Goal: Task Accomplishment & Management: Use online tool/utility

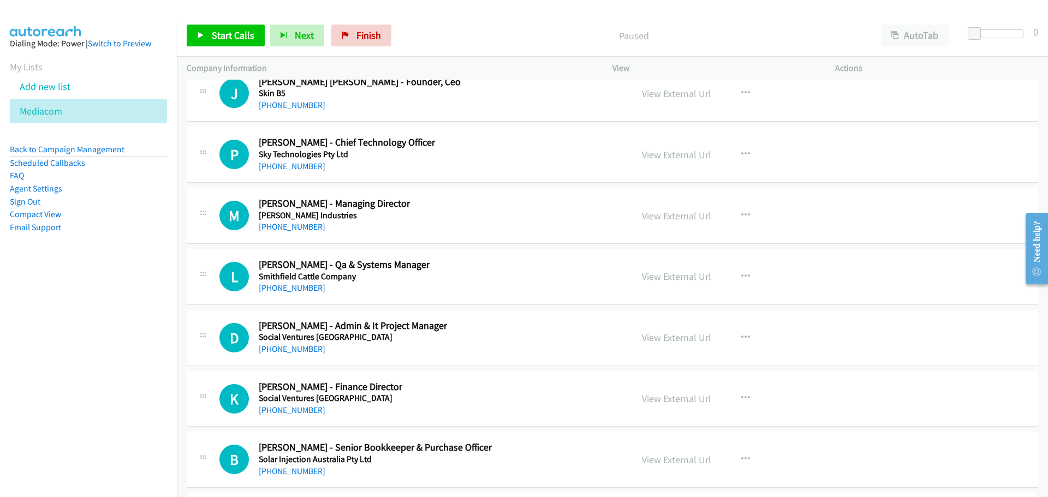
scroll to position [15020, 0]
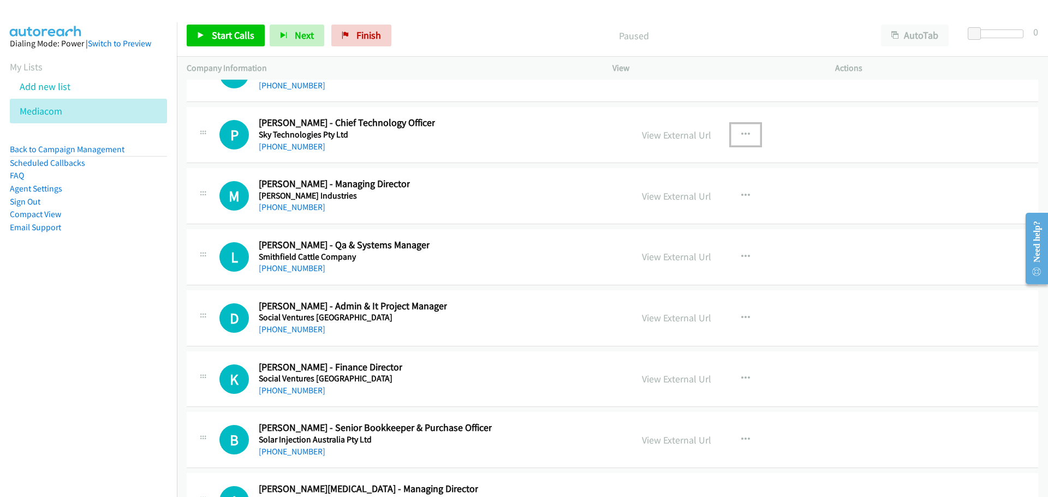
click at [742, 133] on icon "button" at bounding box center [745, 134] width 9 height 9
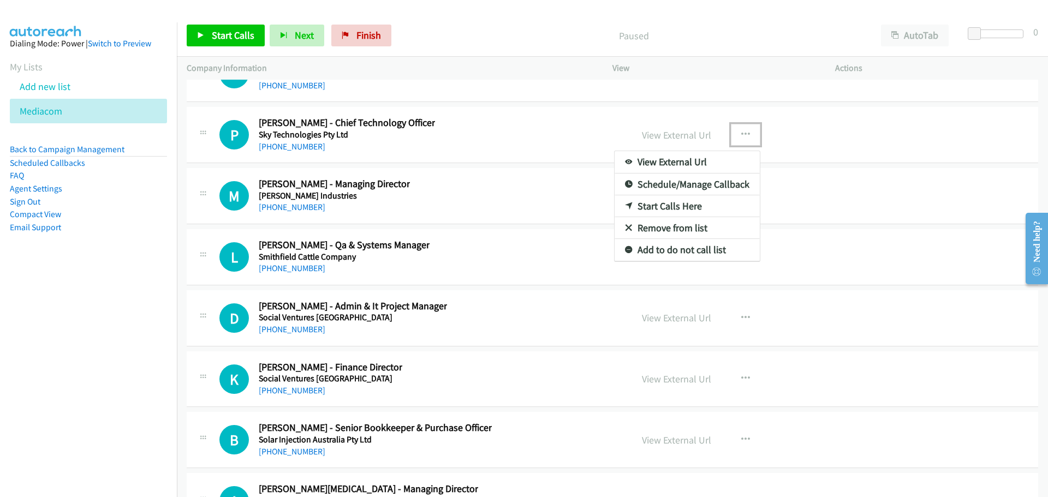
click at [680, 204] on link "Start Calls Here" at bounding box center [686, 206] width 145 height 22
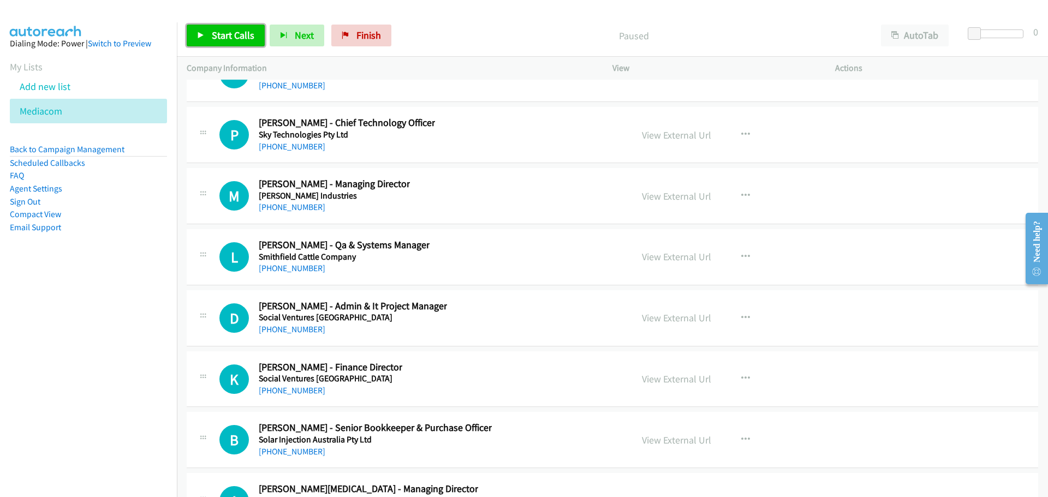
click at [231, 33] on span "Start Calls" at bounding box center [233, 35] width 43 height 13
click at [221, 31] on span "Pause" at bounding box center [224, 35] width 25 height 13
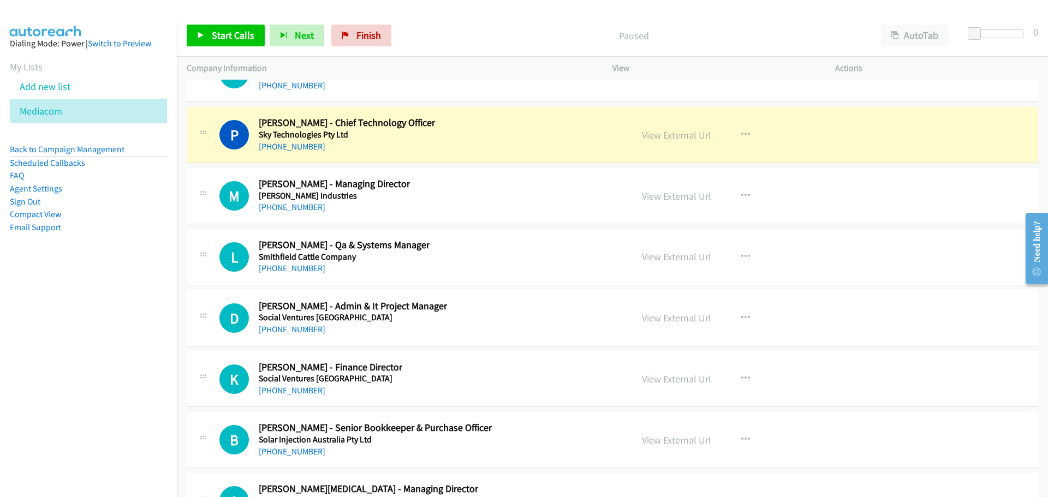
click at [676, 127] on div "View External Url View External Url Schedule/Manage Callback Start Calls Here R…" at bounding box center [748, 135] width 232 height 36
click at [684, 141] on link "View External Url" at bounding box center [676, 135] width 69 height 13
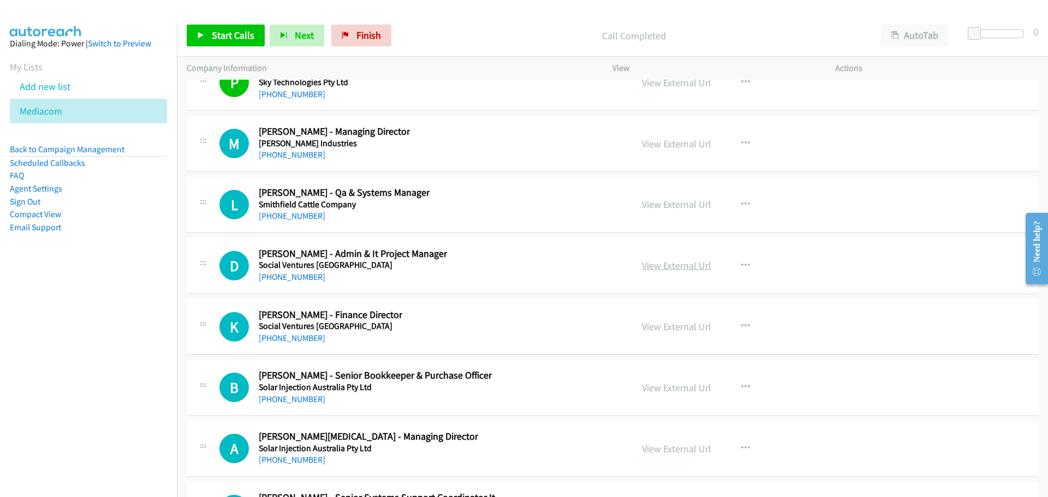
scroll to position [15129, 0]
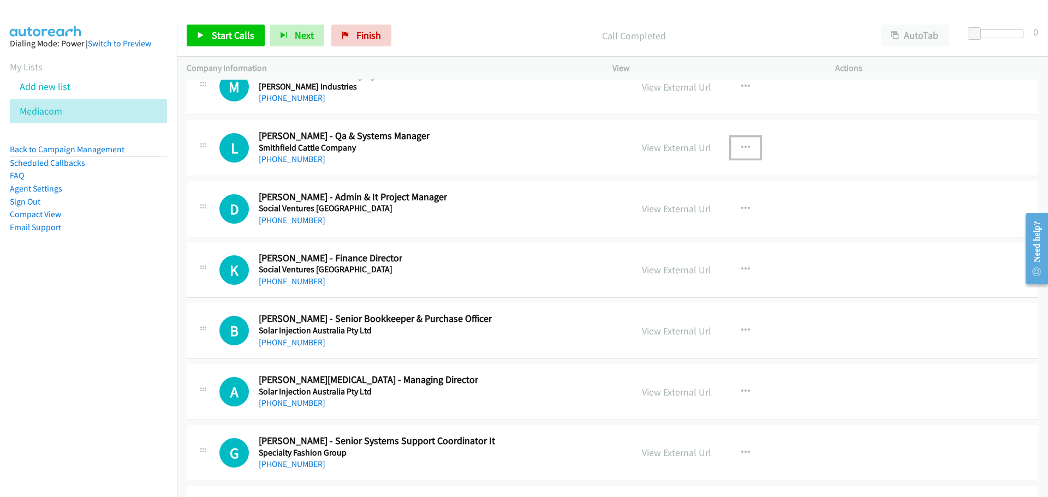
click at [743, 145] on icon "button" at bounding box center [745, 148] width 9 height 9
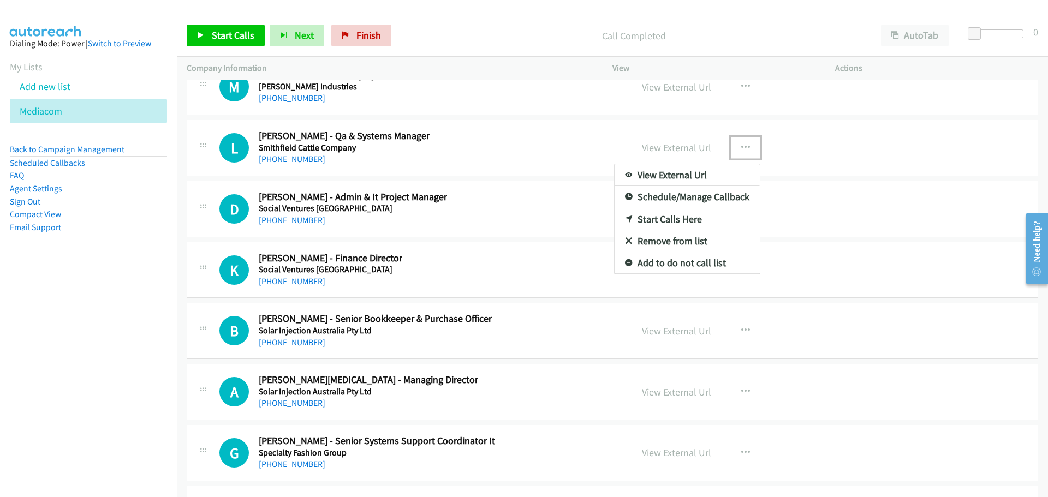
click at [673, 215] on link "Start Calls Here" at bounding box center [686, 219] width 145 height 22
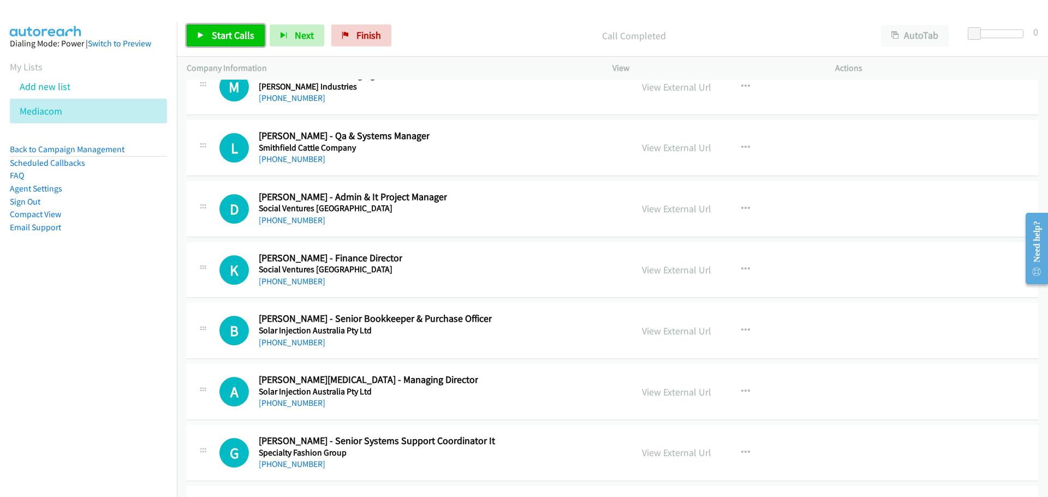
click at [235, 42] on link "Start Calls" at bounding box center [226, 36] width 78 height 22
drag, startPoint x: 225, startPoint y: 35, endPoint x: 135, endPoint y: 80, distance: 100.1
click at [225, 33] on span "Pause" at bounding box center [224, 35] width 25 height 13
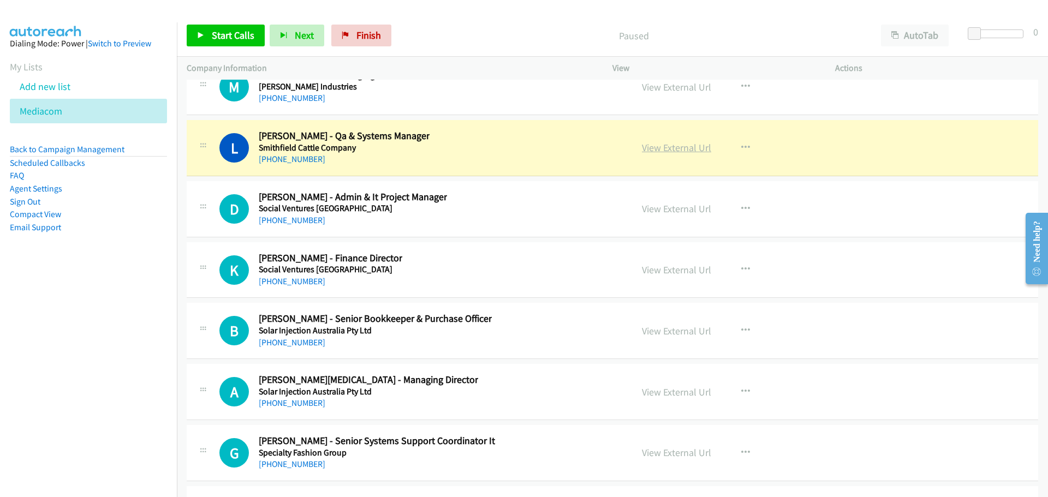
click at [678, 147] on link "View External Url" at bounding box center [676, 147] width 69 height 13
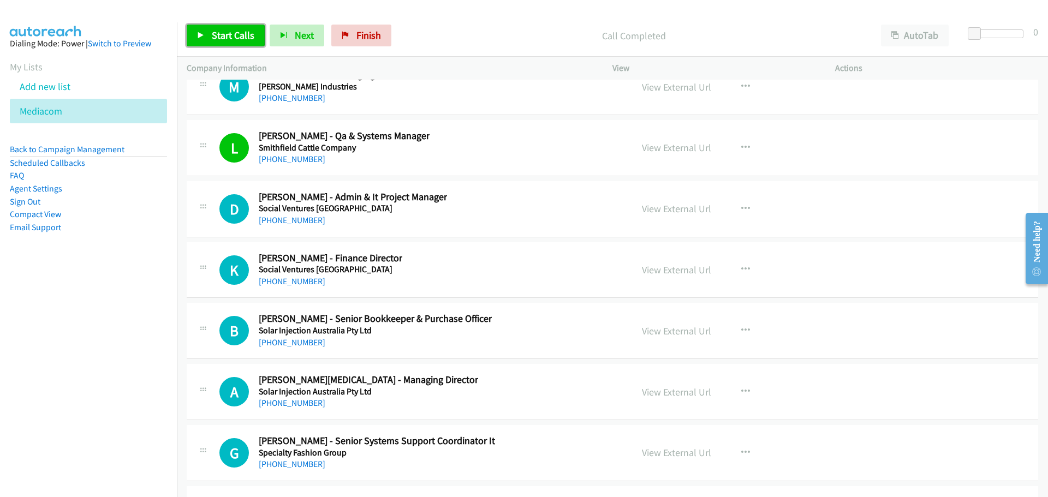
click at [241, 37] on span "Start Calls" at bounding box center [233, 35] width 43 height 13
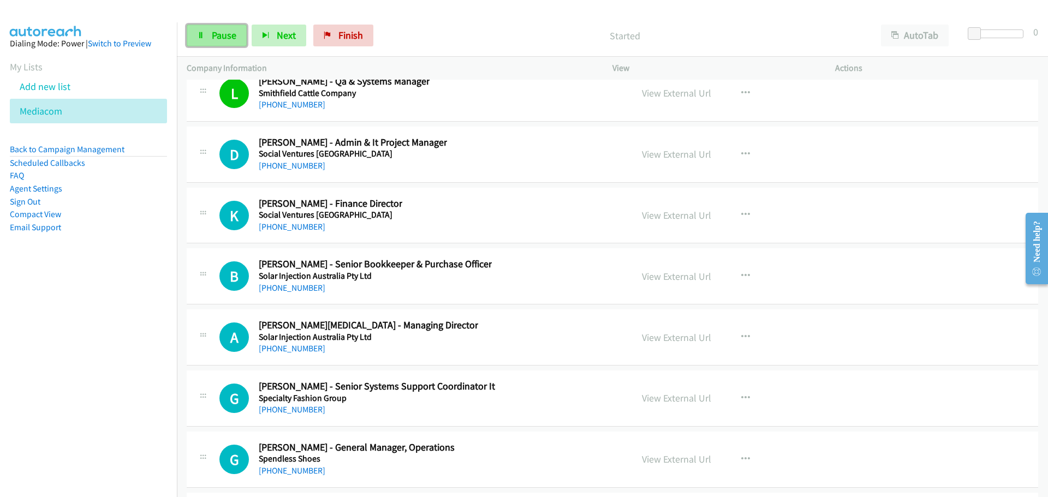
click at [227, 35] on span "Pause" at bounding box center [224, 35] width 25 height 13
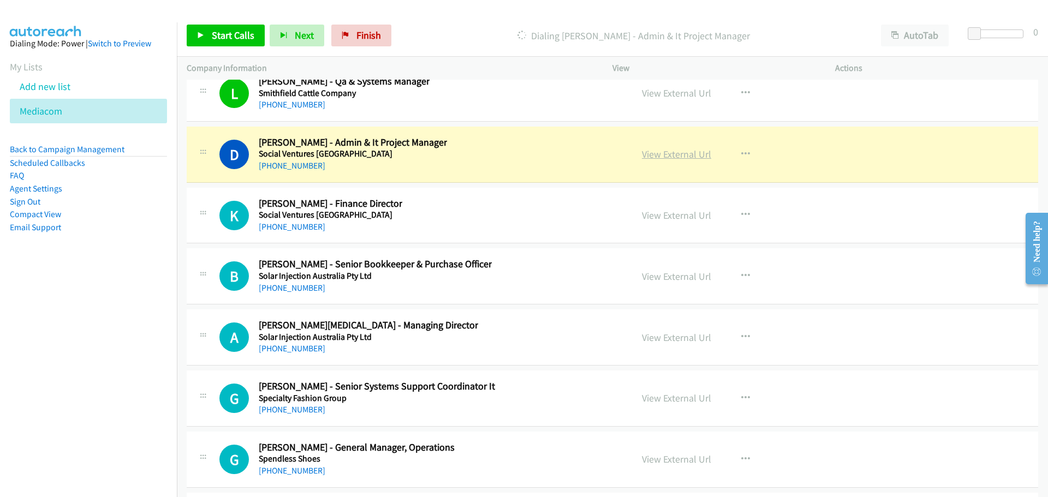
click at [689, 150] on link "View External Url" at bounding box center [676, 154] width 69 height 13
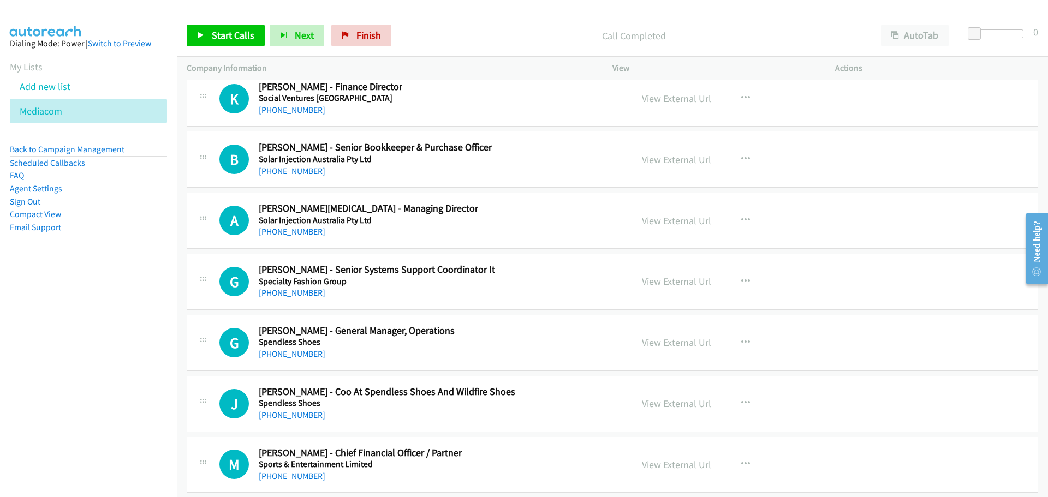
scroll to position [15347, 0]
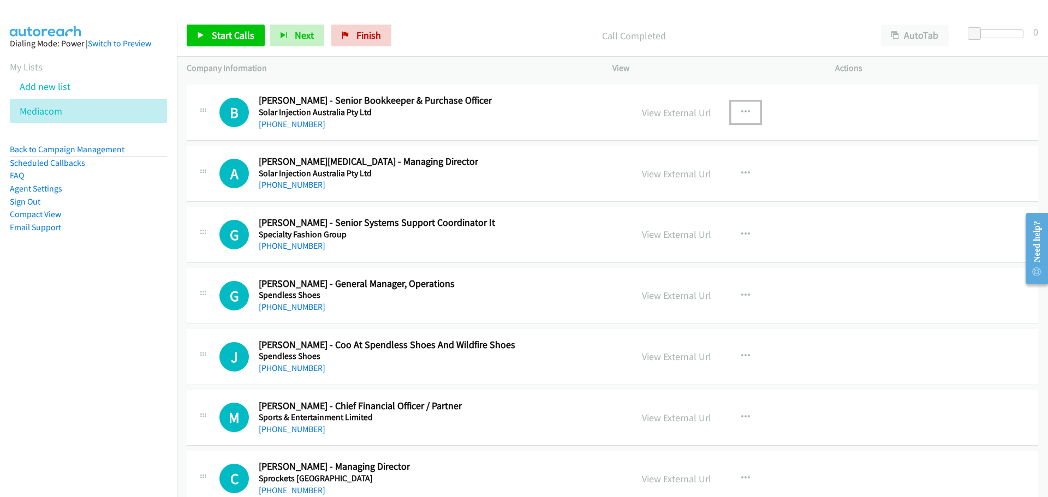
click at [744, 111] on icon "button" at bounding box center [745, 112] width 9 height 9
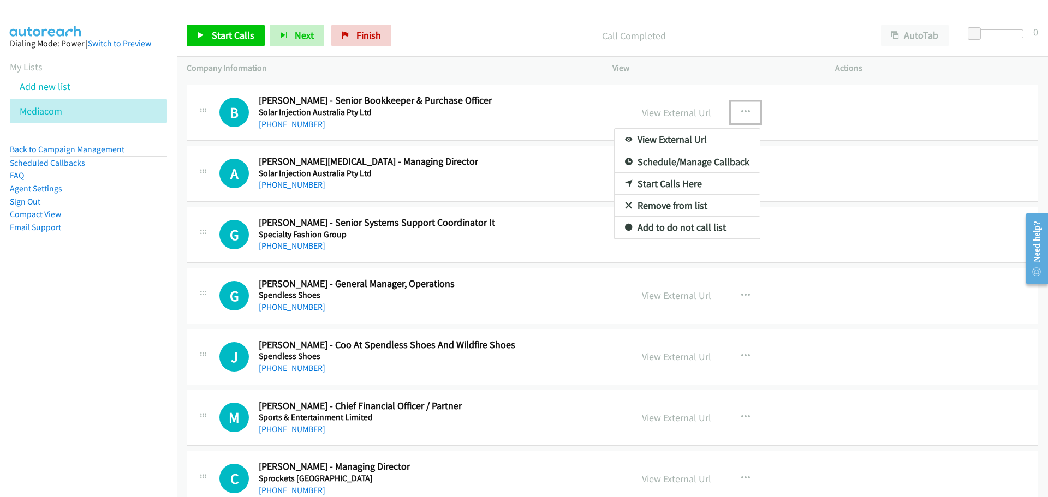
click at [684, 181] on link "Start Calls Here" at bounding box center [686, 184] width 145 height 22
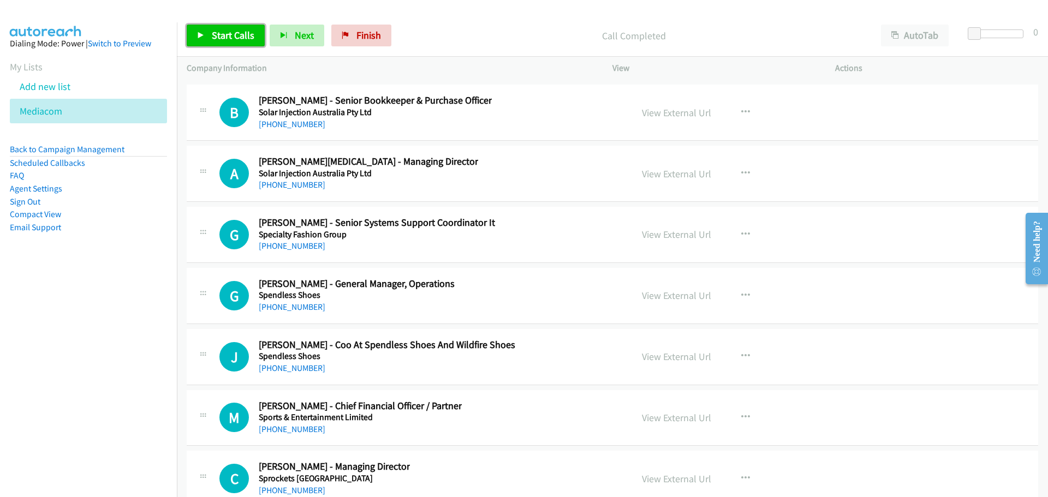
click at [220, 32] on span "Start Calls" at bounding box center [233, 35] width 43 height 13
click at [216, 33] on span "Pause" at bounding box center [224, 35] width 25 height 13
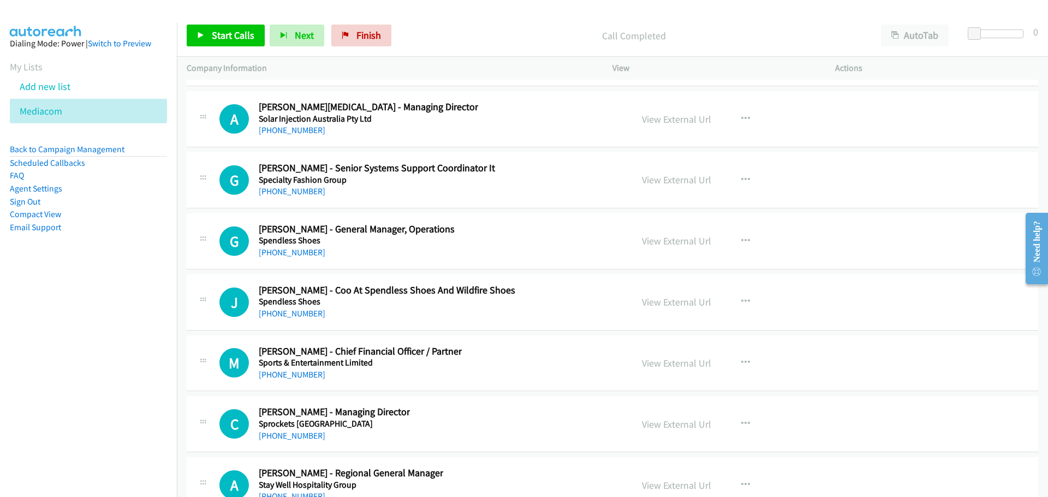
scroll to position [15457, 0]
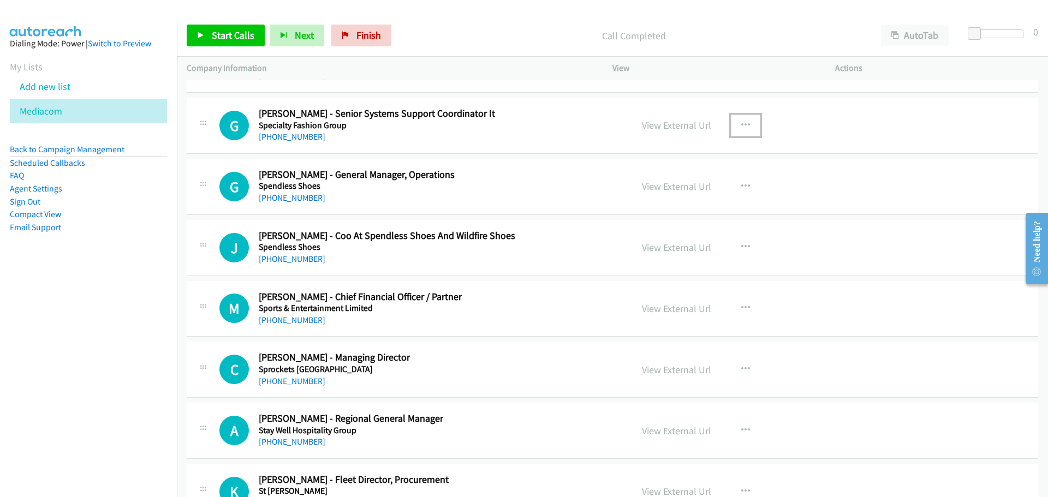
click at [743, 127] on icon "button" at bounding box center [745, 125] width 9 height 9
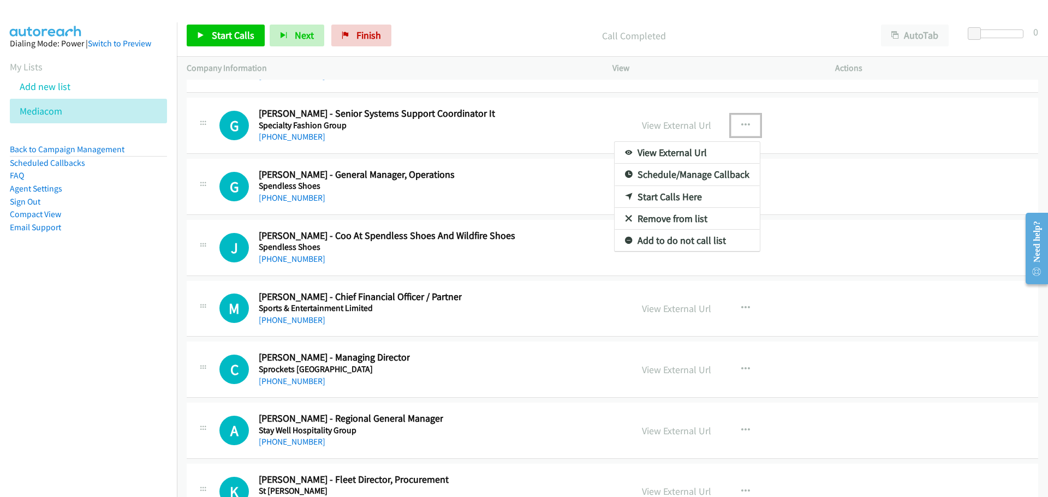
click at [669, 198] on link "Start Calls Here" at bounding box center [686, 197] width 145 height 22
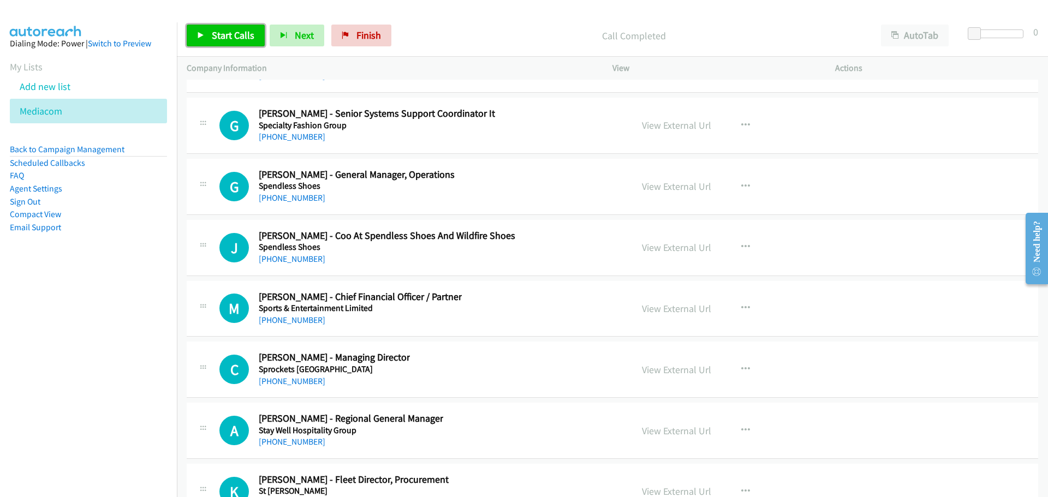
click at [226, 33] on span "Start Calls" at bounding box center [233, 35] width 43 height 13
drag, startPoint x: 220, startPoint y: 34, endPoint x: 205, endPoint y: 39, distance: 15.5
click at [220, 34] on span "Pause" at bounding box center [224, 35] width 25 height 13
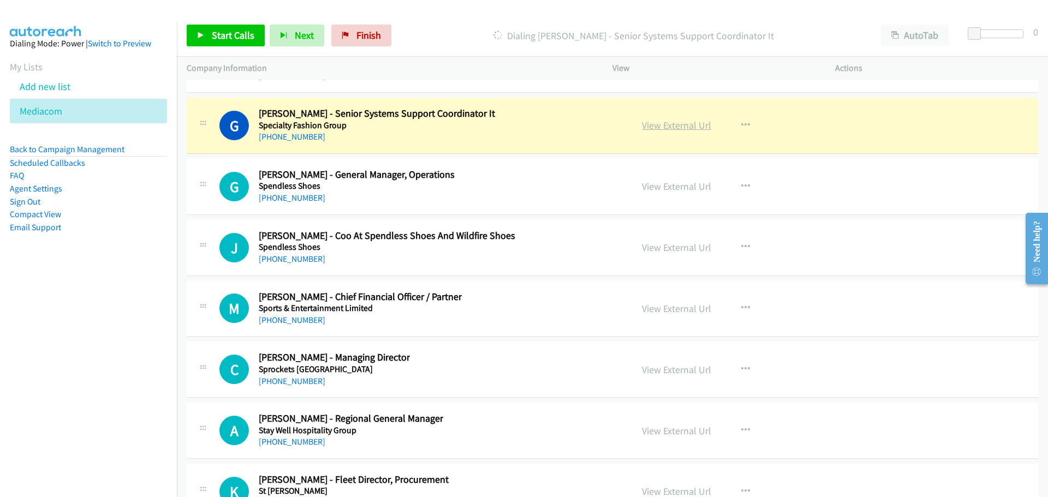
click at [691, 131] on link "View External Url" at bounding box center [676, 125] width 69 height 13
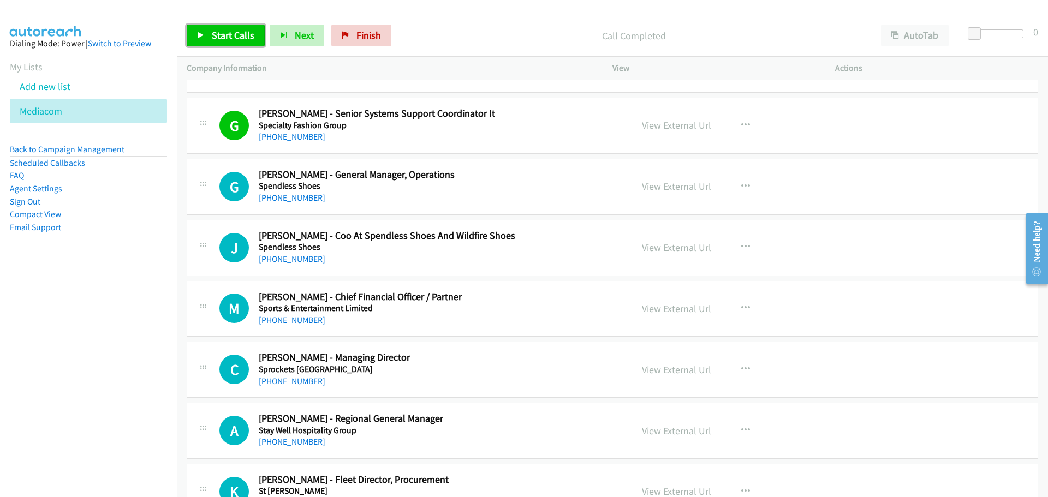
click at [242, 34] on span "Start Calls" at bounding box center [233, 35] width 43 height 13
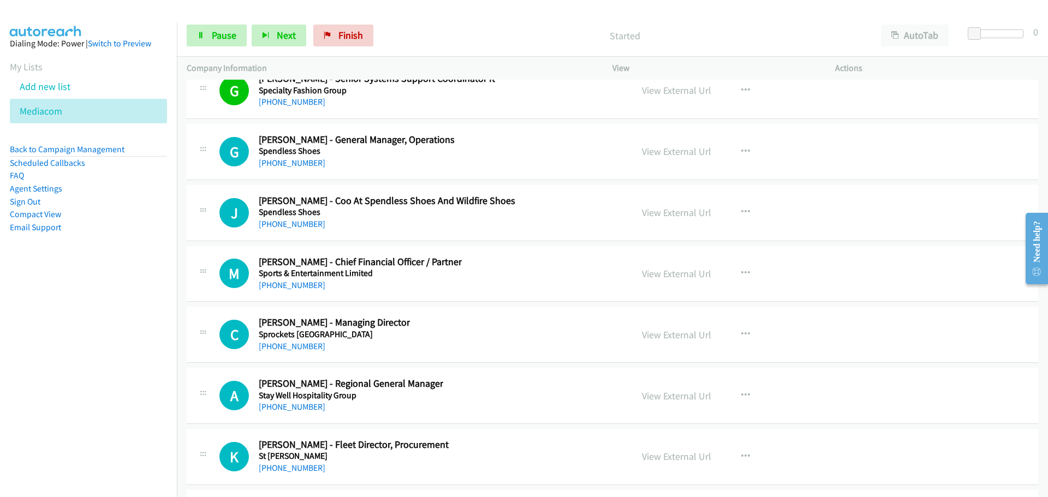
scroll to position [15511, 0]
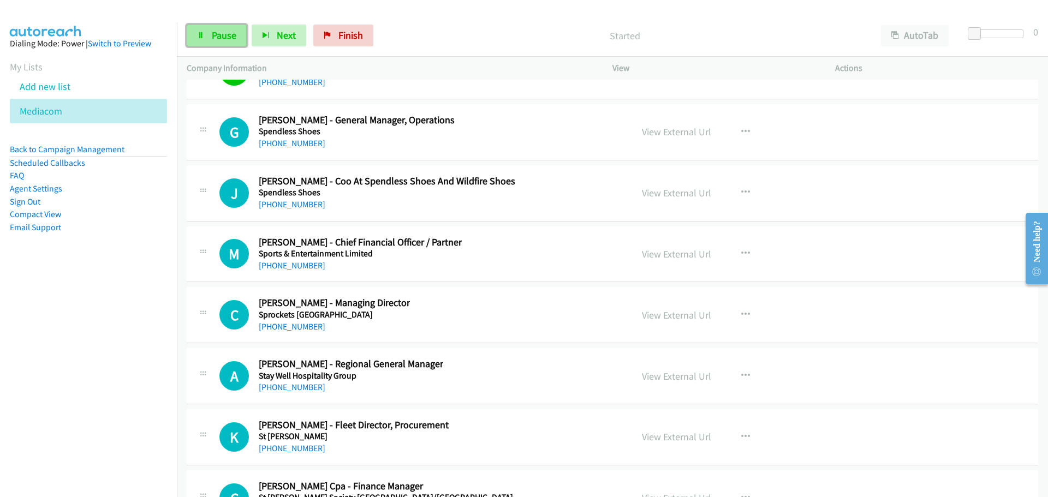
click at [229, 34] on span "Pause" at bounding box center [224, 35] width 25 height 13
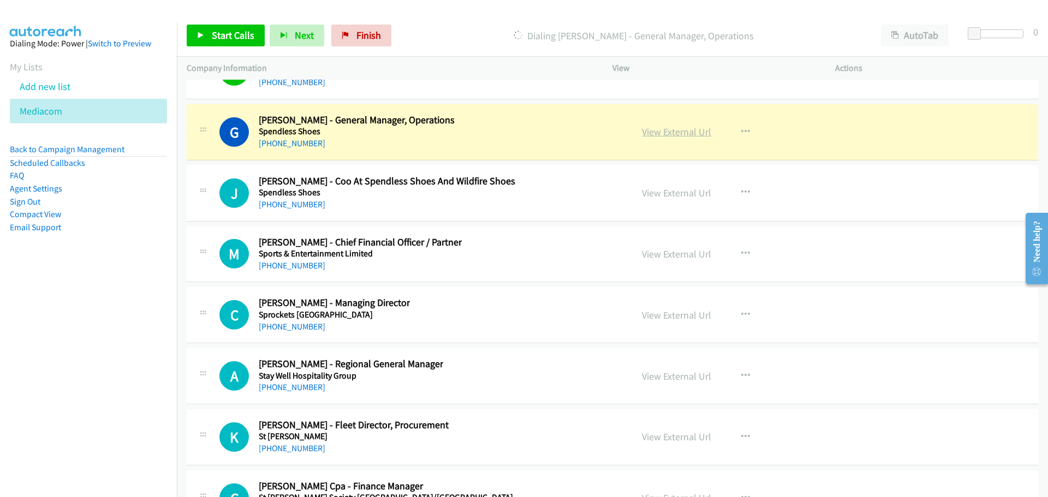
click at [676, 130] on link "View External Url" at bounding box center [676, 132] width 69 height 13
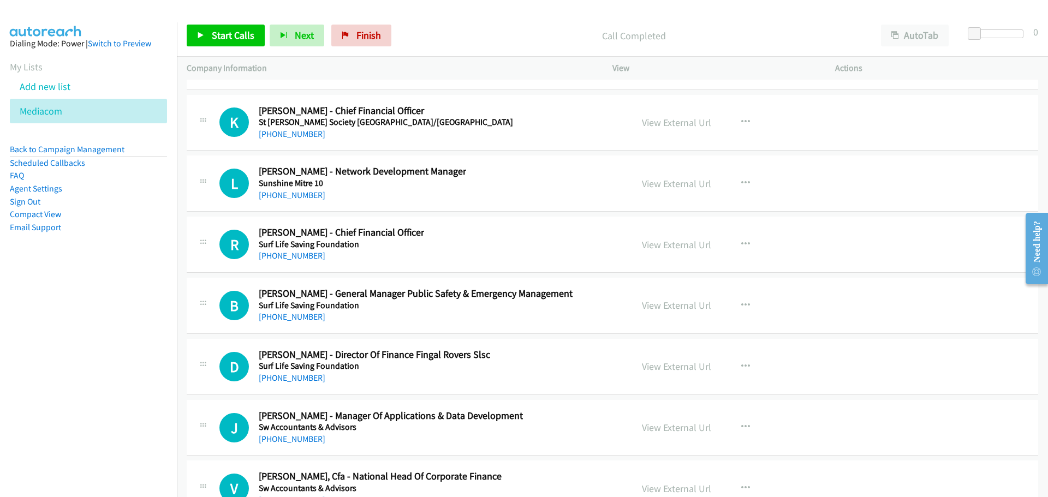
scroll to position [16002, 0]
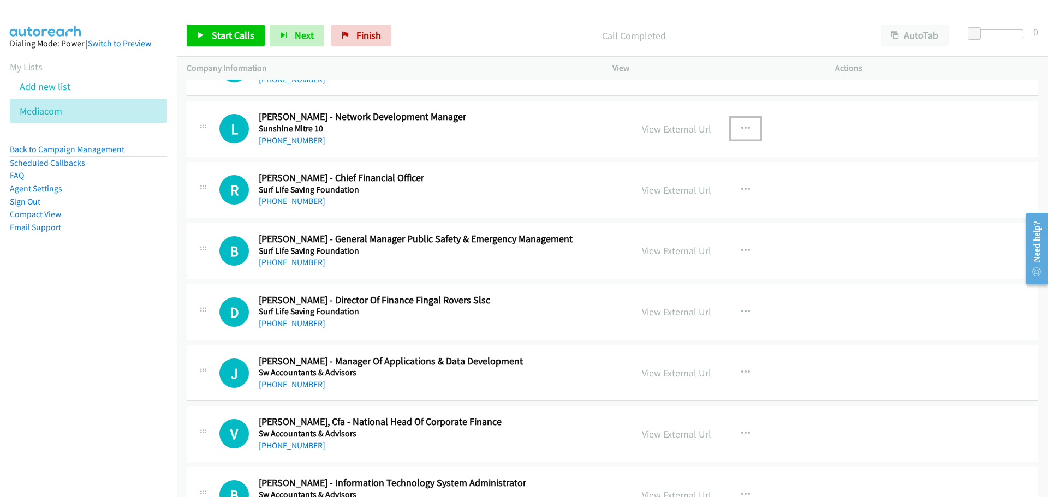
click at [741, 124] on icon "button" at bounding box center [745, 128] width 9 height 9
click at [655, 201] on link "Start Calls Here" at bounding box center [686, 200] width 145 height 22
click at [236, 34] on span "Start Calls" at bounding box center [233, 35] width 43 height 13
click at [214, 30] on span "Pause" at bounding box center [224, 35] width 25 height 13
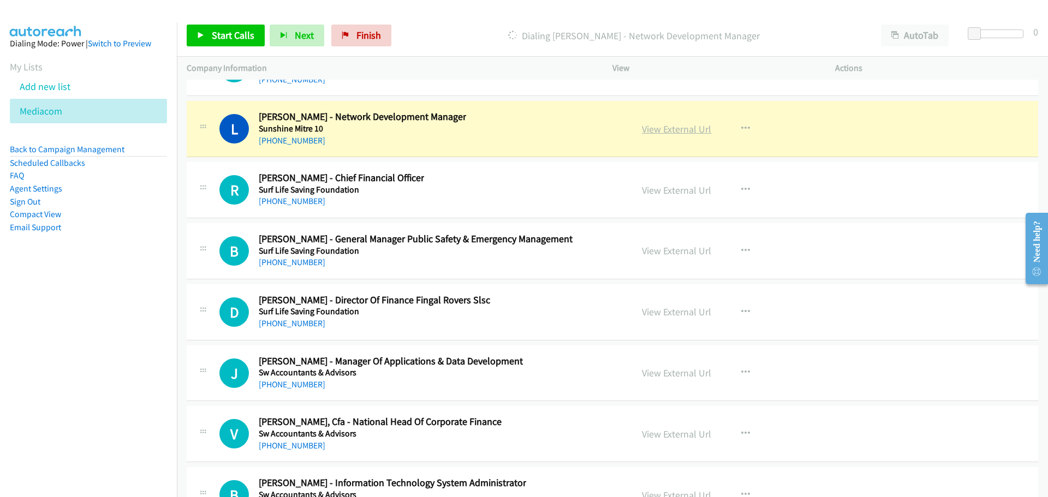
click at [667, 130] on link "View External Url" at bounding box center [676, 129] width 69 height 13
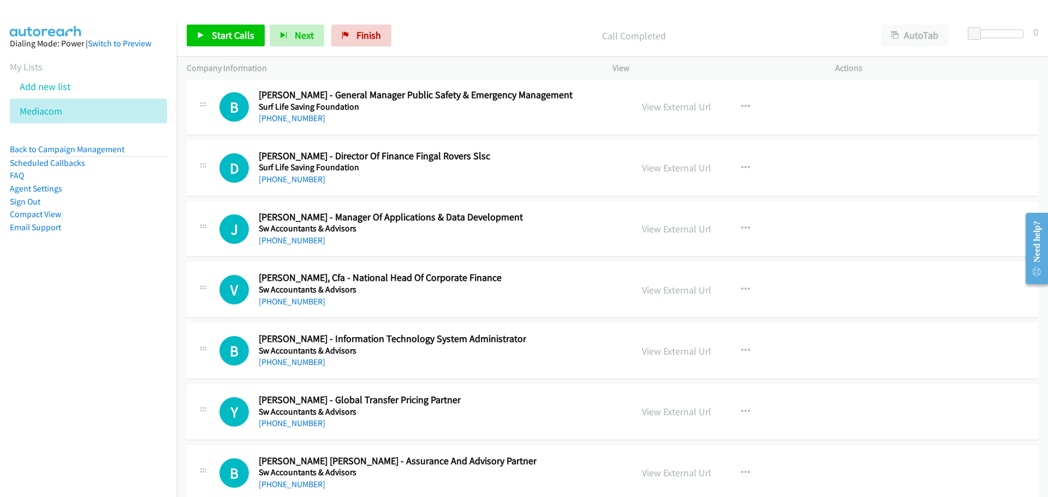
scroll to position [16166, 0]
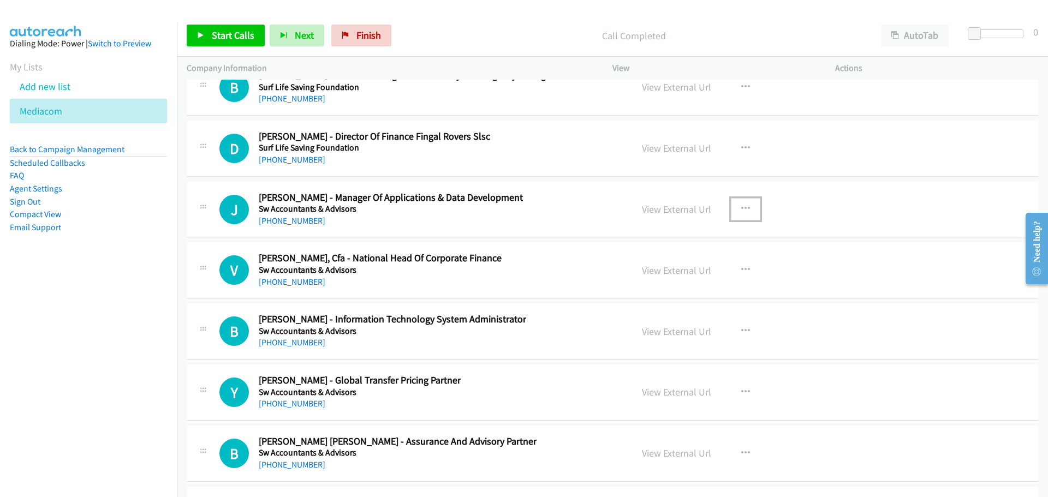
click at [744, 206] on icon "button" at bounding box center [745, 209] width 9 height 9
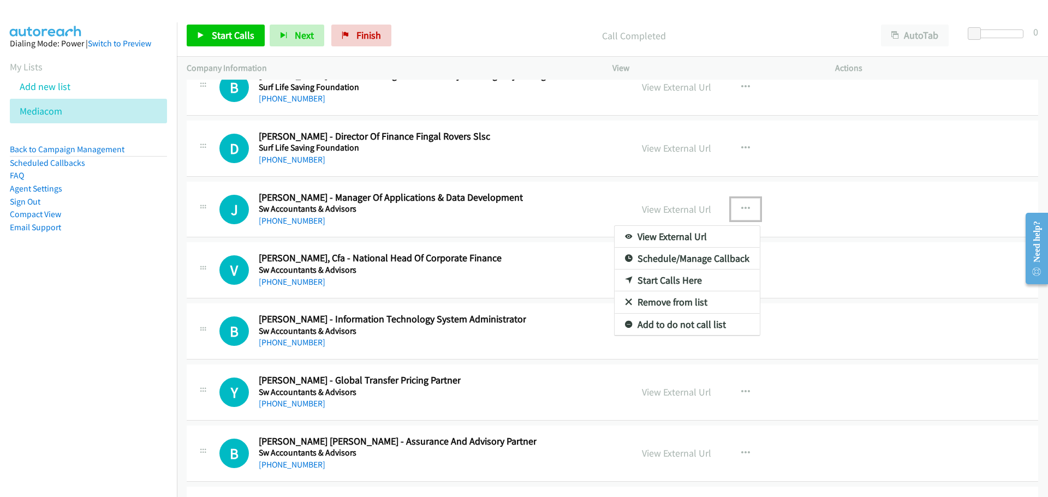
click at [696, 282] on link "Start Calls Here" at bounding box center [686, 281] width 145 height 22
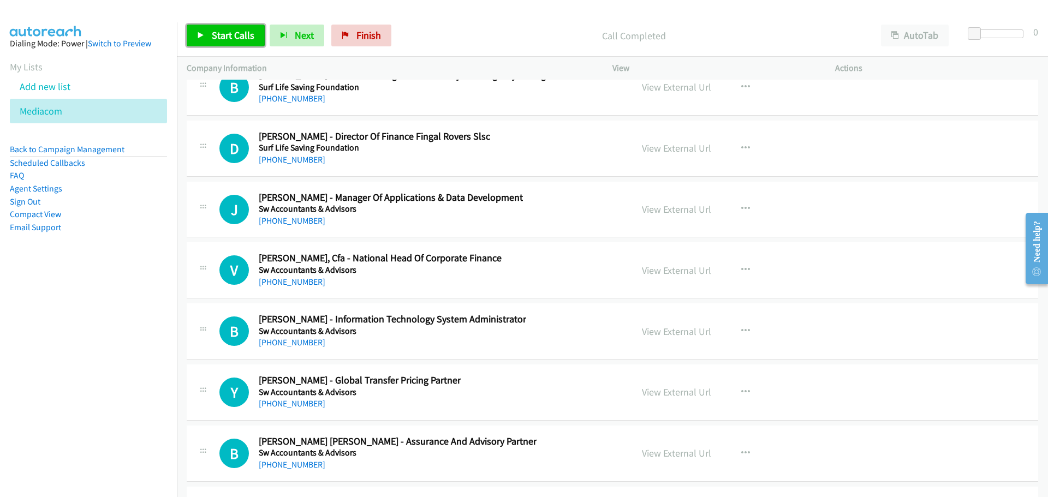
click at [236, 39] on span "Start Calls" at bounding box center [233, 35] width 43 height 13
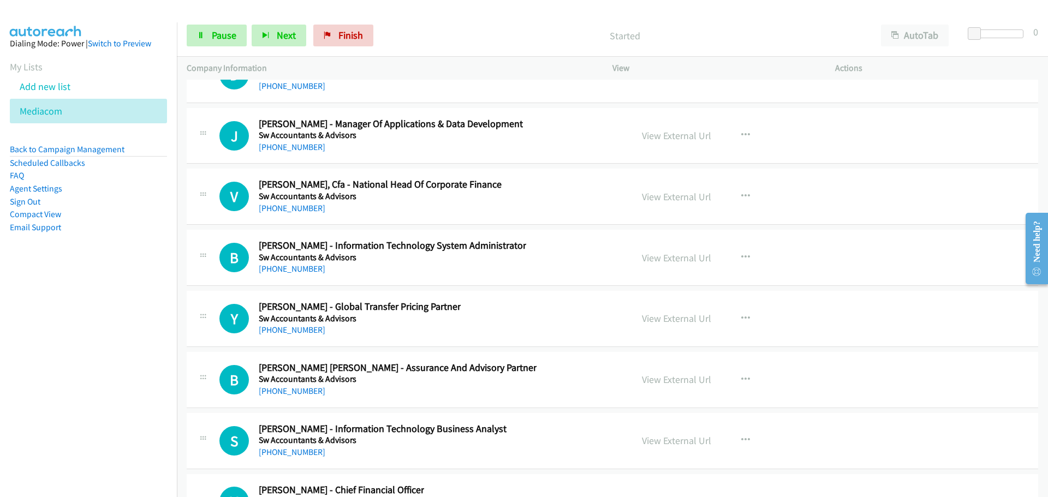
scroll to position [16221, 0]
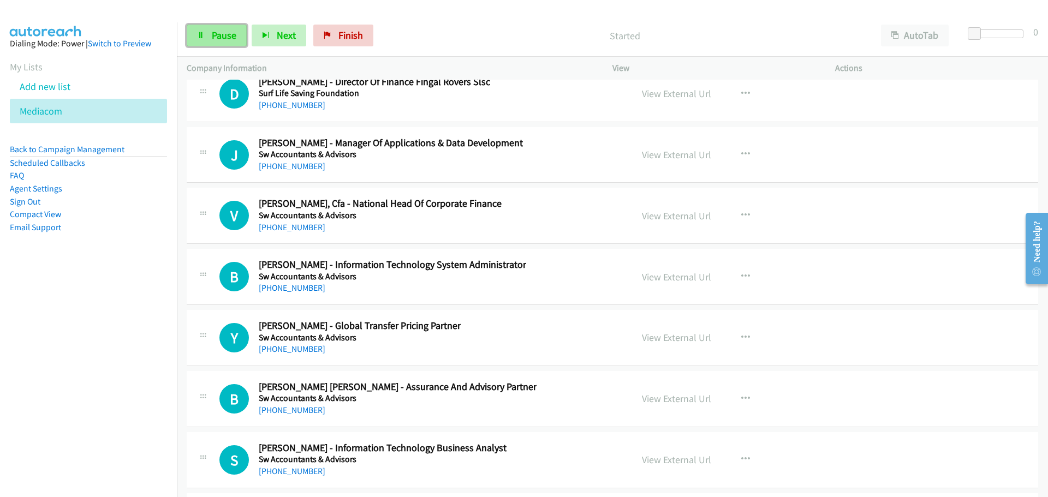
click at [222, 33] on span "Pause" at bounding box center [224, 35] width 25 height 13
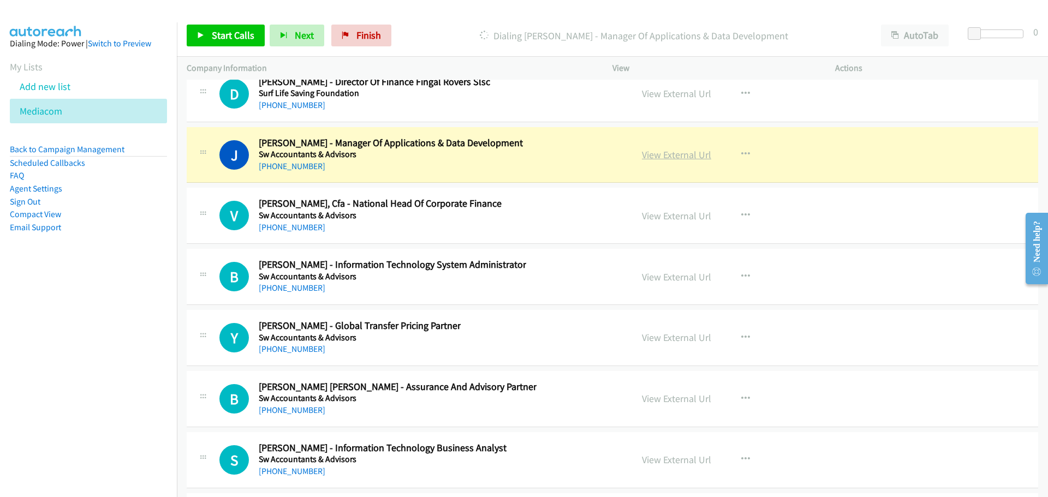
click at [666, 152] on link "View External Url" at bounding box center [676, 154] width 69 height 13
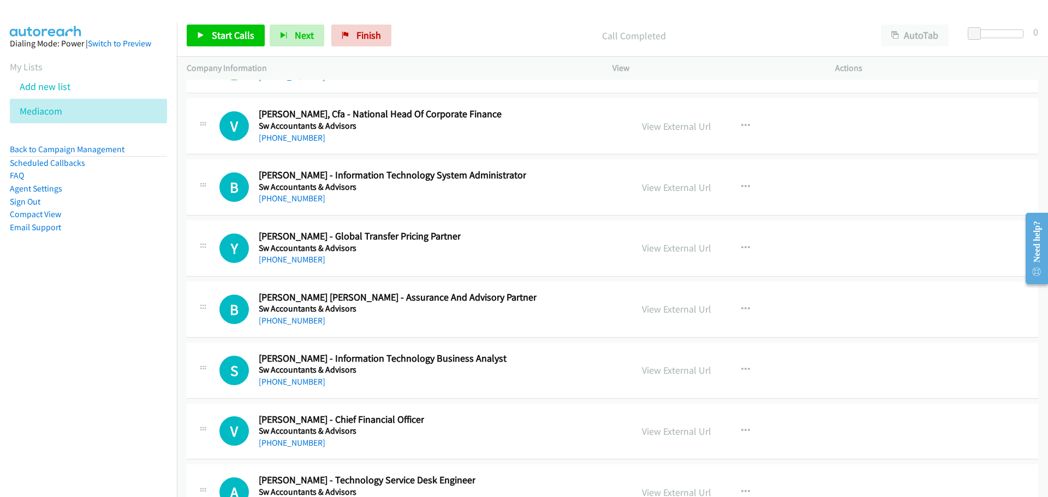
scroll to position [16330, 0]
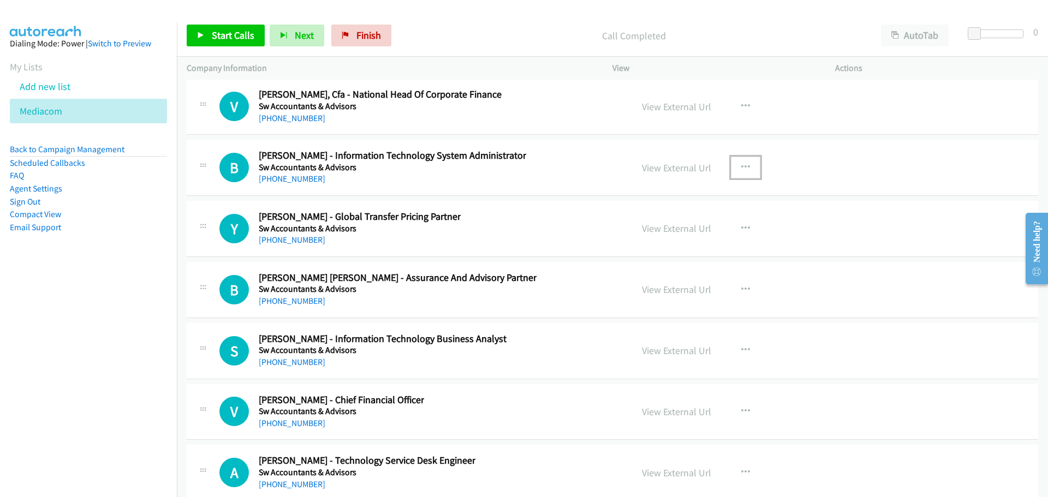
click at [742, 164] on icon "button" at bounding box center [745, 167] width 9 height 9
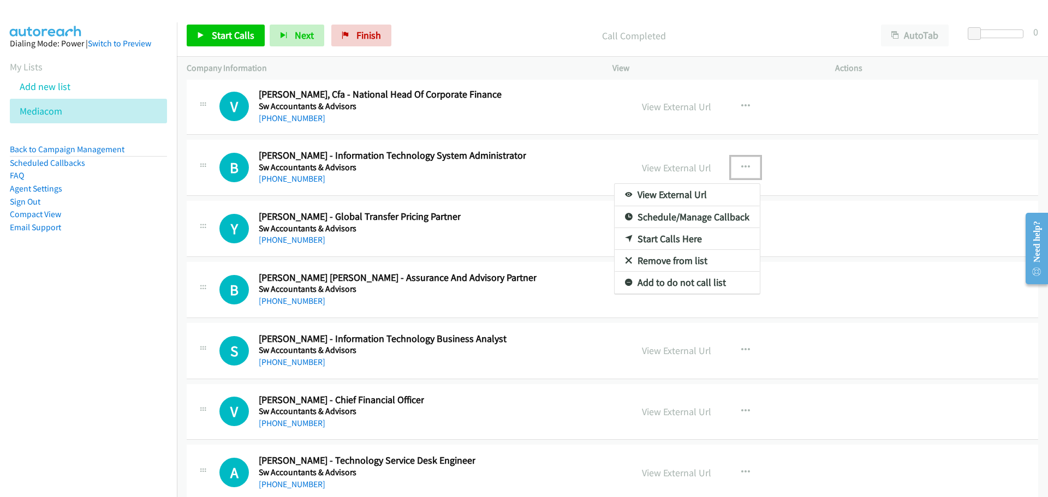
click at [677, 240] on link "Start Calls Here" at bounding box center [686, 239] width 145 height 22
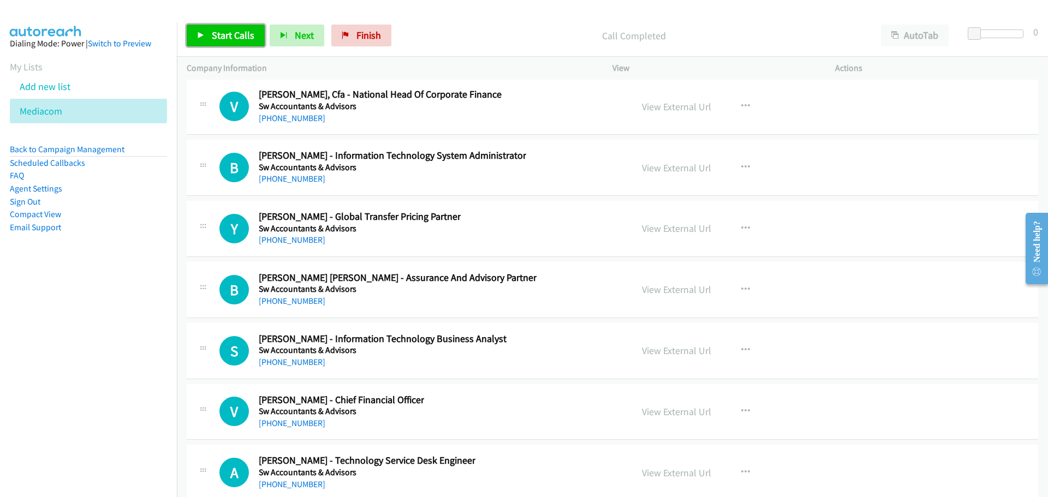
click at [231, 32] on span "Start Calls" at bounding box center [233, 35] width 43 height 13
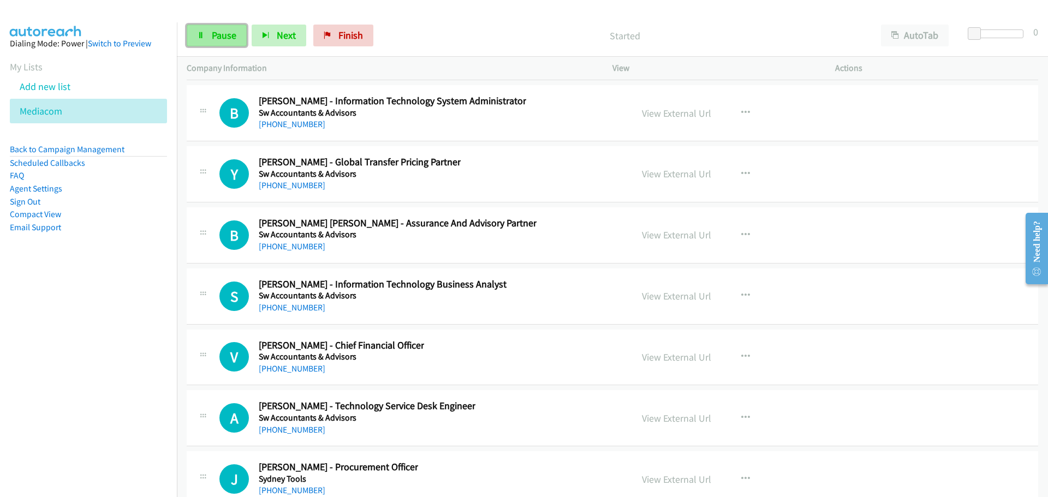
drag, startPoint x: 227, startPoint y: 39, endPoint x: 222, endPoint y: 37, distance: 5.7
click at [227, 39] on span "Pause" at bounding box center [224, 35] width 25 height 13
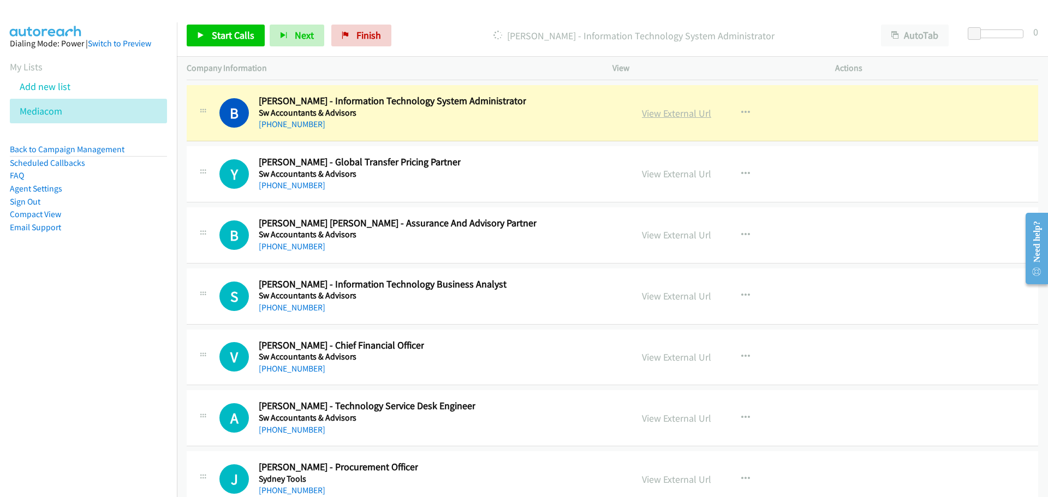
click at [685, 111] on link "View External Url" at bounding box center [676, 113] width 69 height 13
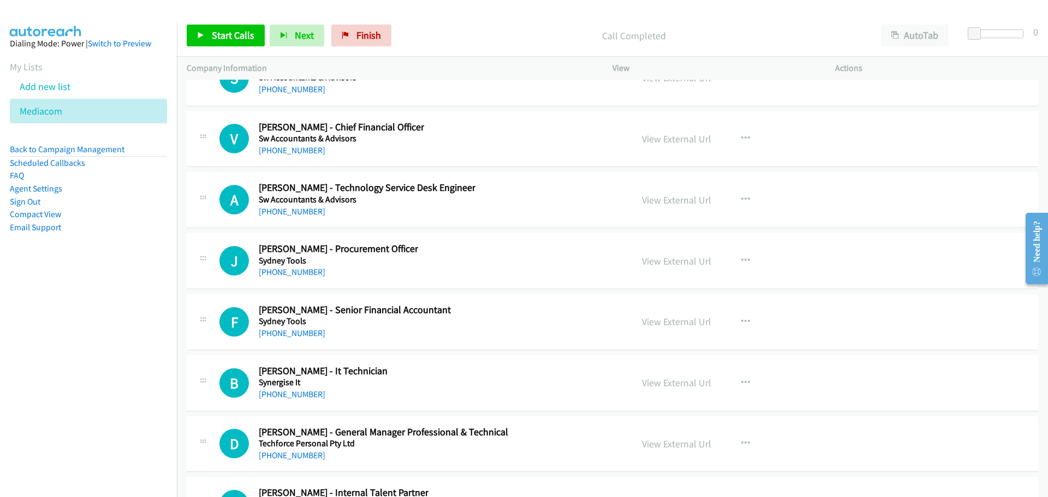
scroll to position [16657, 0]
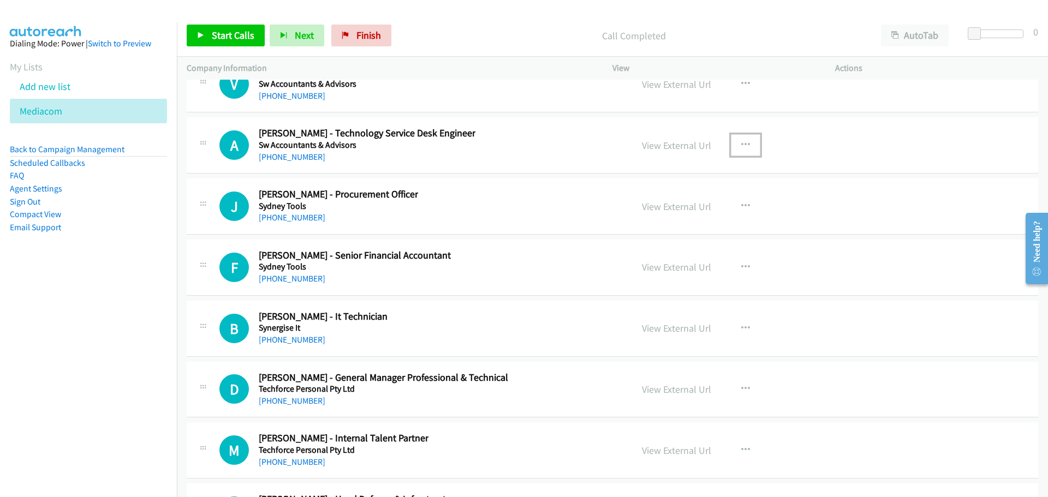
click at [741, 142] on icon "button" at bounding box center [745, 145] width 9 height 9
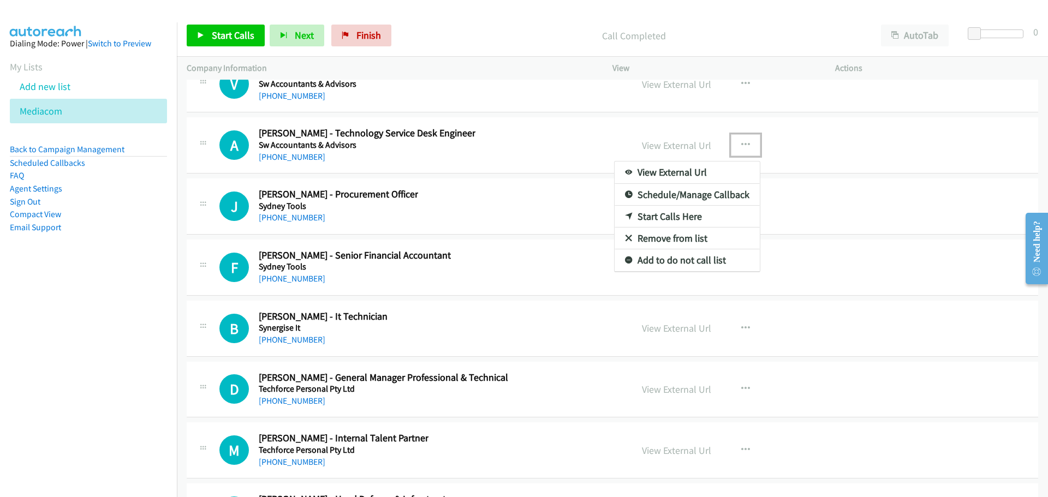
click at [690, 219] on link "Start Calls Here" at bounding box center [686, 217] width 145 height 22
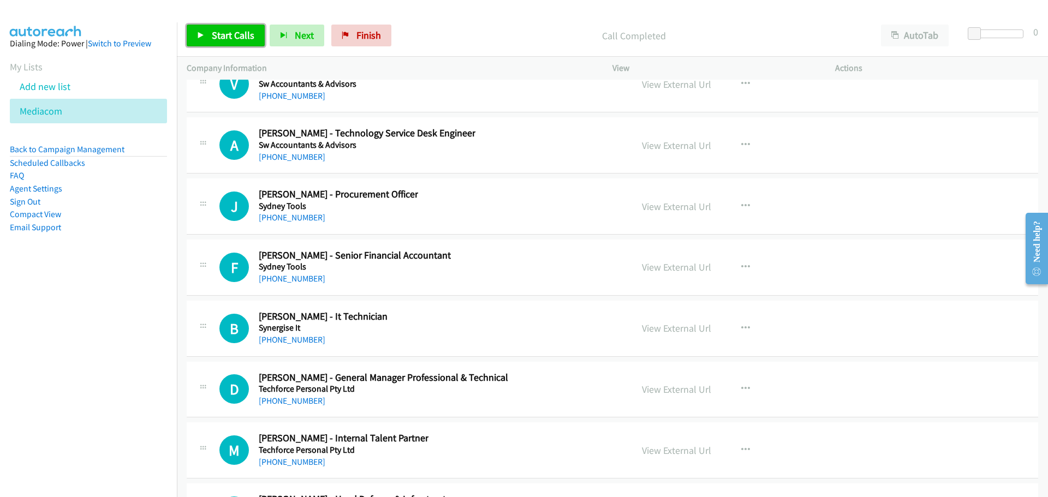
click at [238, 26] on link "Start Calls" at bounding box center [226, 36] width 78 height 22
click at [222, 38] on span "Pause" at bounding box center [224, 35] width 25 height 13
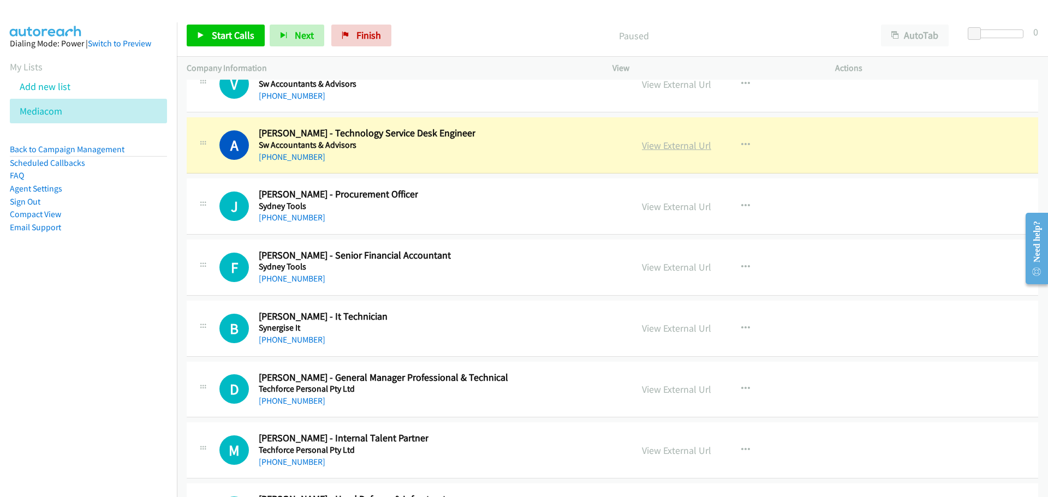
click at [678, 146] on link "View External Url" at bounding box center [676, 145] width 69 height 13
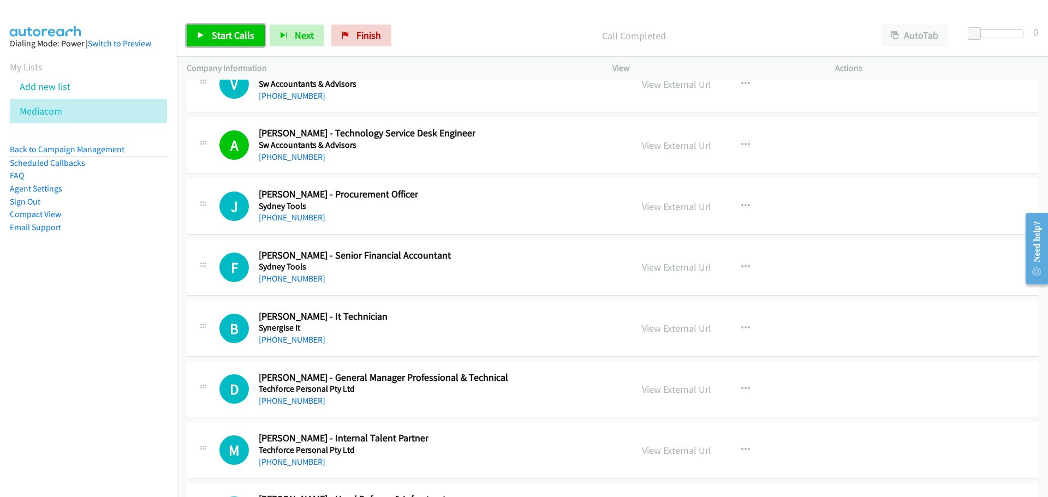
drag, startPoint x: 237, startPoint y: 35, endPoint x: 232, endPoint y: 53, distance: 18.5
click at [237, 35] on span "Start Calls" at bounding box center [233, 35] width 43 height 13
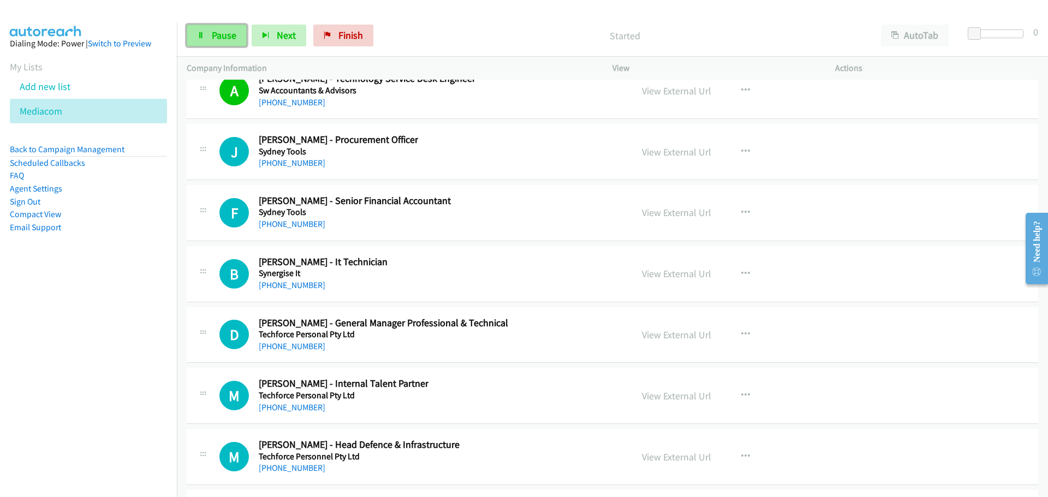
click at [223, 40] on span "Pause" at bounding box center [224, 35] width 25 height 13
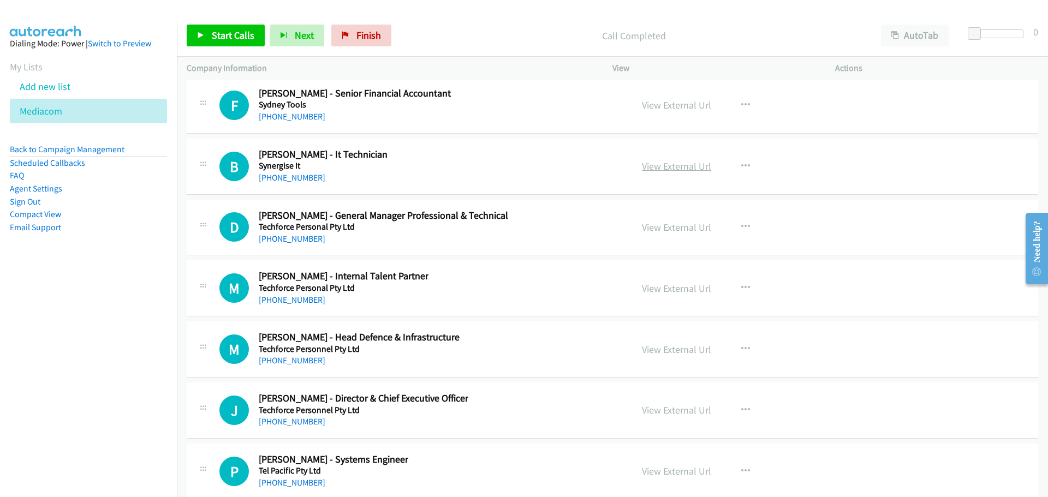
scroll to position [16821, 0]
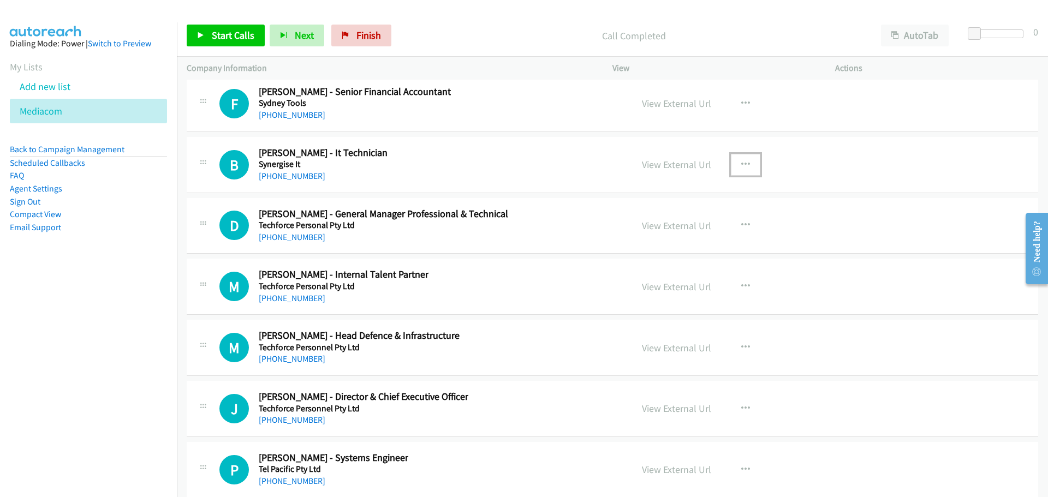
click at [741, 162] on icon "button" at bounding box center [745, 164] width 9 height 9
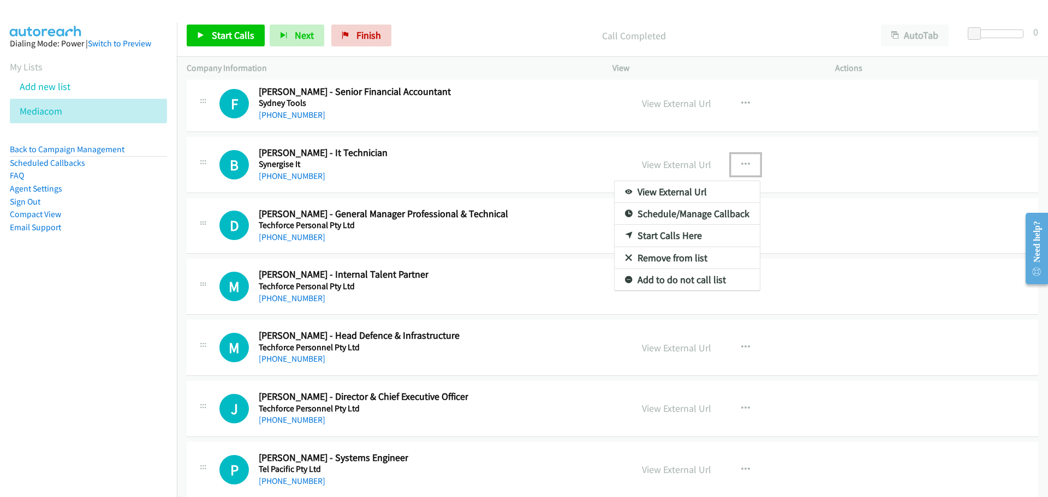
click at [677, 239] on link "Start Calls Here" at bounding box center [686, 236] width 145 height 22
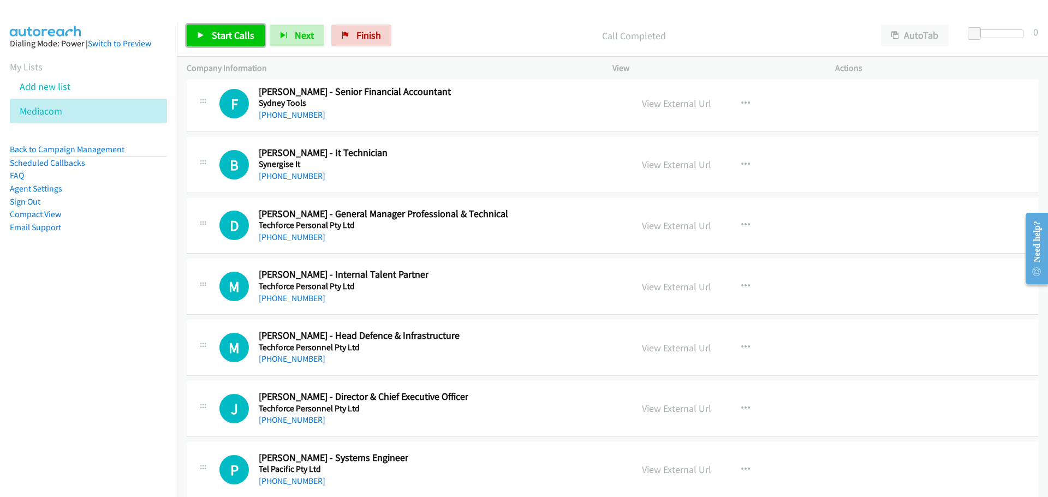
click at [241, 33] on span "Start Calls" at bounding box center [233, 35] width 43 height 13
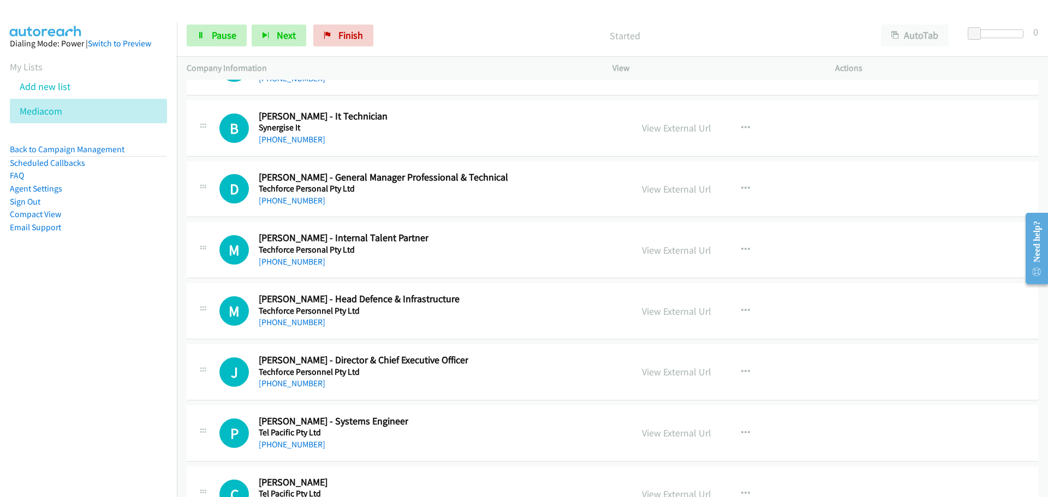
scroll to position [16875, 0]
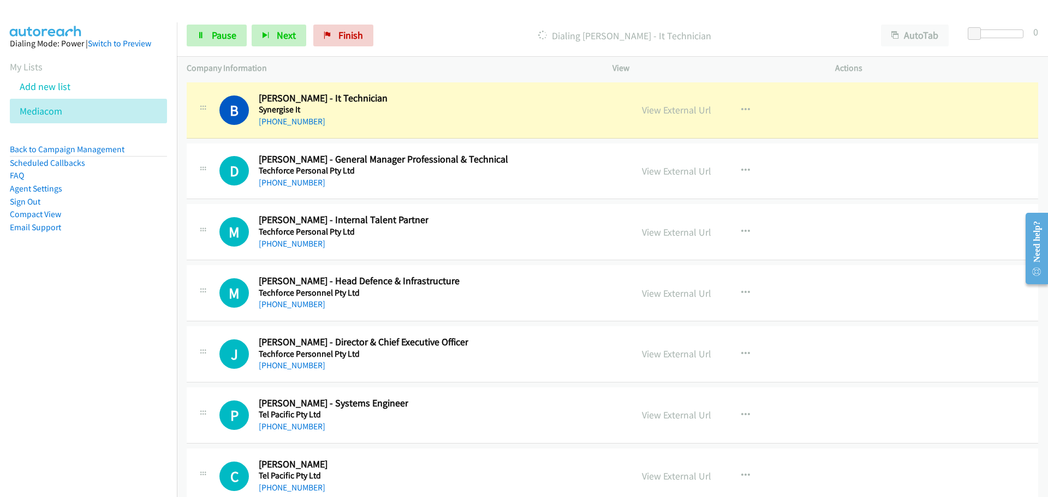
click at [216, 20] on div "Start Calls Pause Next Finish Dialing [PERSON_NAME] - It Technician AutoTab Aut…" at bounding box center [612, 36] width 871 height 42
click at [210, 37] on link "Pause" at bounding box center [217, 36] width 60 height 22
click at [673, 111] on link "View External Url" at bounding box center [676, 110] width 69 height 13
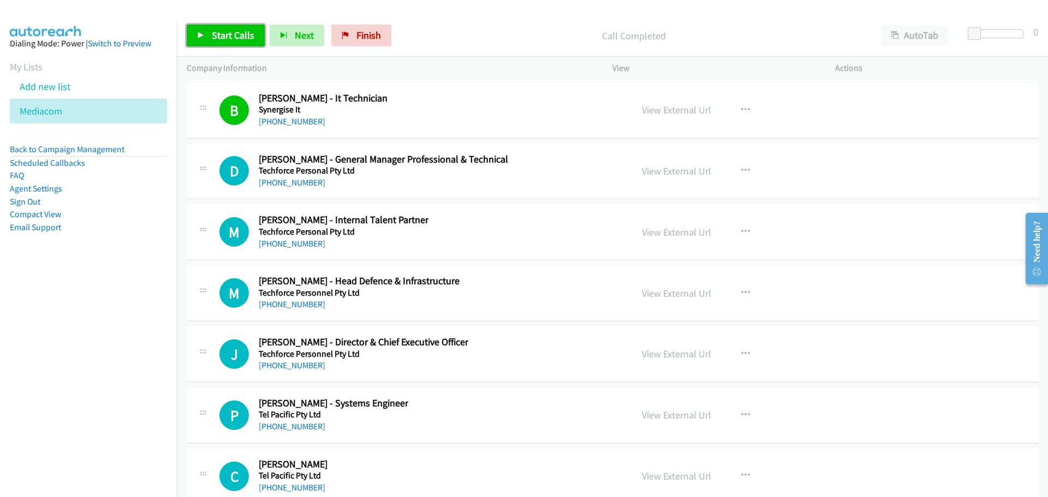
click at [238, 38] on span "Start Calls" at bounding box center [233, 35] width 43 height 13
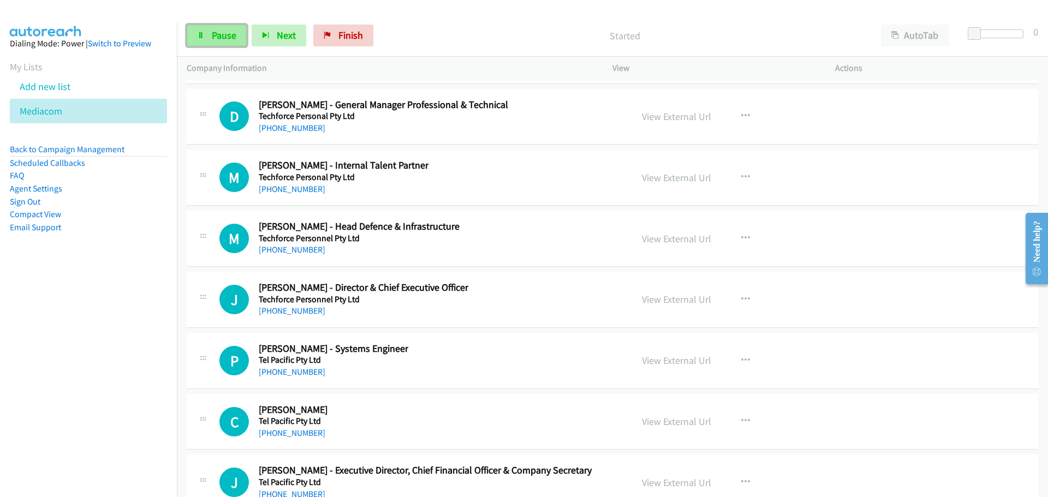
click at [211, 32] on link "Pause" at bounding box center [217, 36] width 60 height 22
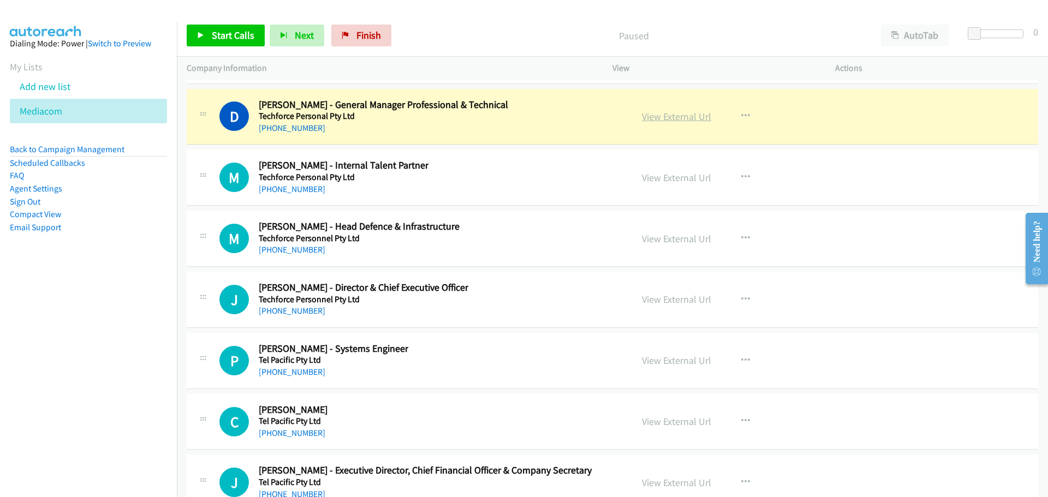
click at [688, 121] on link "View External Url" at bounding box center [676, 116] width 69 height 13
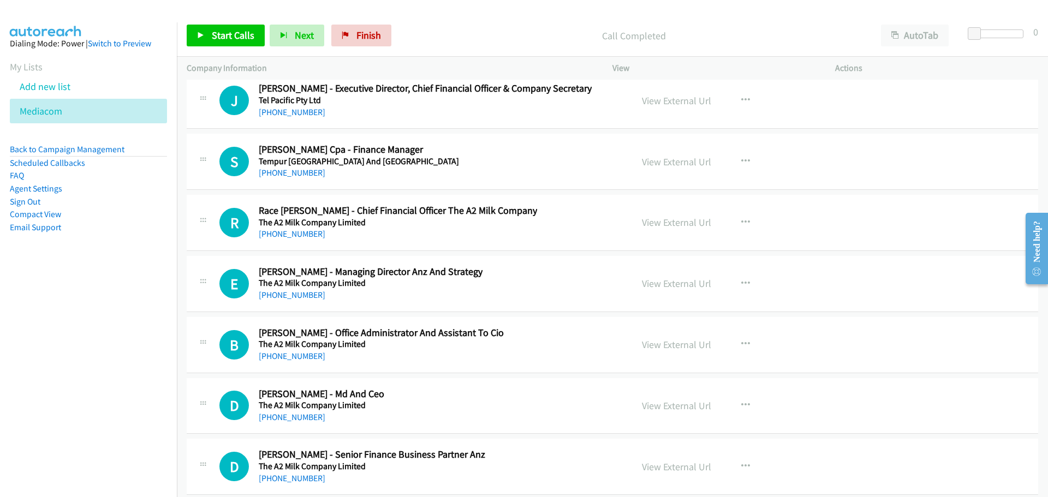
scroll to position [17367, 0]
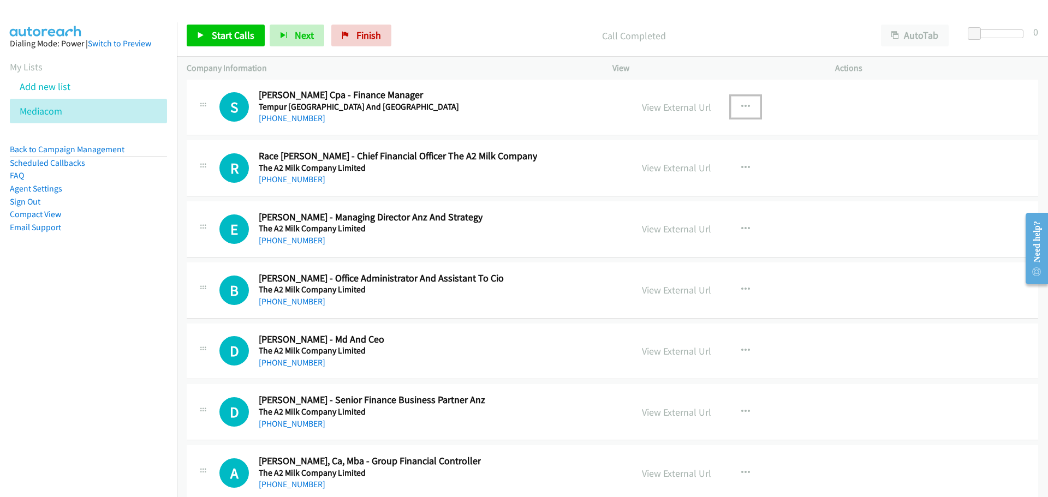
drag, startPoint x: 743, startPoint y: 105, endPoint x: 737, endPoint y: 106, distance: 5.6
click at [743, 105] on icon "button" at bounding box center [745, 107] width 9 height 9
click at [671, 174] on link "Start Calls Here" at bounding box center [686, 179] width 145 height 22
click at [239, 43] on link "Start Calls" at bounding box center [226, 36] width 78 height 22
click at [222, 29] on span "Pause" at bounding box center [224, 35] width 25 height 13
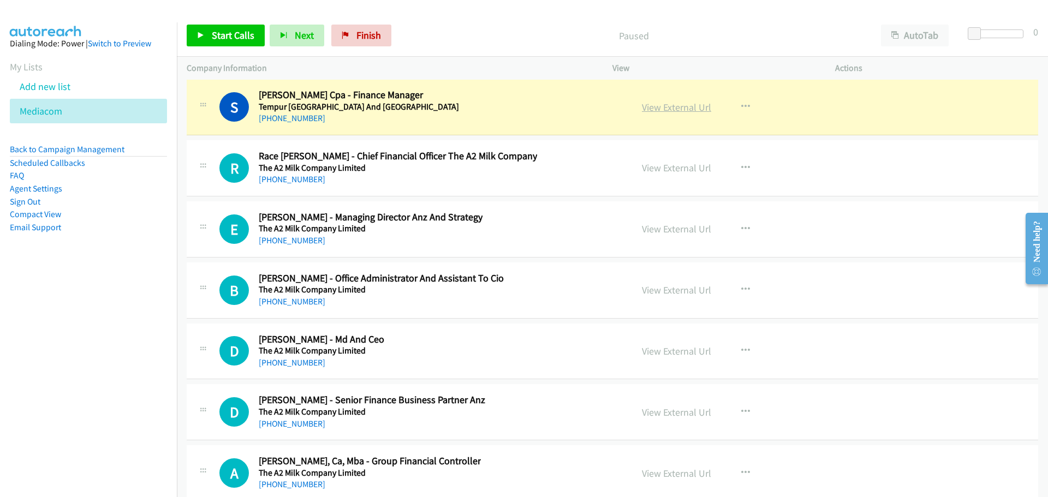
click at [660, 106] on link "View External Url" at bounding box center [676, 107] width 69 height 13
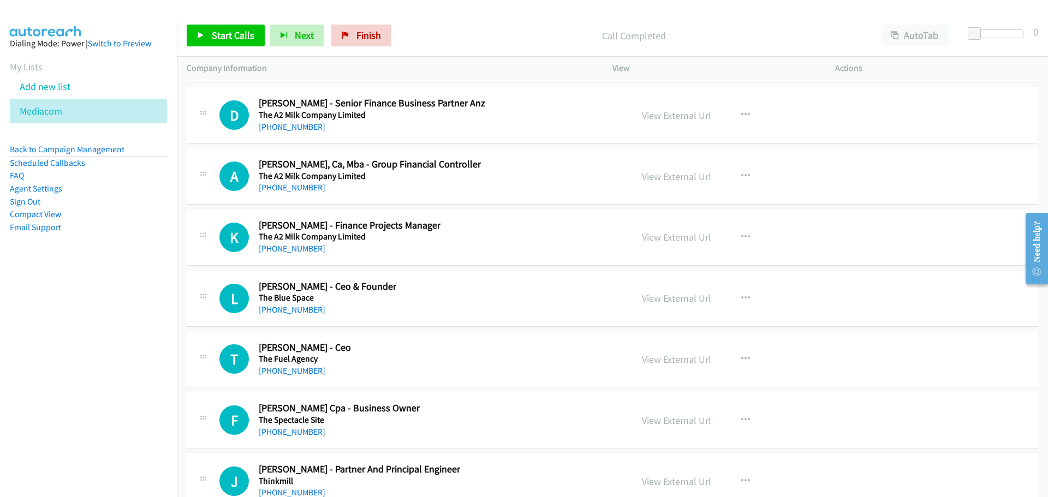
scroll to position [17639, 0]
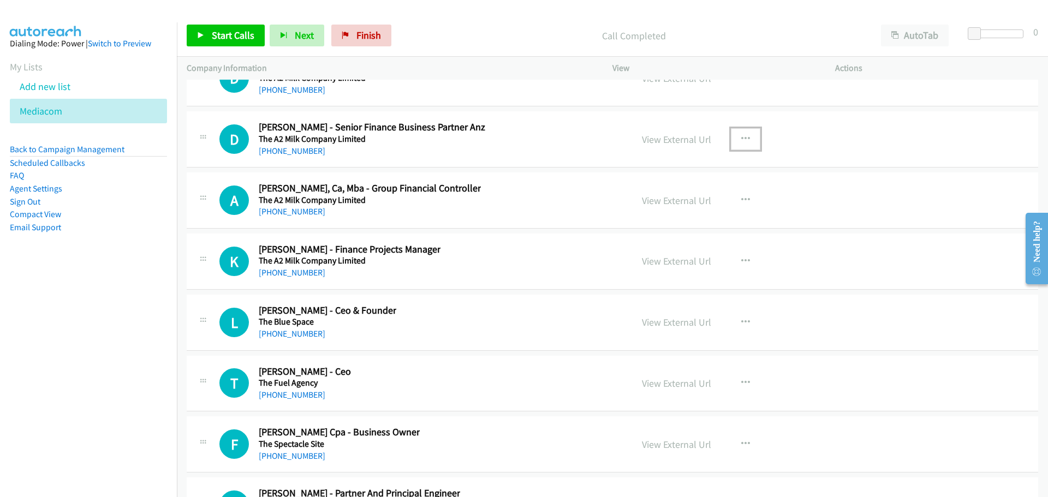
click at [741, 138] on icon "button" at bounding box center [745, 139] width 9 height 9
click at [670, 206] on link "Start Calls Here" at bounding box center [686, 211] width 145 height 22
click at [231, 26] on link "Start Calls" at bounding box center [226, 36] width 78 height 22
click at [210, 29] on link "Pause" at bounding box center [217, 36] width 60 height 22
click at [234, 34] on span "Start Calls" at bounding box center [233, 35] width 43 height 13
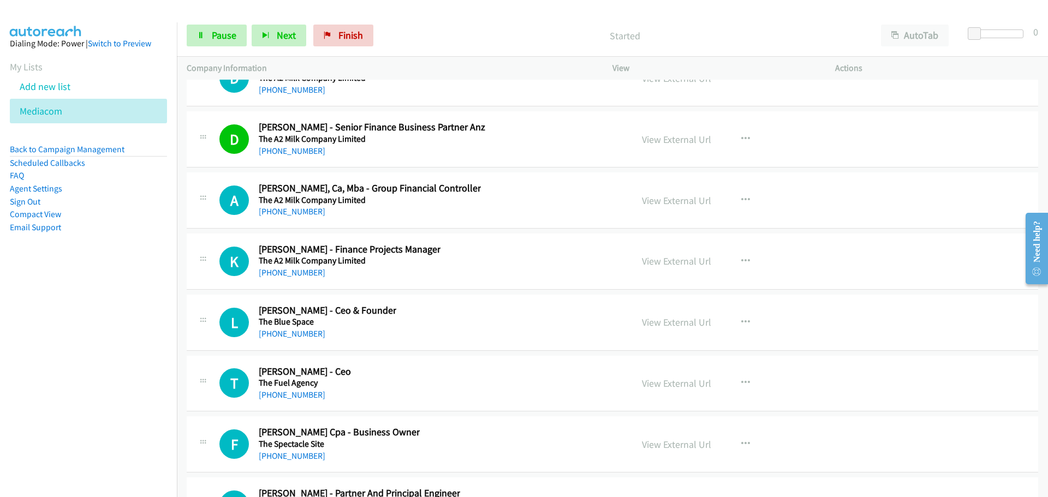
scroll to position [17694, 0]
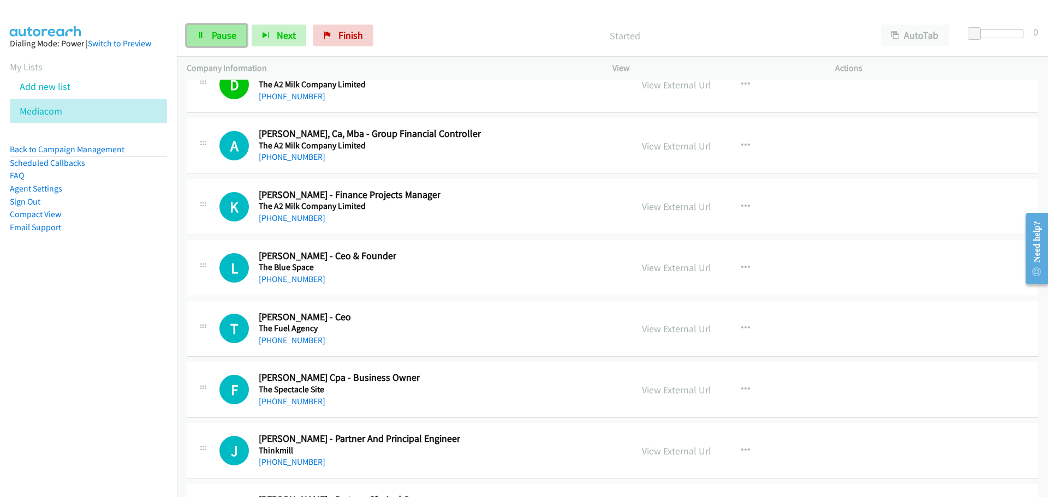
click at [218, 39] on span "Pause" at bounding box center [224, 35] width 25 height 13
click at [224, 34] on span "Start Calls" at bounding box center [233, 35] width 43 height 13
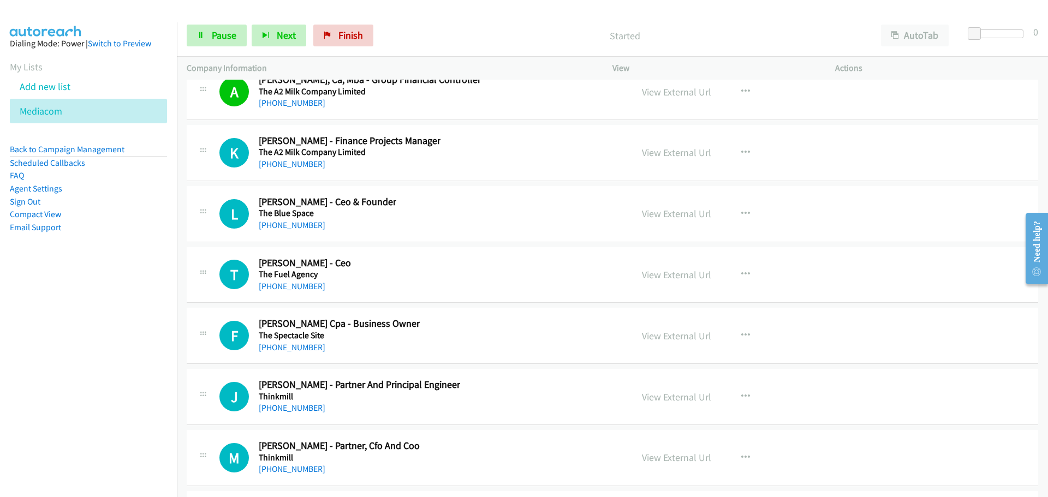
scroll to position [17748, 0]
drag, startPoint x: 223, startPoint y: 44, endPoint x: 217, endPoint y: 52, distance: 10.2
click at [223, 44] on link "Pause" at bounding box center [217, 36] width 60 height 22
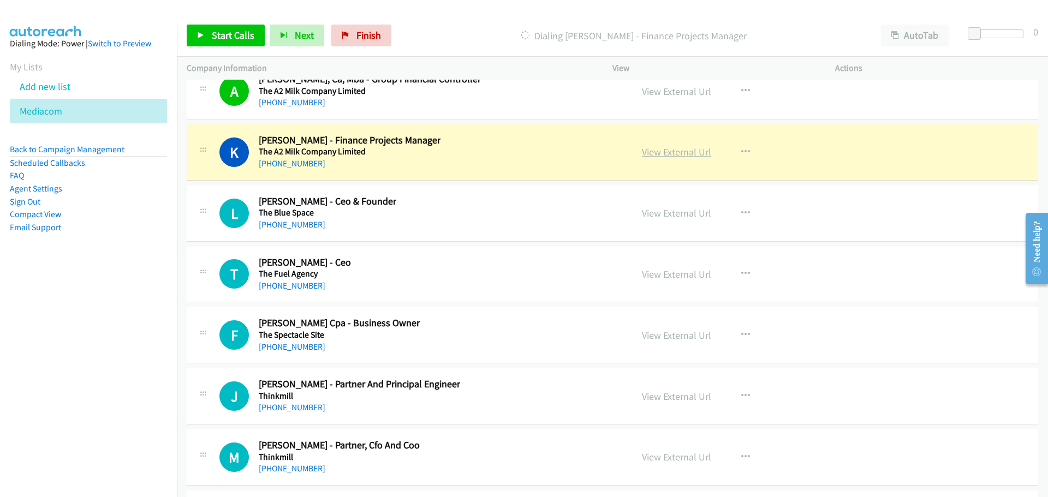
click at [690, 147] on link "View External Url" at bounding box center [676, 152] width 69 height 13
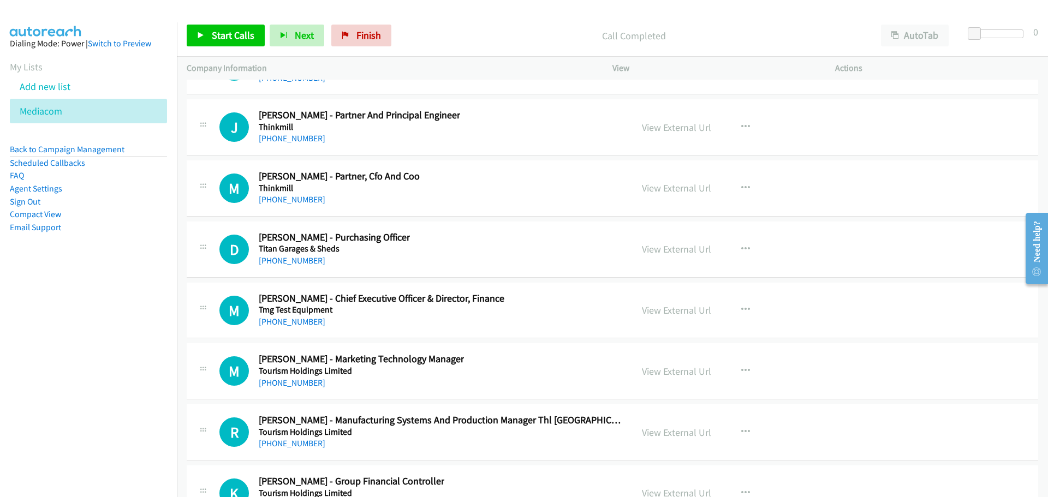
scroll to position [18021, 0]
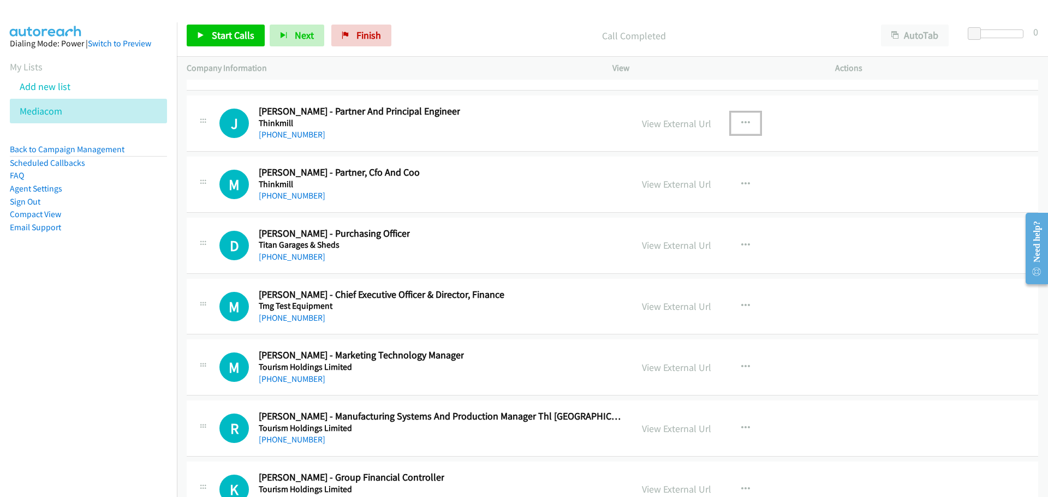
click at [742, 119] on icon "button" at bounding box center [745, 123] width 9 height 9
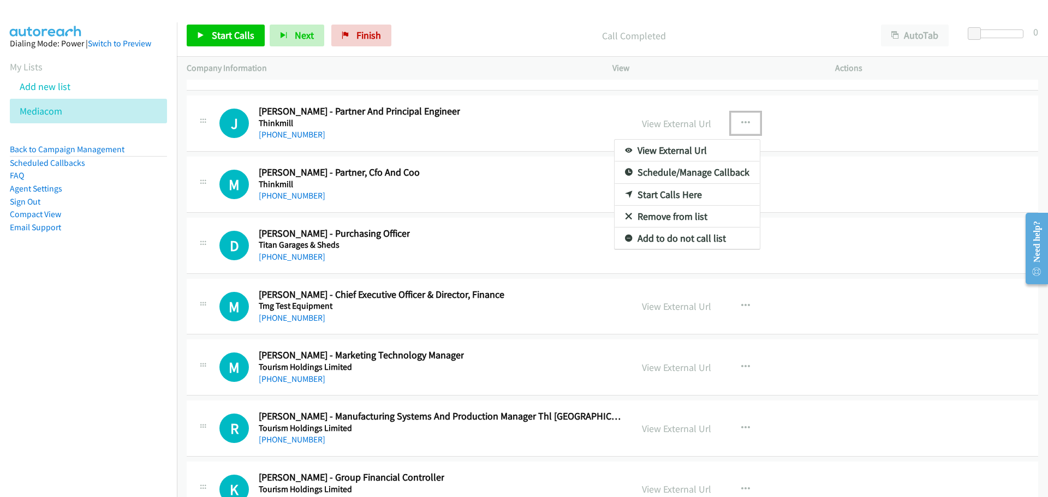
click at [686, 193] on link "Start Calls Here" at bounding box center [686, 195] width 145 height 22
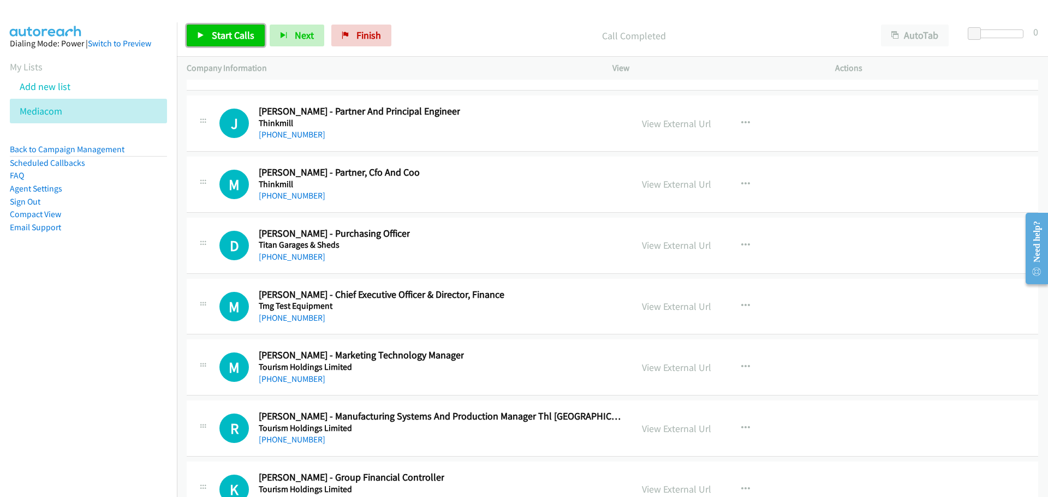
click at [208, 35] on link "Start Calls" at bounding box center [226, 36] width 78 height 22
click at [232, 44] on link "Pause" at bounding box center [217, 36] width 60 height 22
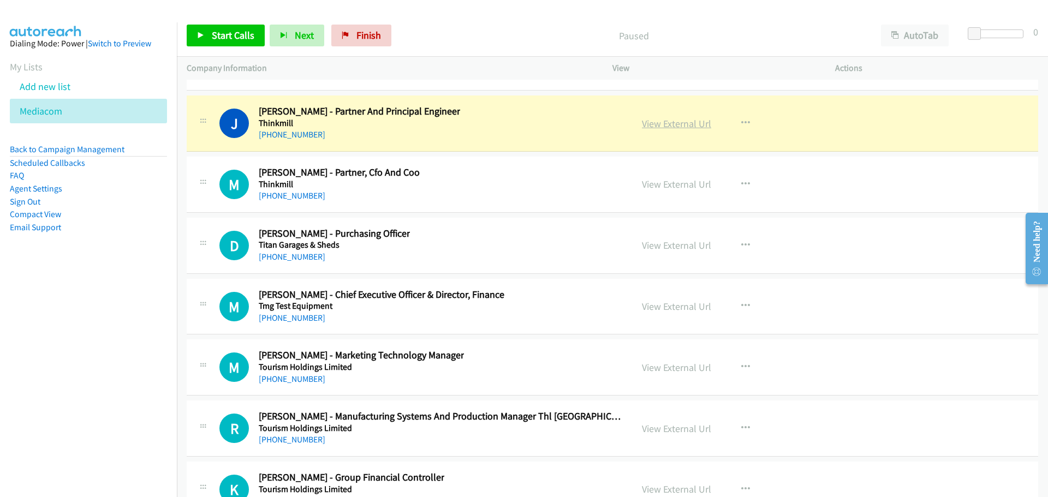
click at [684, 126] on link "View External Url" at bounding box center [676, 123] width 69 height 13
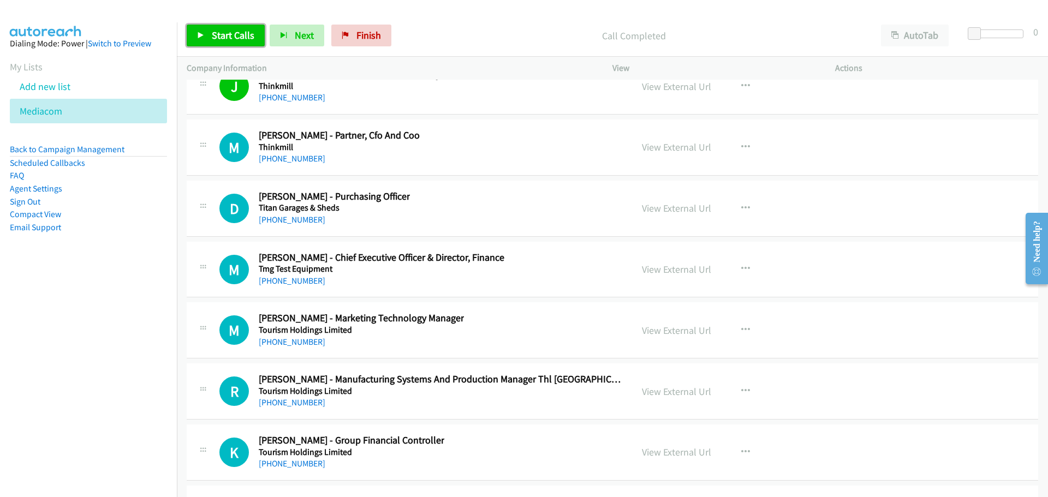
scroll to position [18076, 0]
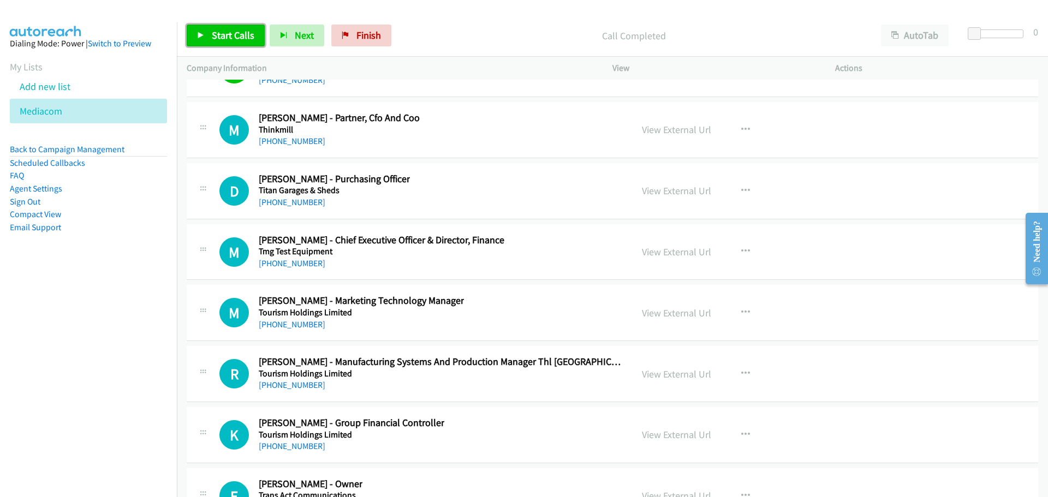
click at [261, 34] on link "Start Calls" at bounding box center [226, 36] width 78 height 22
click at [228, 35] on span "Pause" at bounding box center [224, 35] width 25 height 13
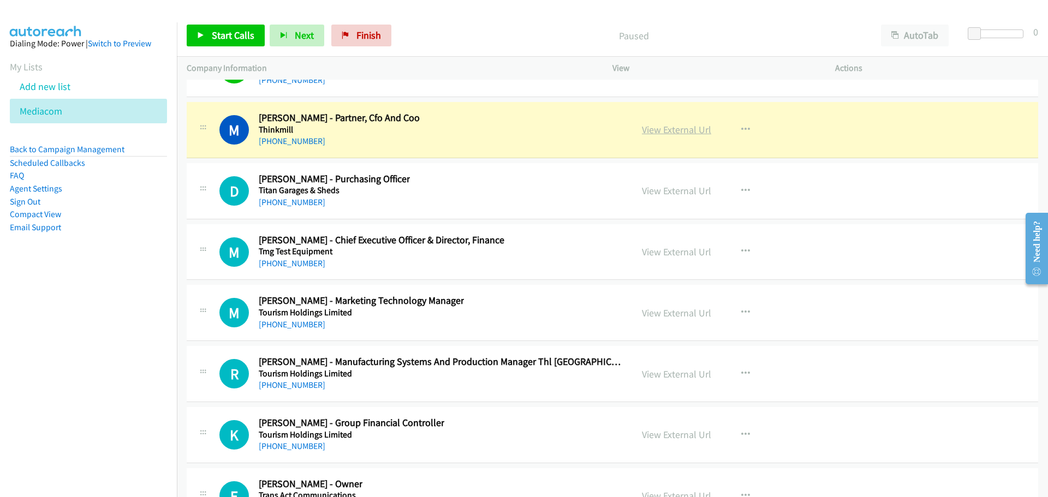
click at [677, 135] on link "View External Url" at bounding box center [676, 129] width 69 height 13
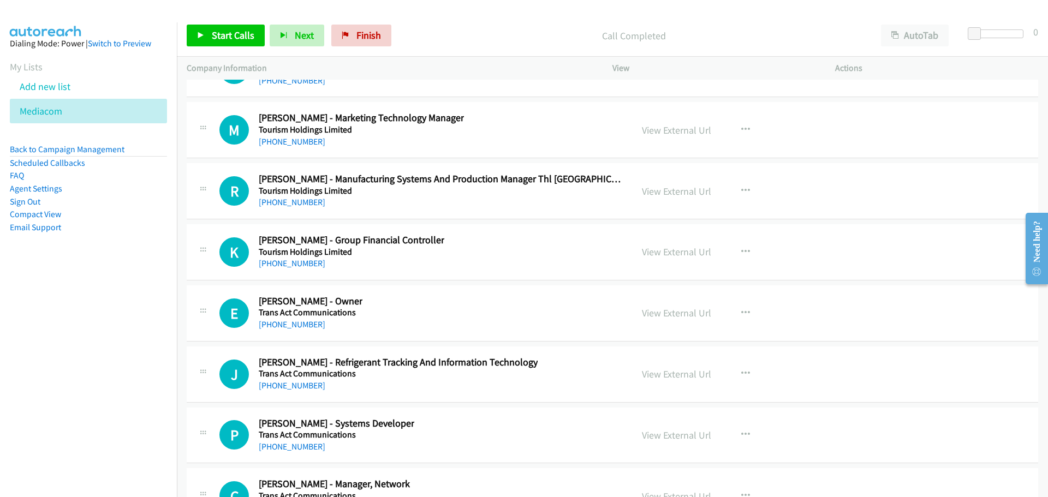
scroll to position [18240, 0]
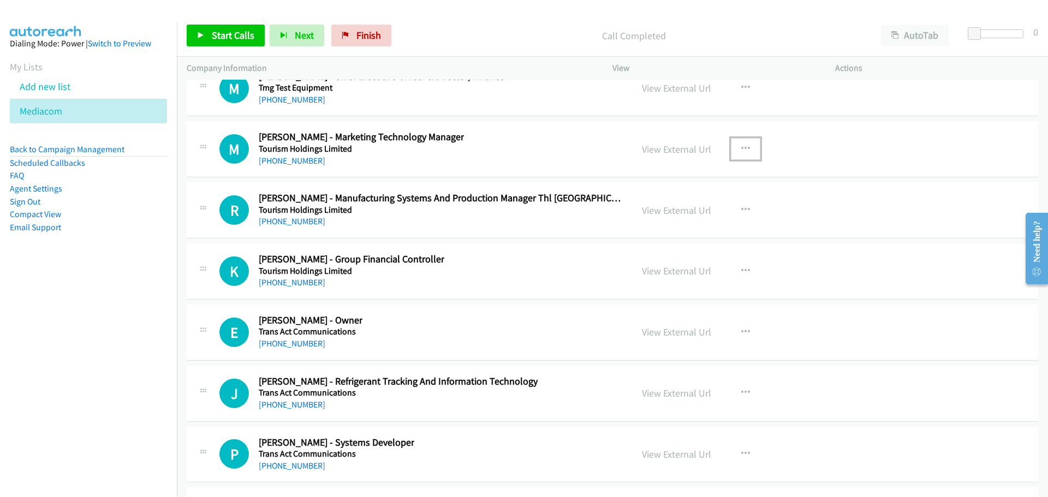
click at [743, 146] on icon "button" at bounding box center [745, 149] width 9 height 9
click at [673, 219] on link "Start Calls Here" at bounding box center [686, 221] width 145 height 22
click at [237, 35] on span "Start Calls" at bounding box center [233, 35] width 43 height 13
drag, startPoint x: 212, startPoint y: 37, endPoint x: 195, endPoint y: 53, distance: 22.8
click at [212, 37] on span "Pause" at bounding box center [224, 35] width 25 height 13
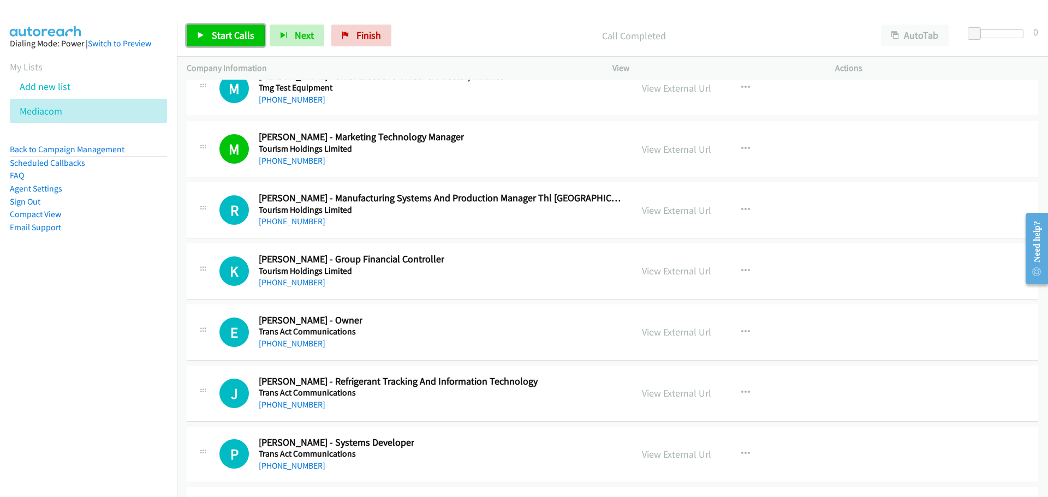
click at [246, 32] on span "Start Calls" at bounding box center [233, 35] width 43 height 13
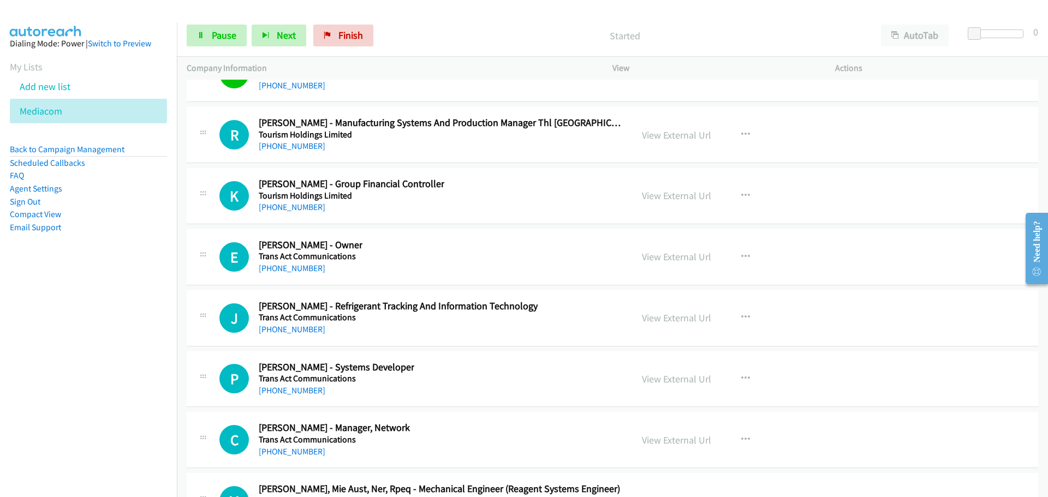
scroll to position [18349, 0]
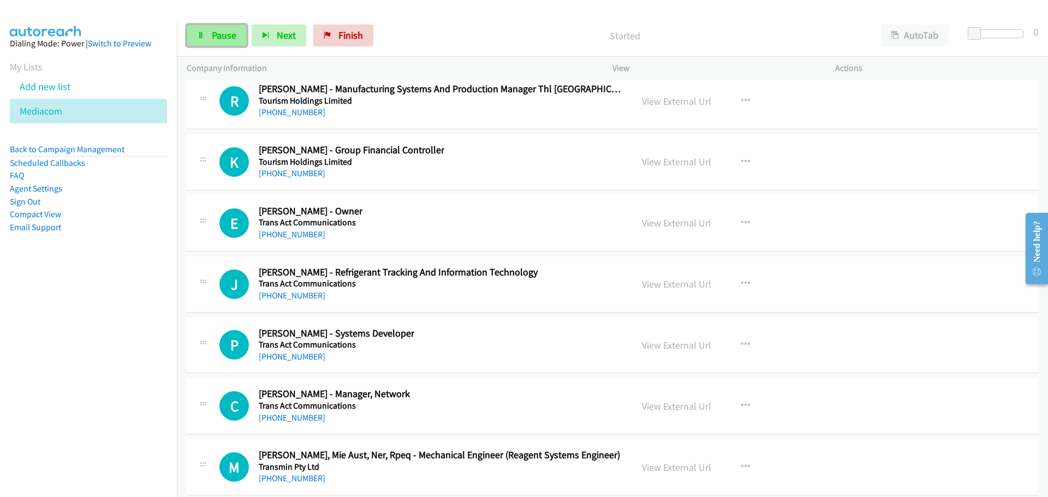
drag, startPoint x: 226, startPoint y: 27, endPoint x: 218, endPoint y: 37, distance: 13.1
click at [226, 27] on link "Pause" at bounding box center [217, 36] width 60 height 22
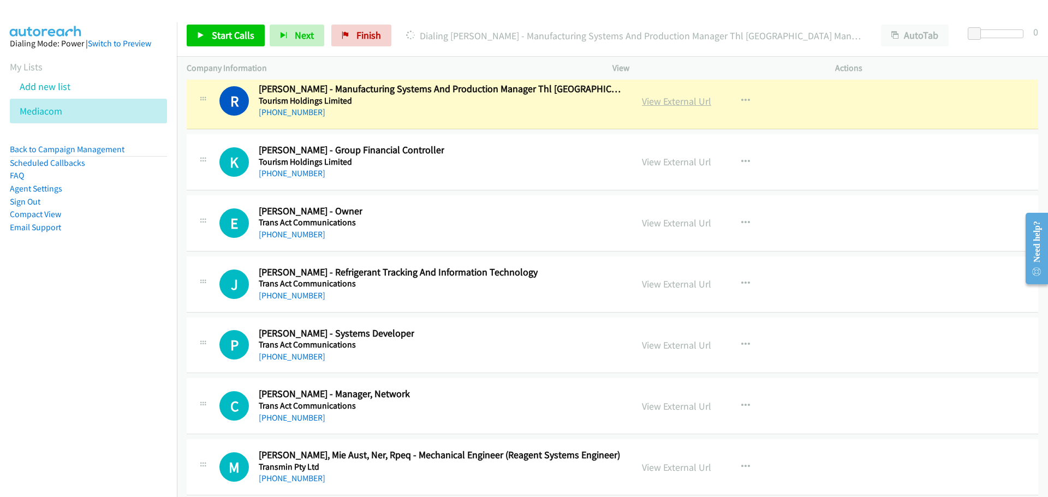
click at [695, 103] on link "View External Url" at bounding box center [676, 101] width 69 height 13
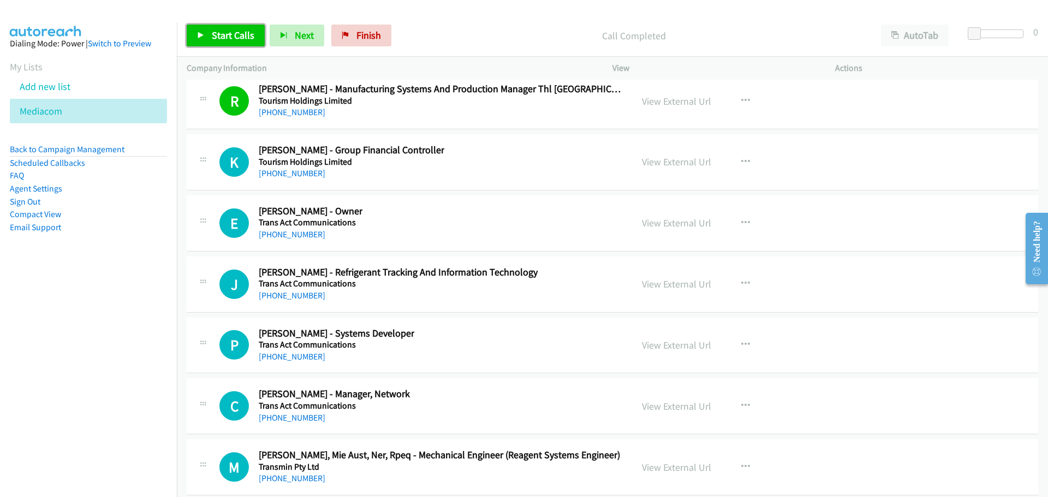
click at [254, 43] on link "Start Calls" at bounding box center [226, 36] width 78 height 22
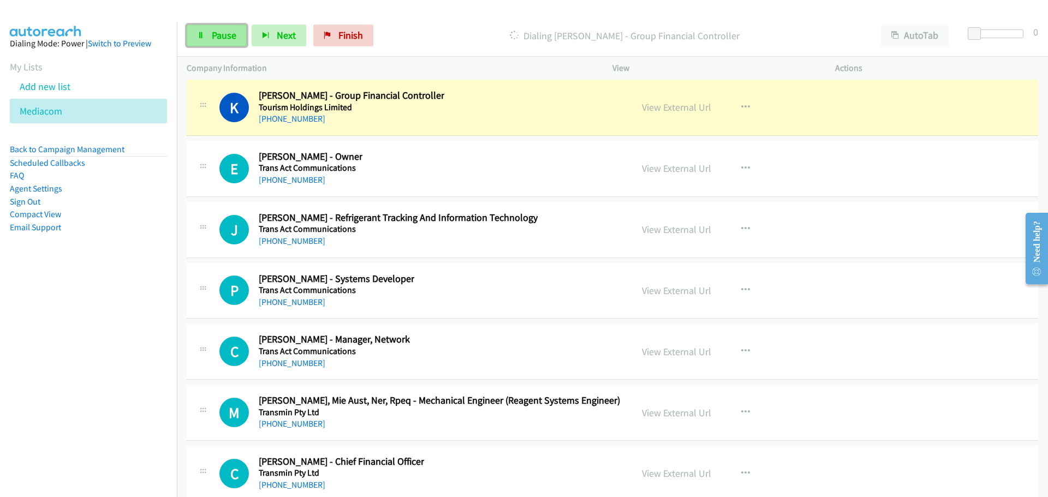
click at [214, 29] on span "Pause" at bounding box center [224, 35] width 25 height 13
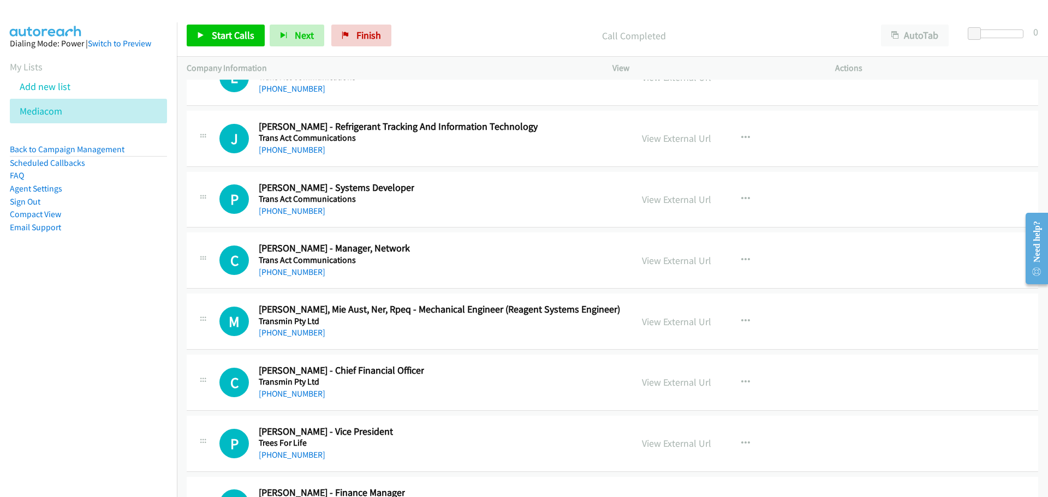
scroll to position [18512, 0]
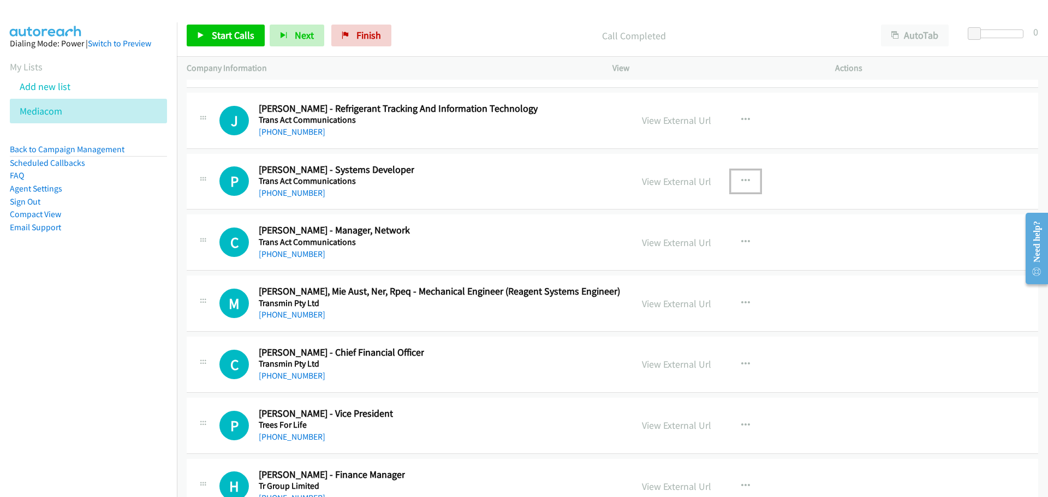
click at [741, 180] on icon "button" at bounding box center [745, 181] width 9 height 9
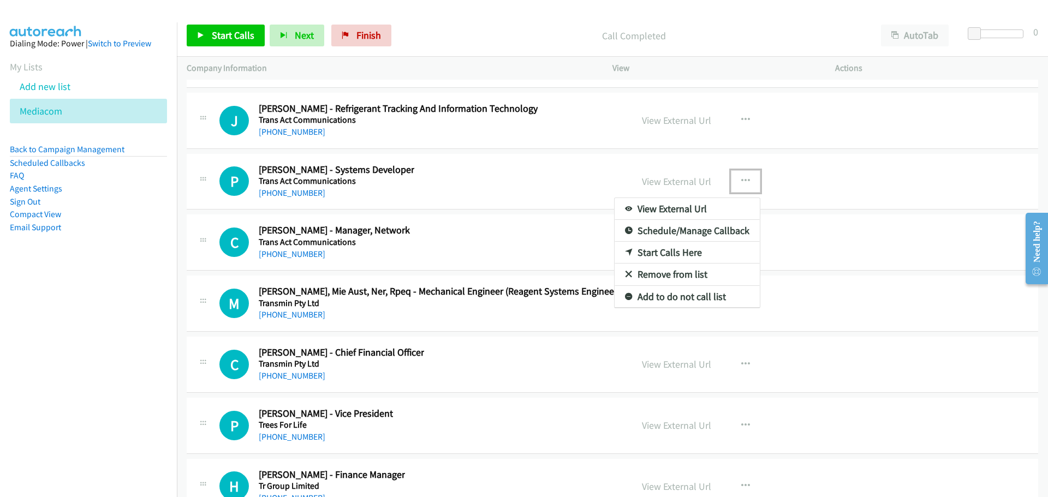
click at [667, 253] on link "Start Calls Here" at bounding box center [686, 253] width 145 height 22
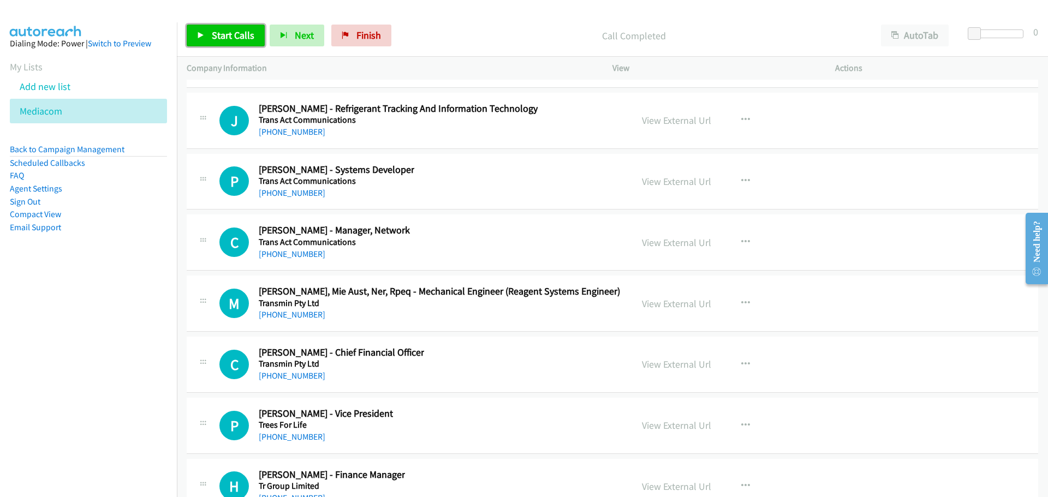
click at [233, 30] on span "Start Calls" at bounding box center [233, 35] width 43 height 13
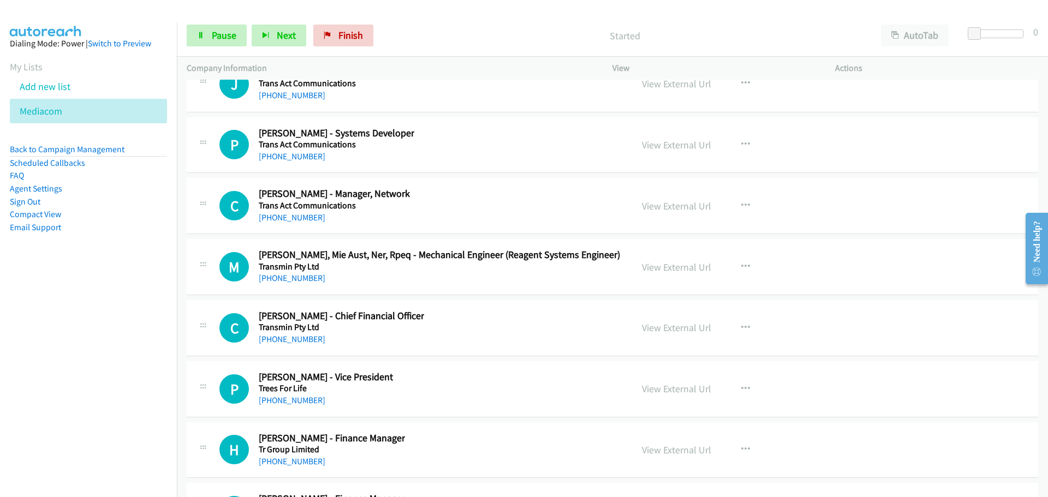
scroll to position [18567, 0]
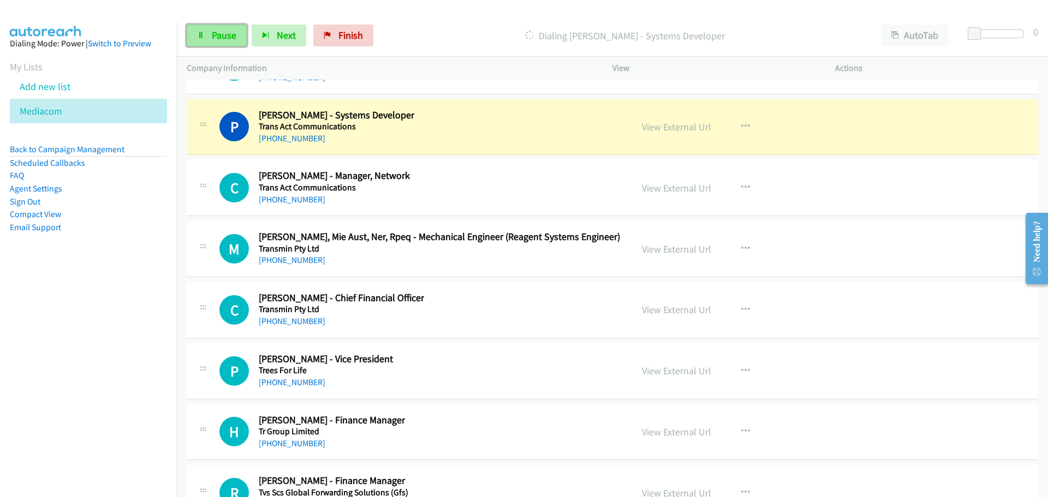
drag, startPoint x: 222, startPoint y: 32, endPoint x: 218, endPoint y: 41, distance: 10.4
click at [222, 32] on span "Pause" at bounding box center [224, 35] width 25 height 13
click at [659, 128] on link "View External Url" at bounding box center [676, 127] width 69 height 13
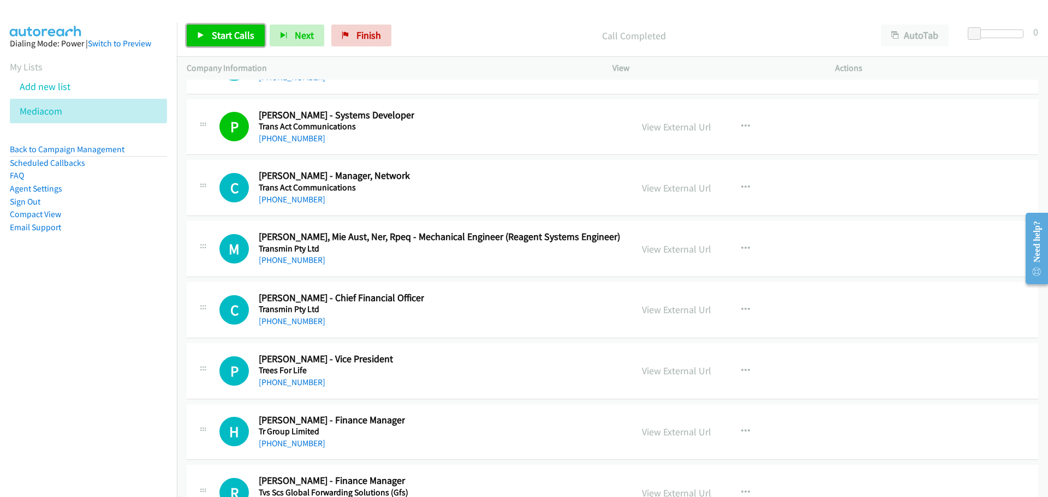
click at [244, 32] on span "Start Calls" at bounding box center [233, 35] width 43 height 13
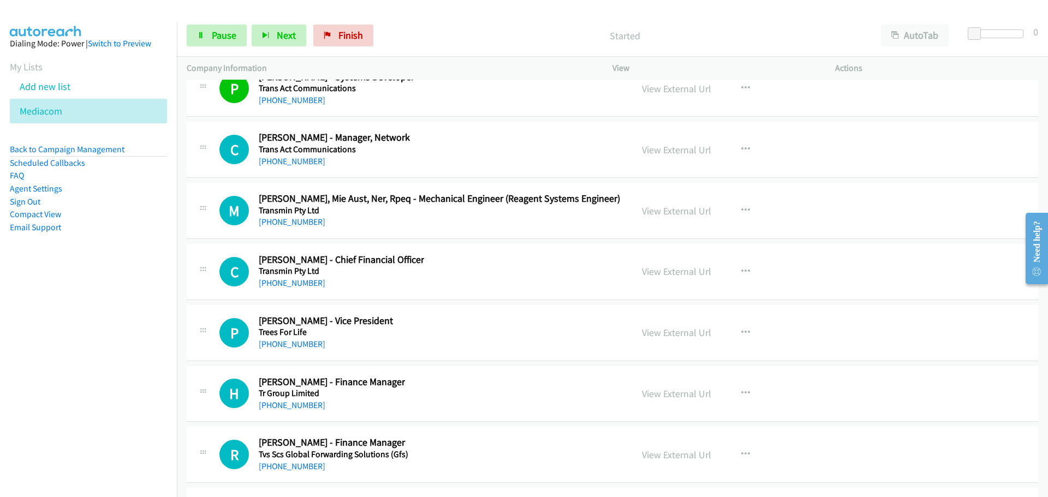
scroll to position [18622, 0]
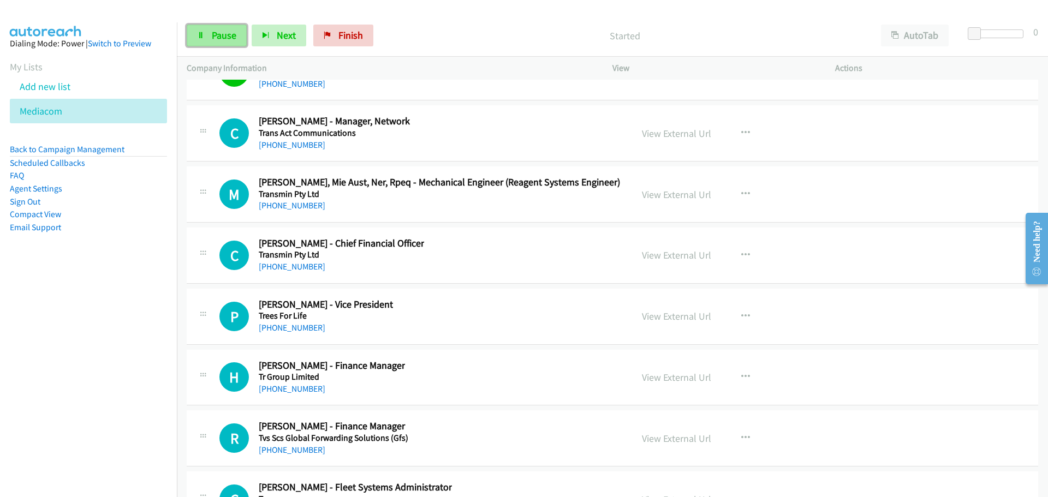
click at [208, 28] on link "Pause" at bounding box center [217, 36] width 60 height 22
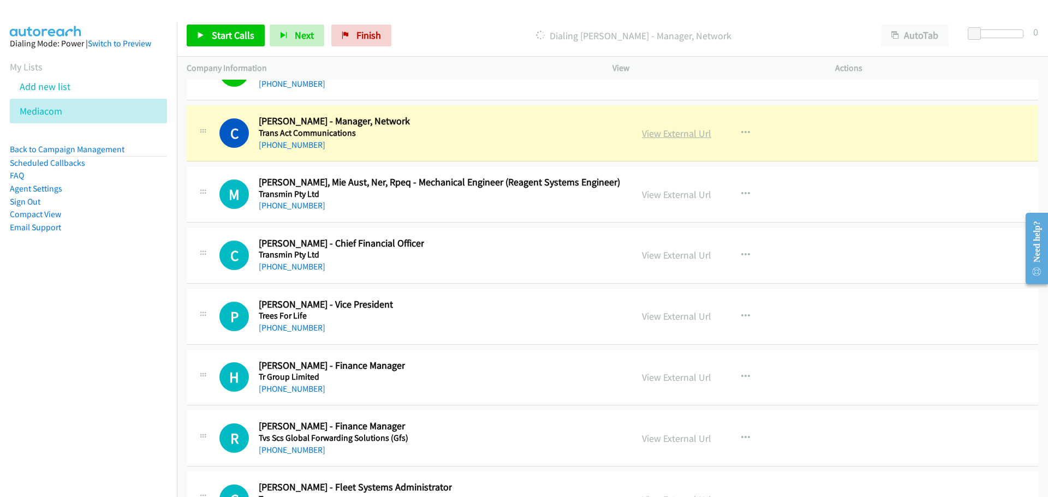
click at [658, 136] on link "View External Url" at bounding box center [676, 133] width 69 height 13
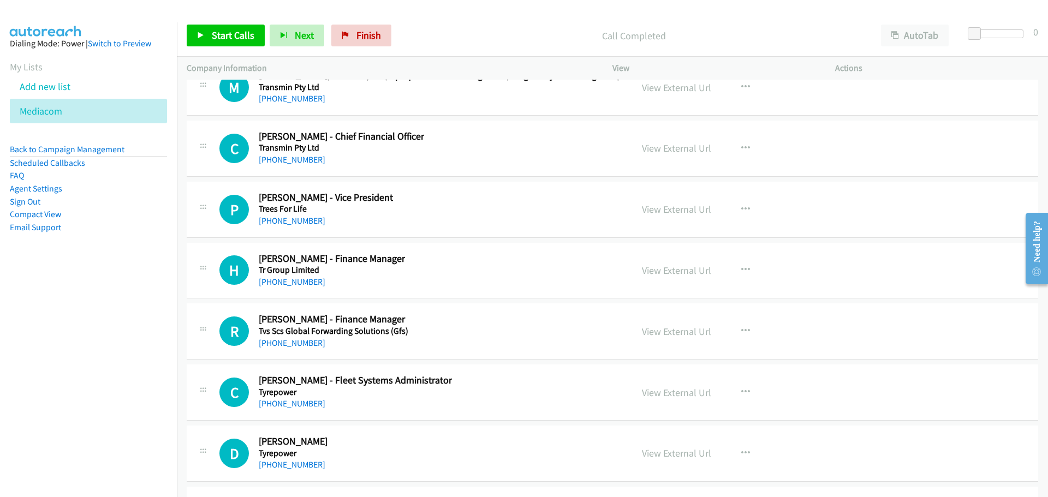
scroll to position [18731, 0]
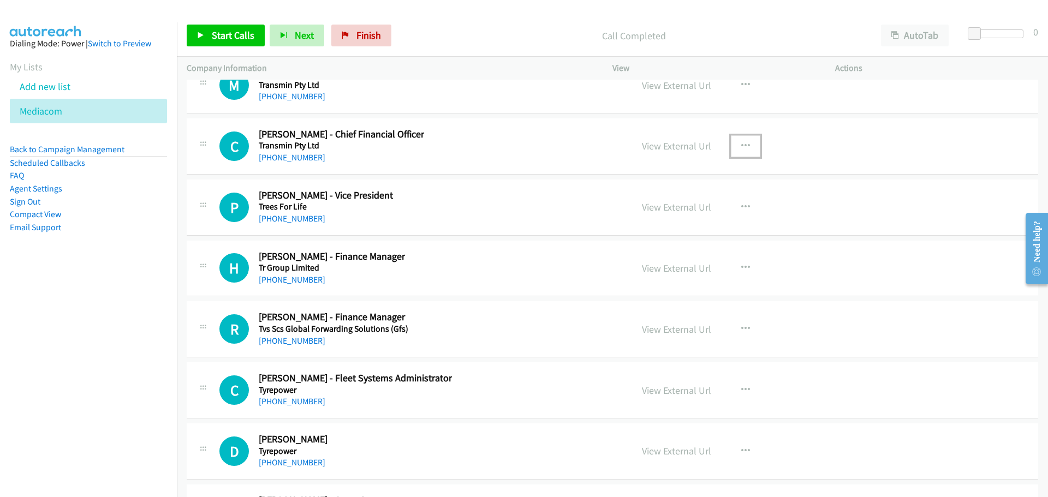
click at [741, 148] on icon "button" at bounding box center [745, 146] width 9 height 9
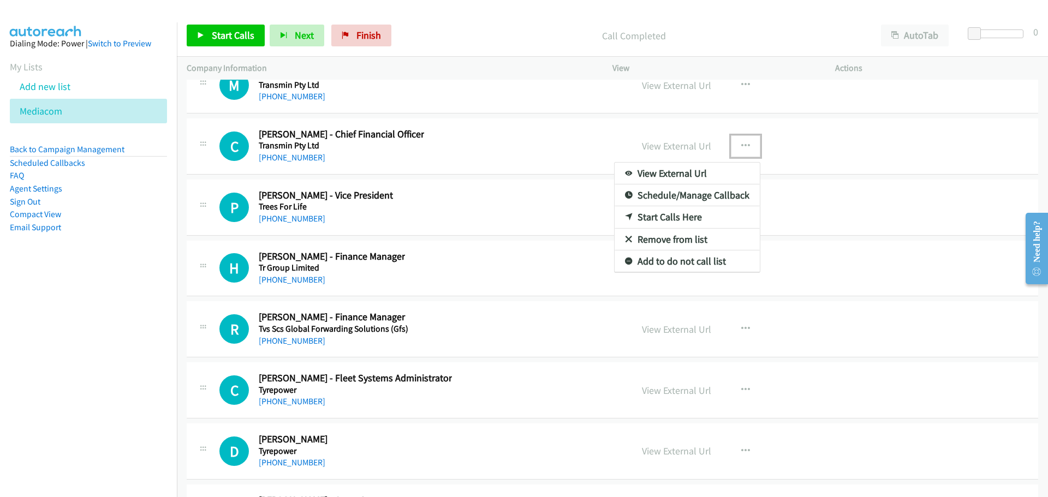
click at [648, 215] on link "Start Calls Here" at bounding box center [686, 217] width 145 height 22
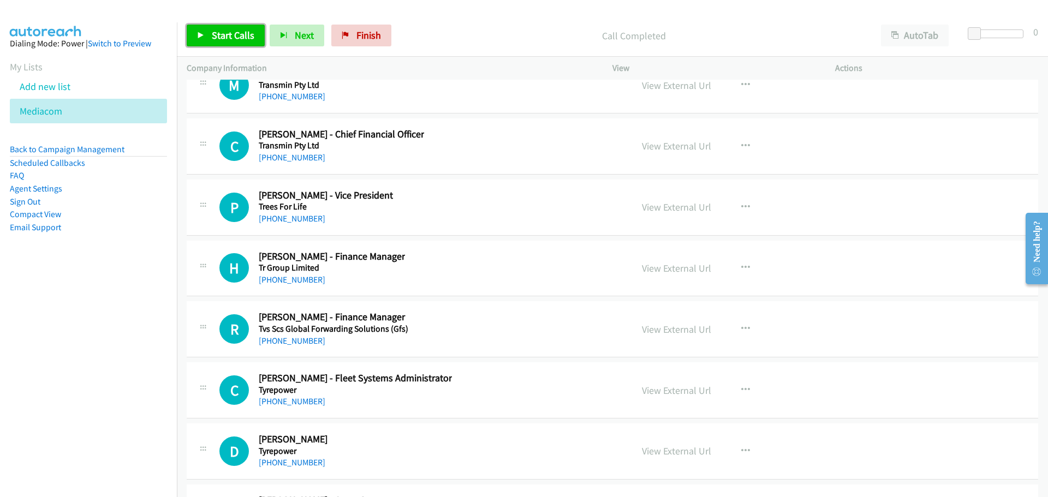
click at [238, 42] on link "Start Calls" at bounding box center [226, 36] width 78 height 22
click at [230, 32] on span "Pause" at bounding box center [224, 35] width 25 height 13
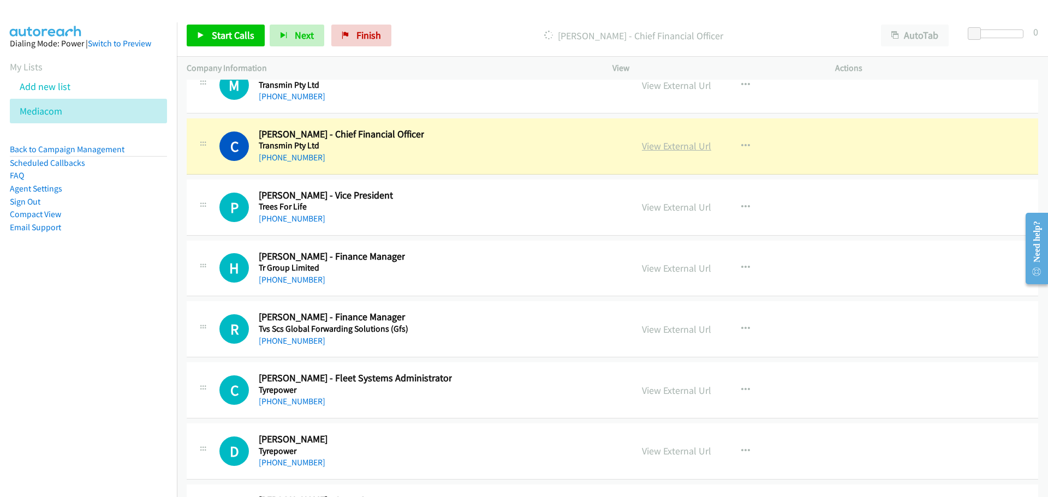
click at [672, 146] on link "View External Url" at bounding box center [676, 146] width 69 height 13
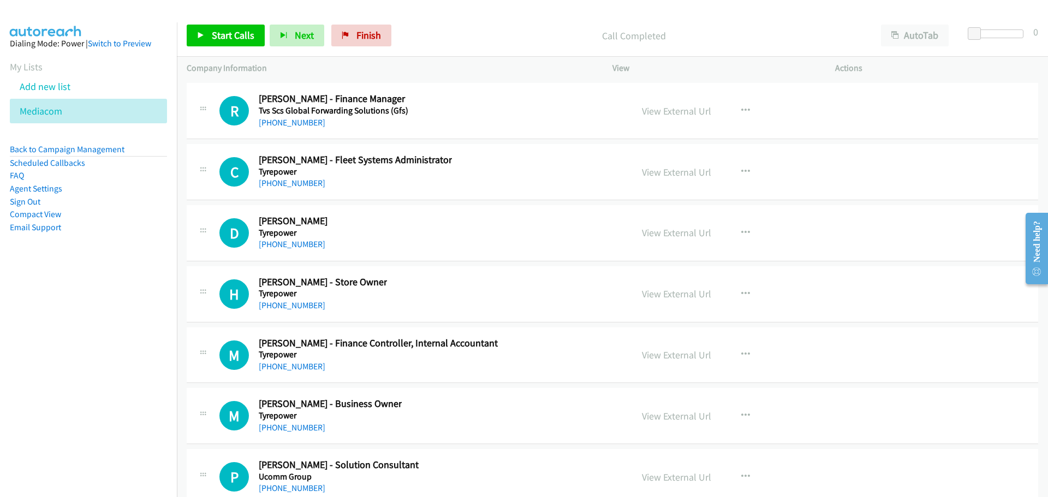
scroll to position [18894, 0]
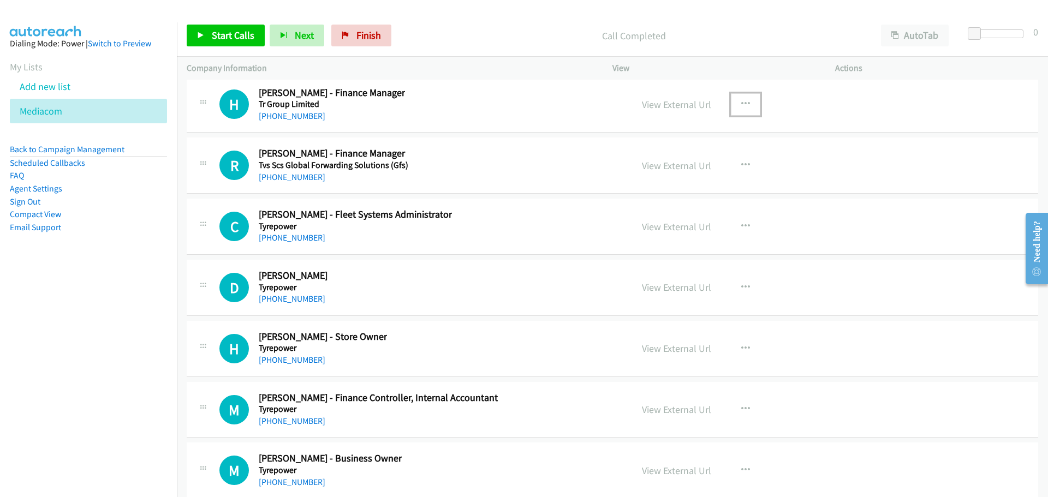
click at [738, 98] on button "button" at bounding box center [745, 104] width 29 height 22
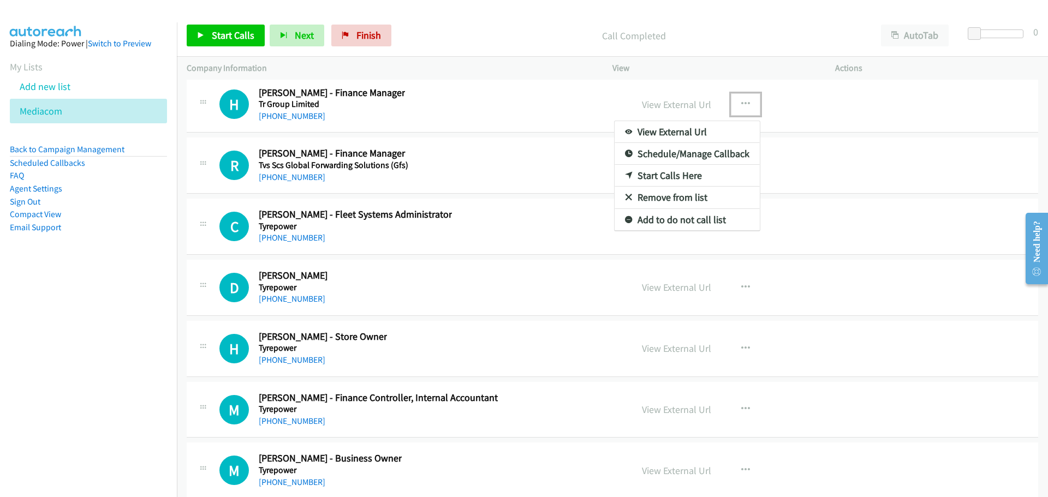
click at [685, 177] on link "Start Calls Here" at bounding box center [686, 176] width 145 height 22
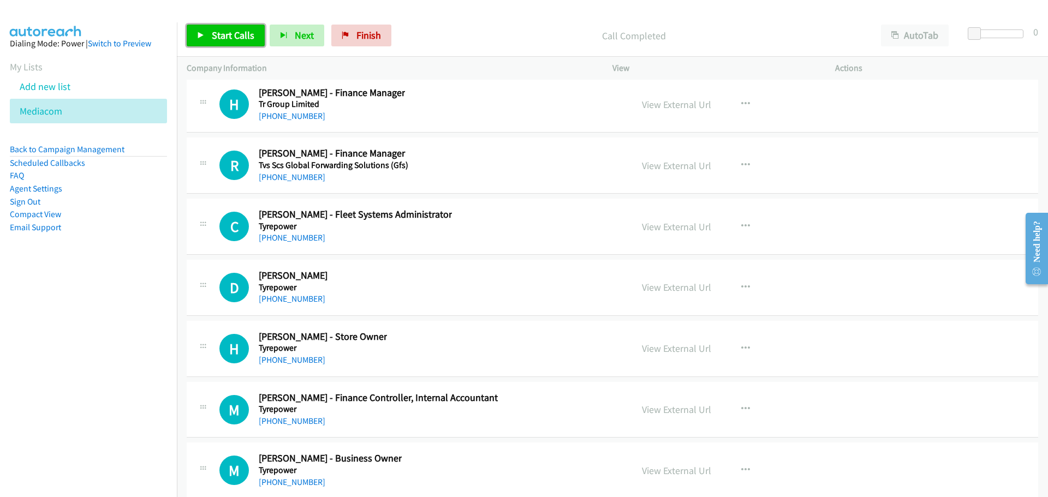
click at [230, 29] on span "Start Calls" at bounding box center [233, 35] width 43 height 13
click at [221, 43] on link "Pause" at bounding box center [217, 36] width 60 height 22
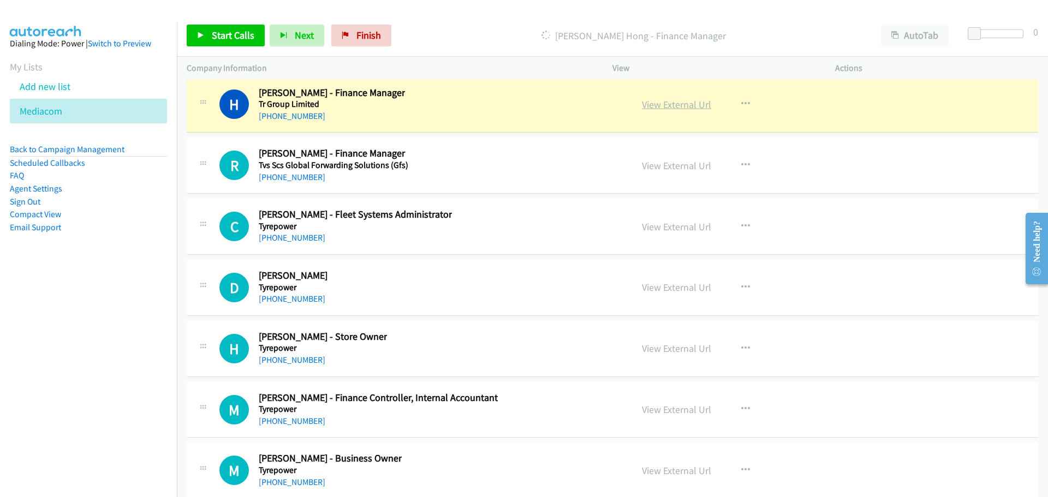
click at [659, 104] on link "View External Url" at bounding box center [676, 104] width 69 height 13
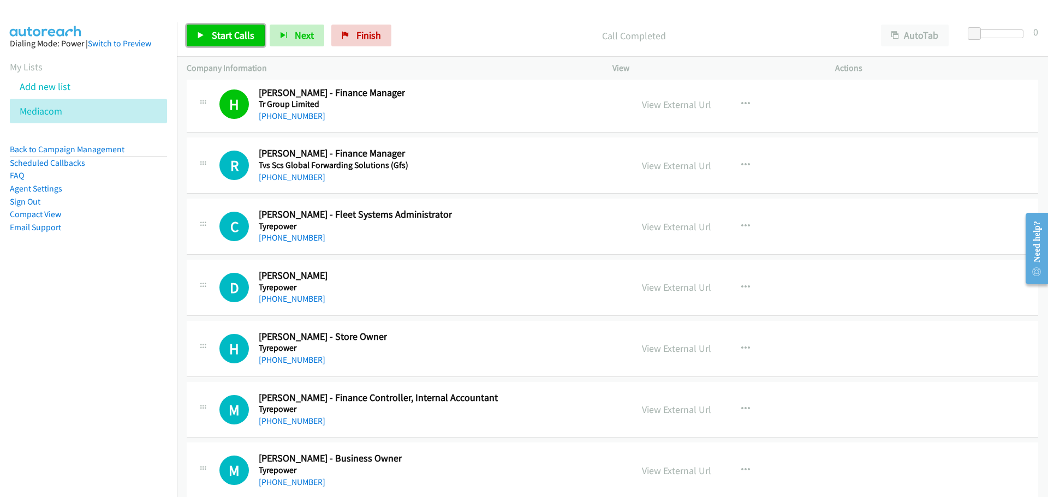
click at [230, 25] on link "Start Calls" at bounding box center [226, 36] width 78 height 22
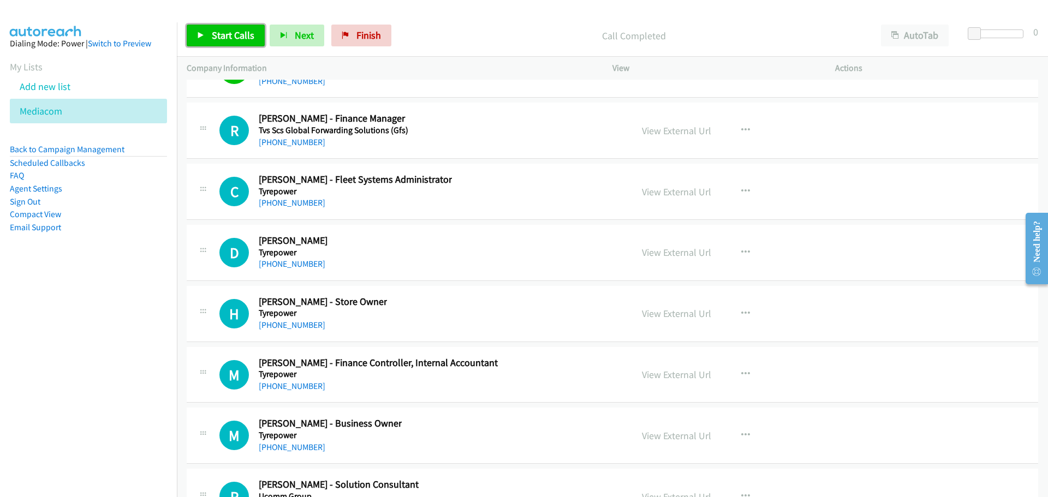
scroll to position [18949, 0]
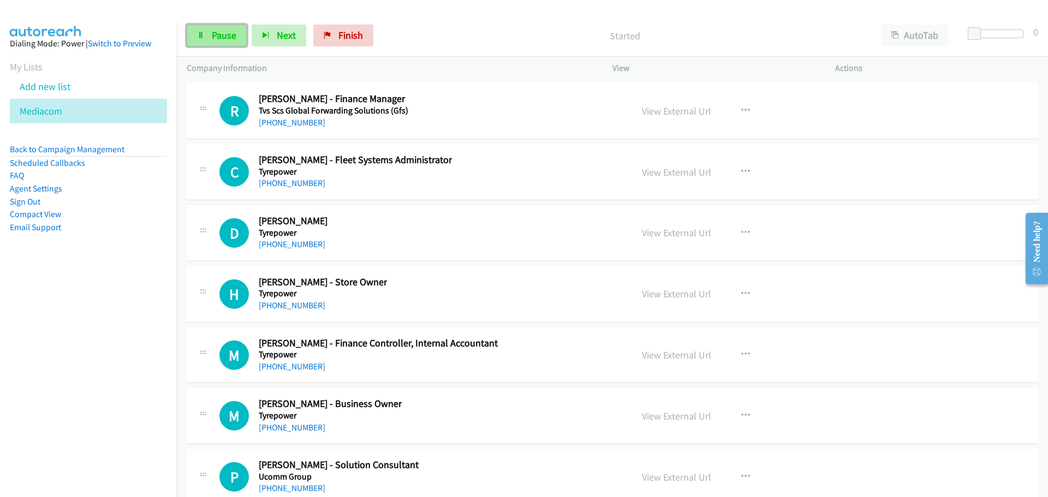
click at [207, 31] on link "Pause" at bounding box center [217, 36] width 60 height 22
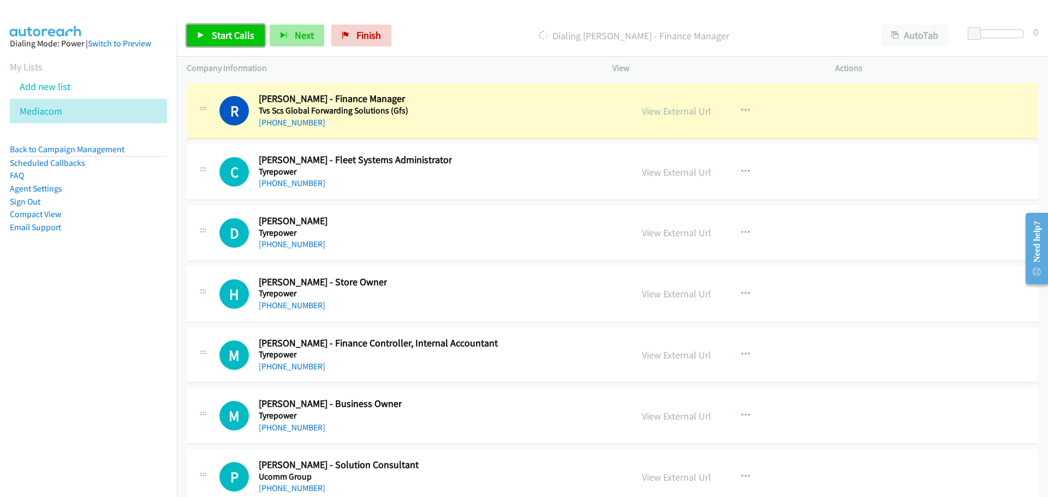
drag, startPoint x: 217, startPoint y: 31, endPoint x: 279, endPoint y: 39, distance: 62.7
click at [217, 31] on span "Start Calls" at bounding box center [233, 35] width 43 height 13
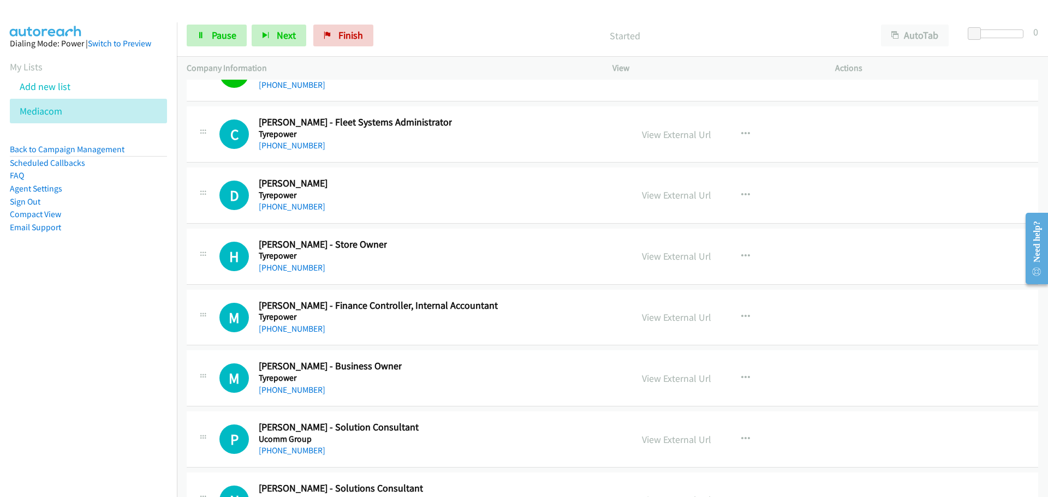
scroll to position [19004, 0]
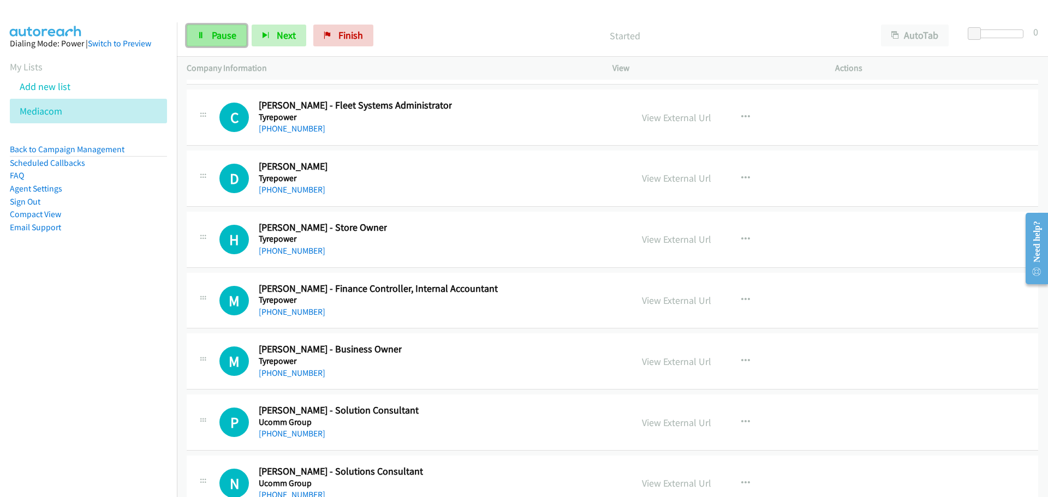
click at [209, 32] on link "Pause" at bounding box center [217, 36] width 60 height 22
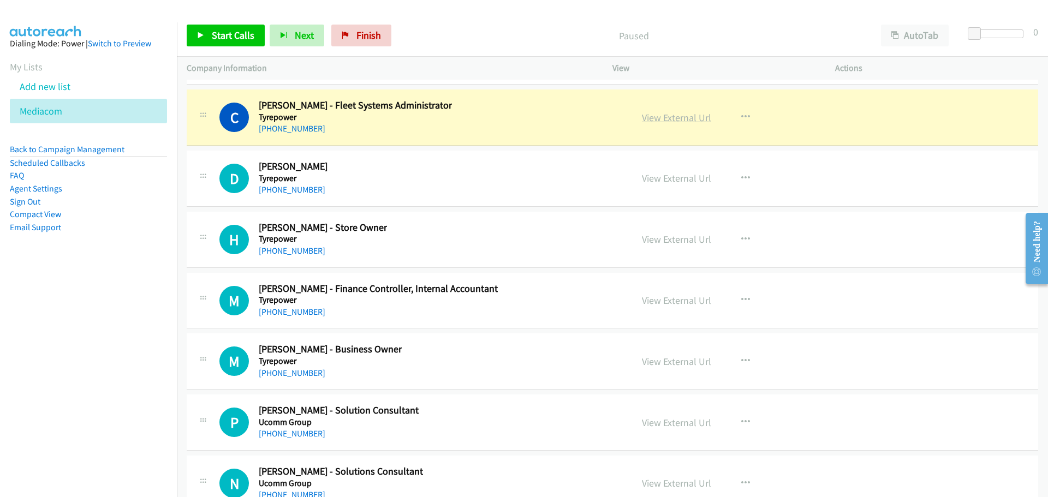
click at [682, 122] on link "View External Url" at bounding box center [676, 117] width 69 height 13
click at [674, 118] on link "View External Url" at bounding box center [676, 117] width 69 height 13
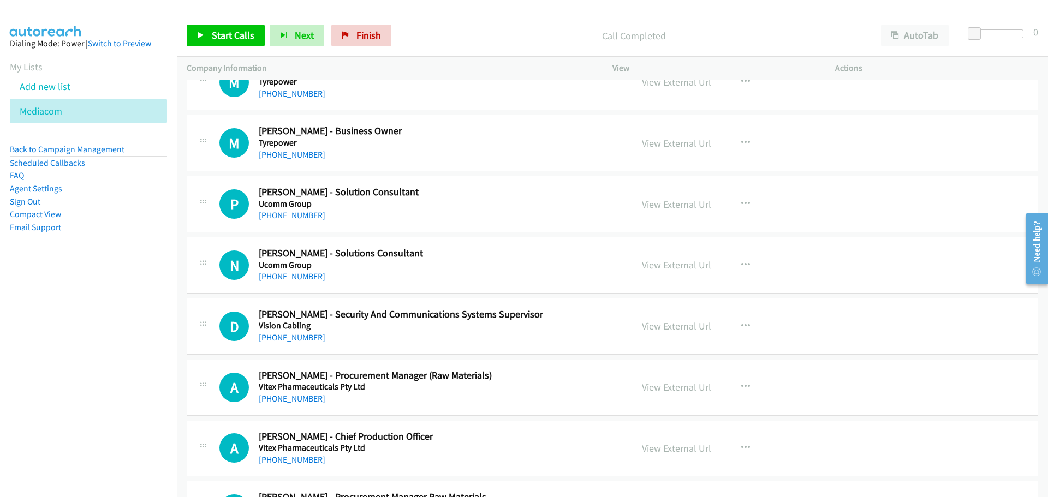
scroll to position [19276, 0]
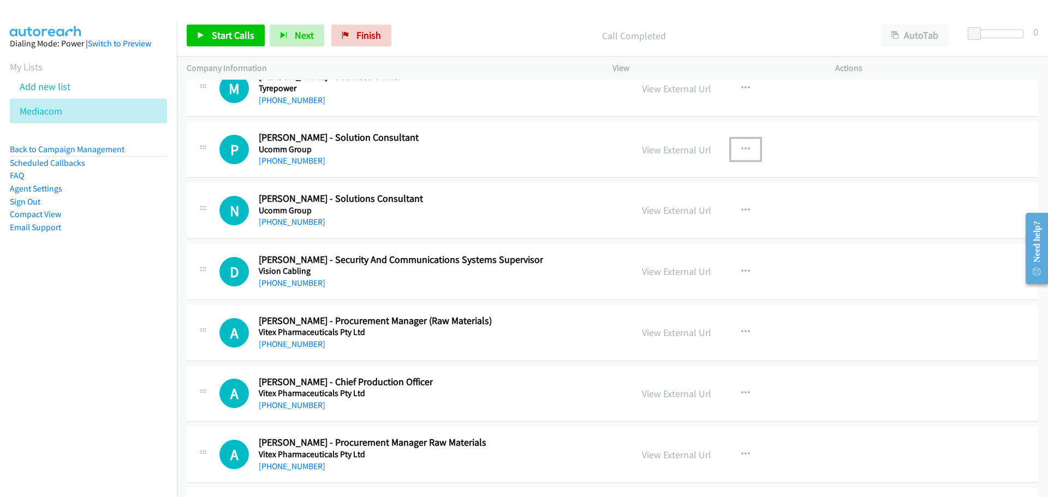
click at [744, 148] on icon "button" at bounding box center [745, 149] width 9 height 9
click at [694, 224] on link "Start Calls Here" at bounding box center [686, 221] width 145 height 22
click at [224, 36] on span "Start Calls" at bounding box center [233, 35] width 43 height 13
click at [216, 31] on span "Pause" at bounding box center [224, 35] width 25 height 13
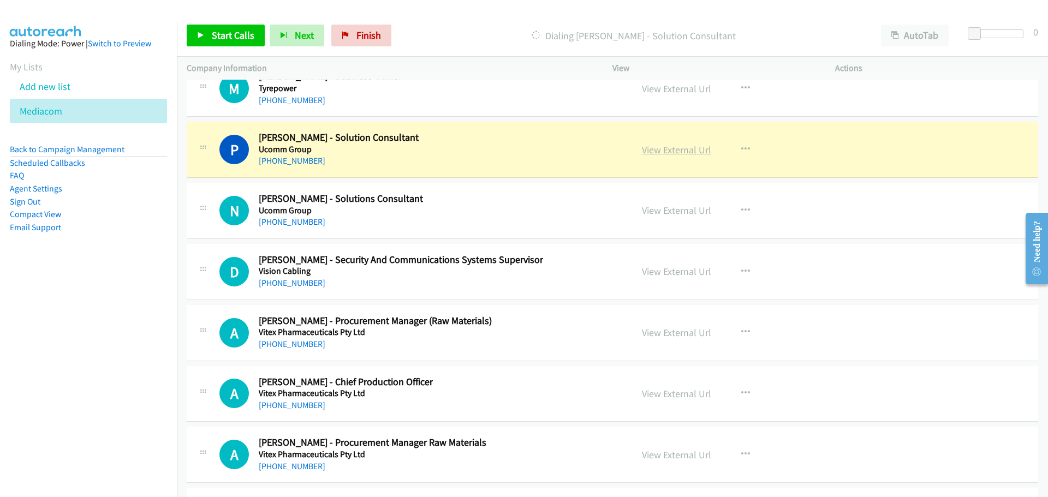
click at [694, 153] on link "View External Url" at bounding box center [676, 150] width 69 height 13
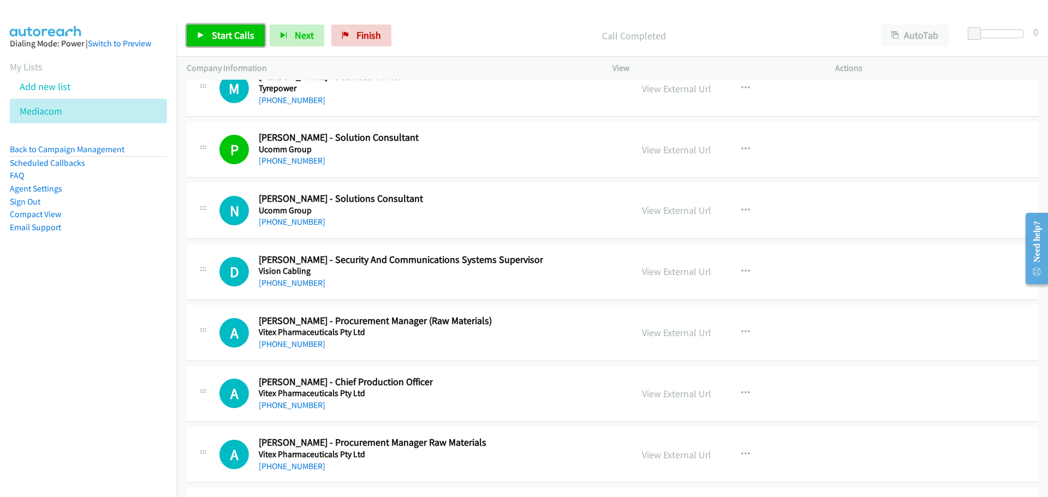
click at [242, 36] on span "Start Calls" at bounding box center [233, 35] width 43 height 13
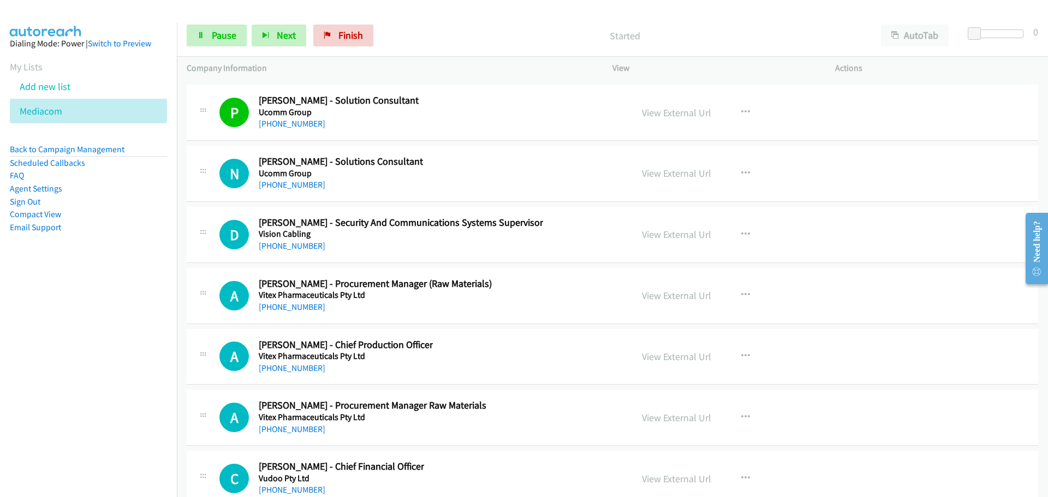
scroll to position [19331, 0]
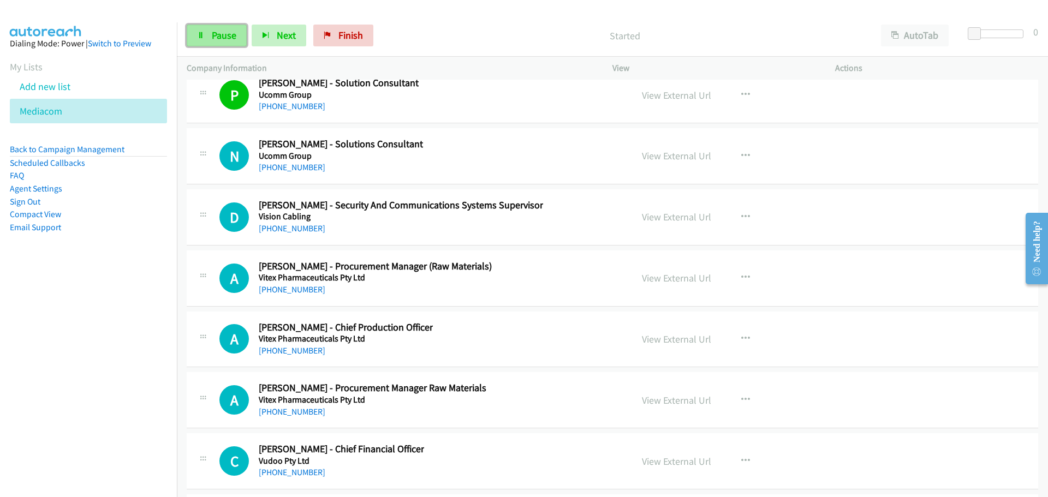
click at [198, 41] on link "Pause" at bounding box center [217, 36] width 60 height 22
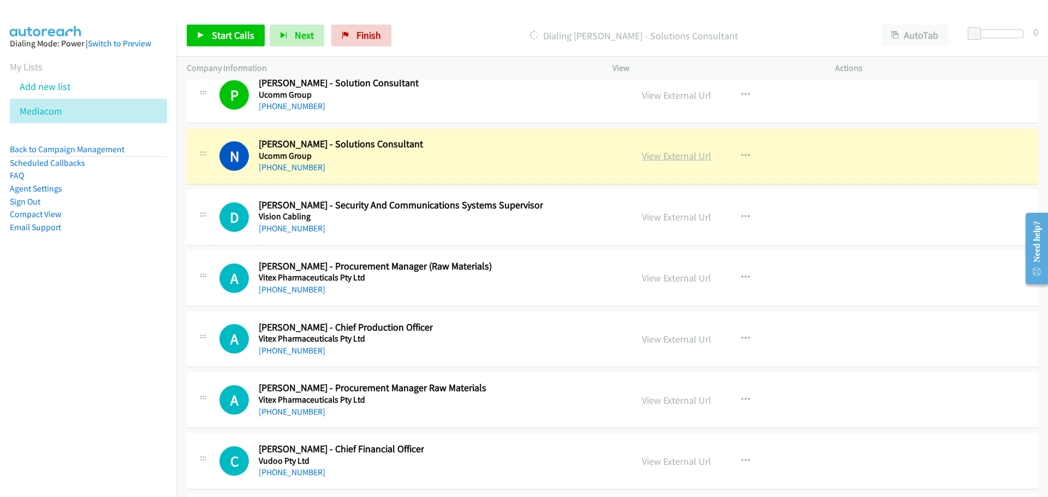
click at [666, 158] on link "View External Url" at bounding box center [676, 156] width 69 height 13
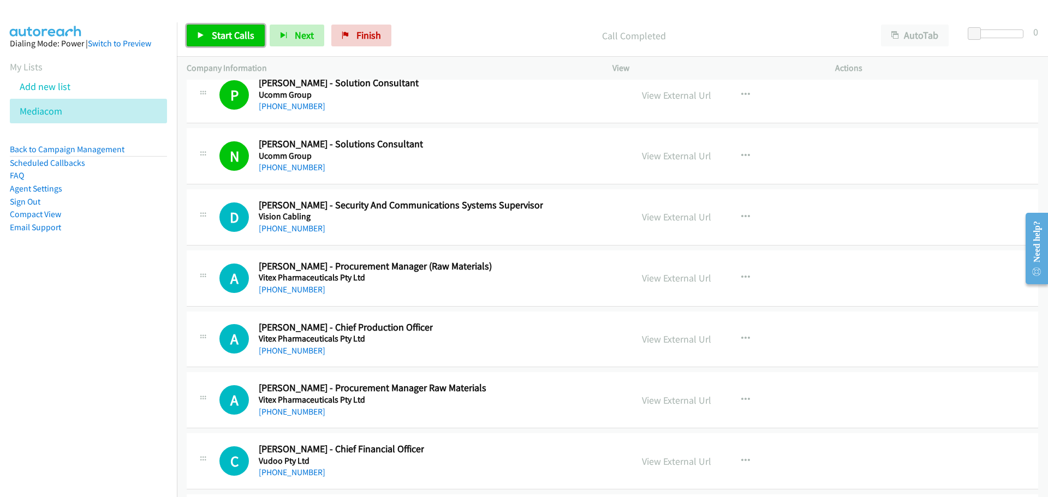
click at [228, 32] on span "Start Calls" at bounding box center [233, 35] width 43 height 13
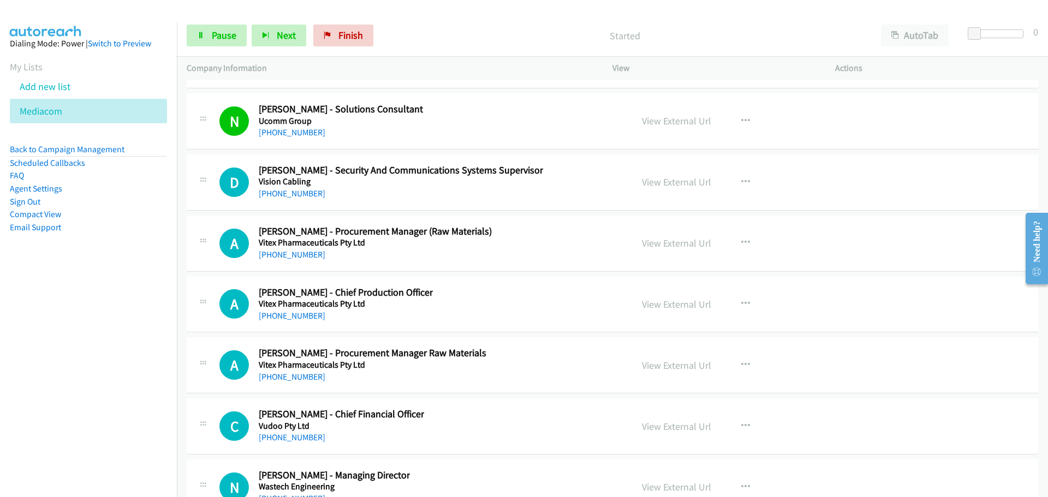
scroll to position [19386, 0]
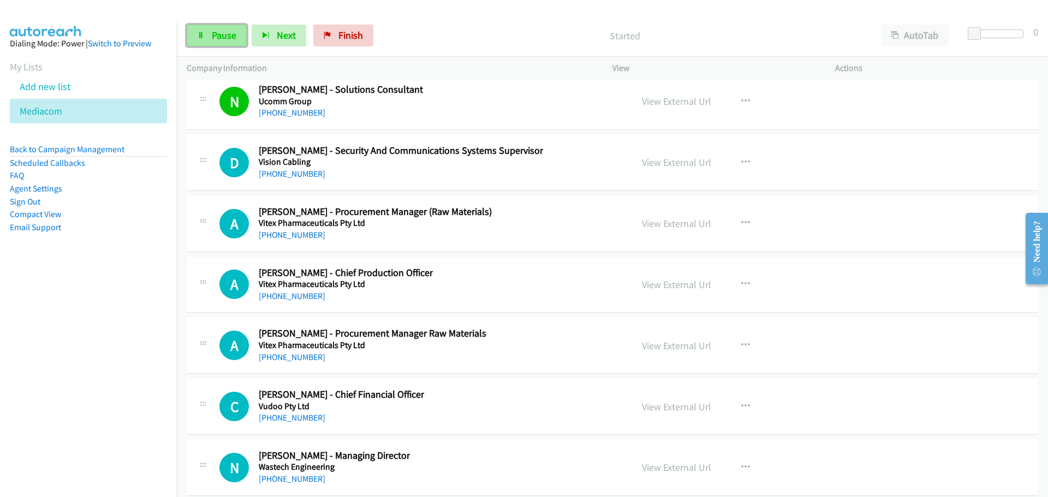
click at [227, 40] on span "Pause" at bounding box center [224, 35] width 25 height 13
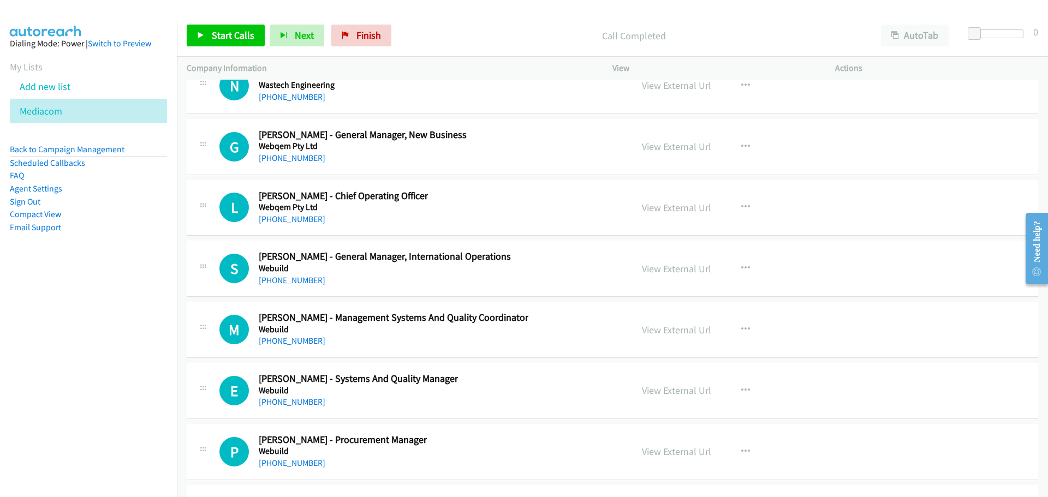
scroll to position [19822, 0]
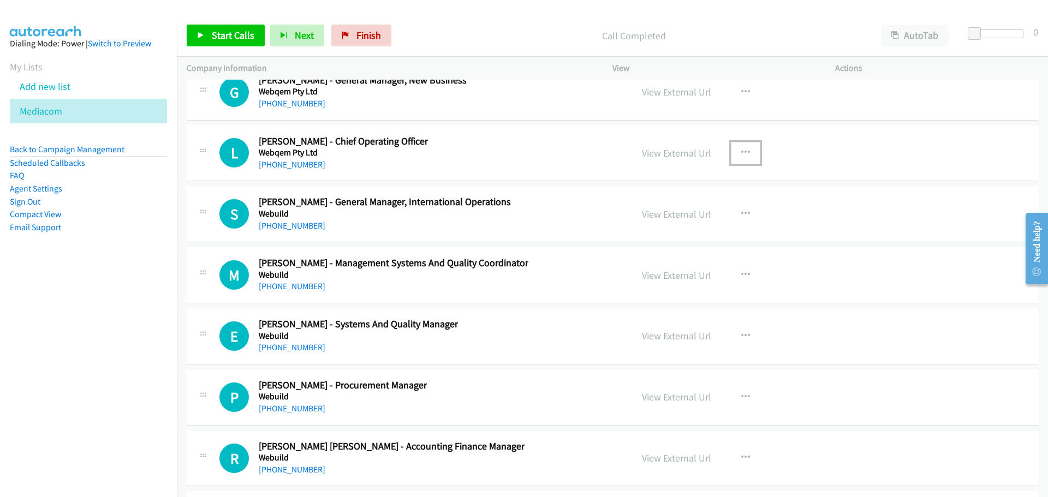
click at [739, 146] on button "button" at bounding box center [745, 153] width 29 height 22
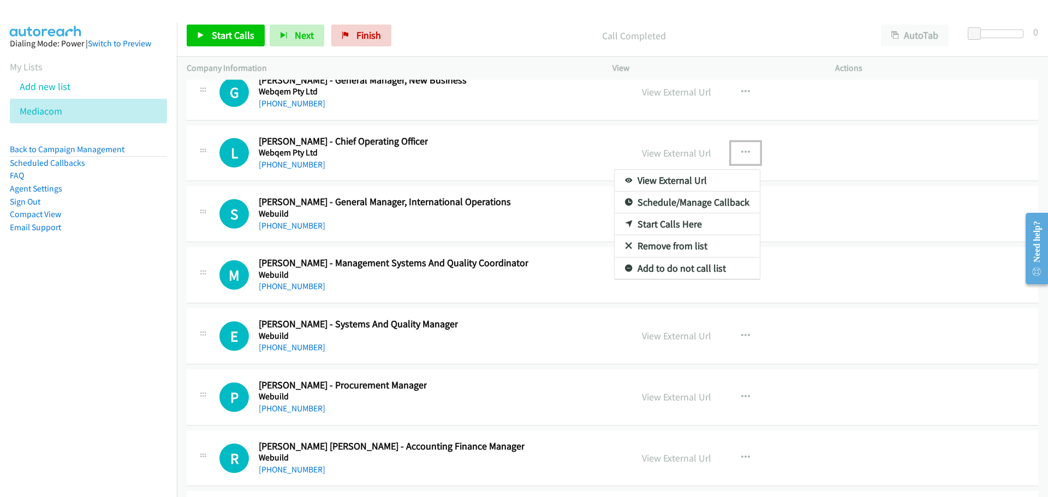
click at [664, 225] on link "Start Calls Here" at bounding box center [686, 224] width 145 height 22
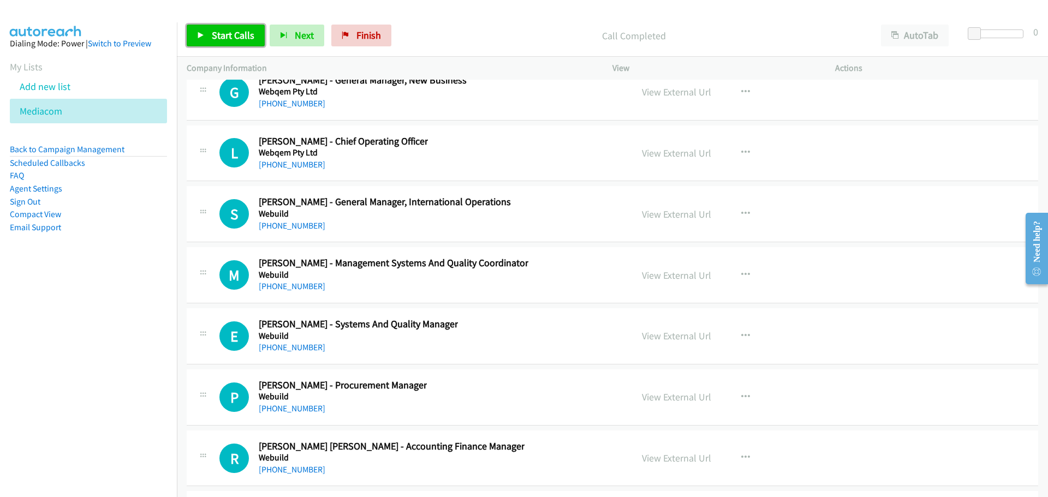
click at [232, 35] on span "Start Calls" at bounding box center [233, 35] width 43 height 13
drag, startPoint x: 204, startPoint y: 36, endPoint x: 189, endPoint y: 39, distance: 15.1
click at [204, 36] on icon at bounding box center [201, 36] width 8 height 8
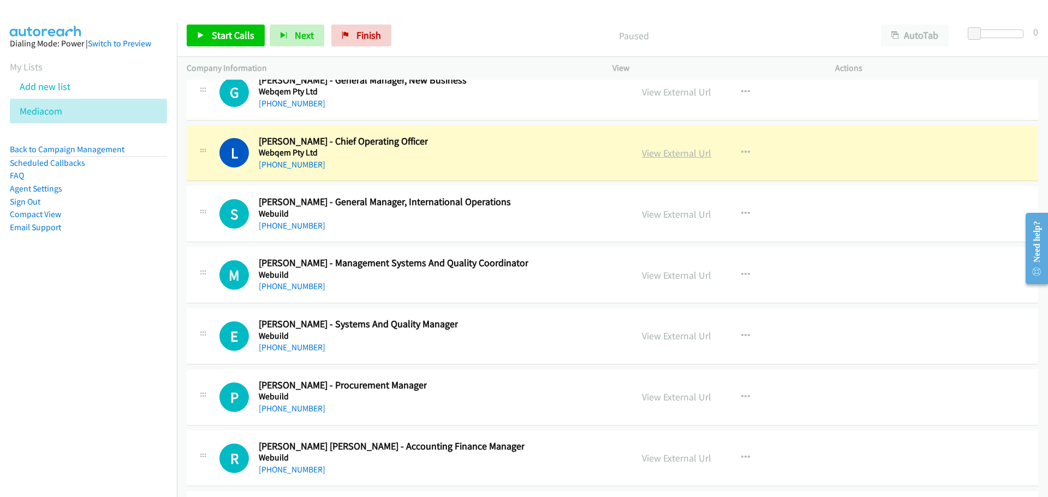
click at [692, 154] on link "View External Url" at bounding box center [676, 153] width 69 height 13
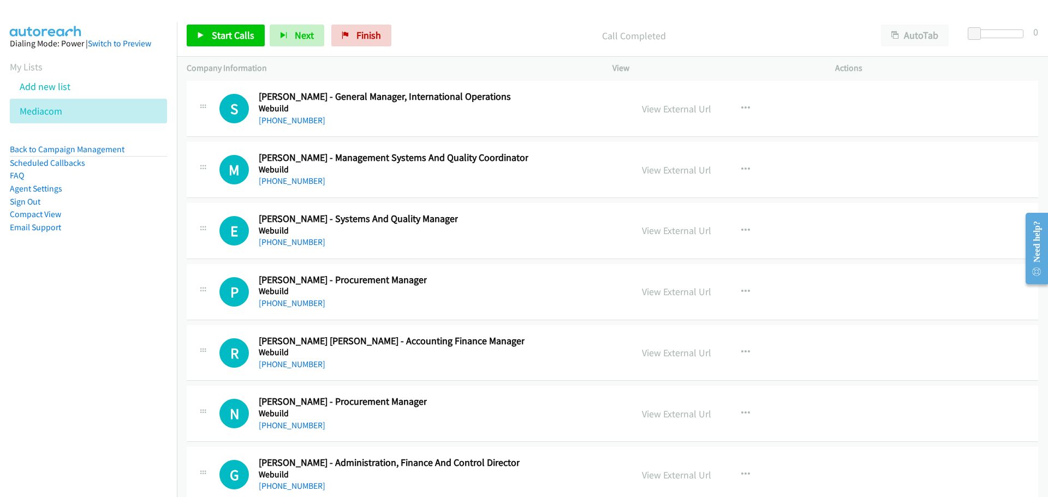
scroll to position [19931, 0]
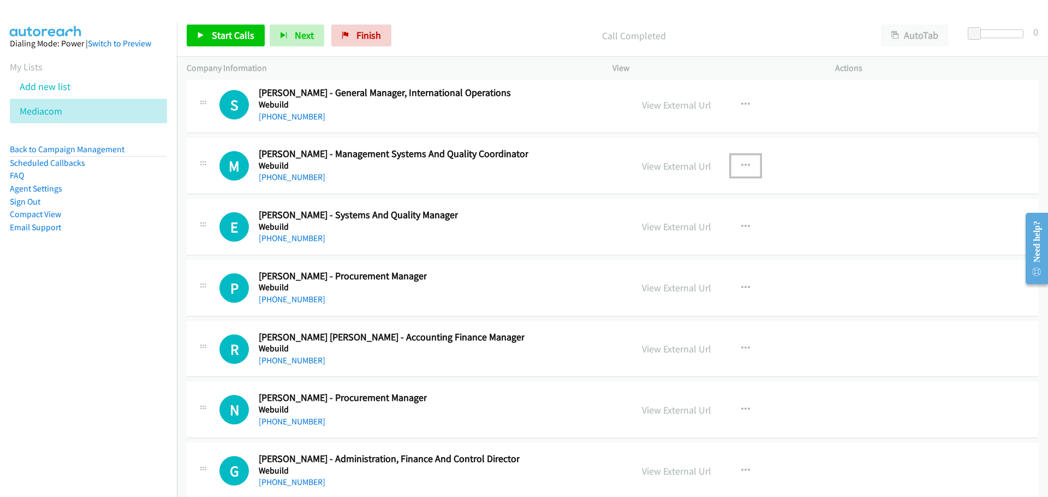
click at [743, 162] on icon "button" at bounding box center [745, 166] width 9 height 9
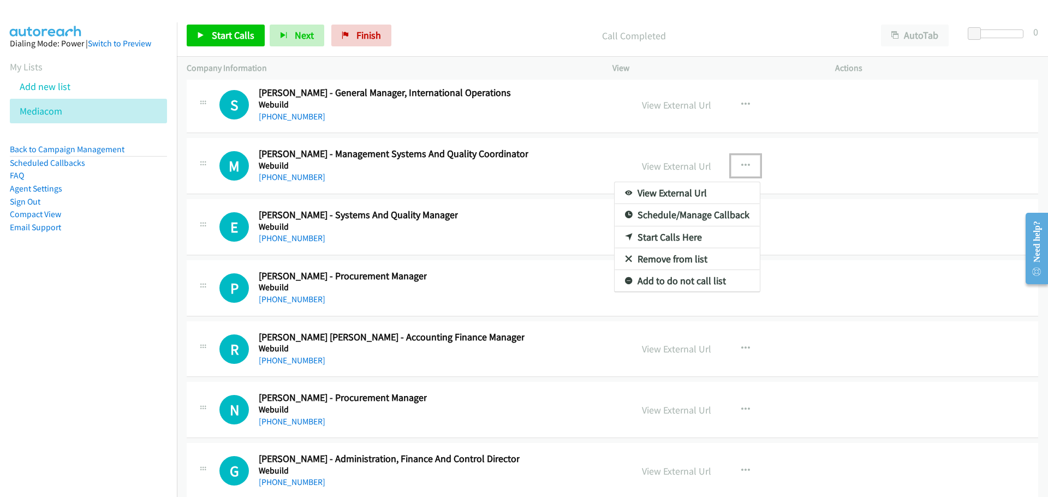
click at [702, 234] on link "Start Calls Here" at bounding box center [686, 237] width 145 height 22
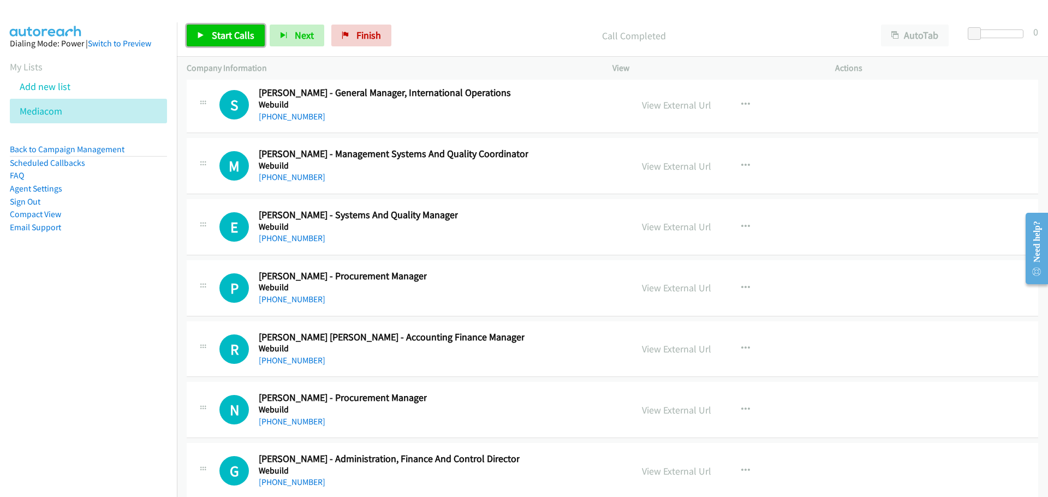
click at [242, 32] on span "Start Calls" at bounding box center [233, 35] width 43 height 13
click at [226, 35] on span "Pause" at bounding box center [224, 35] width 25 height 13
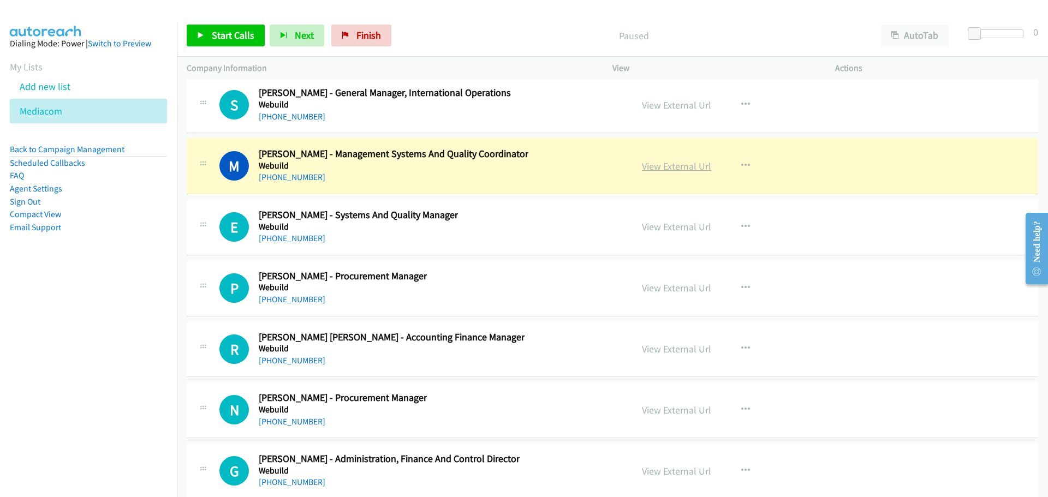
click at [690, 166] on link "View External Url" at bounding box center [676, 166] width 69 height 13
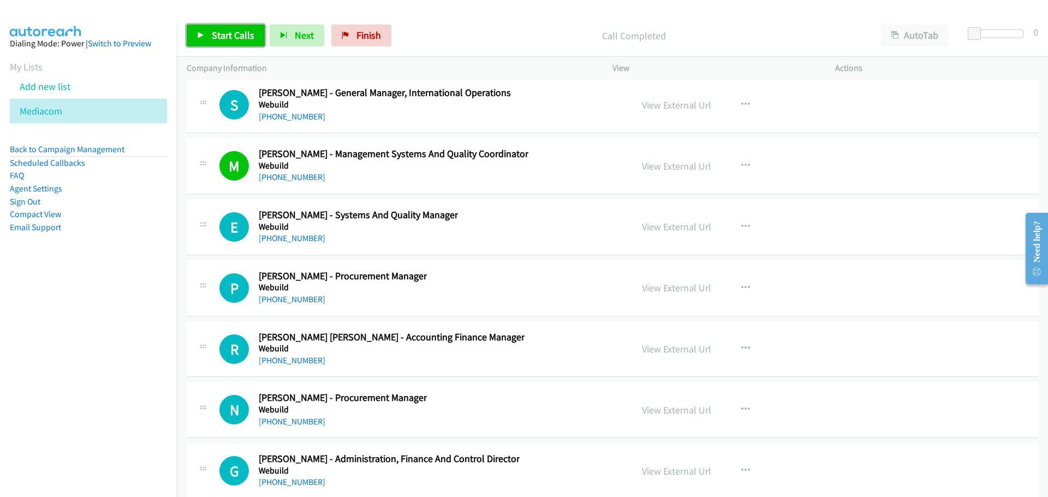
click at [232, 38] on span "Start Calls" at bounding box center [233, 35] width 43 height 13
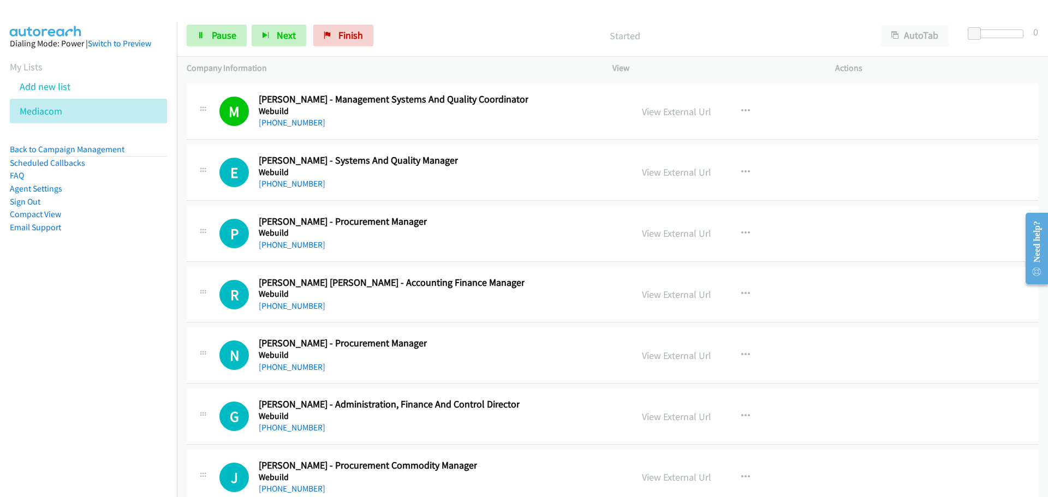
scroll to position [20040, 0]
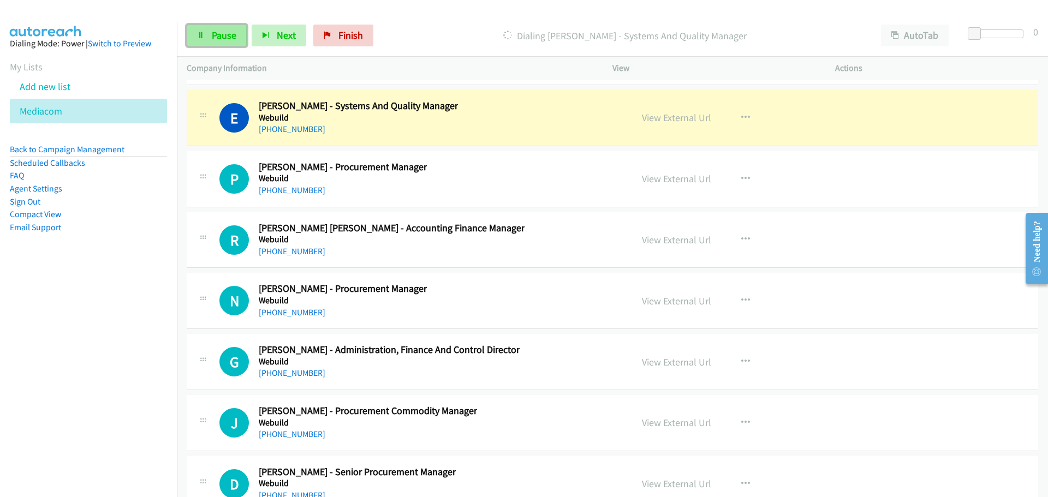
click at [230, 34] on span "Pause" at bounding box center [224, 35] width 25 height 13
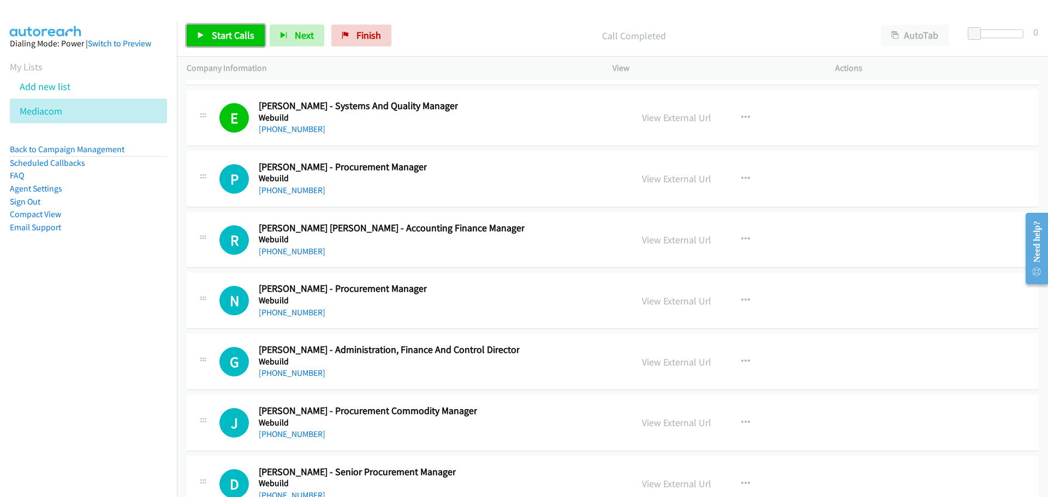
click at [218, 34] on span "Start Calls" at bounding box center [233, 35] width 43 height 13
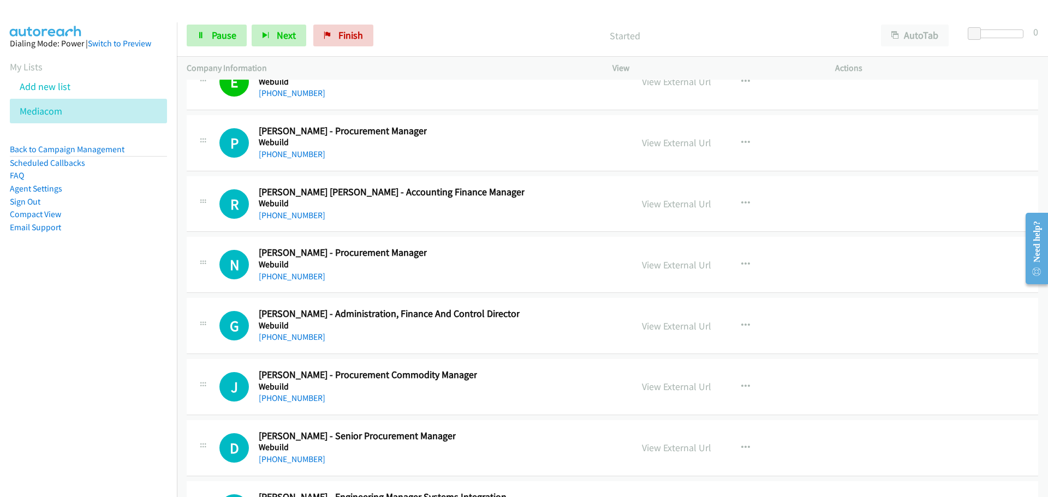
scroll to position [20095, 0]
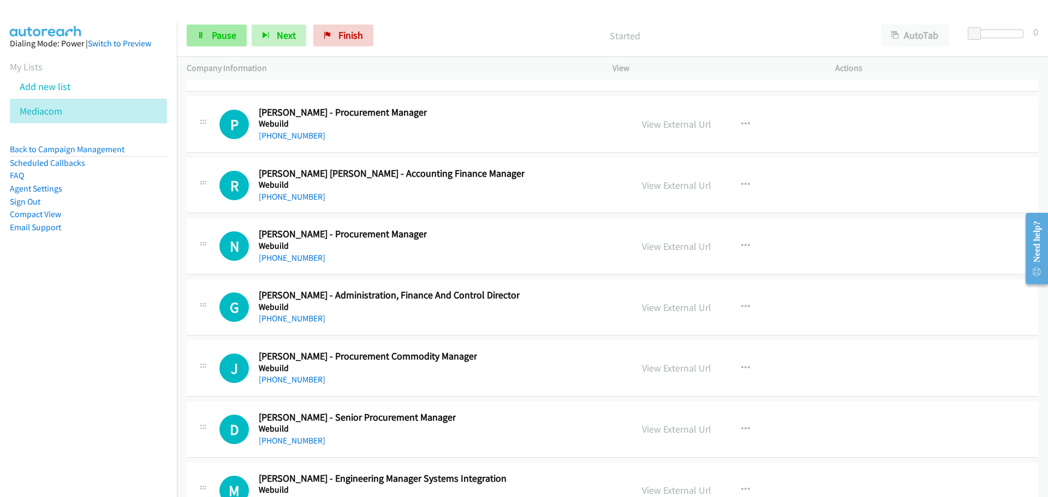
drag, startPoint x: 232, startPoint y: 50, endPoint x: 229, endPoint y: 38, distance: 11.8
click at [232, 50] on div "Start Calls Pause Next Finish Started AutoTab AutoTab 0" at bounding box center [612, 36] width 871 height 42
click at [229, 38] on span "Pause" at bounding box center [224, 35] width 25 height 13
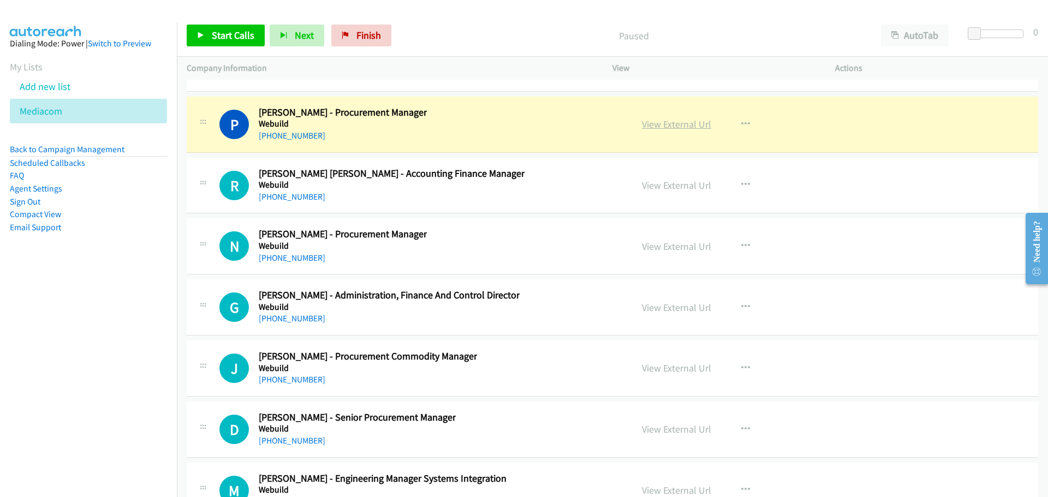
click at [684, 121] on link "View External Url" at bounding box center [676, 124] width 69 height 13
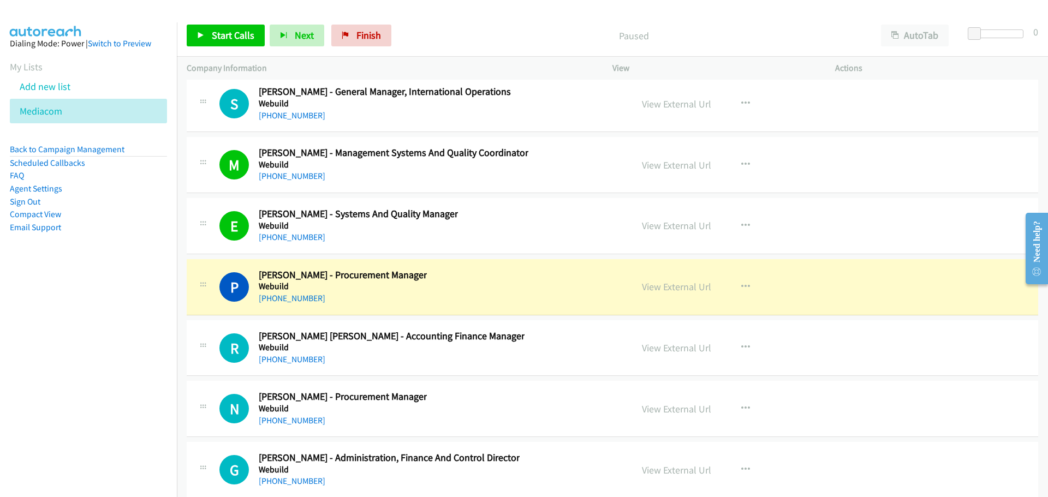
scroll to position [19931, 0]
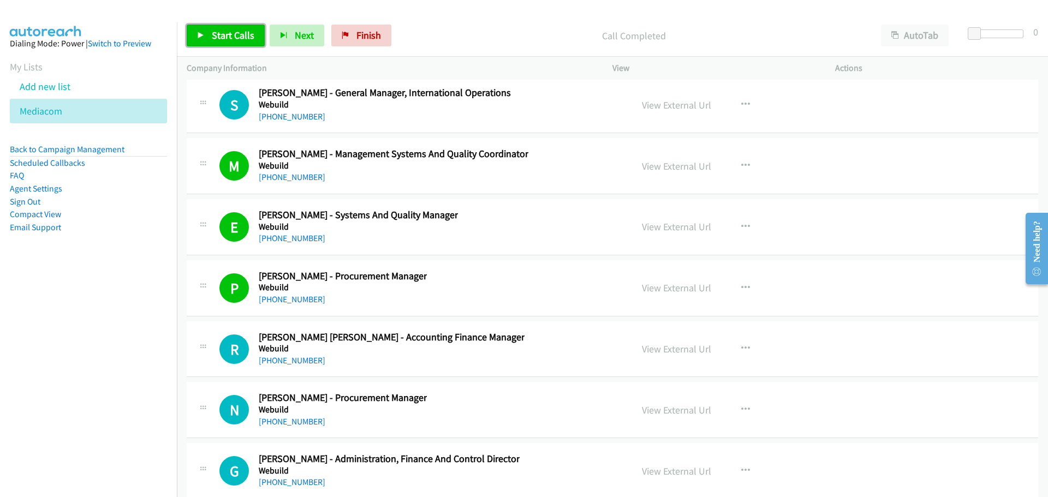
click at [208, 28] on link "Start Calls" at bounding box center [226, 36] width 78 height 22
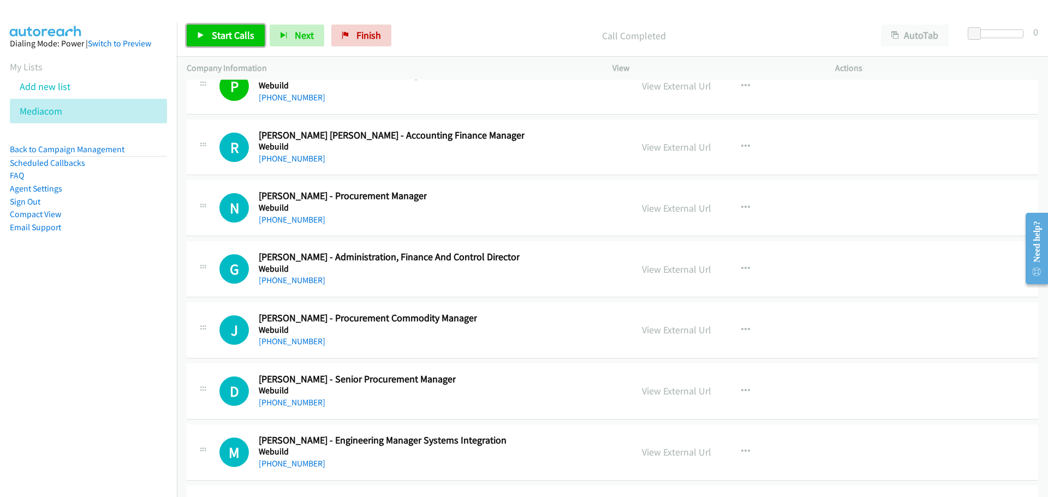
scroll to position [20150, 0]
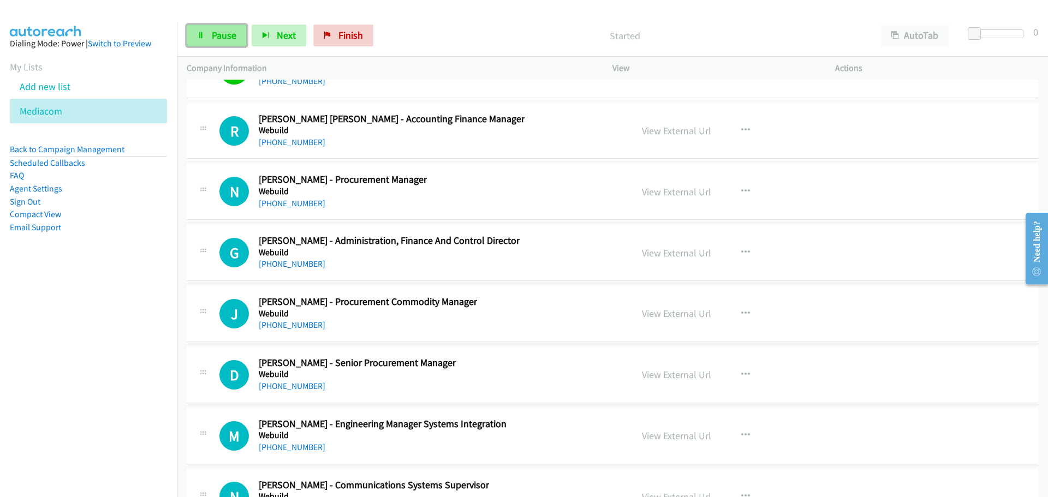
click at [210, 34] on link "Pause" at bounding box center [217, 36] width 60 height 22
click at [236, 35] on span "Start Calls" at bounding box center [233, 35] width 43 height 13
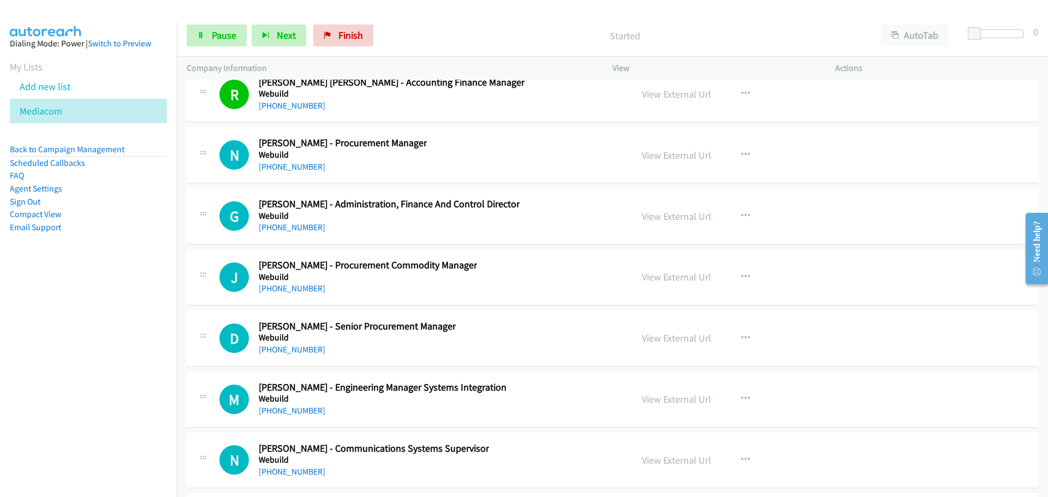
scroll to position [20204, 0]
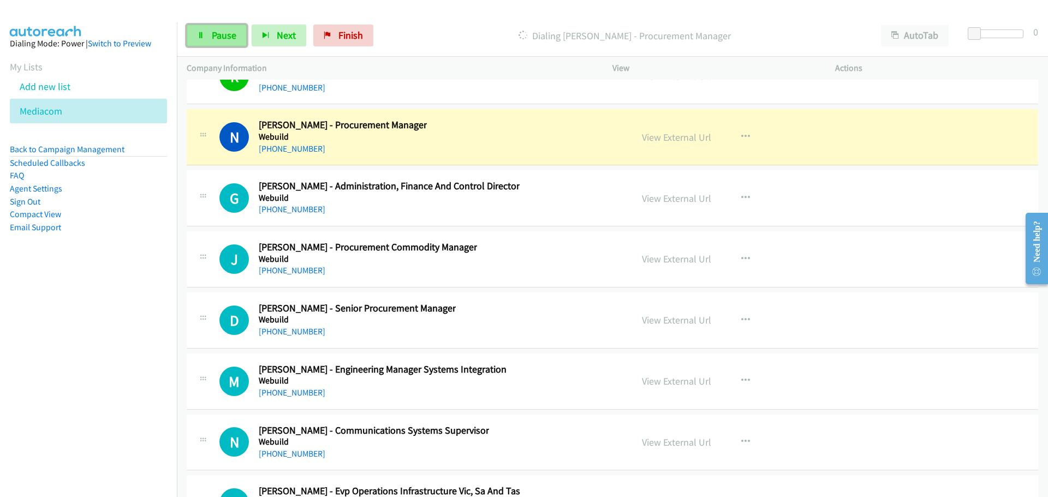
click at [214, 33] on span "Pause" at bounding box center [224, 35] width 25 height 13
click at [658, 139] on link "View External Url" at bounding box center [676, 137] width 69 height 13
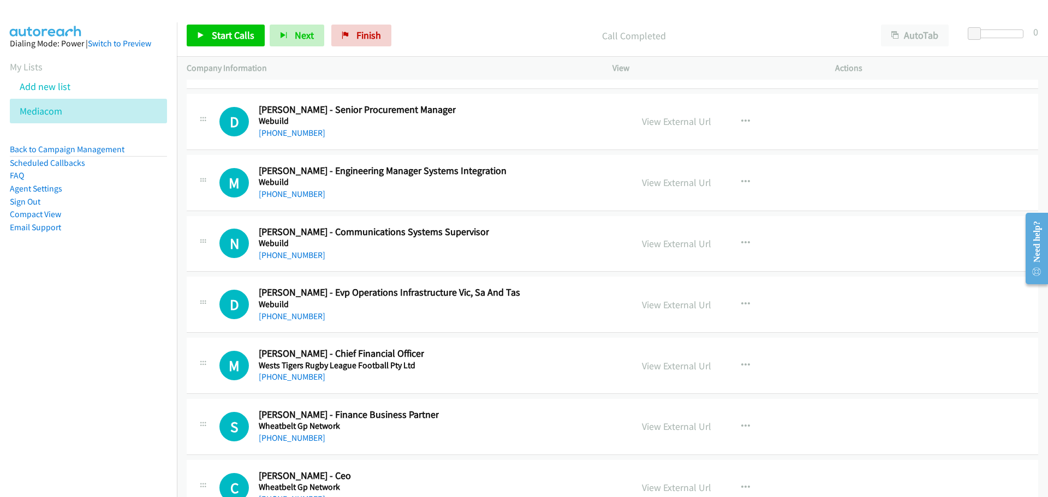
scroll to position [20422, 0]
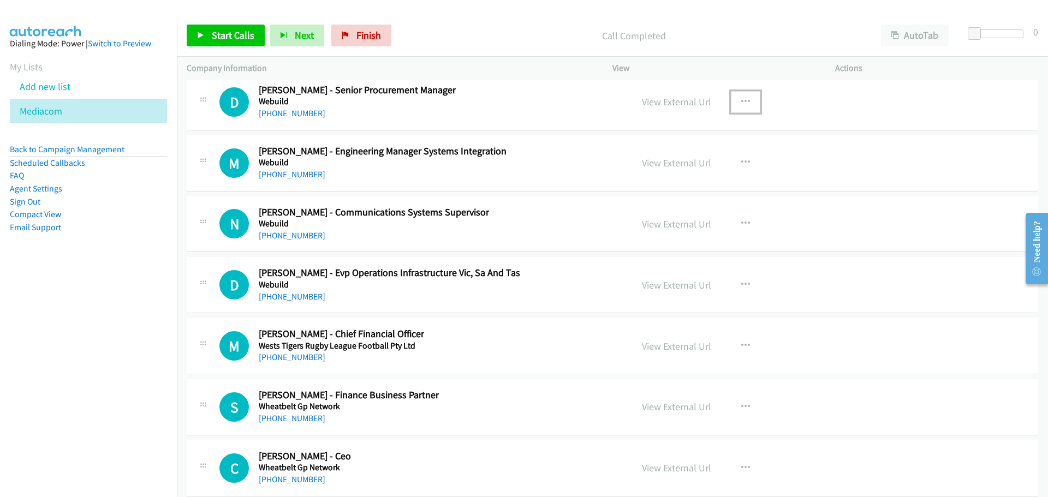
click at [747, 102] on button "button" at bounding box center [745, 102] width 29 height 22
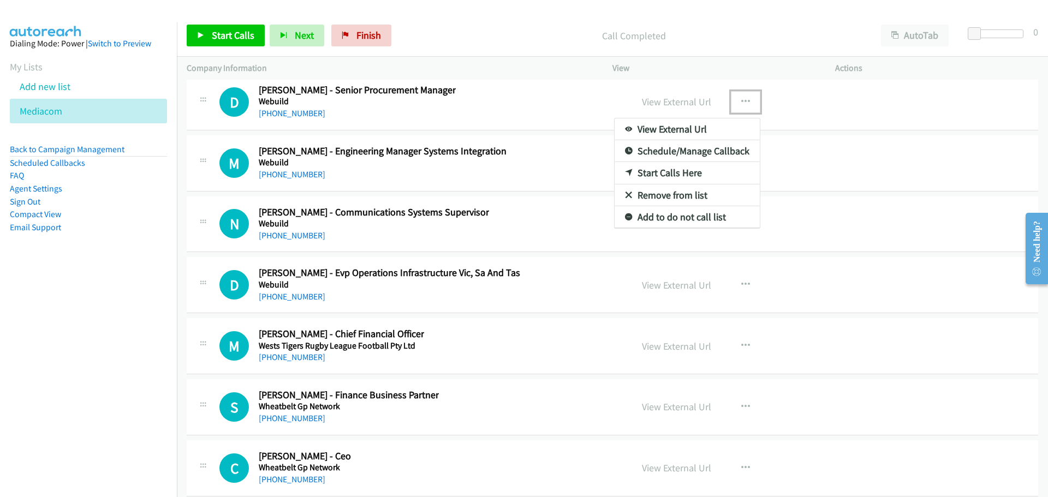
click at [685, 171] on link "Start Calls Here" at bounding box center [686, 173] width 145 height 22
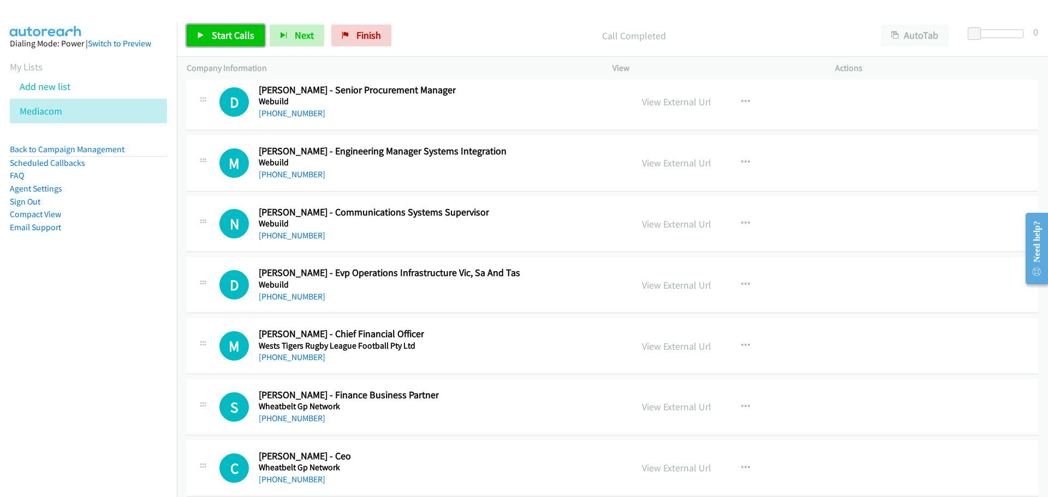
click at [237, 37] on span "Start Calls" at bounding box center [233, 35] width 43 height 13
click at [226, 32] on span "Pause" at bounding box center [224, 35] width 25 height 13
click at [226, 39] on span "Start Calls" at bounding box center [233, 35] width 43 height 13
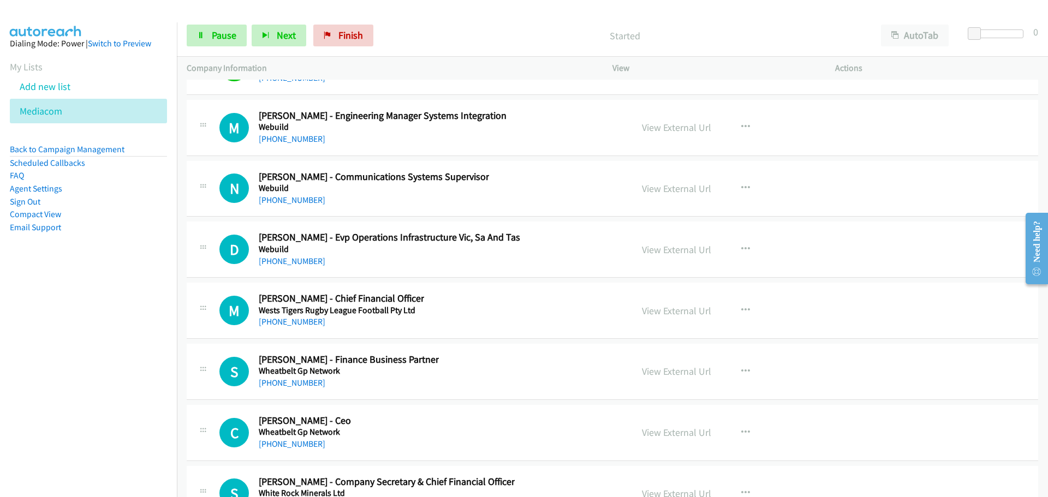
scroll to position [20477, 0]
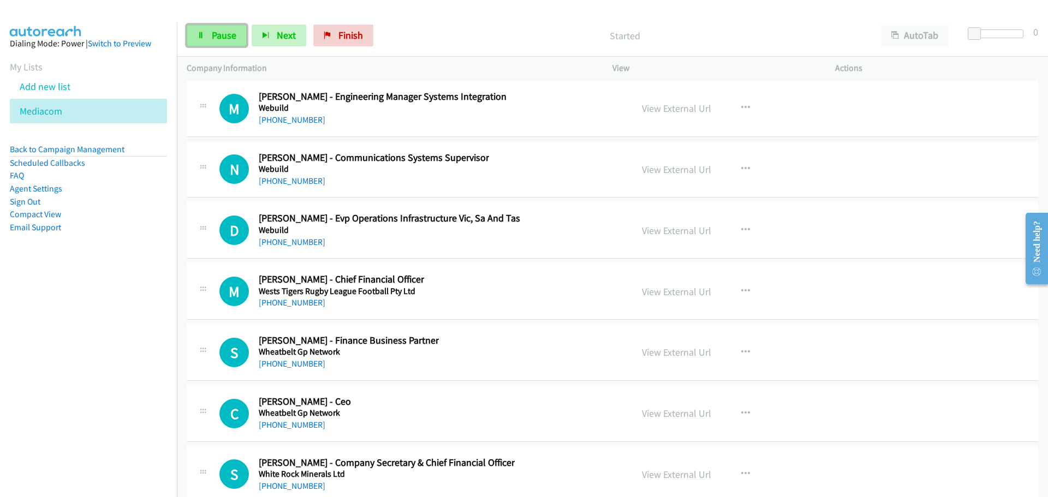
click at [224, 32] on span "Pause" at bounding box center [224, 35] width 25 height 13
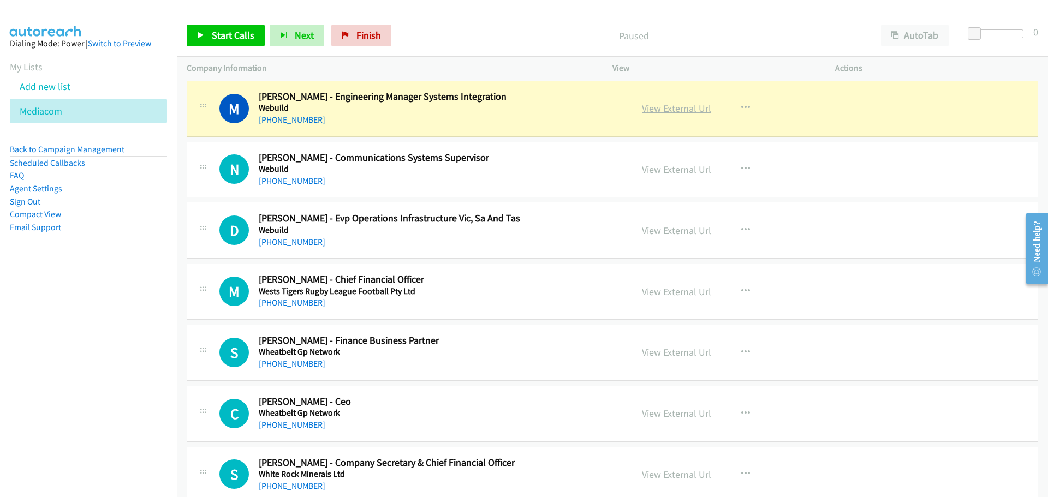
click at [678, 110] on link "View External Url" at bounding box center [676, 108] width 69 height 13
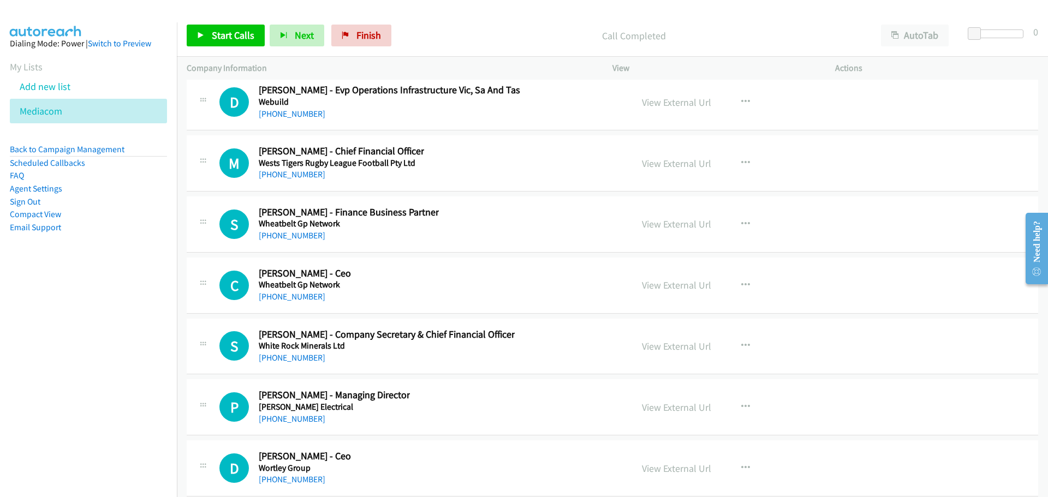
scroll to position [20586, 0]
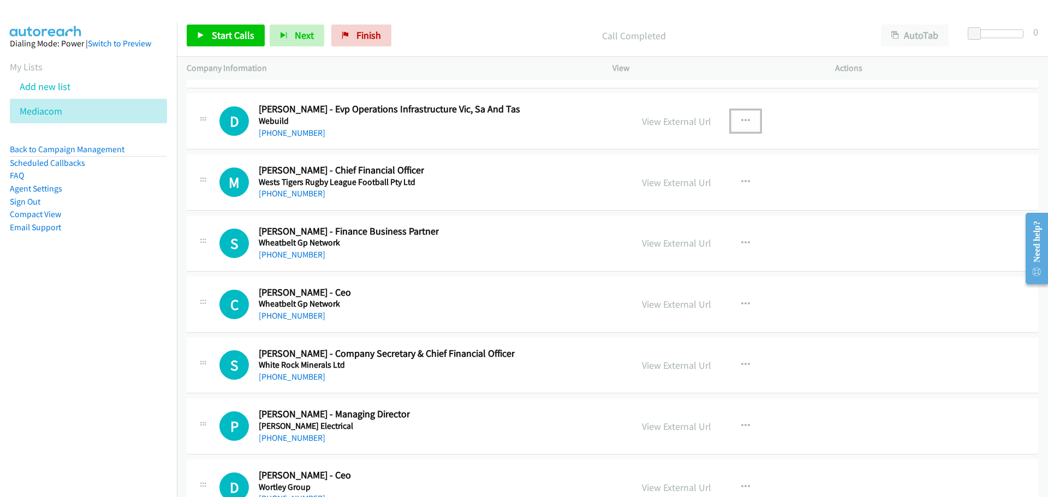
click at [743, 115] on button "button" at bounding box center [745, 121] width 29 height 22
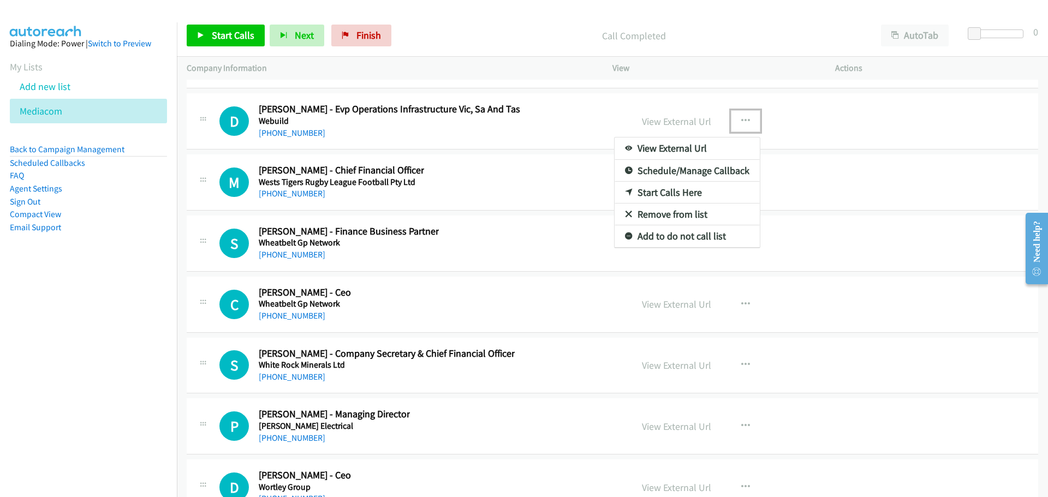
click at [678, 193] on link "Start Calls Here" at bounding box center [686, 193] width 145 height 22
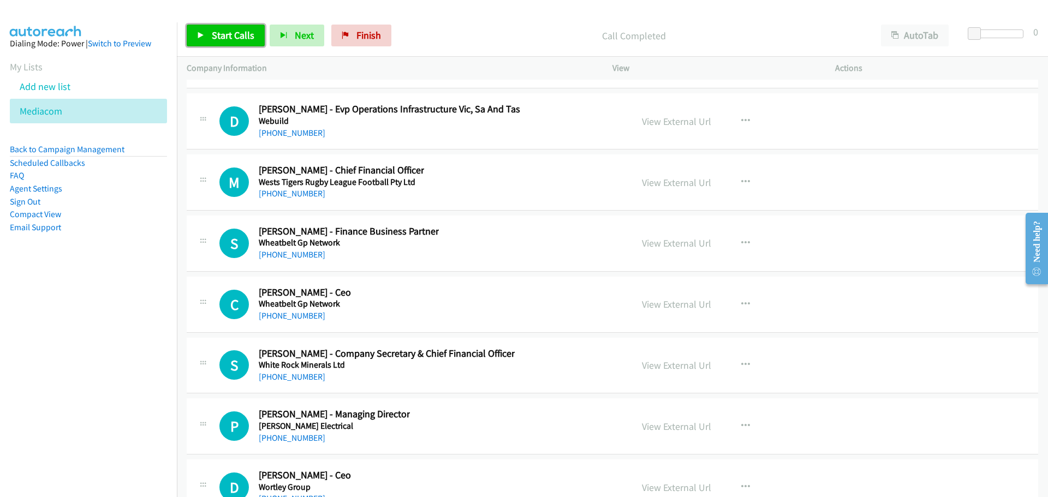
click at [245, 32] on span "Start Calls" at bounding box center [233, 35] width 43 height 13
click at [219, 45] on link "Pause" at bounding box center [217, 36] width 60 height 22
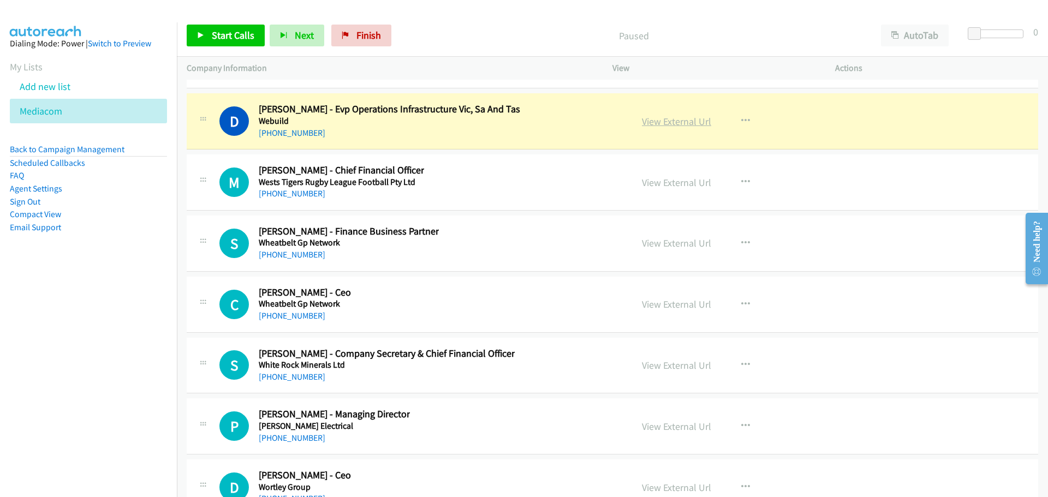
click at [676, 118] on link "View External Url" at bounding box center [676, 121] width 69 height 13
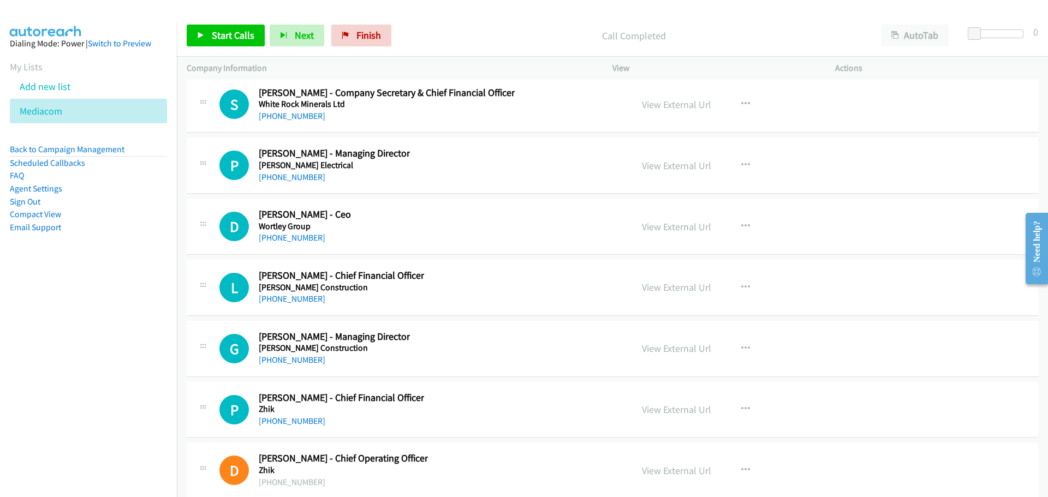
scroll to position [20865, 0]
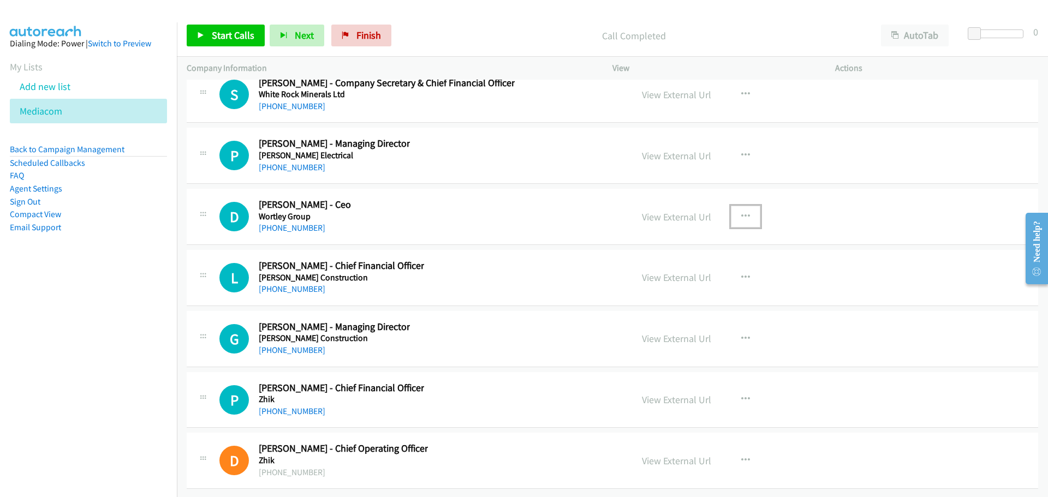
click at [743, 212] on icon "button" at bounding box center [745, 216] width 9 height 9
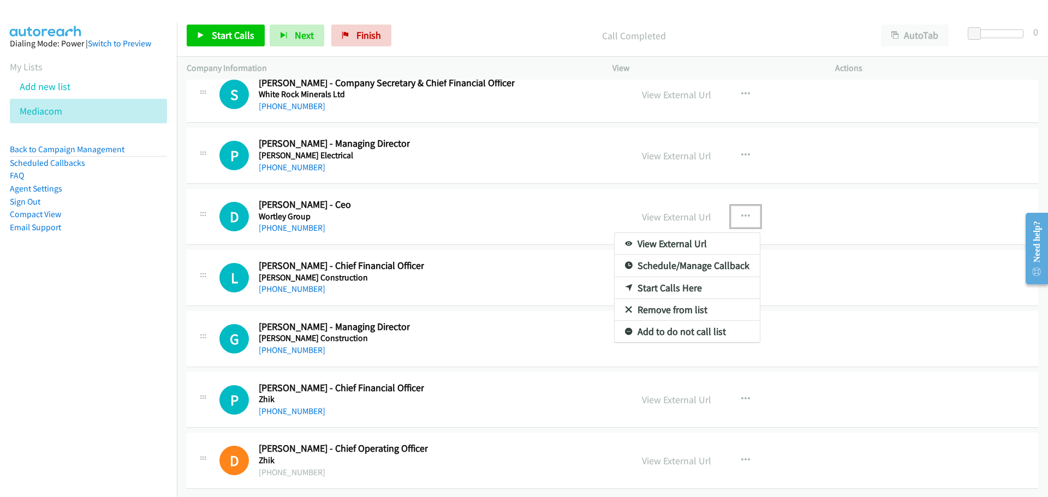
click at [673, 278] on link "Start Calls Here" at bounding box center [686, 288] width 145 height 22
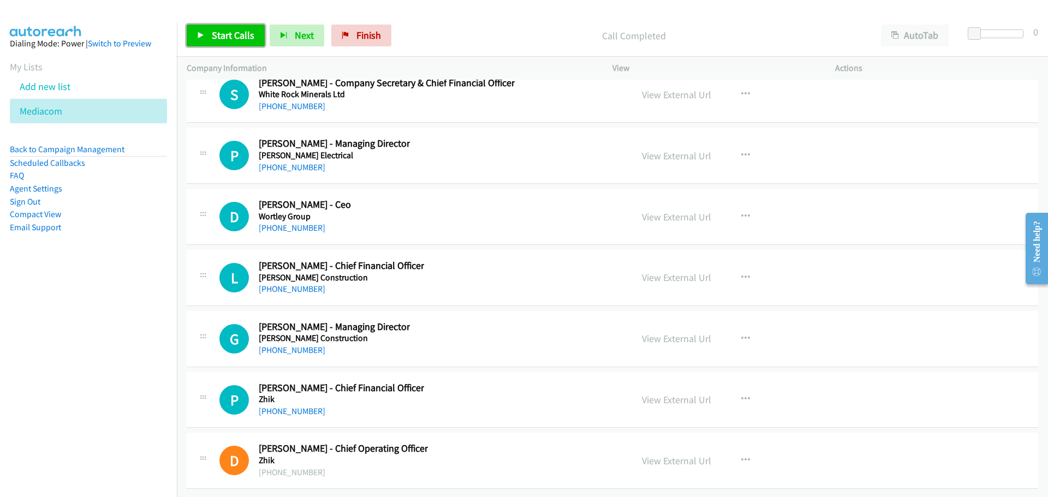
click at [243, 31] on span "Start Calls" at bounding box center [233, 35] width 43 height 13
drag, startPoint x: 229, startPoint y: 28, endPoint x: 209, endPoint y: 38, distance: 22.2
click at [228, 27] on link "Pause" at bounding box center [217, 36] width 60 height 22
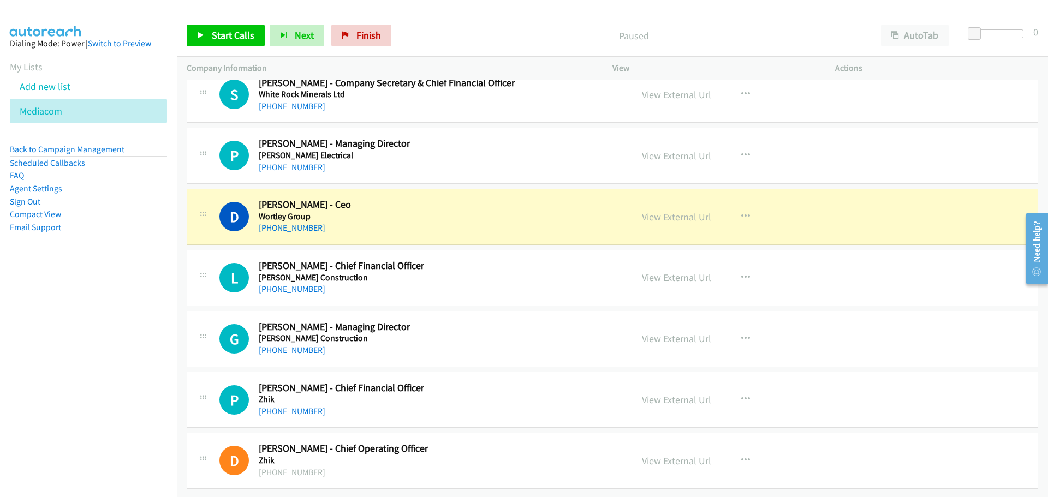
click at [695, 213] on link "View External Url" at bounding box center [676, 217] width 69 height 13
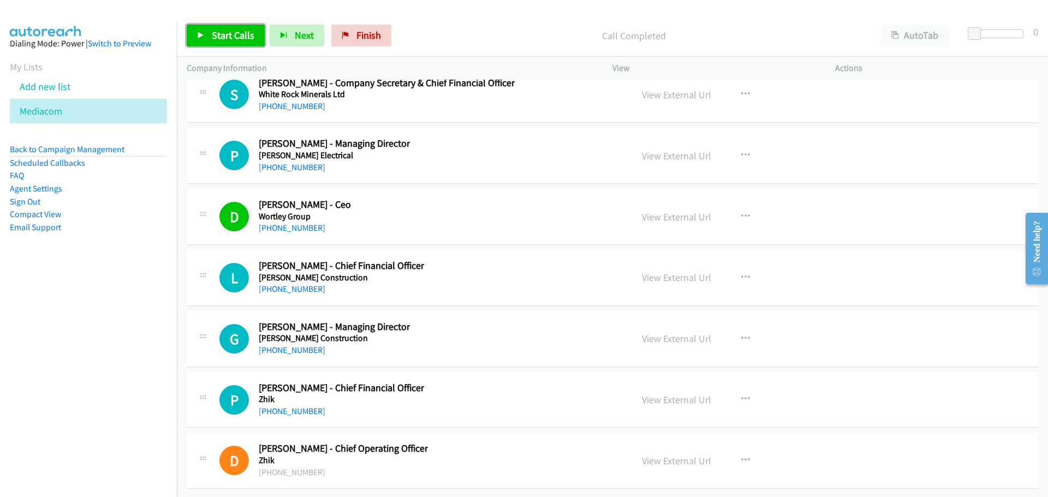
click at [228, 37] on span "Start Calls" at bounding box center [233, 35] width 43 height 13
click at [225, 33] on span "Pause" at bounding box center [224, 35] width 25 height 13
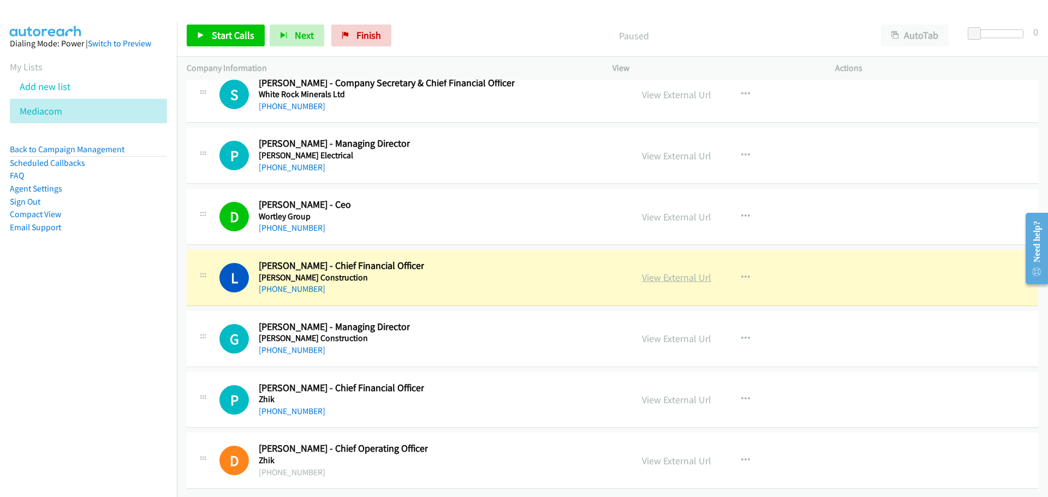
click at [685, 271] on link "View External Url" at bounding box center [676, 277] width 69 height 13
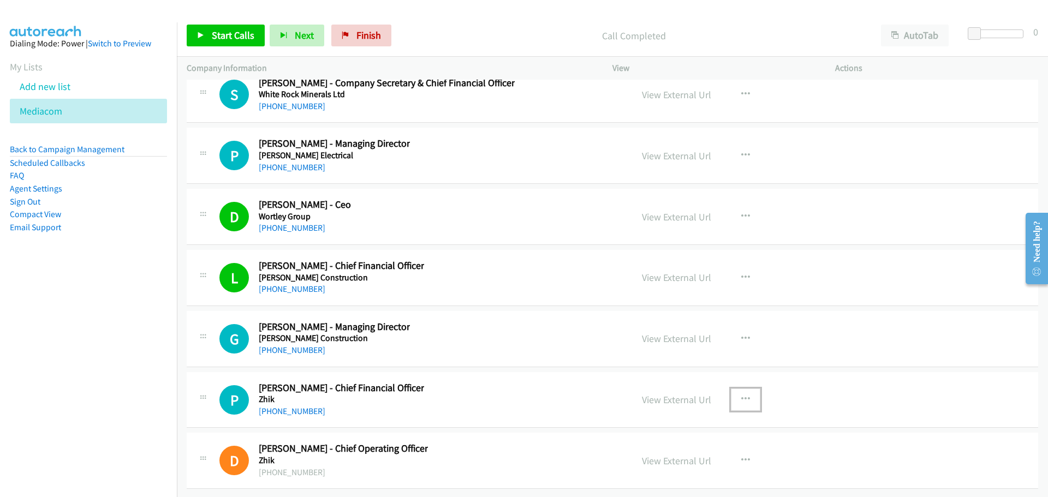
click at [733, 389] on button "button" at bounding box center [745, 400] width 29 height 22
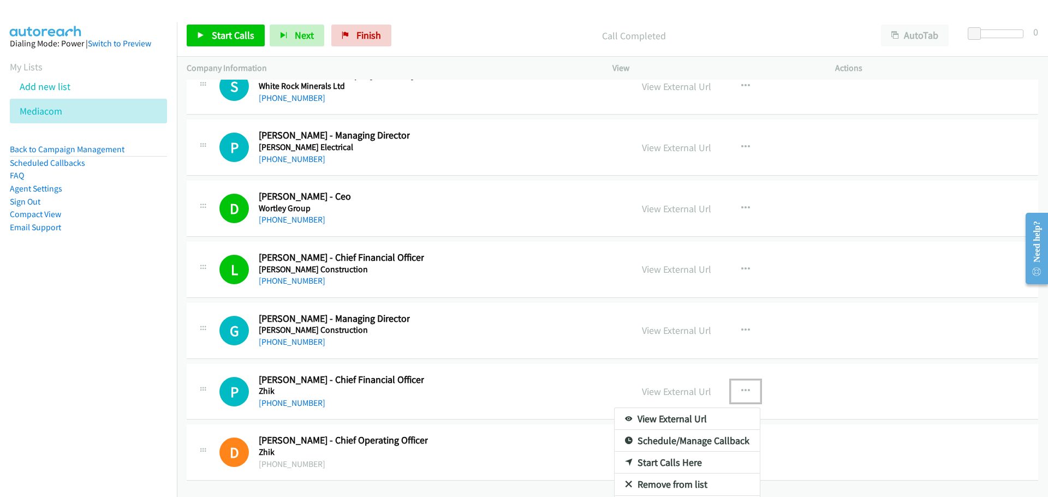
click at [674, 461] on link "Start Calls Here" at bounding box center [686, 463] width 145 height 22
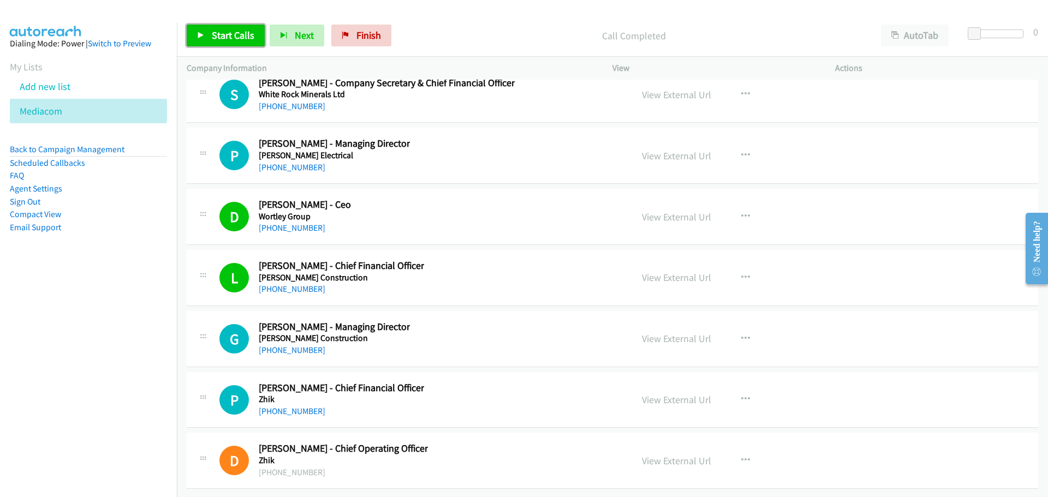
click at [241, 44] on link "Start Calls" at bounding box center [226, 36] width 78 height 22
drag, startPoint x: 238, startPoint y: 32, endPoint x: 232, endPoint y: 35, distance: 7.1
click at [238, 32] on link "Pause" at bounding box center [217, 36] width 60 height 22
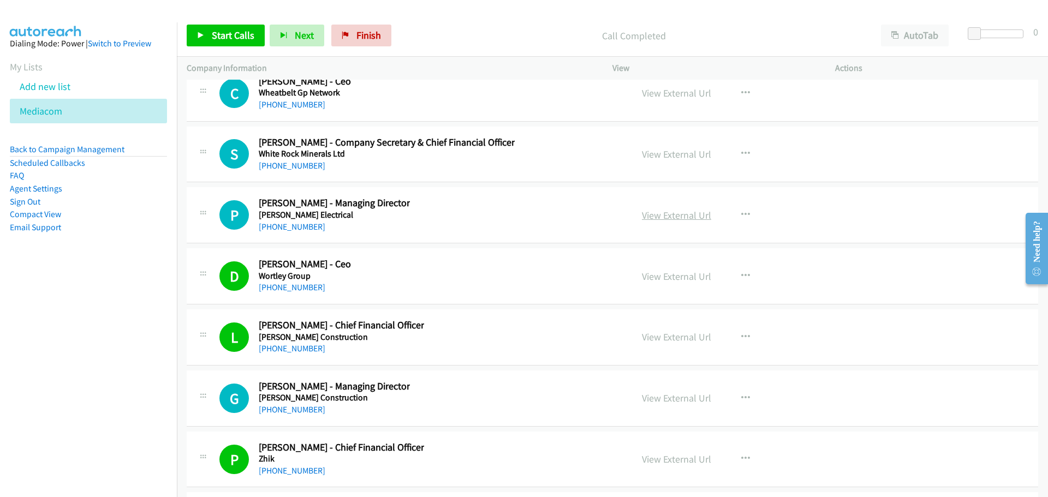
scroll to position [20647, 0]
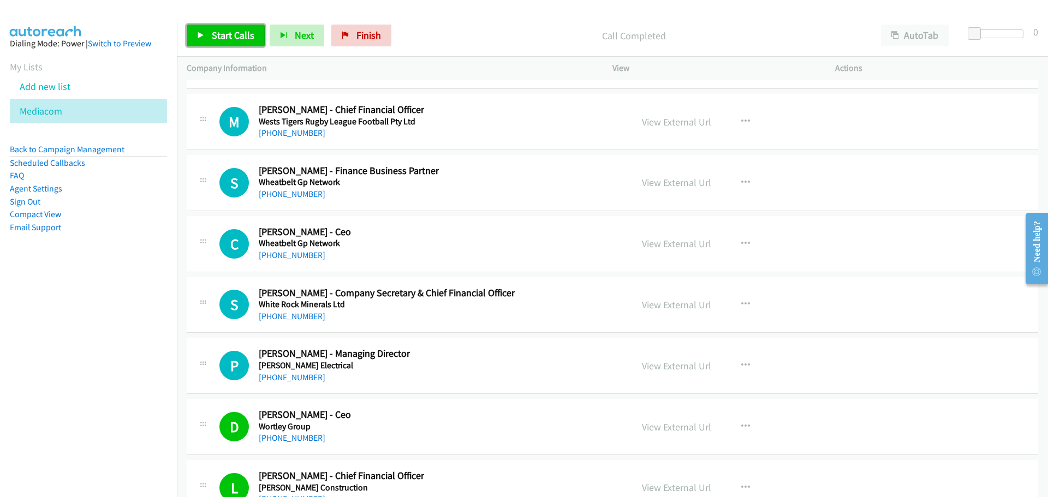
click at [216, 26] on link "Start Calls" at bounding box center [226, 36] width 78 height 22
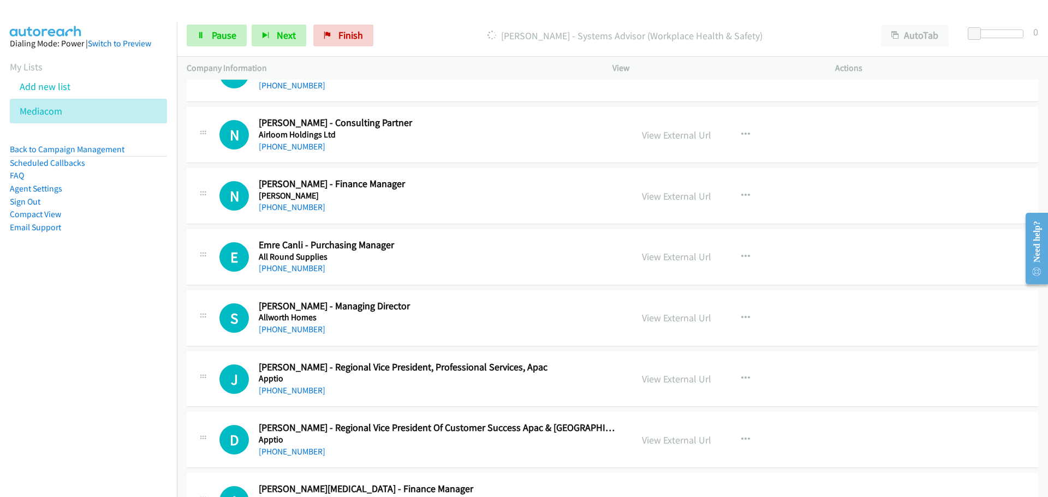
scroll to position [0, 0]
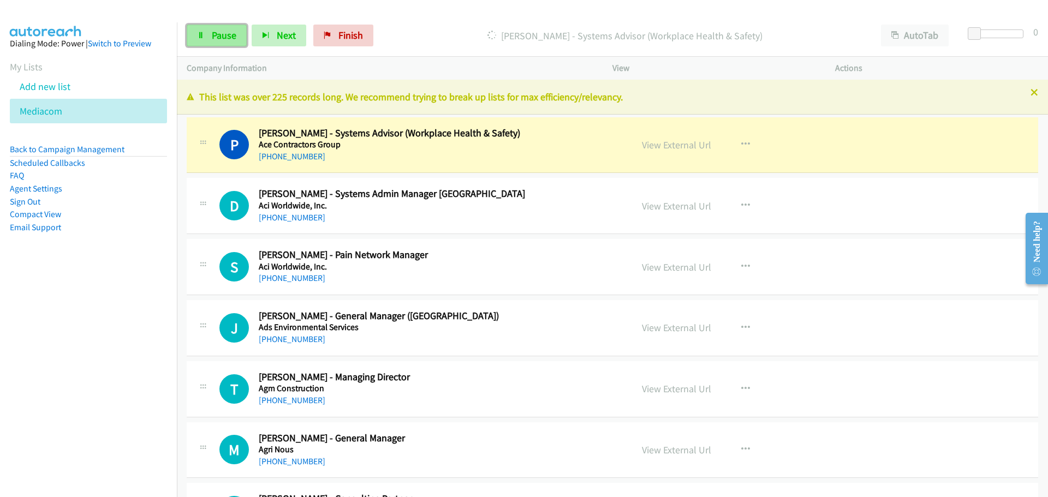
click at [234, 40] on span "Pause" at bounding box center [224, 35] width 25 height 13
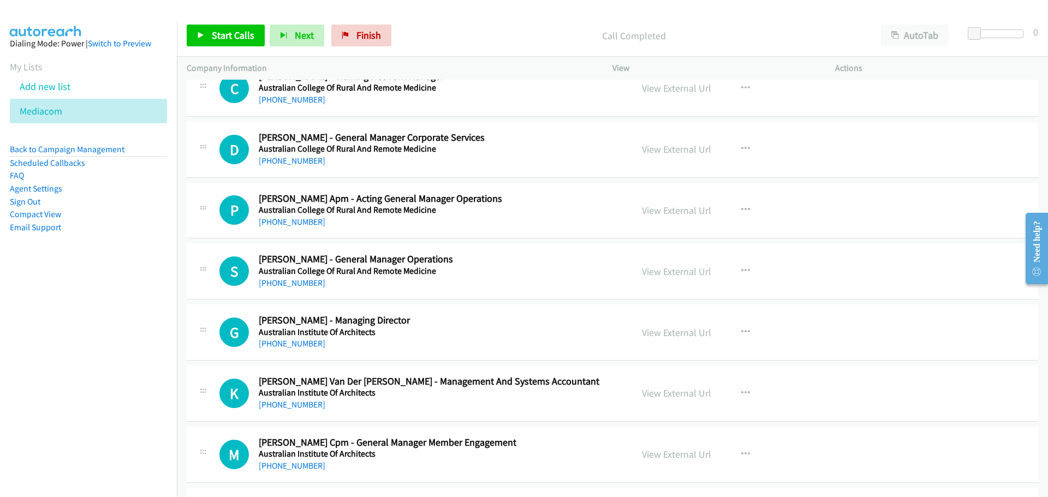
scroll to position [928, 0]
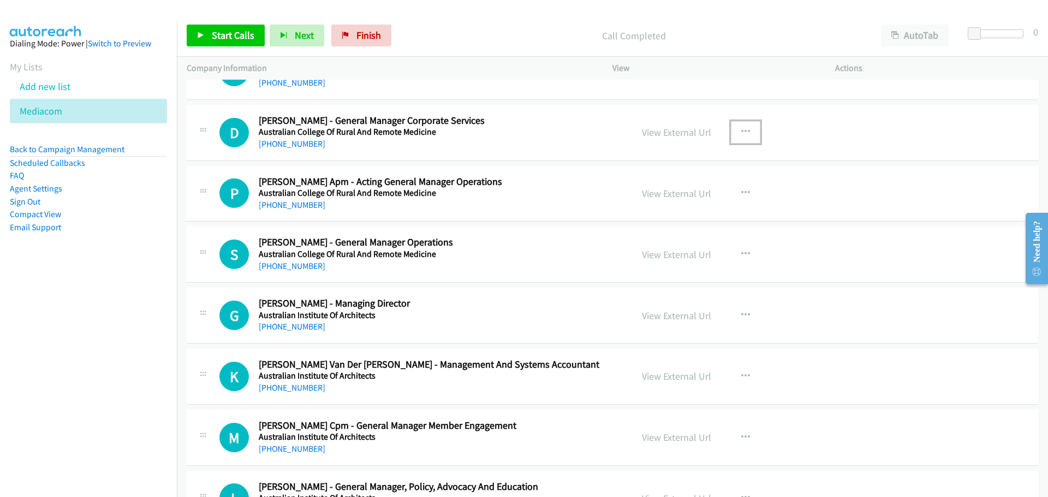
click at [736, 128] on button "button" at bounding box center [745, 132] width 29 height 22
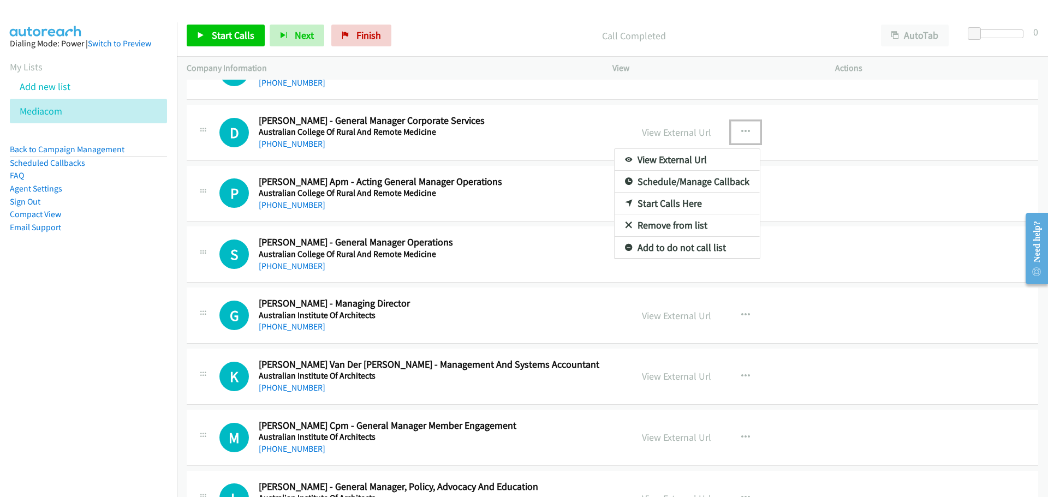
click at [660, 202] on link "Start Calls Here" at bounding box center [686, 204] width 145 height 22
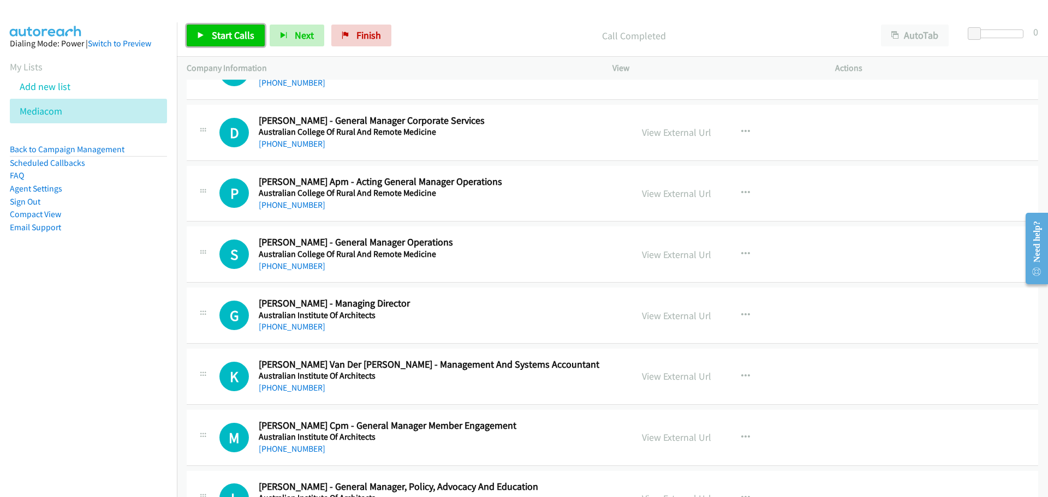
click at [224, 38] on span "Start Calls" at bounding box center [233, 35] width 43 height 13
click at [226, 38] on span "Pause" at bounding box center [224, 35] width 25 height 13
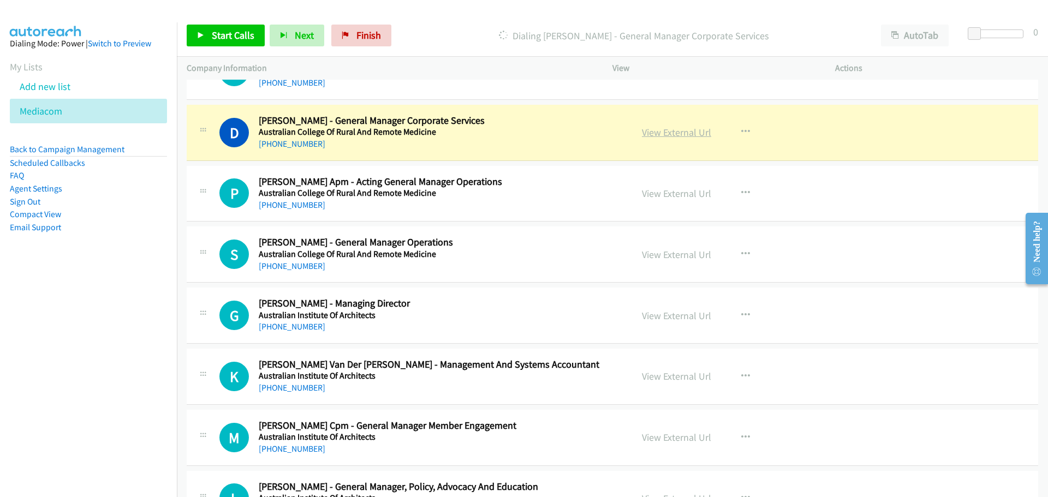
click at [680, 135] on link "View External Url" at bounding box center [676, 132] width 69 height 13
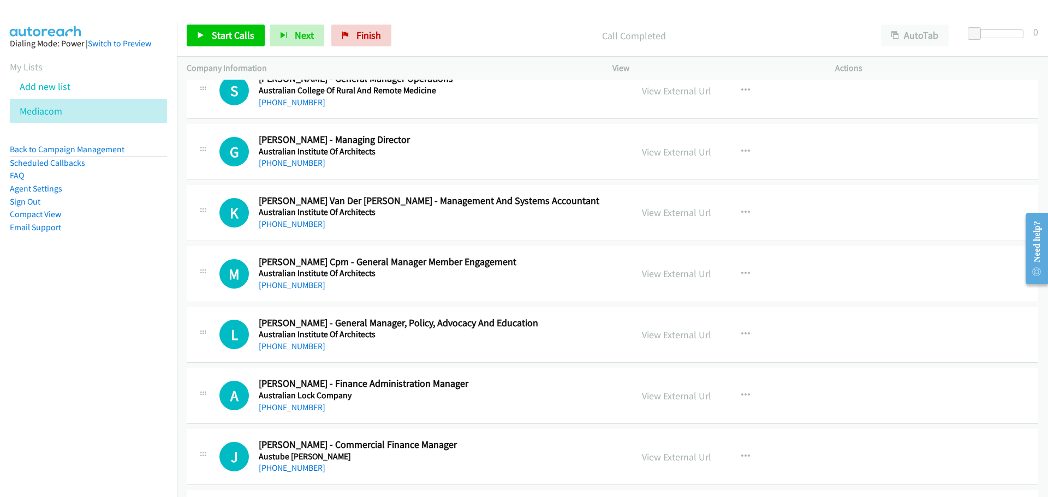
scroll to position [1146, 0]
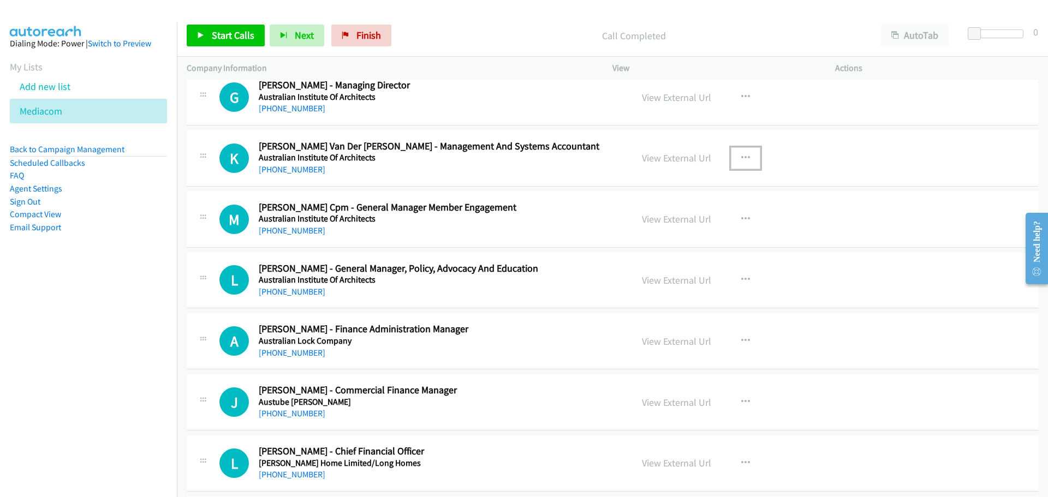
click at [743, 156] on icon "button" at bounding box center [745, 158] width 9 height 9
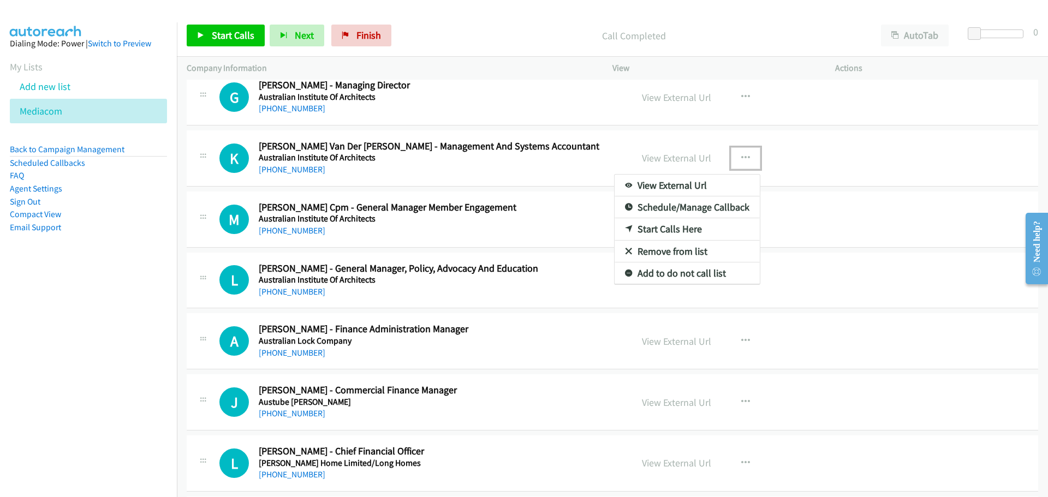
click at [679, 228] on link "Start Calls Here" at bounding box center [686, 229] width 145 height 22
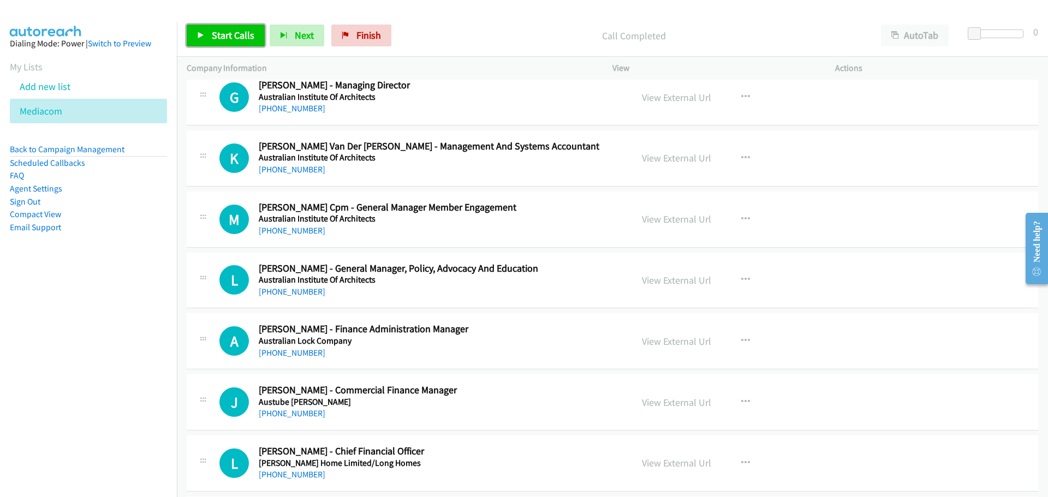
click at [208, 45] on link "Start Calls" at bounding box center [226, 36] width 78 height 22
click at [235, 28] on link "Pause" at bounding box center [217, 36] width 60 height 22
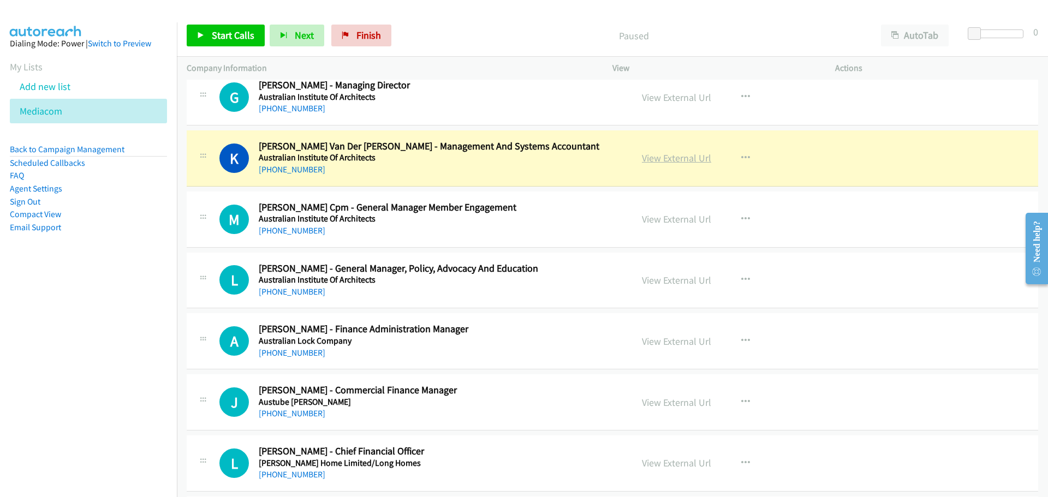
click at [656, 163] on link "View External Url" at bounding box center [676, 158] width 69 height 13
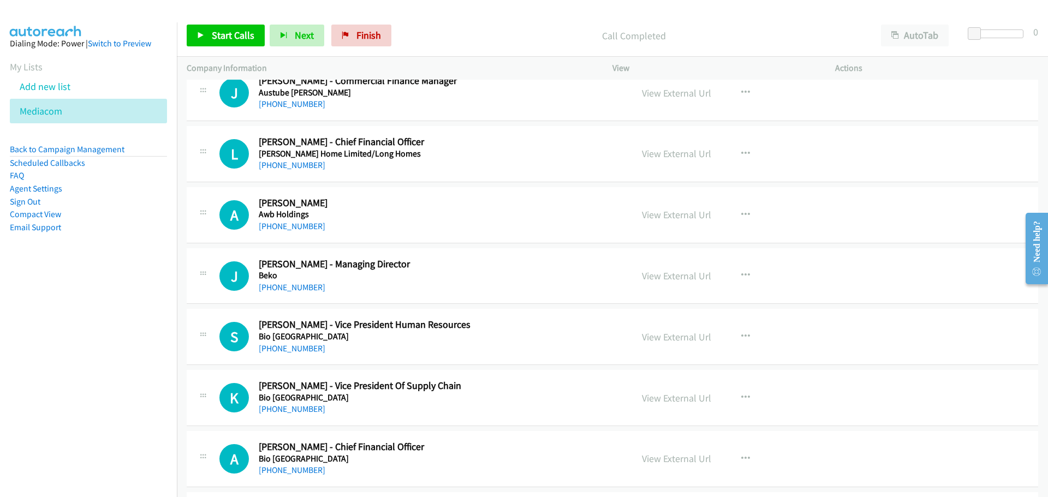
scroll to position [1473, 0]
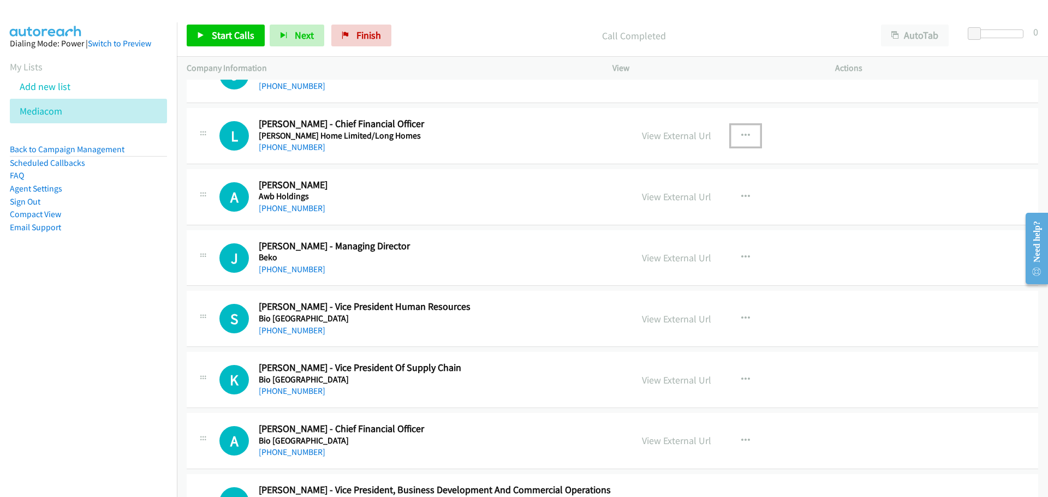
drag, startPoint x: 738, startPoint y: 133, endPoint x: 734, endPoint y: 137, distance: 6.2
click at [741, 133] on icon "button" at bounding box center [745, 136] width 9 height 9
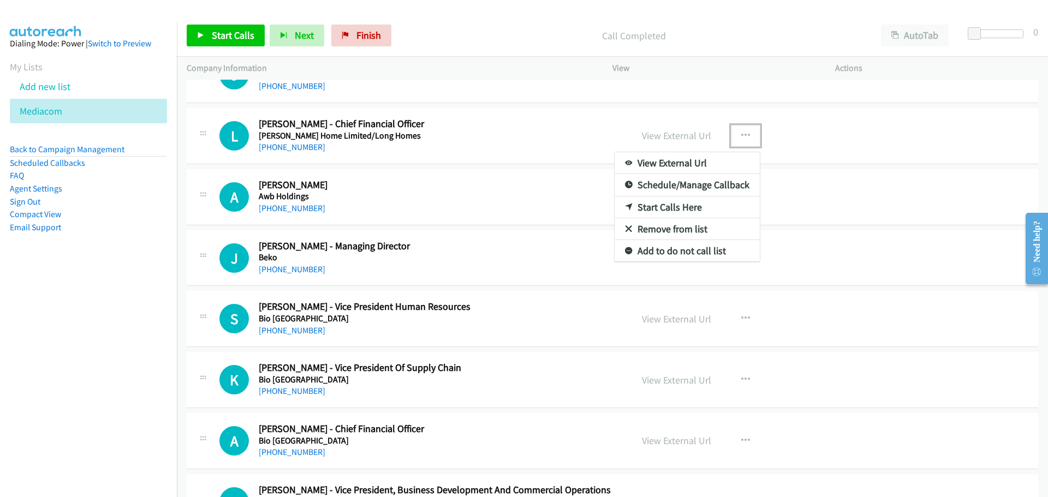
click at [693, 207] on link "Start Calls Here" at bounding box center [686, 207] width 145 height 22
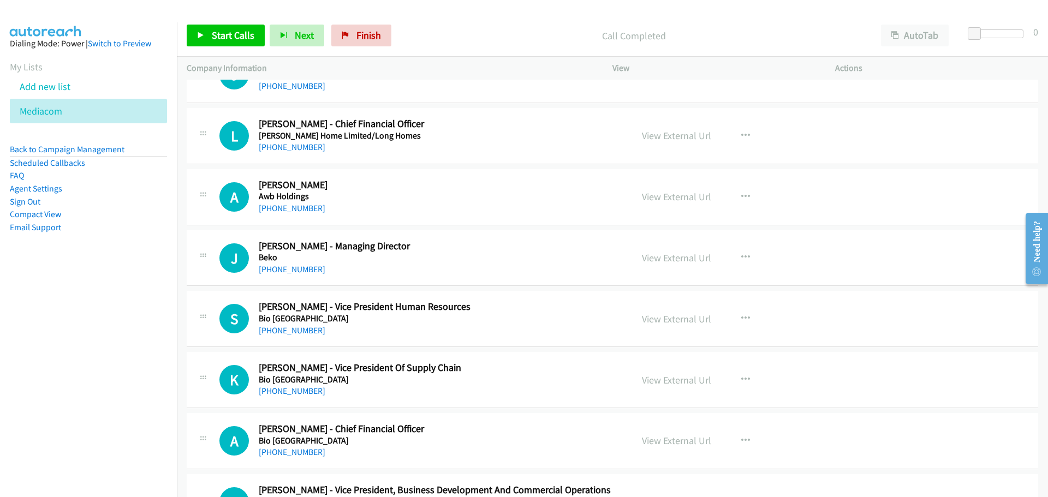
click at [242, 24] on div "Start Calls Pause Next Finish Call Completed AutoTab AutoTab 0" at bounding box center [612, 36] width 871 height 42
click at [241, 30] on span "Start Calls" at bounding box center [233, 35] width 43 height 13
click at [218, 39] on span "Pause" at bounding box center [224, 35] width 25 height 13
click at [232, 25] on link "Start Calls" at bounding box center [226, 36] width 78 height 22
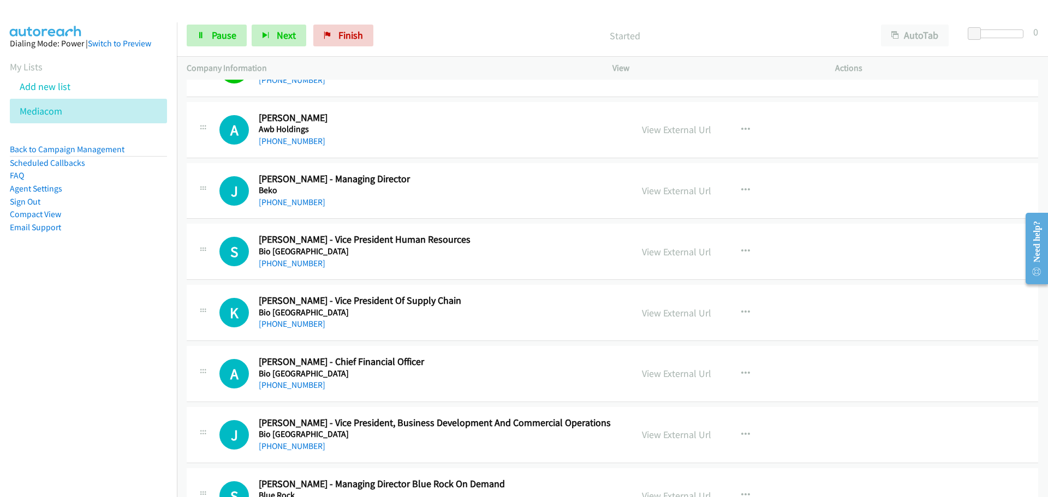
scroll to position [1528, 0]
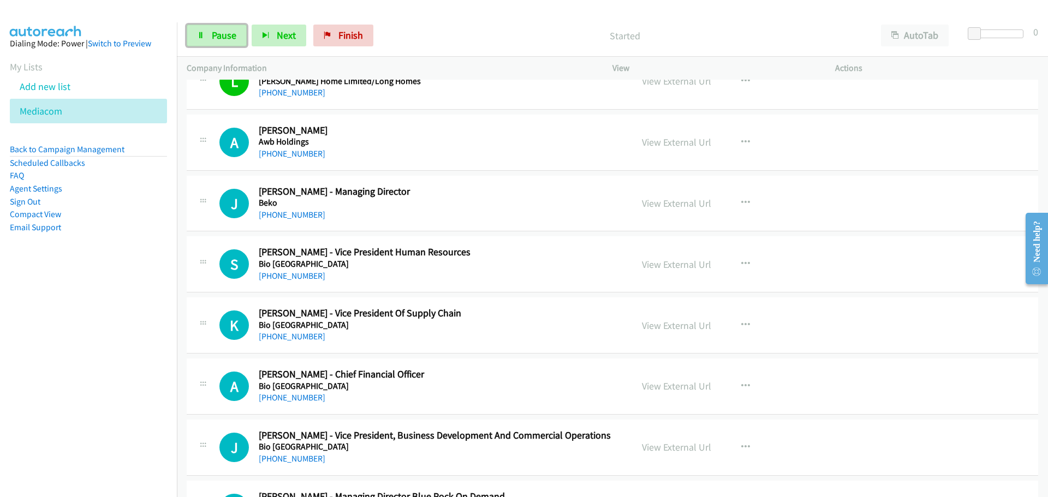
drag, startPoint x: 224, startPoint y: 30, endPoint x: 205, endPoint y: 62, distance: 37.3
click at [224, 30] on span "Pause" at bounding box center [224, 35] width 25 height 13
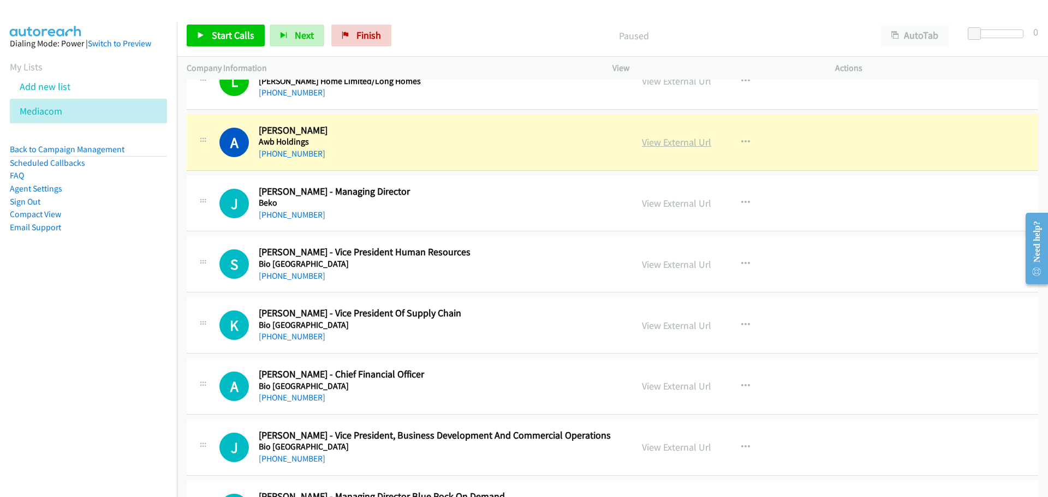
click at [685, 145] on link "View External Url" at bounding box center [676, 142] width 69 height 13
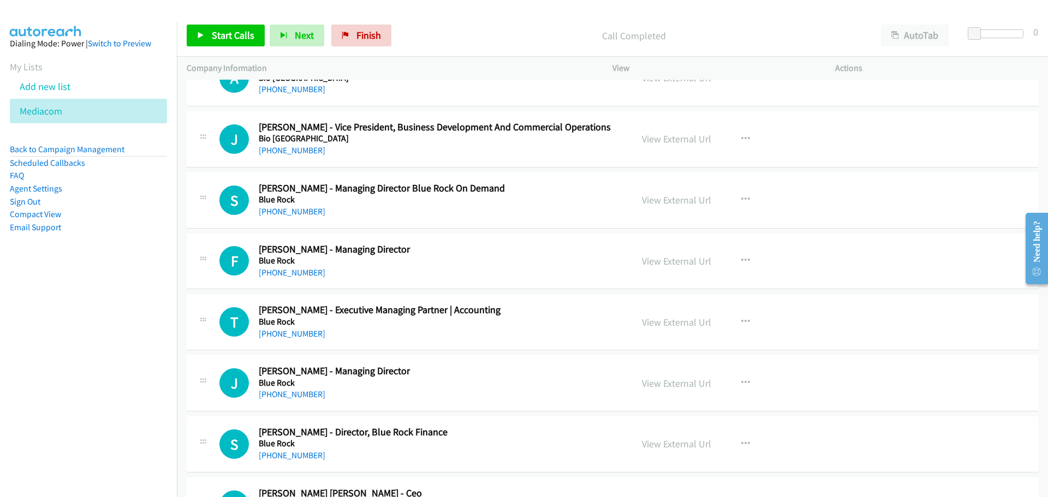
scroll to position [1855, 0]
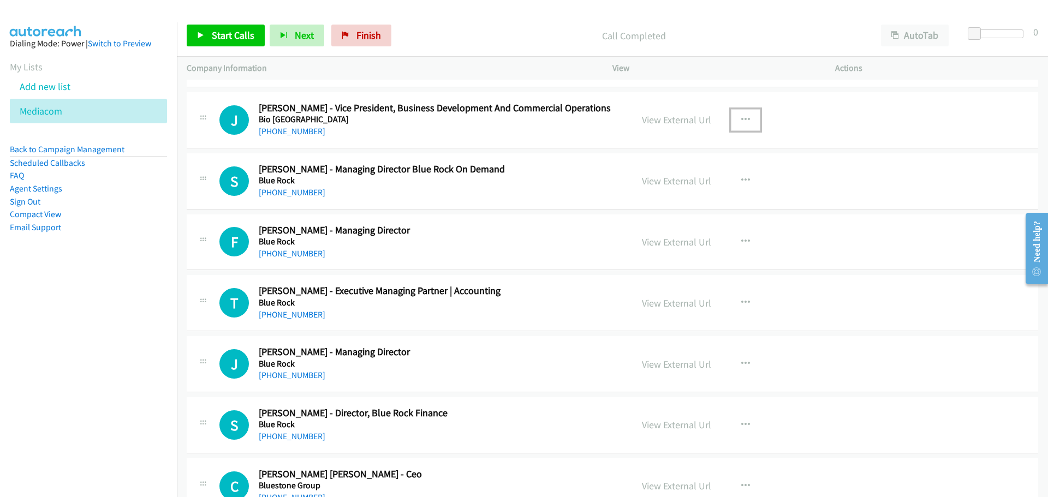
click at [745, 117] on icon "button" at bounding box center [745, 120] width 9 height 9
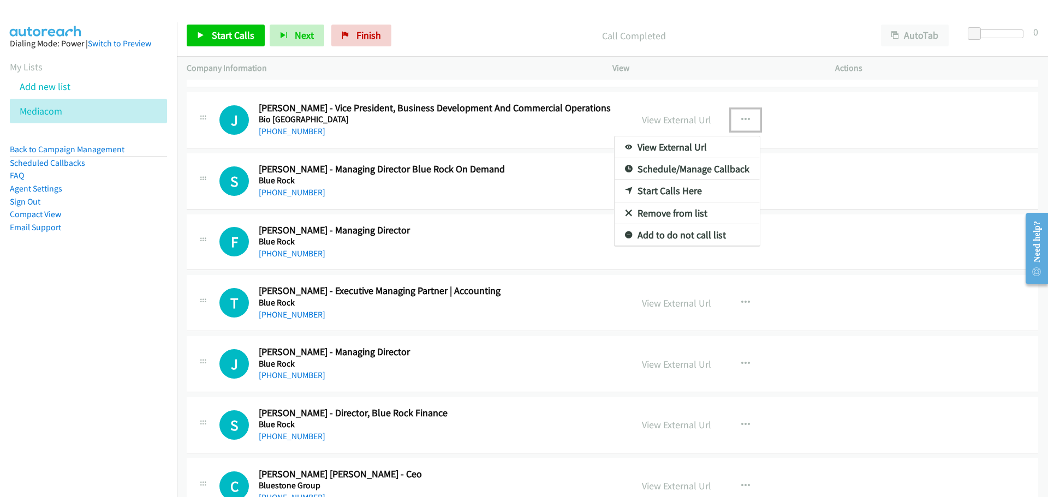
click at [680, 186] on link "Start Calls Here" at bounding box center [686, 191] width 145 height 22
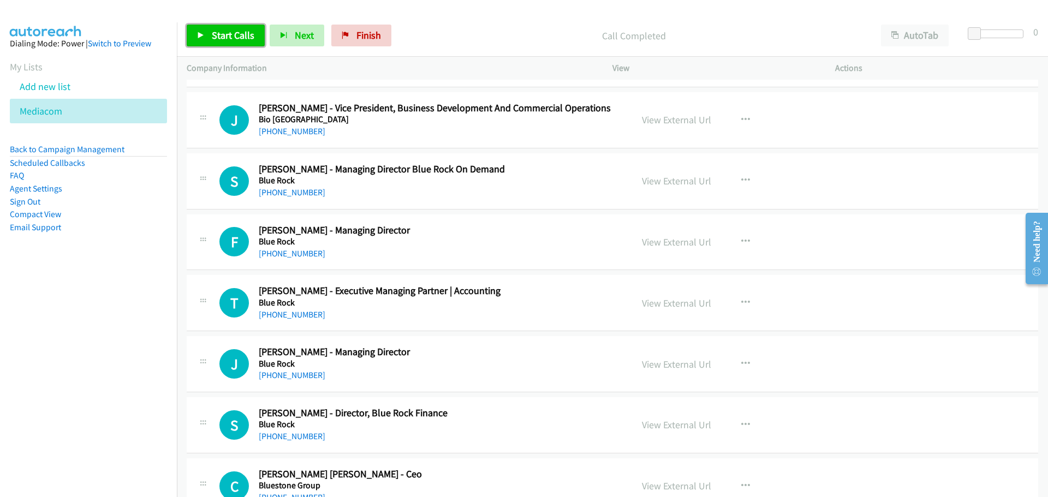
click at [241, 38] on span "Start Calls" at bounding box center [233, 35] width 43 height 13
click at [219, 37] on span "Pause" at bounding box center [224, 35] width 25 height 13
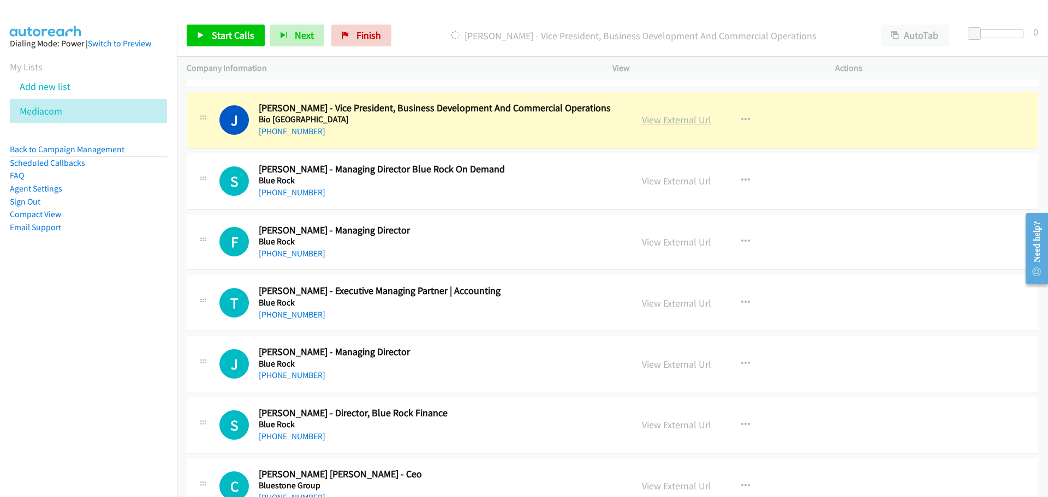
click at [684, 123] on link "View External Url" at bounding box center [676, 120] width 69 height 13
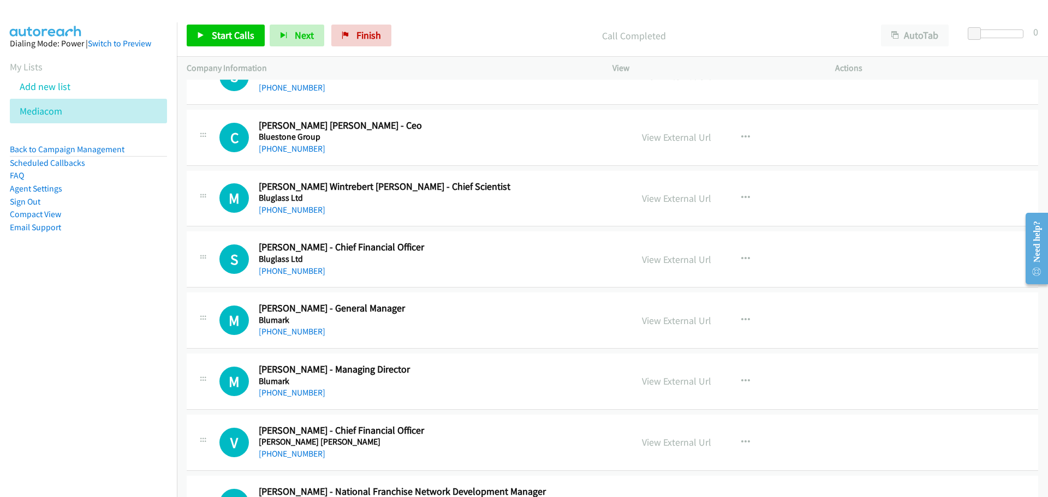
scroll to position [2237, 0]
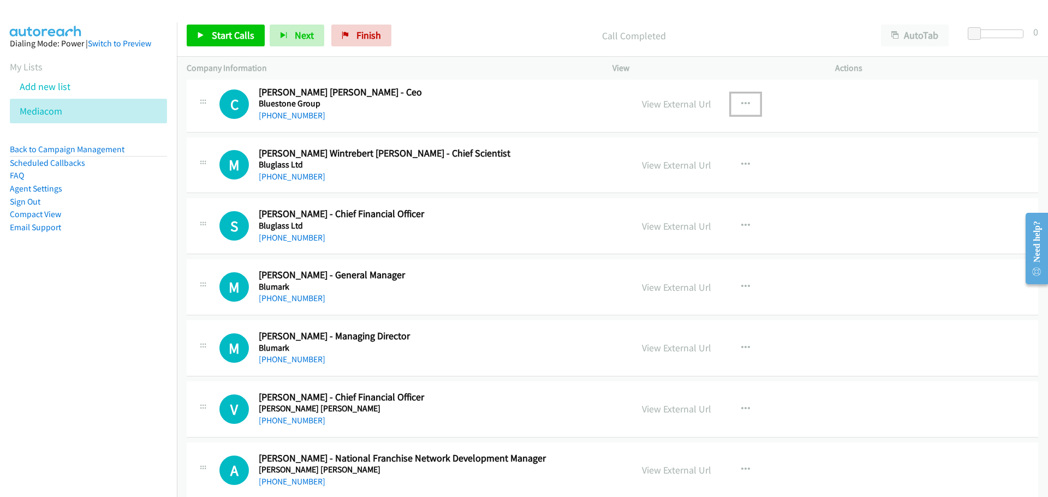
click at [746, 102] on button "button" at bounding box center [745, 104] width 29 height 22
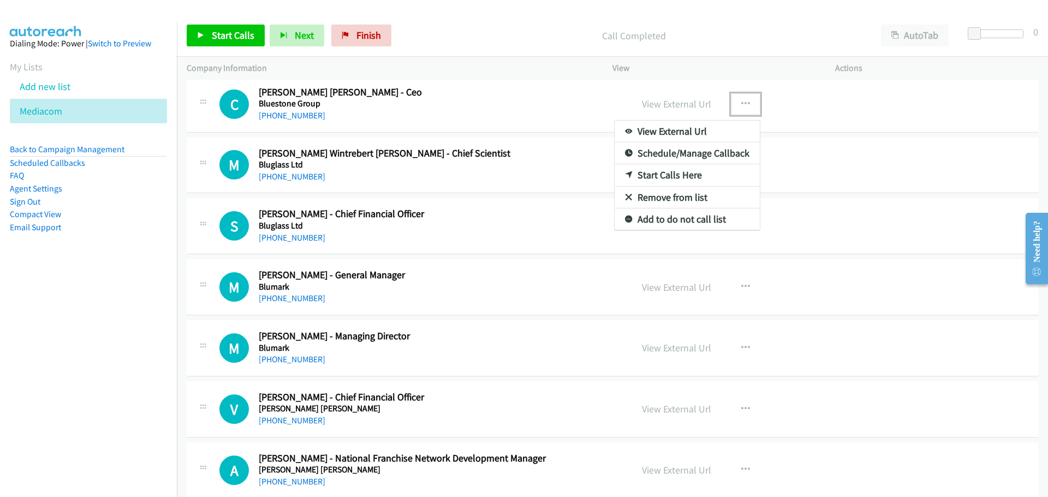
click at [682, 175] on link "Start Calls Here" at bounding box center [686, 175] width 145 height 22
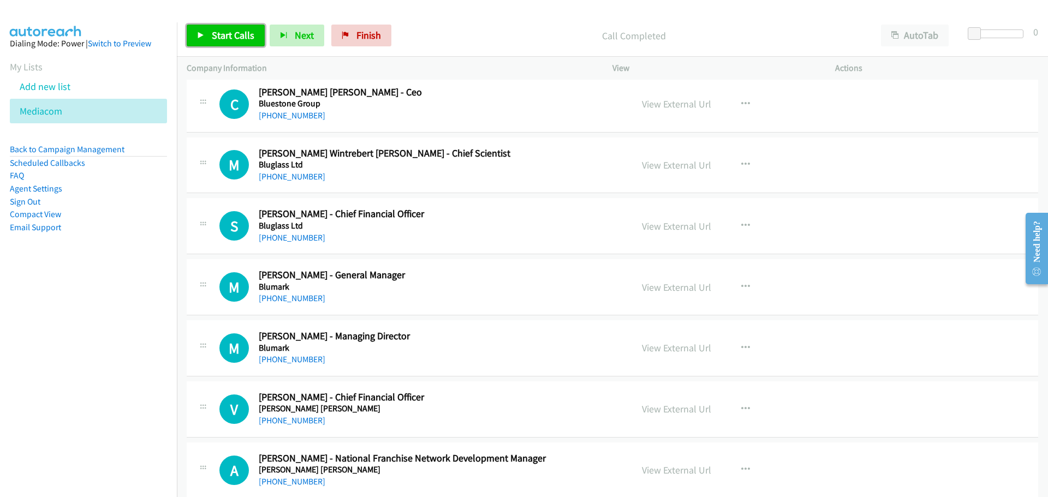
click at [222, 32] on span "Start Calls" at bounding box center [233, 35] width 43 height 13
click at [209, 41] on link "Pause" at bounding box center [217, 36] width 60 height 22
click at [229, 33] on span "Start Calls" at bounding box center [233, 35] width 43 height 13
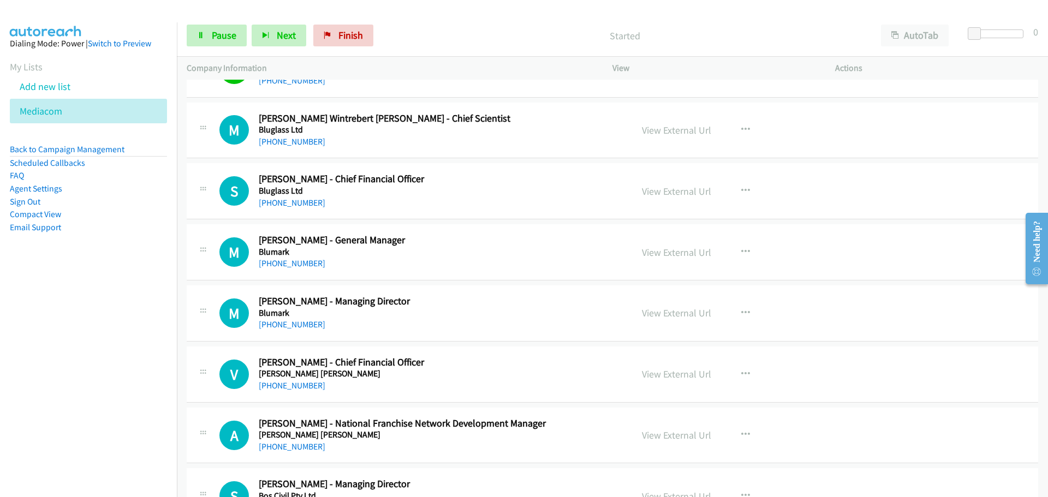
scroll to position [2292, 0]
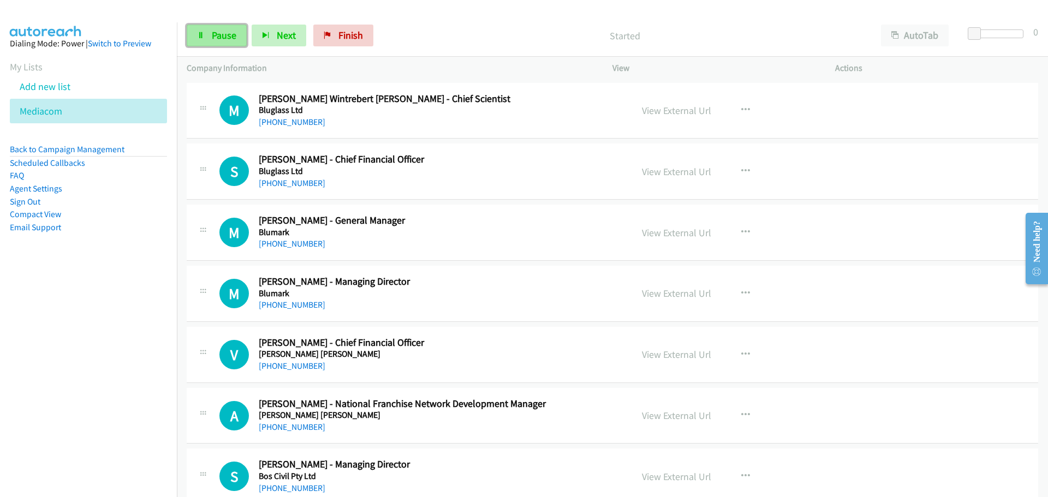
drag, startPoint x: 229, startPoint y: 33, endPoint x: 219, endPoint y: 41, distance: 12.7
click at [229, 33] on span "Pause" at bounding box center [224, 35] width 25 height 13
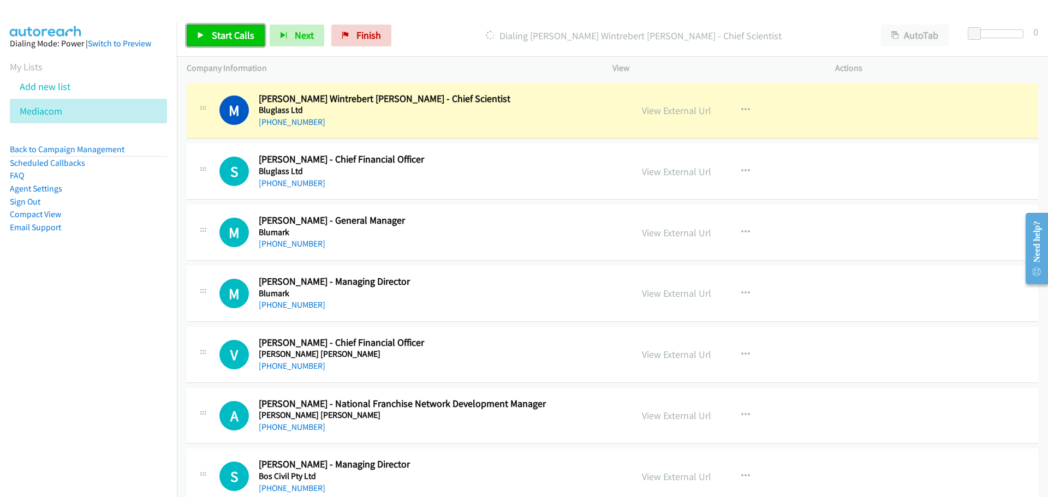
click at [241, 35] on span "Start Calls" at bounding box center [233, 35] width 43 height 13
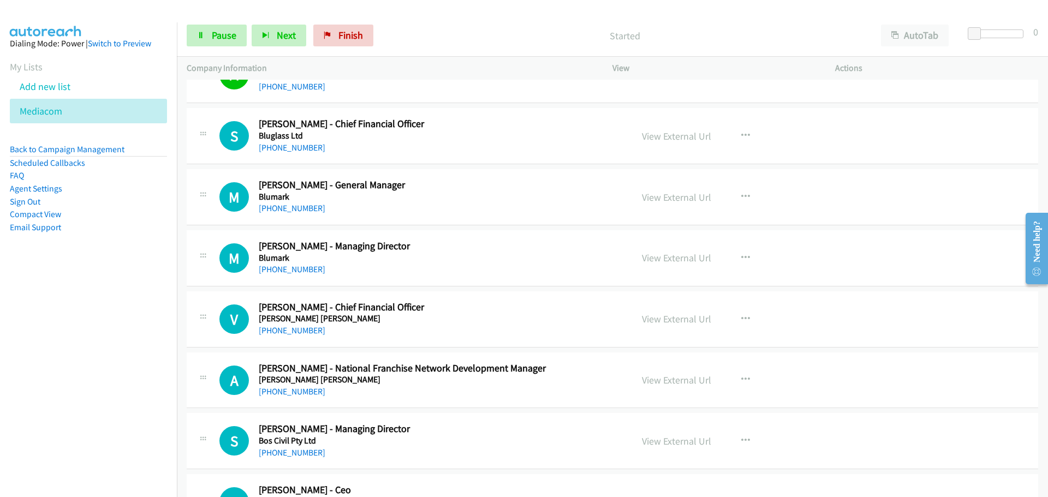
scroll to position [2347, 0]
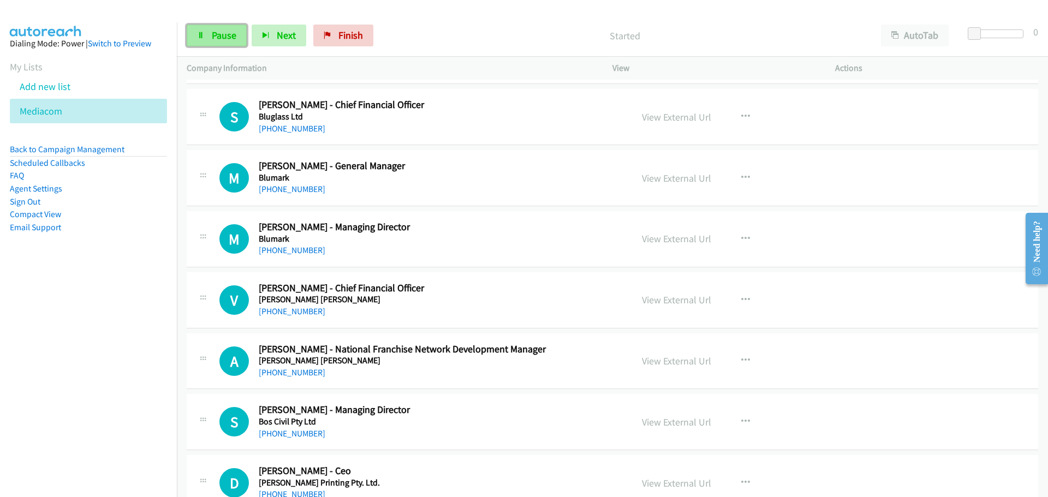
click at [196, 33] on link "Pause" at bounding box center [217, 36] width 60 height 22
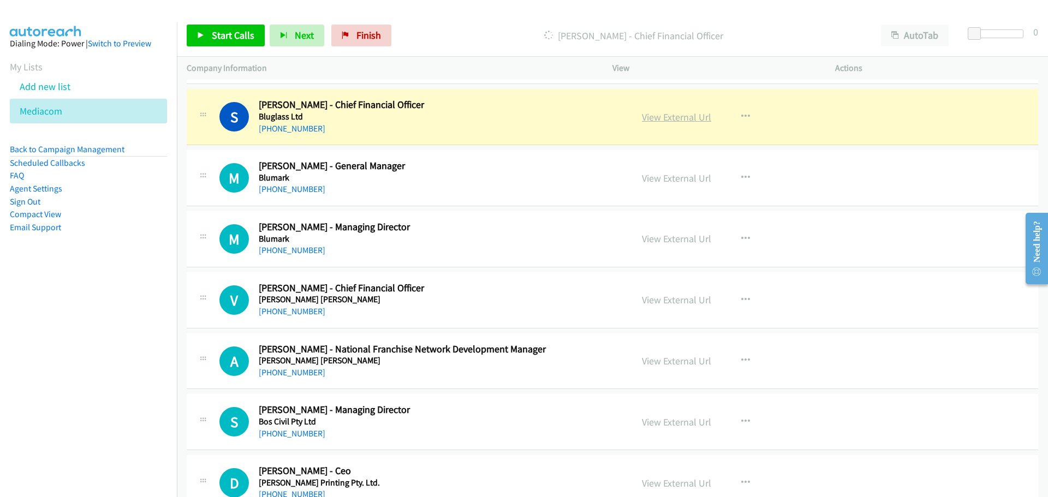
click at [665, 117] on link "View External Url" at bounding box center [676, 117] width 69 height 13
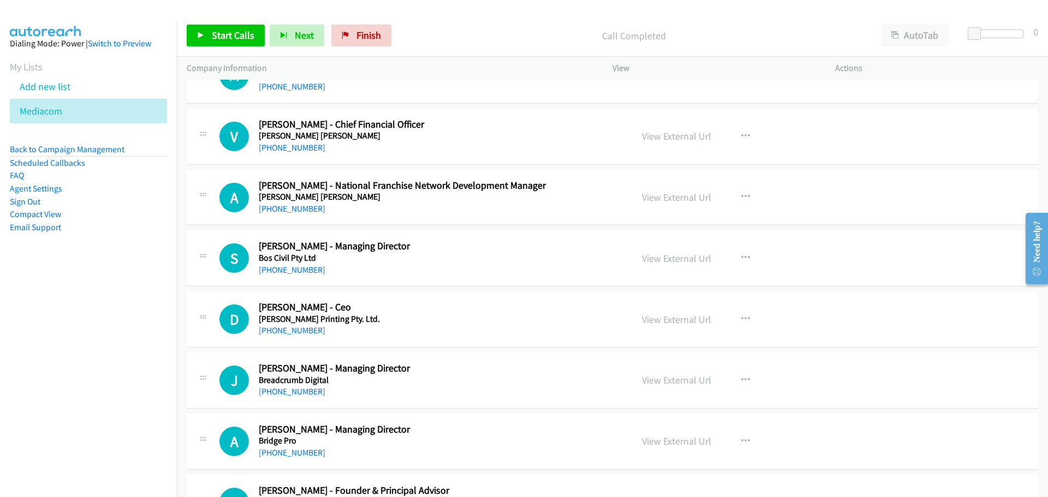
scroll to position [2565, 0]
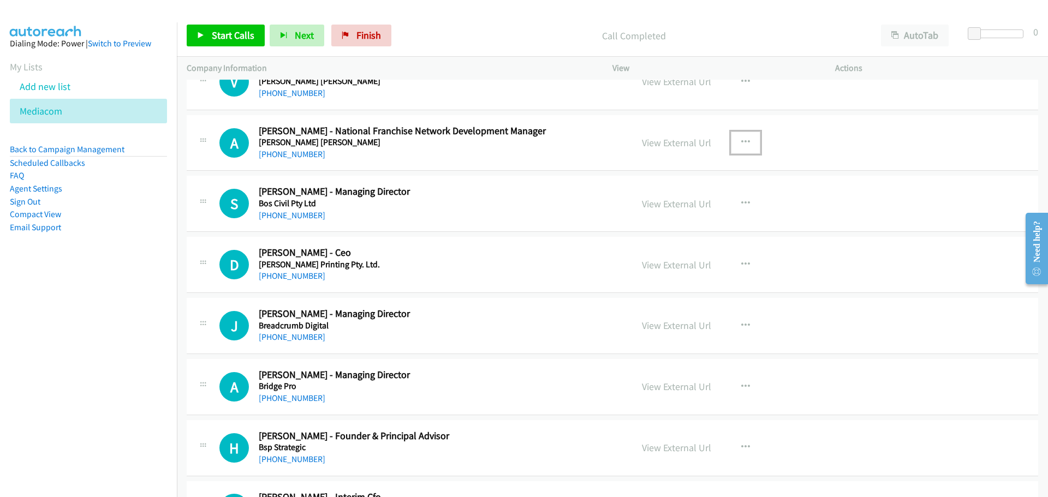
click at [747, 145] on button "button" at bounding box center [745, 143] width 29 height 22
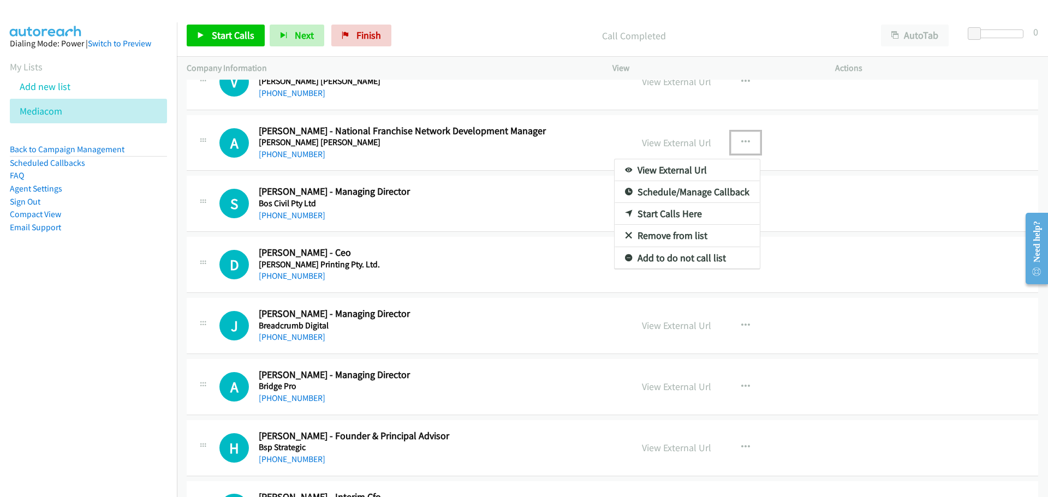
click at [647, 213] on link "Start Calls Here" at bounding box center [686, 214] width 145 height 22
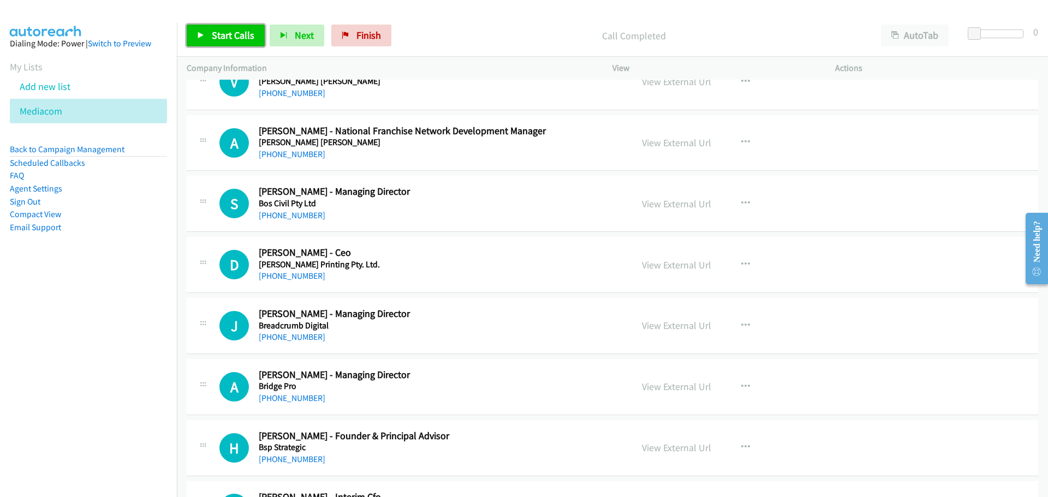
click at [237, 34] on span "Start Calls" at bounding box center [233, 35] width 43 height 13
click at [236, 26] on link "Pause" at bounding box center [217, 36] width 60 height 22
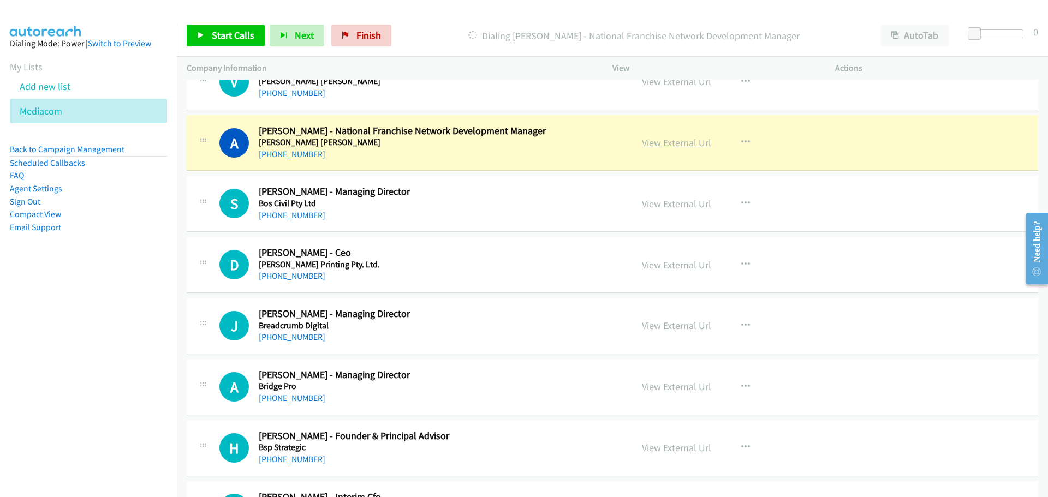
click at [687, 143] on link "View External Url" at bounding box center [676, 142] width 69 height 13
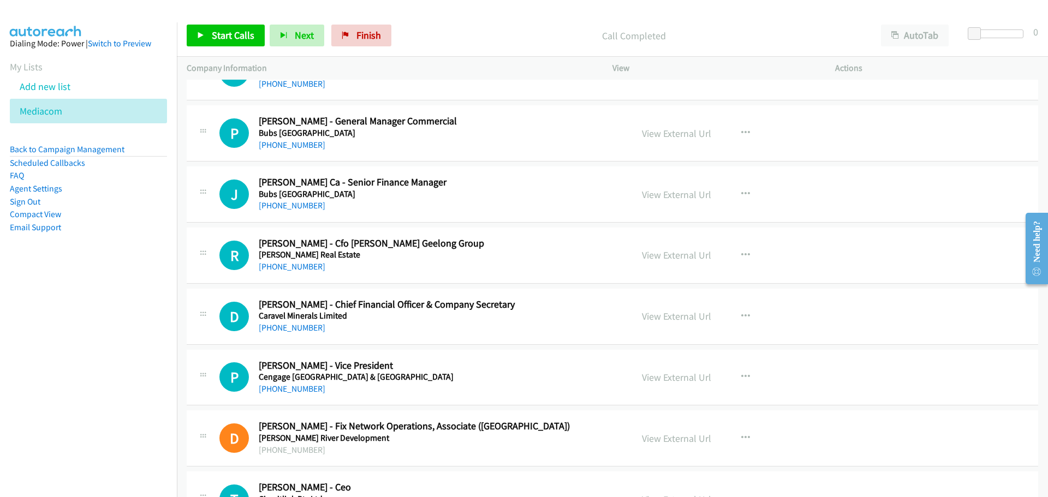
scroll to position [3056, 0]
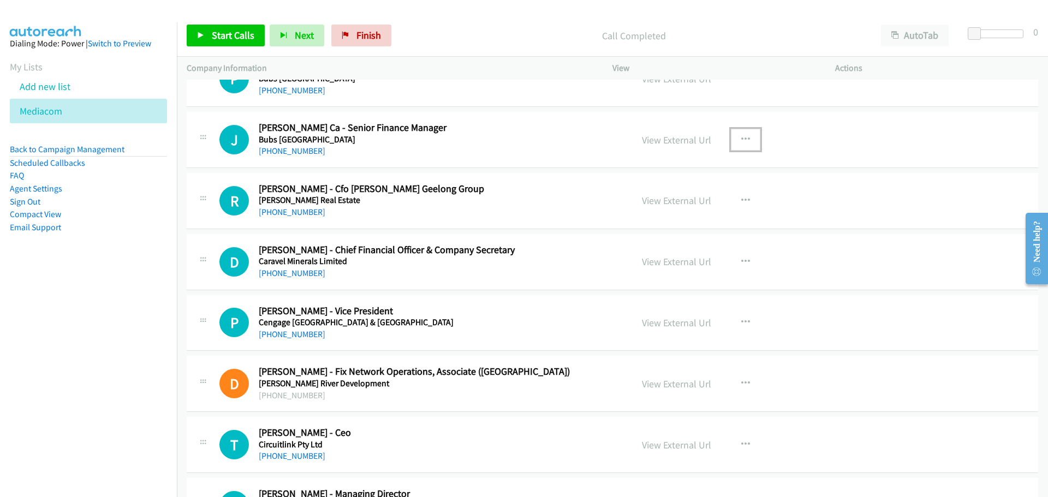
click at [746, 134] on button "button" at bounding box center [745, 140] width 29 height 22
click at [684, 214] on link "Start Calls Here" at bounding box center [686, 211] width 145 height 22
click at [245, 32] on span "Start Calls" at bounding box center [233, 35] width 43 height 13
click at [238, 40] on link "Pause" at bounding box center [217, 36] width 60 height 22
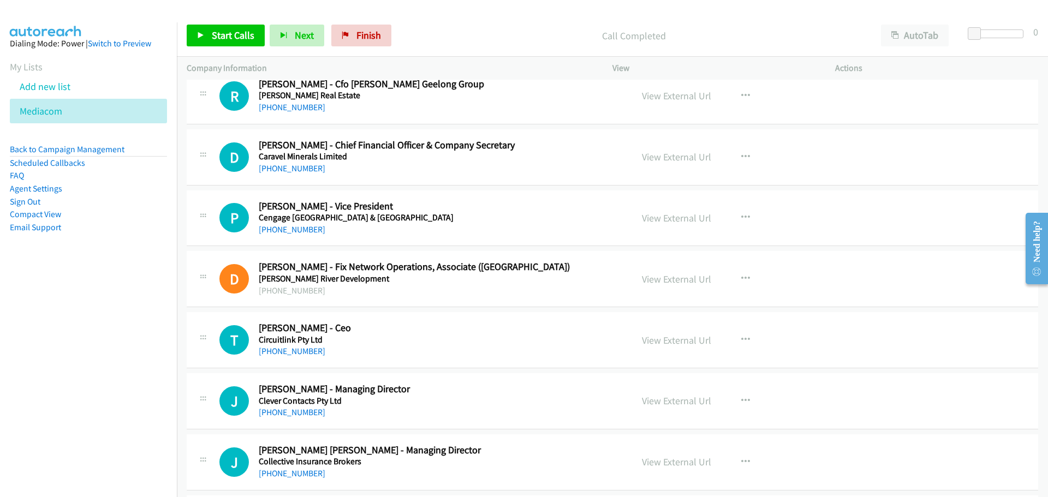
scroll to position [3165, 0]
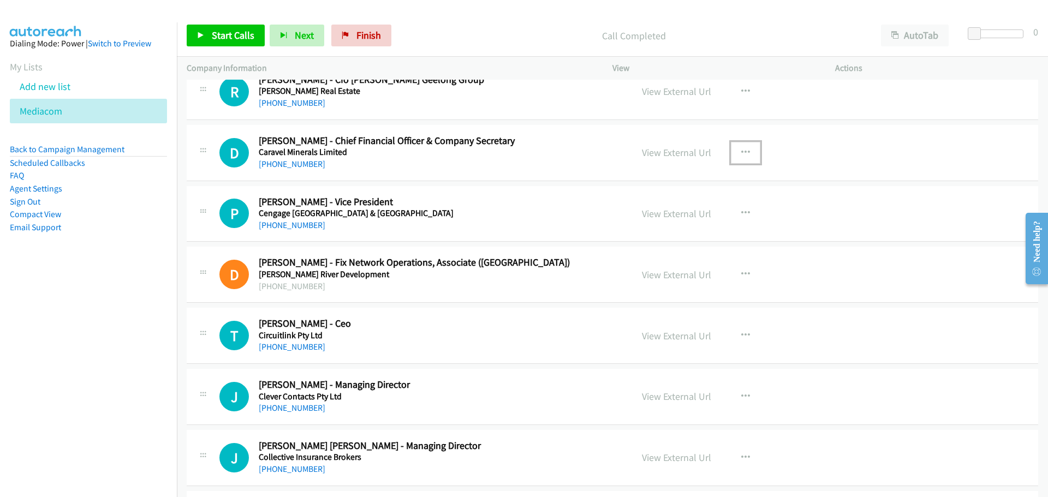
click at [746, 148] on button "button" at bounding box center [745, 153] width 29 height 22
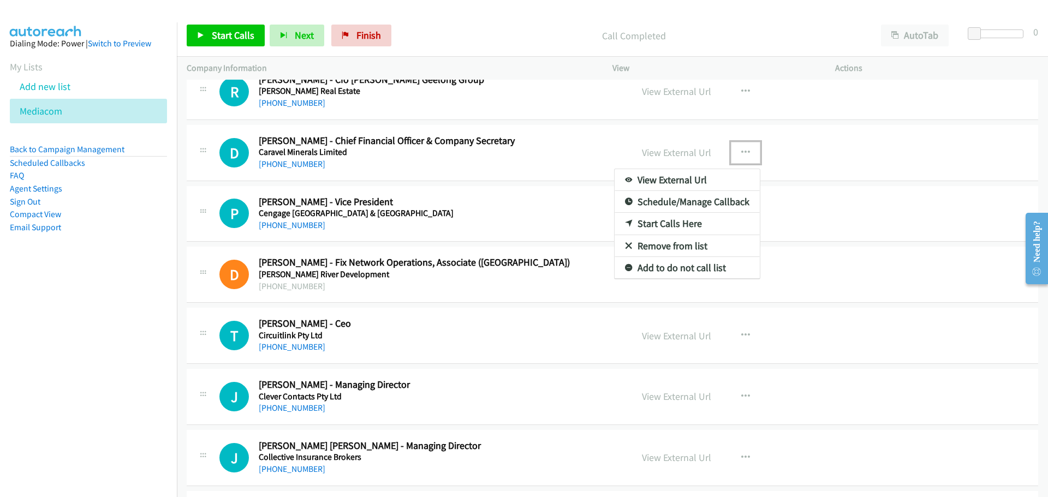
click at [669, 228] on link "Start Calls Here" at bounding box center [686, 224] width 145 height 22
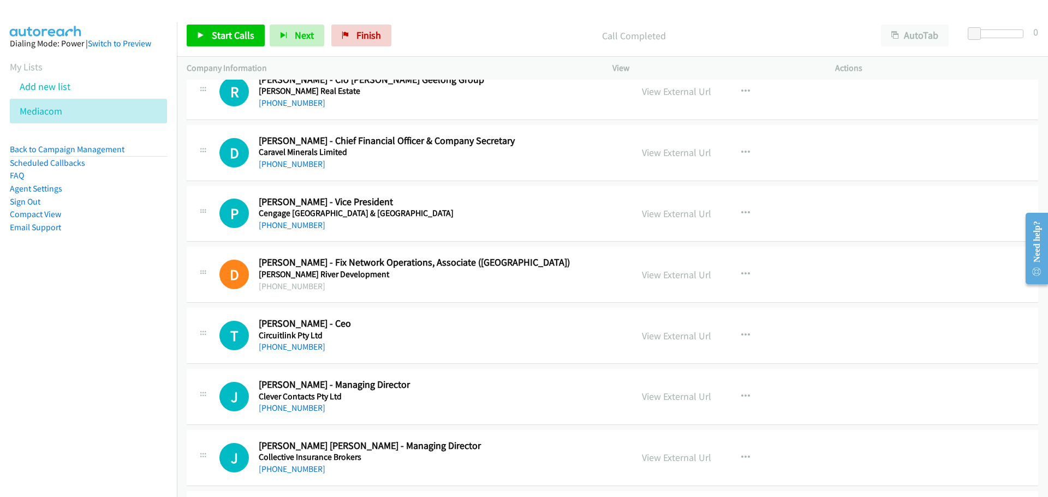
click at [234, 17] on div "Start Calls Pause Next Finish Call Completed AutoTab AutoTab 0" at bounding box center [612, 36] width 871 height 42
click at [231, 44] on link "Start Calls" at bounding box center [226, 36] width 78 height 22
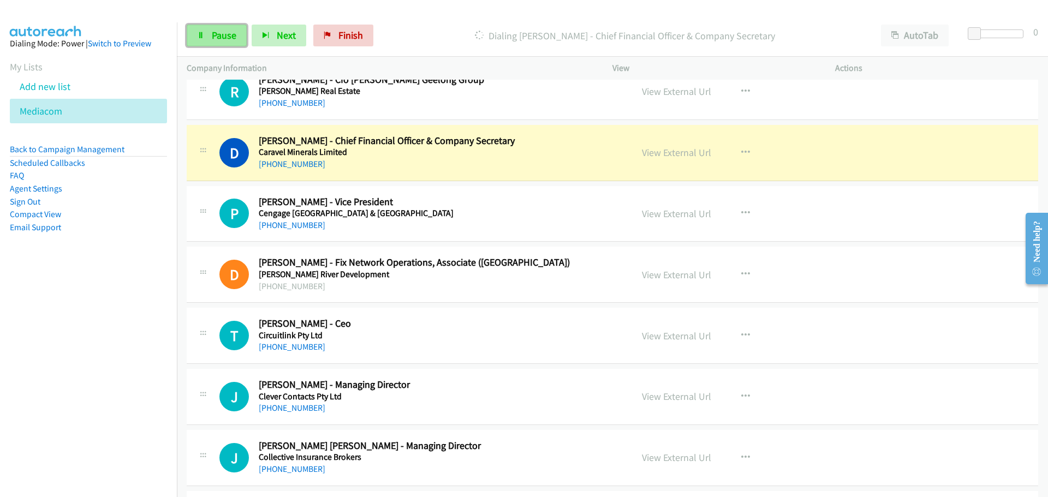
click at [228, 25] on link "Pause" at bounding box center [217, 36] width 60 height 22
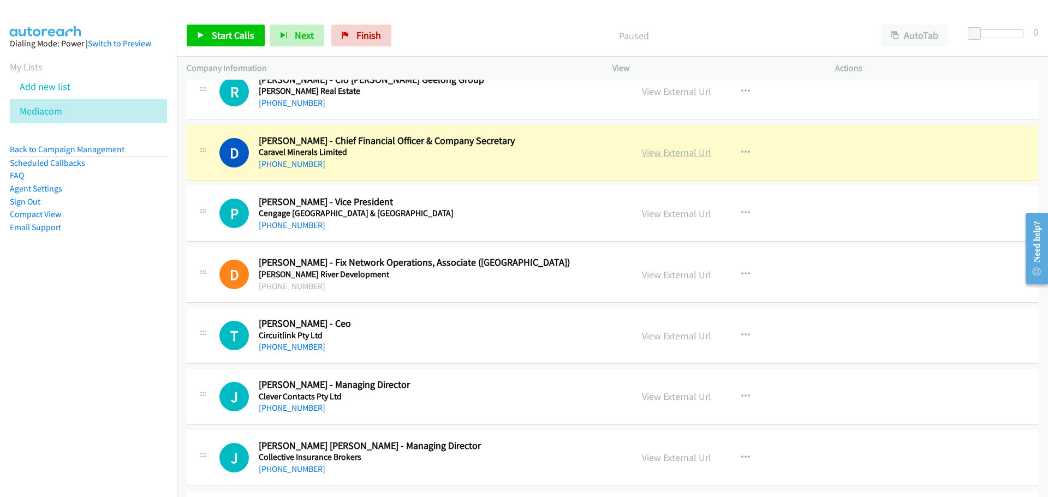
click at [679, 156] on link "View External Url" at bounding box center [676, 152] width 69 height 13
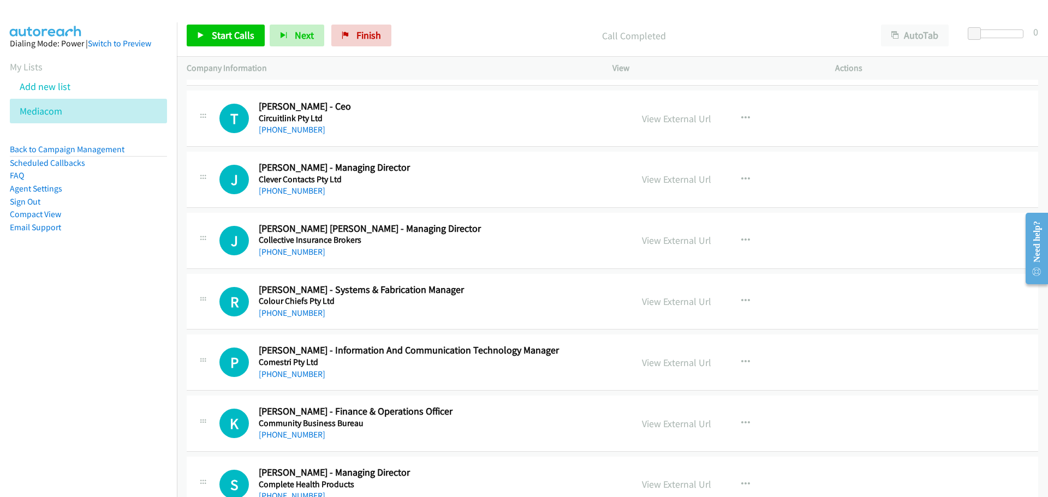
scroll to position [3383, 0]
click at [741, 113] on icon "button" at bounding box center [745, 117] width 9 height 9
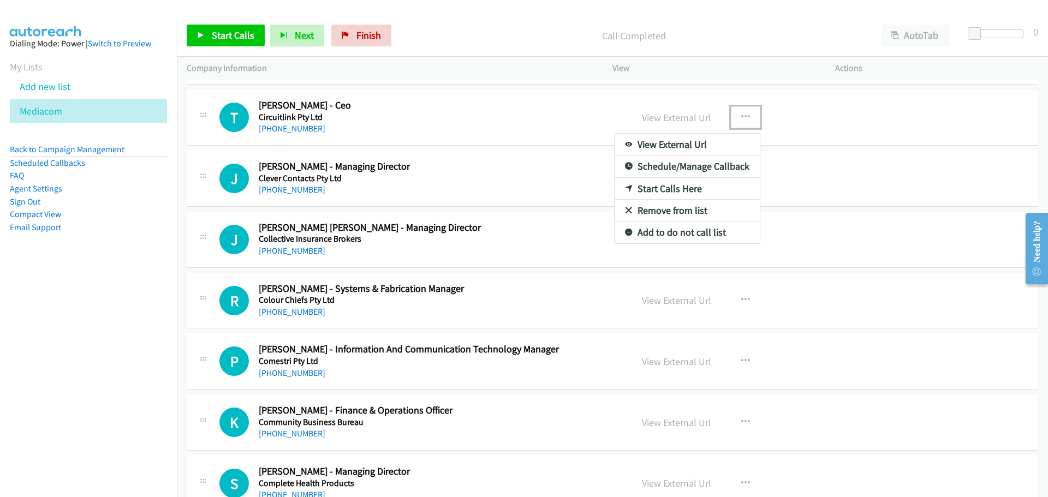
click at [644, 187] on link "Start Calls Here" at bounding box center [686, 189] width 145 height 22
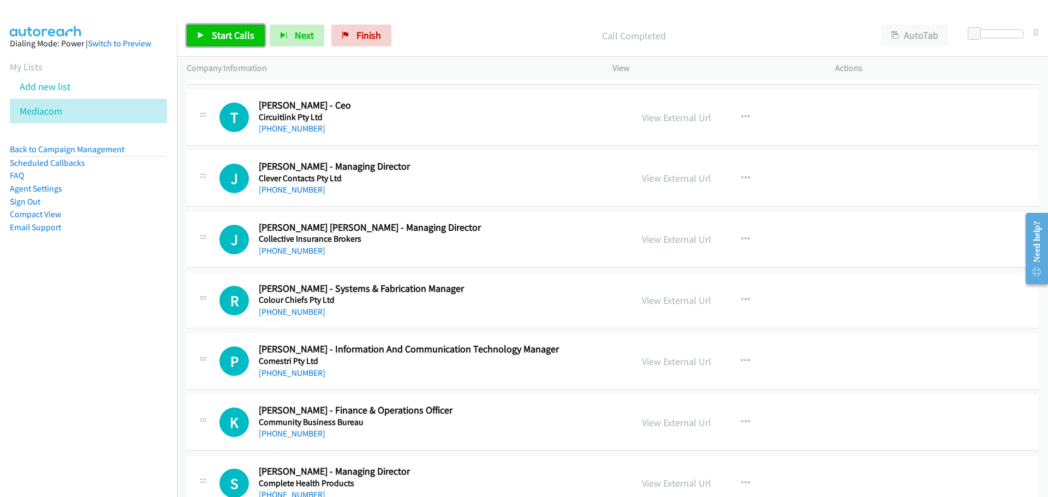
click at [212, 40] on span "Start Calls" at bounding box center [233, 35] width 43 height 13
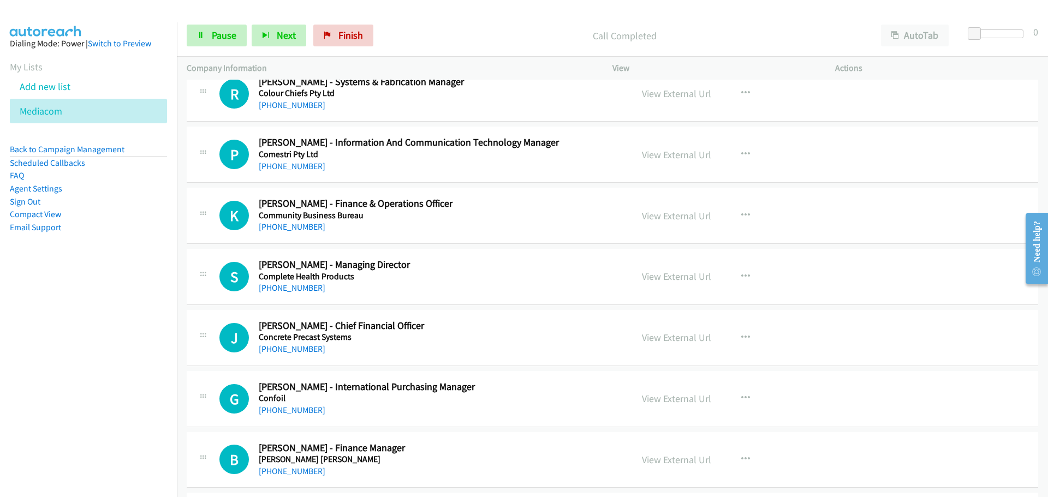
scroll to position [3602, 0]
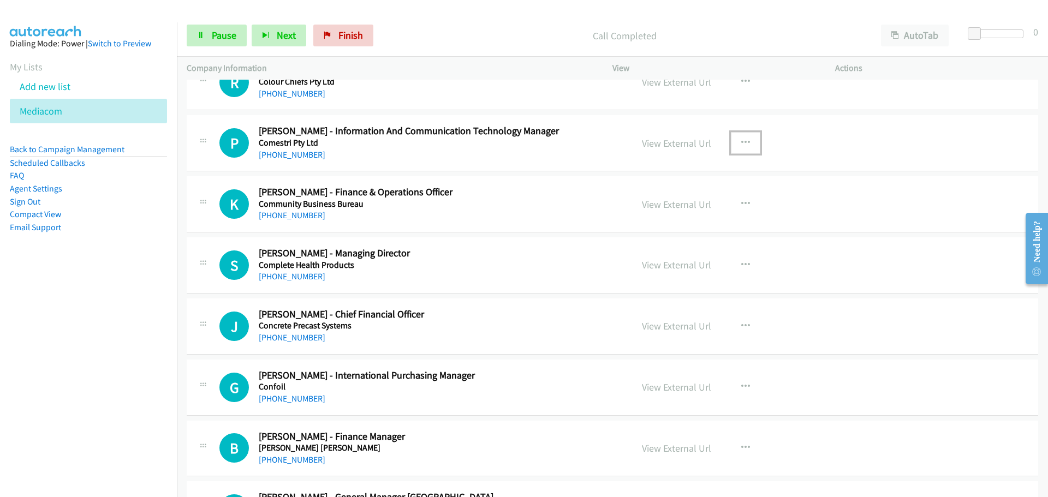
click at [741, 144] on icon "button" at bounding box center [745, 143] width 9 height 9
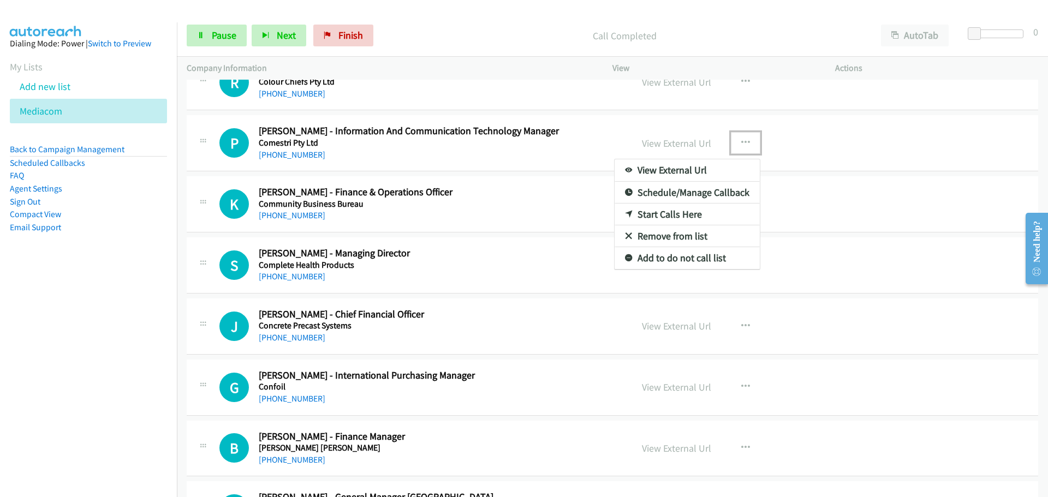
click at [690, 214] on link "Start Calls Here" at bounding box center [686, 215] width 145 height 22
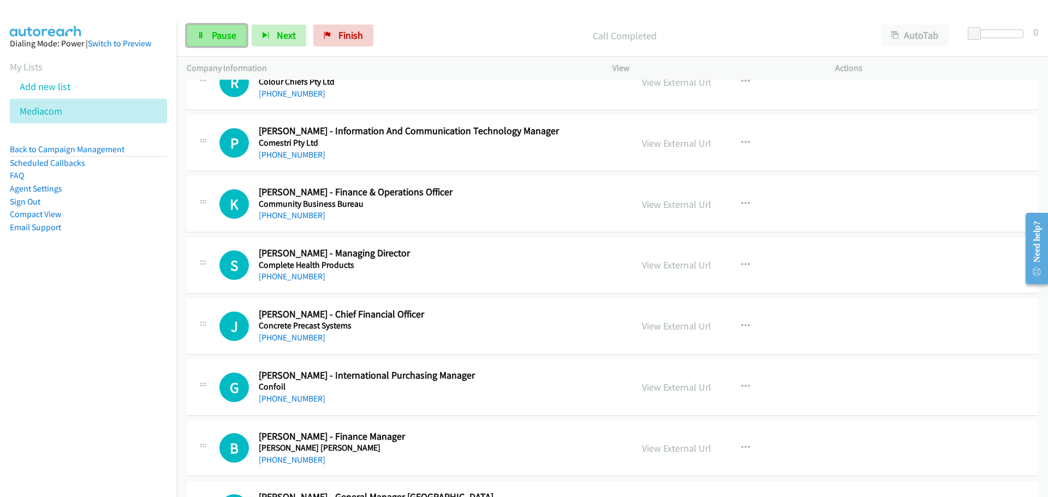
click at [234, 29] on span "Pause" at bounding box center [224, 35] width 25 height 13
click at [244, 28] on link "Start Calls" at bounding box center [226, 36] width 78 height 22
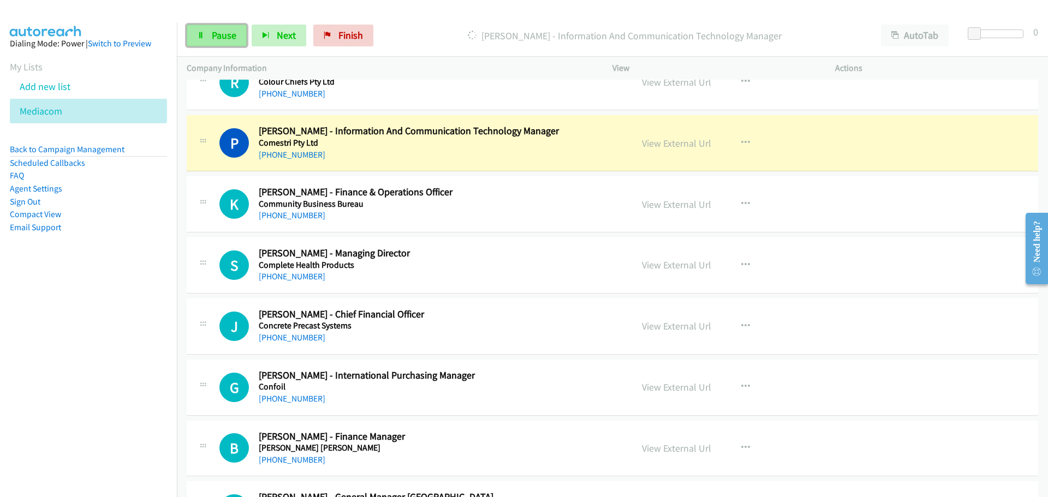
click at [203, 29] on link "Pause" at bounding box center [217, 36] width 60 height 22
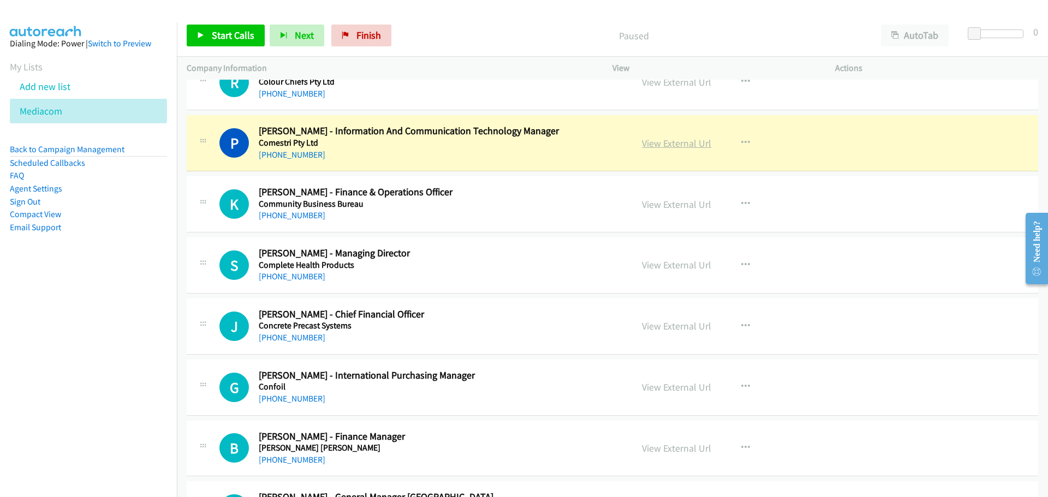
click at [683, 145] on link "View External Url" at bounding box center [676, 143] width 69 height 13
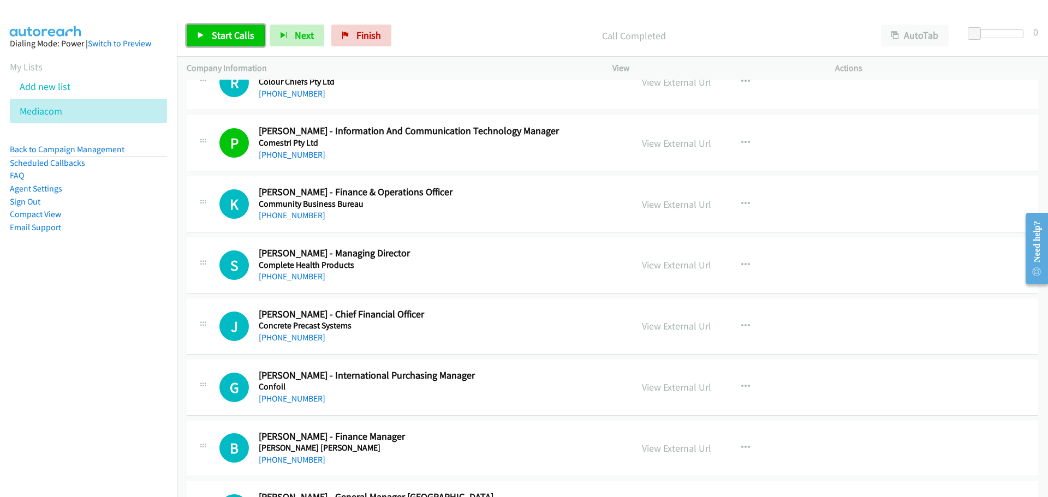
click at [250, 25] on link "Start Calls" at bounding box center [226, 36] width 78 height 22
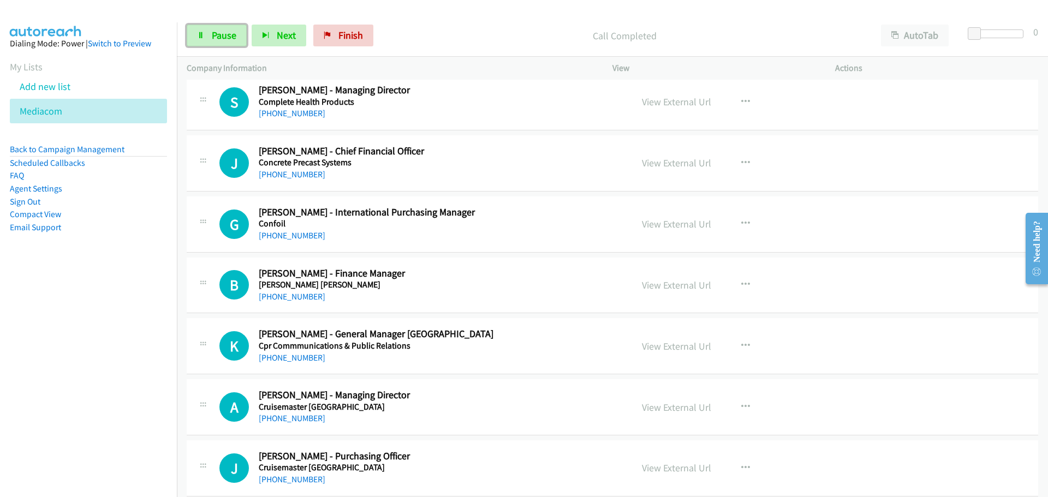
scroll to position [3765, 0]
click at [741, 162] on icon "button" at bounding box center [745, 162] width 9 height 9
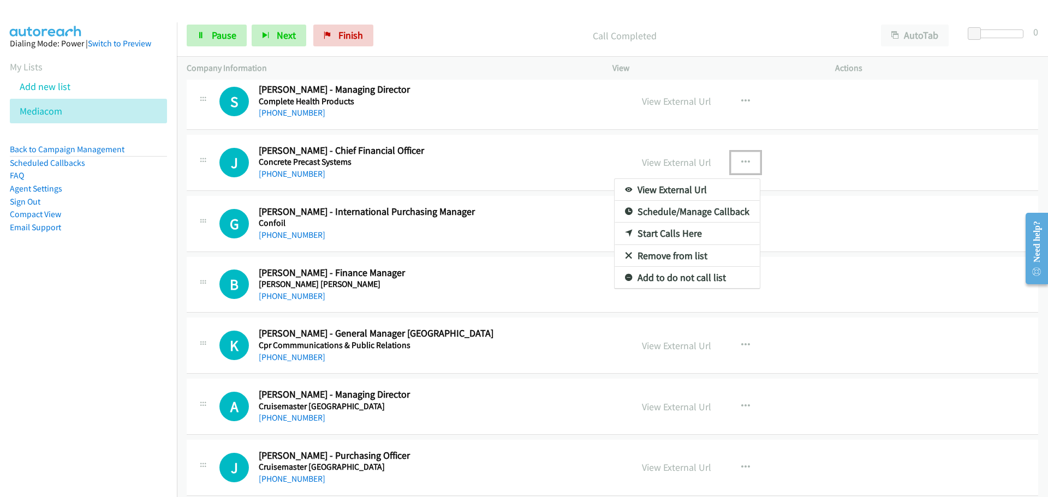
click at [692, 234] on link "Start Calls Here" at bounding box center [686, 234] width 145 height 22
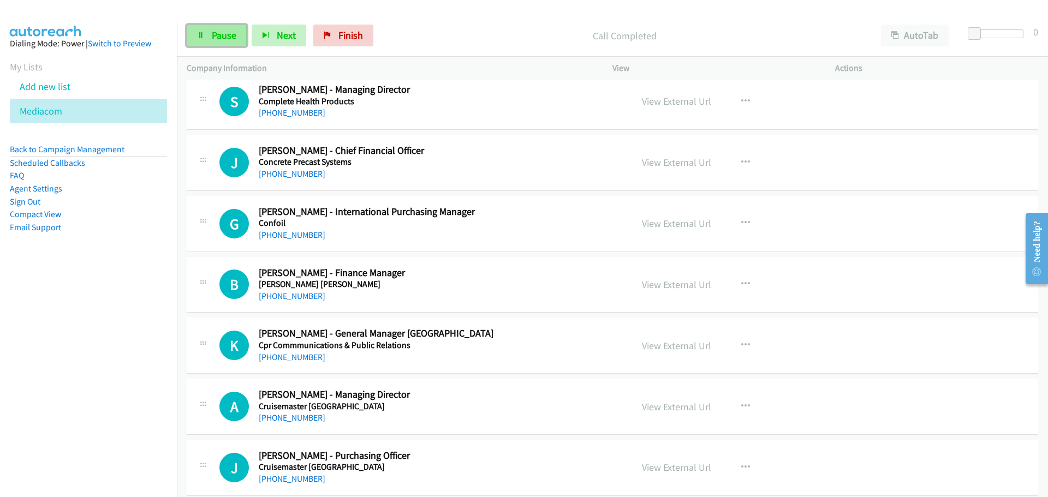
click at [240, 32] on link "Pause" at bounding box center [217, 36] width 60 height 22
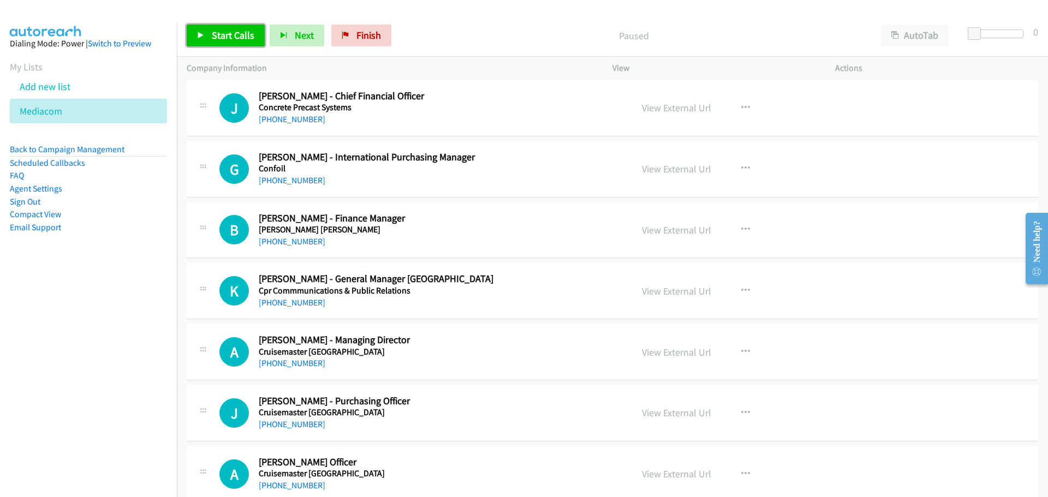
click at [245, 33] on span "Start Calls" at bounding box center [233, 35] width 43 height 13
click at [212, 37] on span "Pause" at bounding box center [224, 35] width 25 height 13
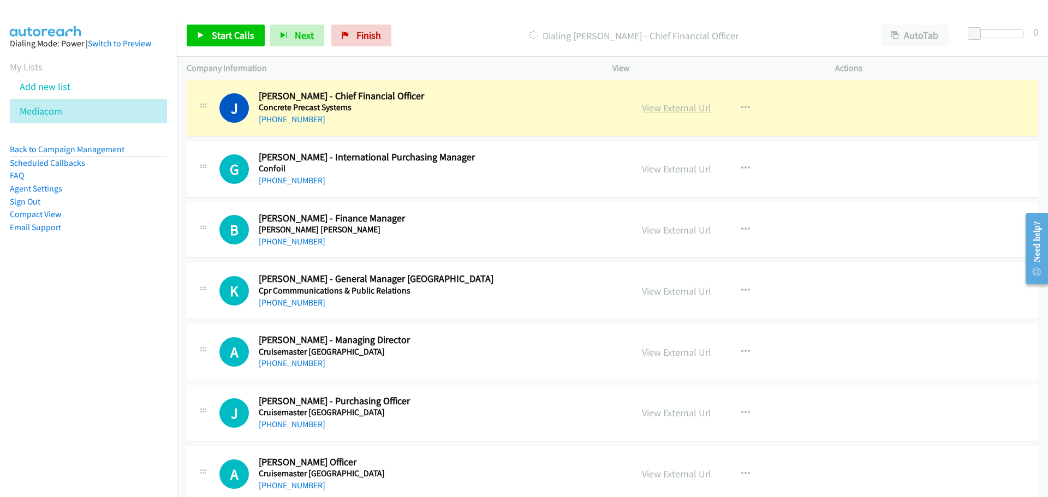
click at [695, 105] on link "View External Url" at bounding box center [676, 108] width 69 height 13
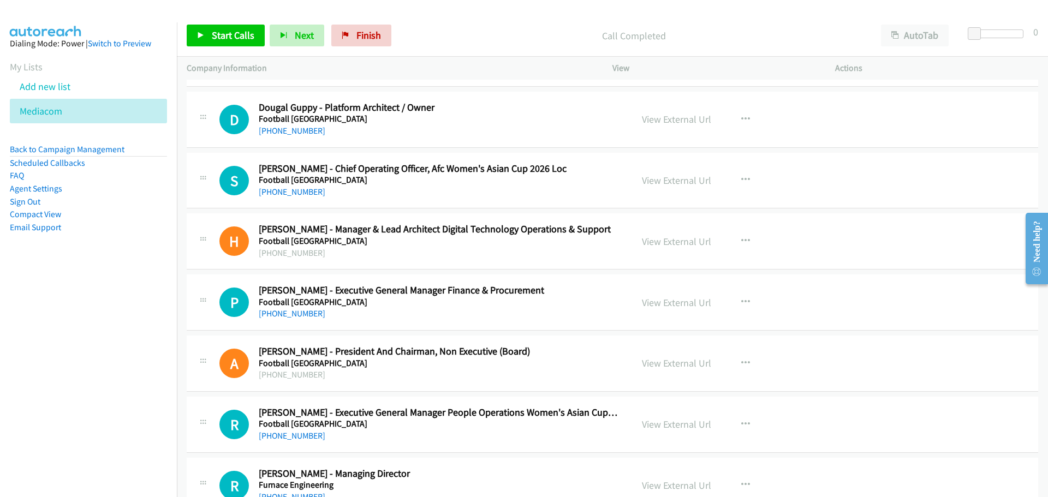
scroll to position [5457, 0]
click at [741, 119] on icon "button" at bounding box center [745, 118] width 9 height 9
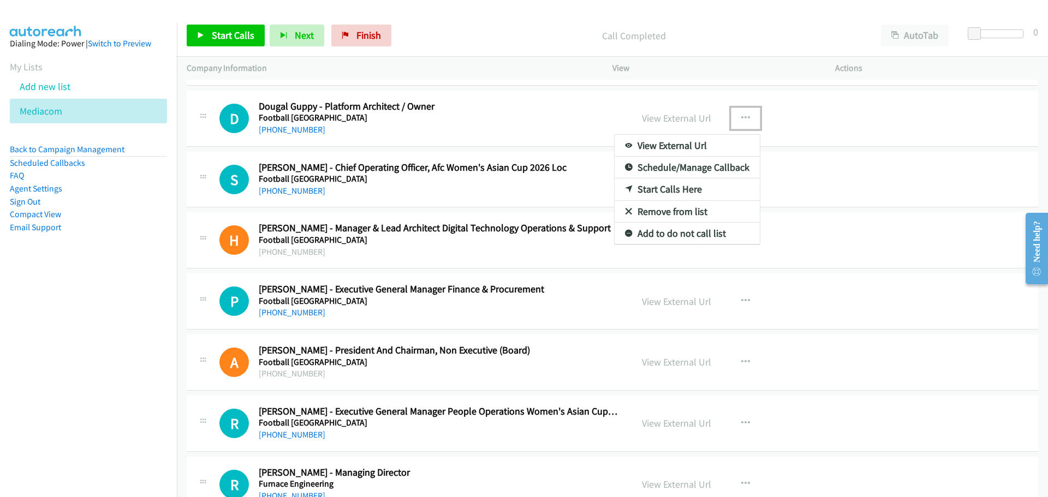
click at [682, 191] on link "Start Calls Here" at bounding box center [686, 189] width 145 height 22
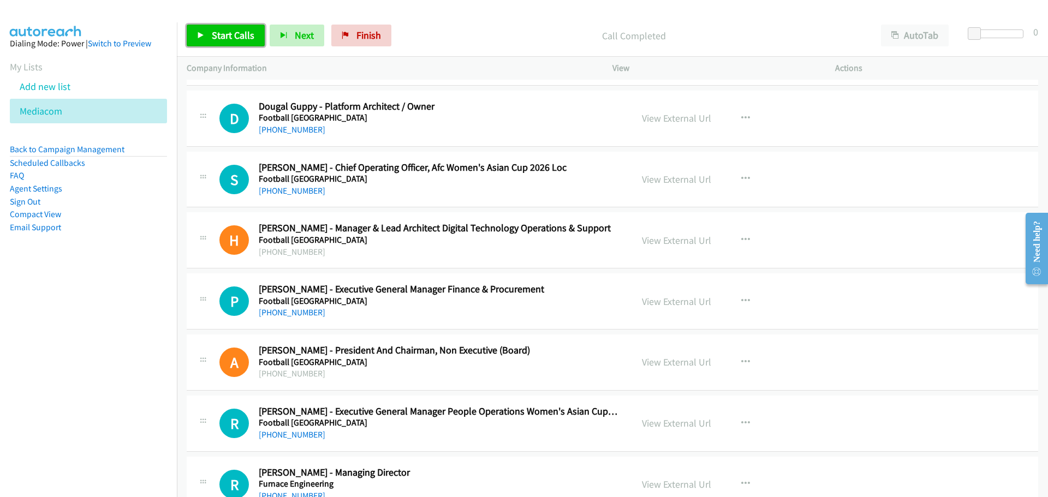
click at [236, 37] on span "Start Calls" at bounding box center [233, 35] width 43 height 13
click at [224, 33] on span "Pause" at bounding box center [224, 35] width 25 height 13
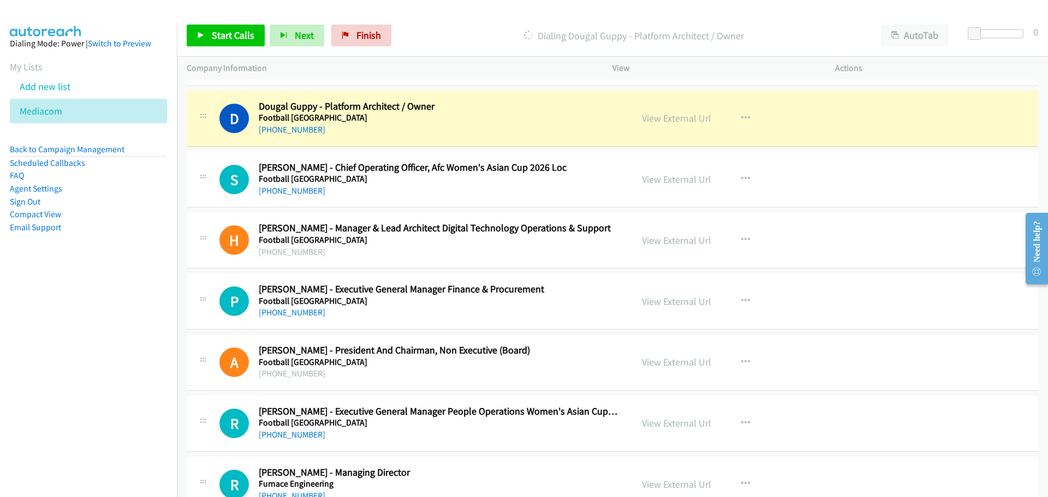
drag, startPoint x: 676, startPoint y: 117, endPoint x: 605, endPoint y: 89, distance: 76.2
click at [686, 111] on div "View External Url" at bounding box center [676, 118] width 69 height 15
click at [685, 122] on link "View External Url" at bounding box center [676, 118] width 69 height 13
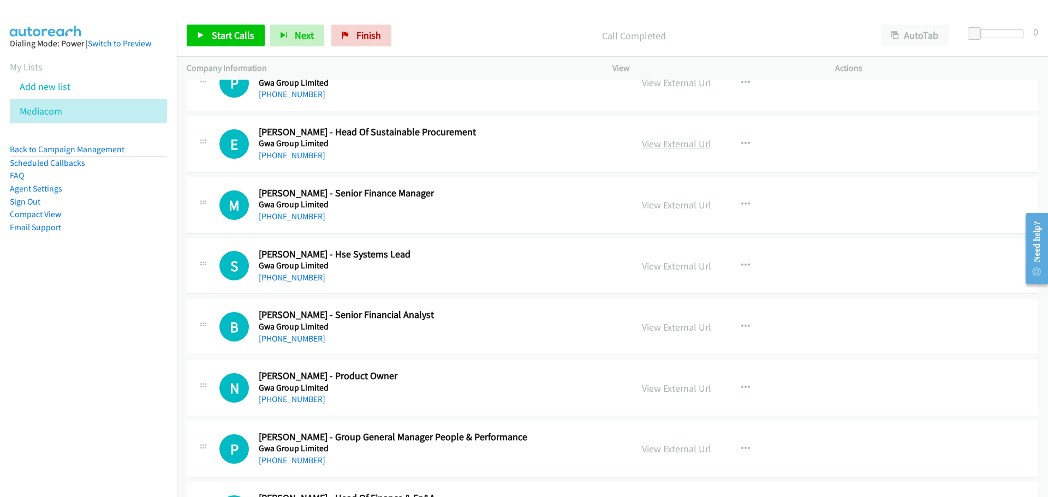
scroll to position [6712, 0]
click at [741, 140] on icon "button" at bounding box center [745, 144] width 9 height 9
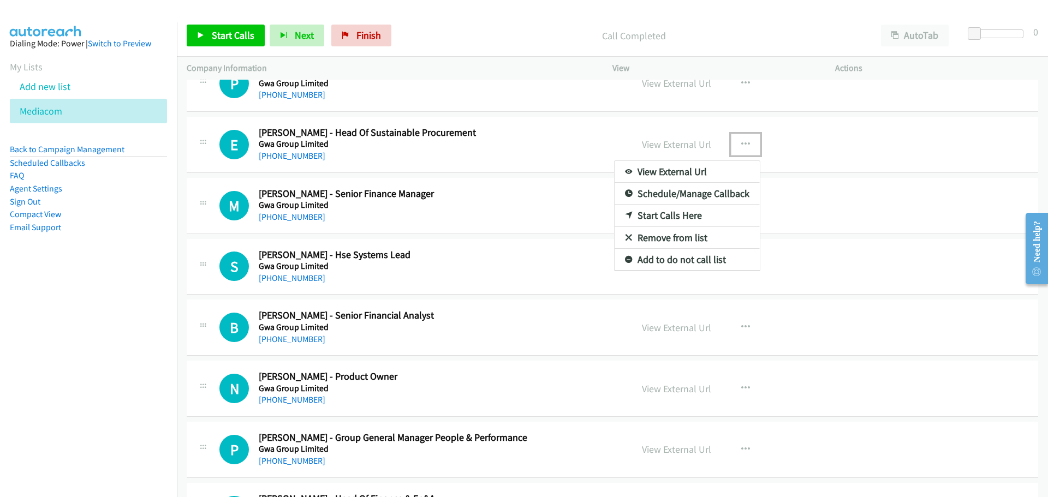
click at [642, 210] on link "Start Calls Here" at bounding box center [686, 216] width 145 height 22
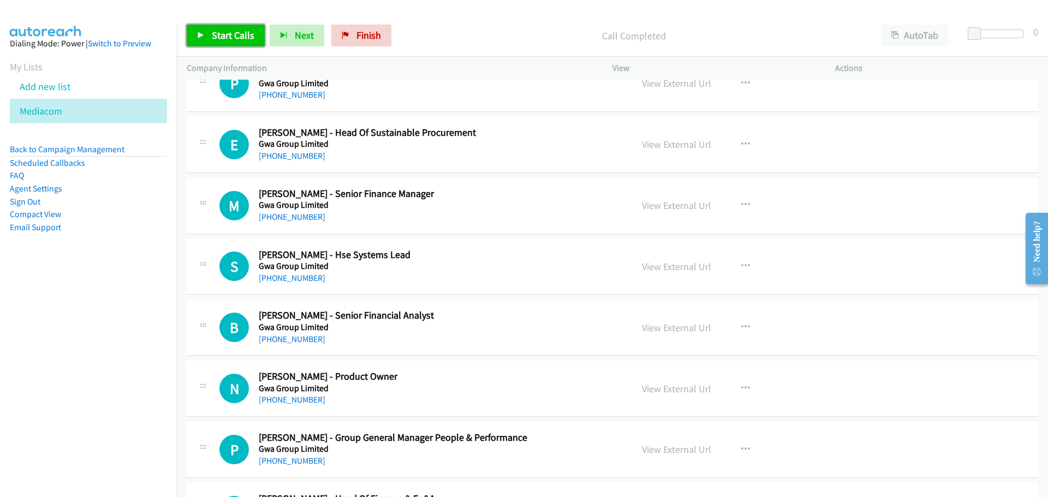
click at [235, 37] on span "Start Calls" at bounding box center [233, 35] width 43 height 13
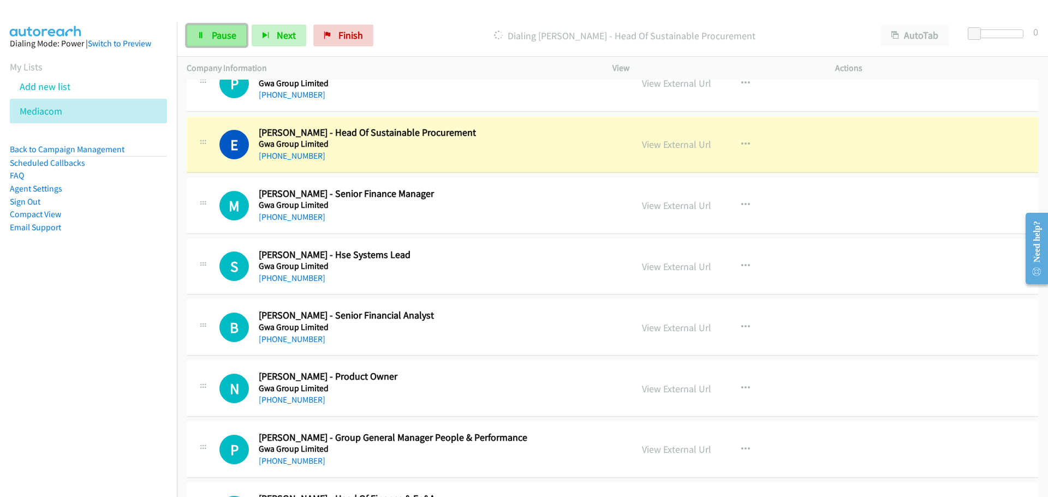
click at [237, 34] on link "Pause" at bounding box center [217, 36] width 60 height 22
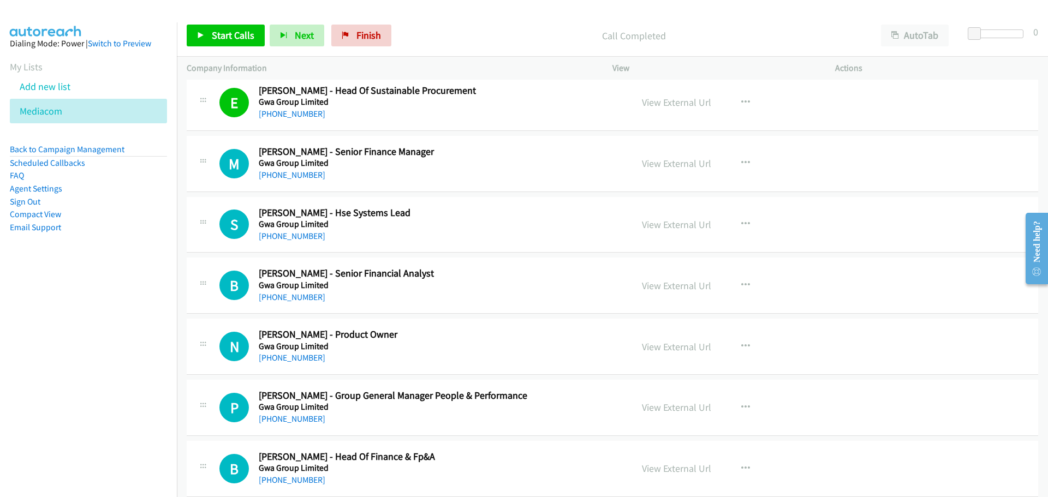
scroll to position [6767, 0]
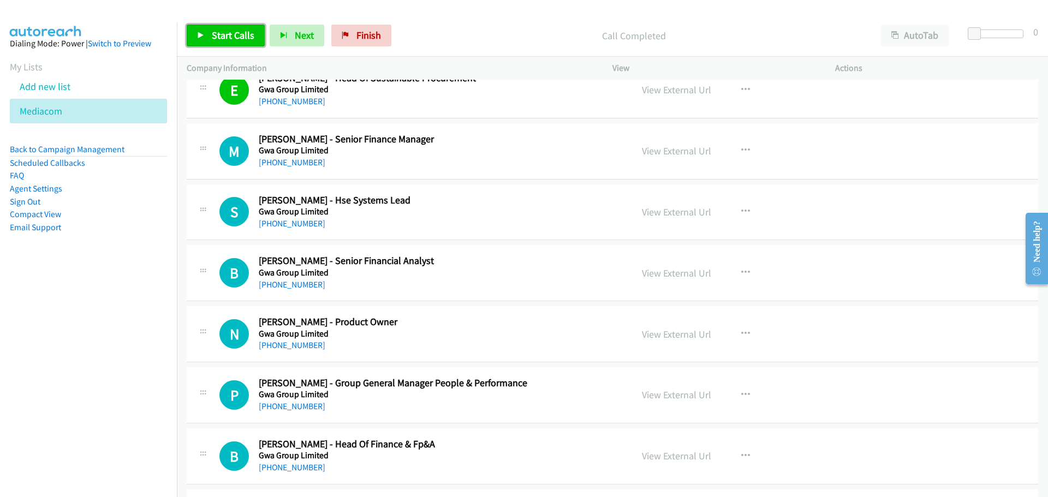
click at [229, 37] on span "Start Calls" at bounding box center [233, 35] width 43 height 13
click at [230, 31] on span "Pause" at bounding box center [224, 35] width 25 height 13
click at [234, 39] on span "Start Calls" at bounding box center [233, 35] width 43 height 13
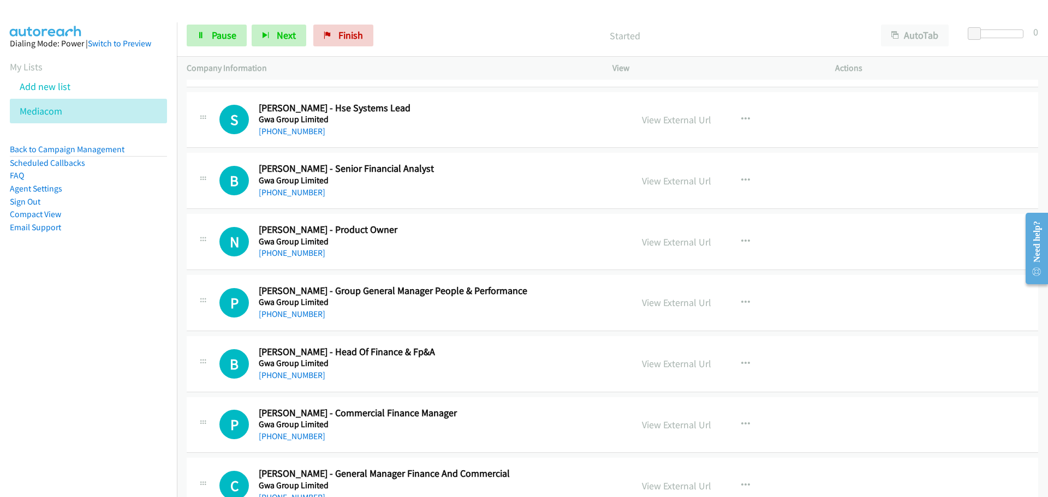
scroll to position [6876, 0]
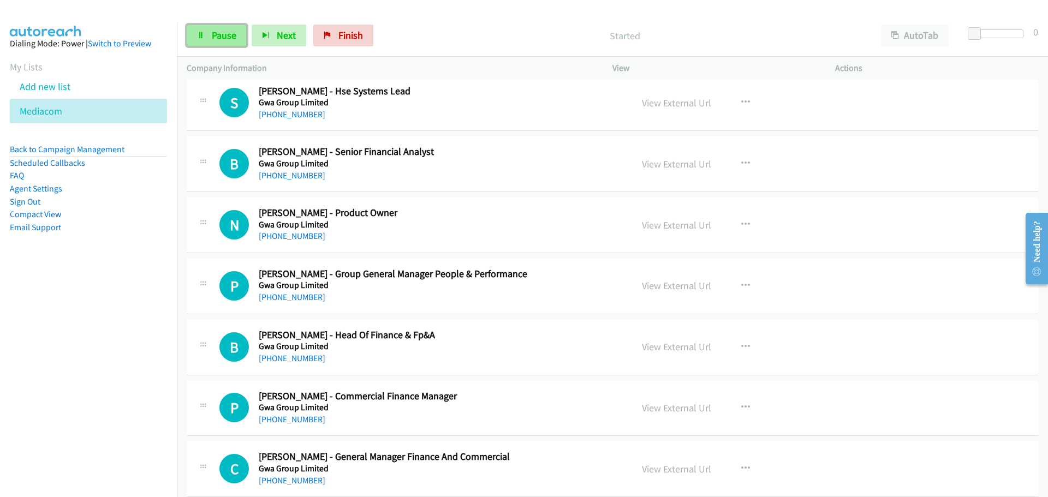
click at [222, 43] on link "Pause" at bounding box center [217, 36] width 60 height 22
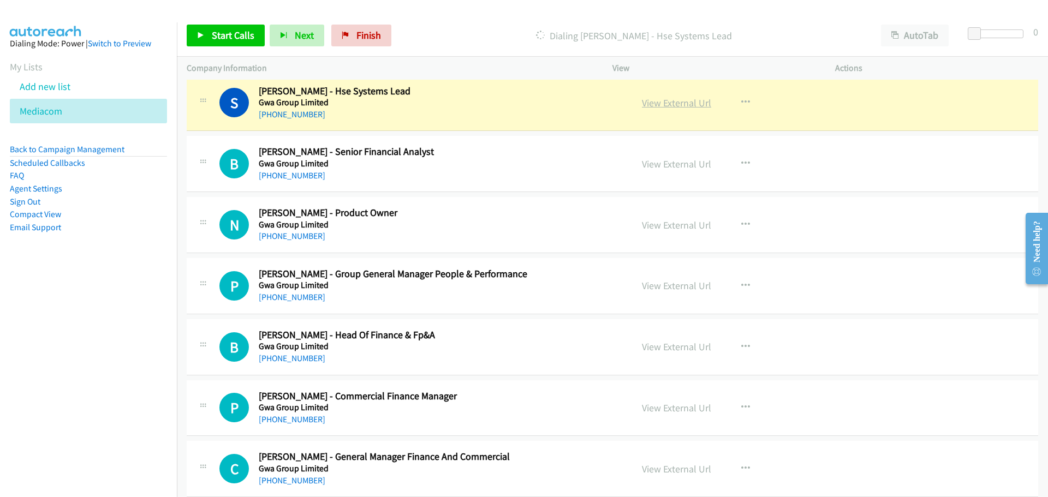
click at [684, 103] on link "View External Url" at bounding box center [676, 103] width 69 height 13
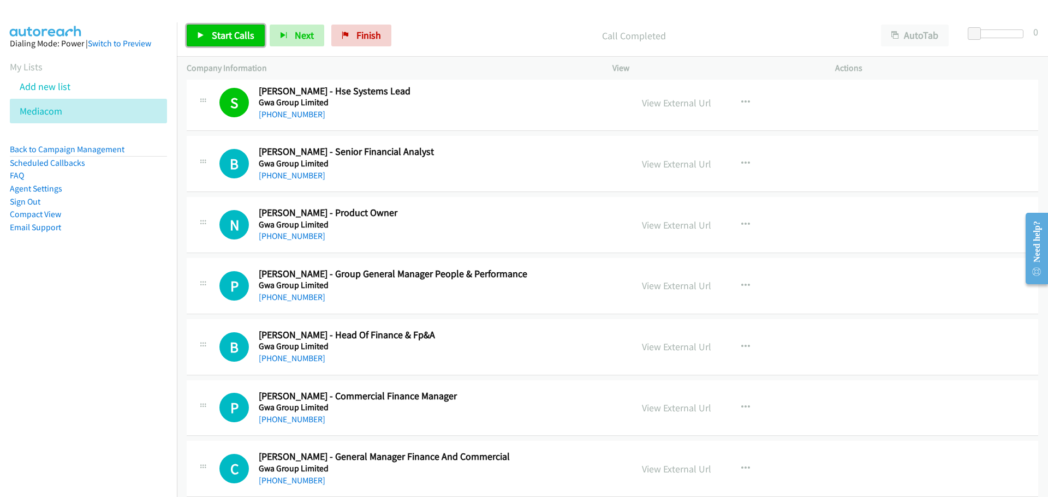
click at [225, 31] on span "Start Calls" at bounding box center [233, 35] width 43 height 13
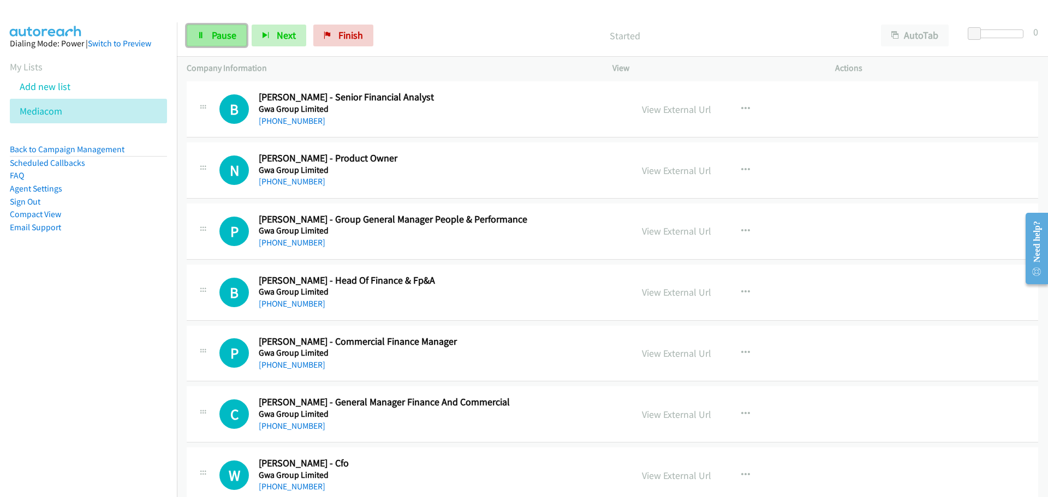
click at [219, 34] on span "Pause" at bounding box center [224, 35] width 25 height 13
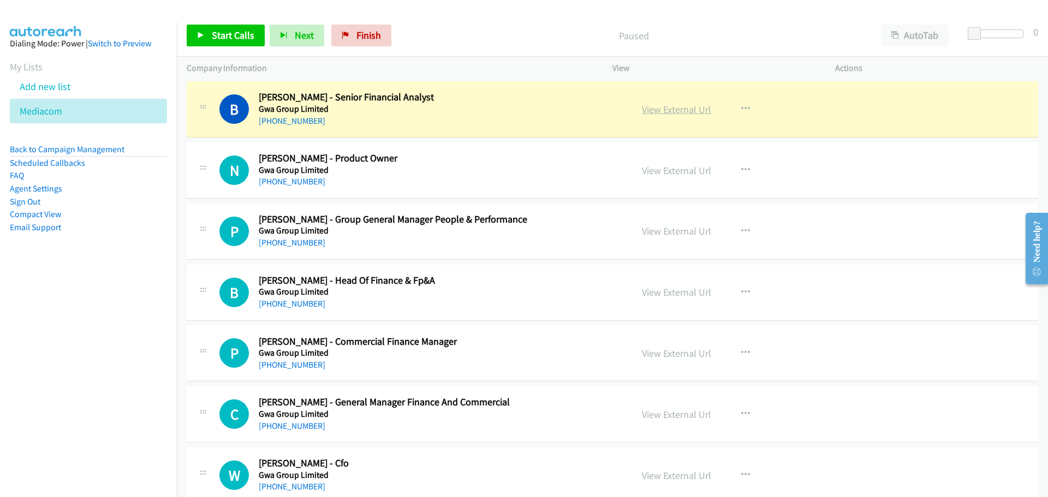
click at [679, 104] on link "View External Url" at bounding box center [676, 109] width 69 height 13
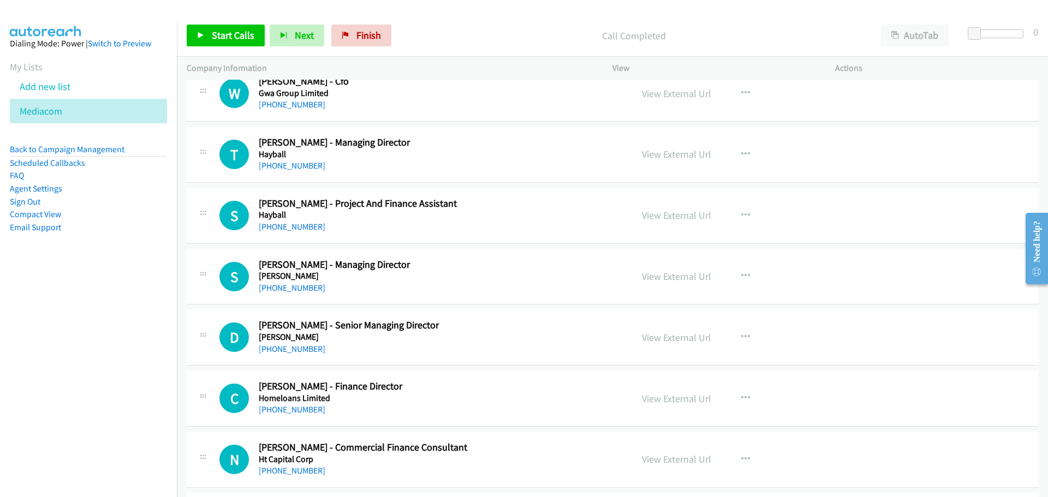
scroll to position [7258, 0]
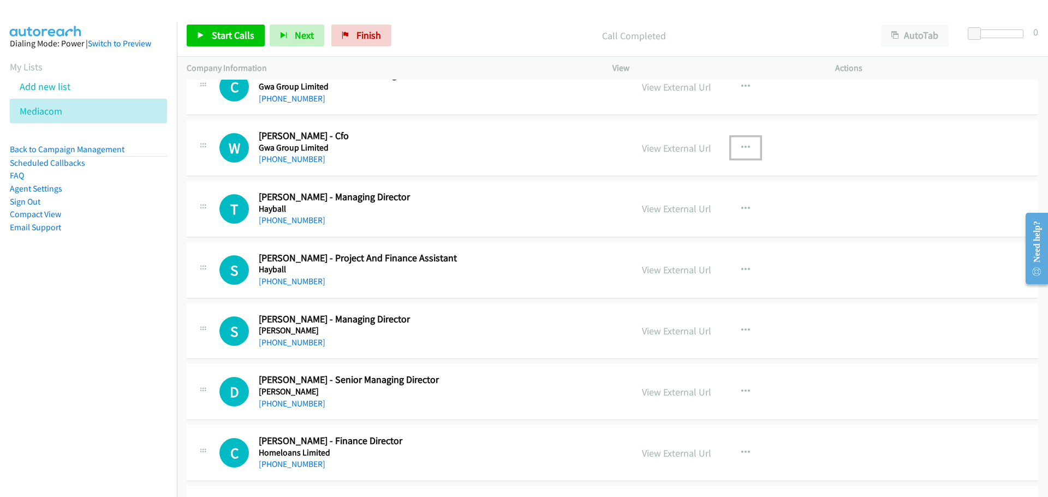
click at [744, 147] on icon "button" at bounding box center [745, 148] width 9 height 9
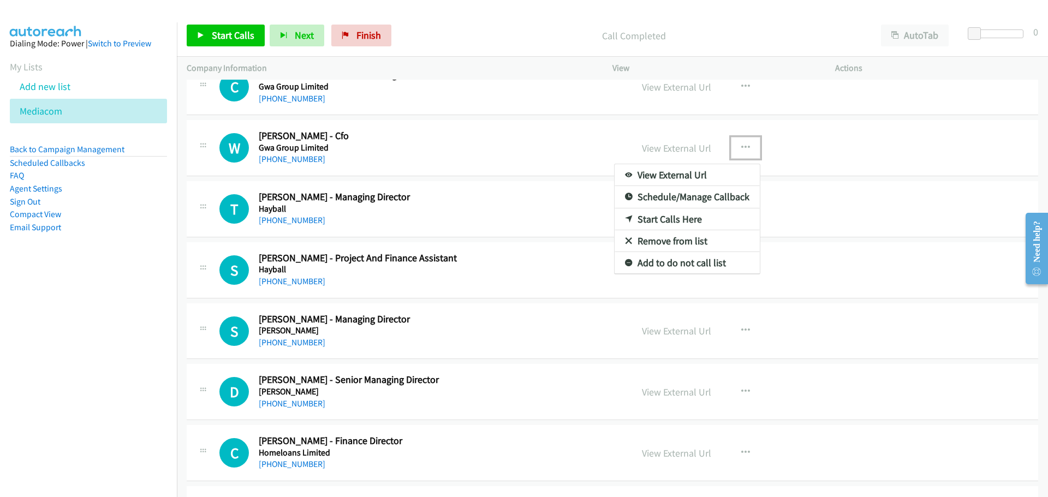
click at [674, 221] on link "Start Calls Here" at bounding box center [686, 219] width 145 height 22
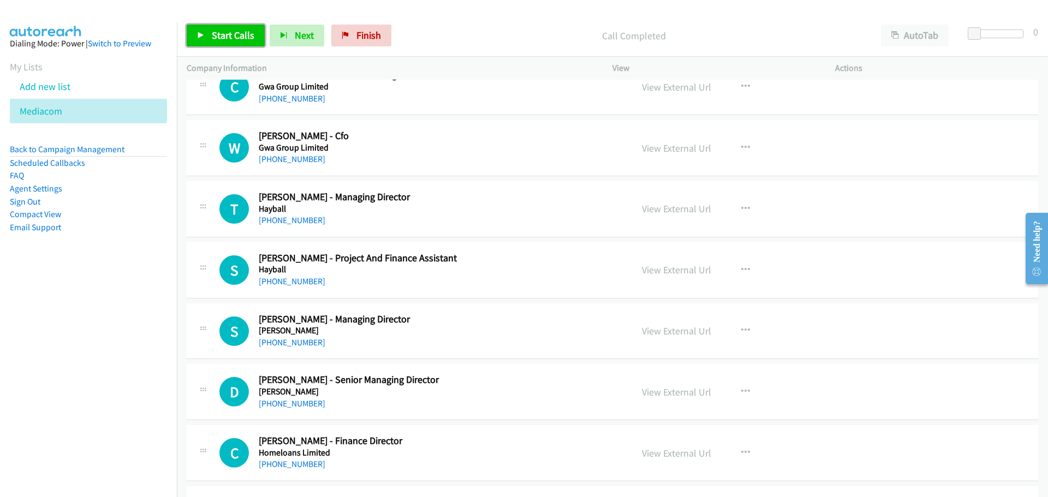
click at [224, 28] on link "Start Calls" at bounding box center [226, 36] width 78 height 22
click at [229, 23] on div "Start Calls Pause Next Finish Started AutoTab AutoTab 0" at bounding box center [612, 36] width 871 height 42
click at [225, 38] on span "Pause" at bounding box center [224, 35] width 25 height 13
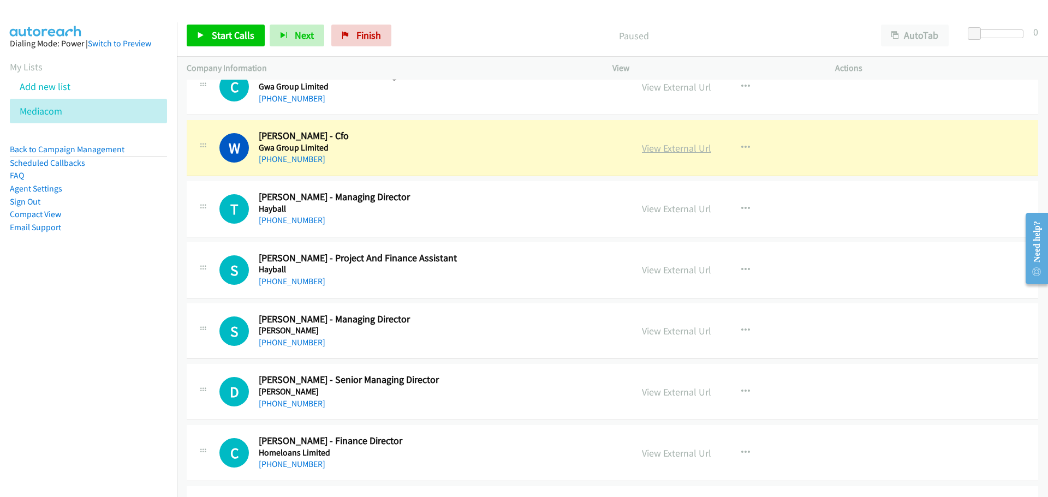
click at [680, 148] on link "View External Url" at bounding box center [676, 148] width 69 height 13
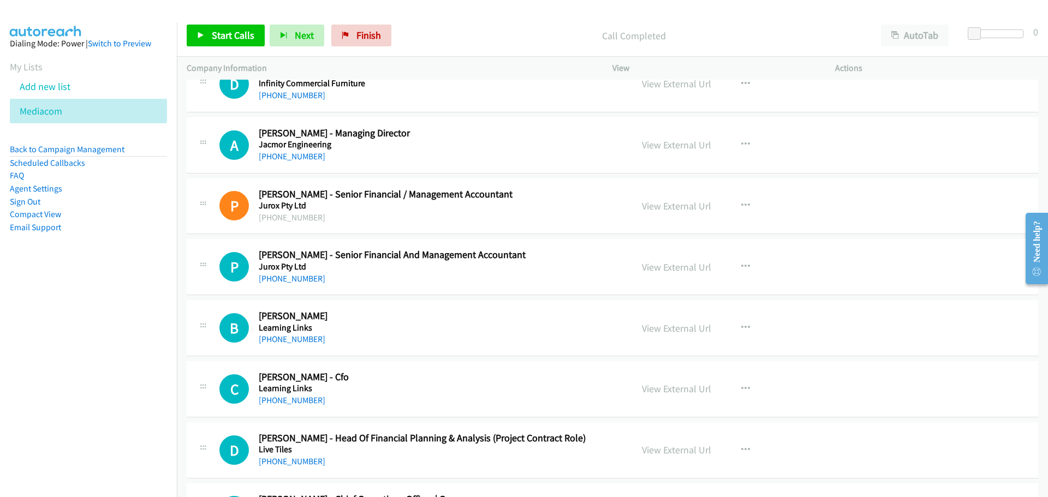
scroll to position [7694, 0]
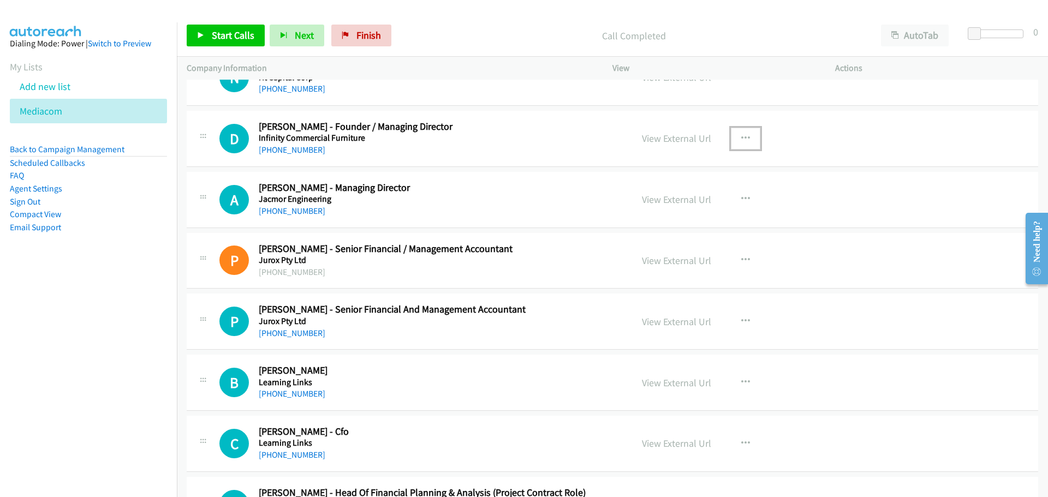
click at [741, 136] on icon "button" at bounding box center [745, 138] width 9 height 9
click at [671, 212] on link "Start Calls Here" at bounding box center [686, 210] width 145 height 22
click at [238, 37] on span "Start Calls" at bounding box center [233, 35] width 43 height 13
click at [216, 40] on span "Pause" at bounding box center [224, 35] width 25 height 13
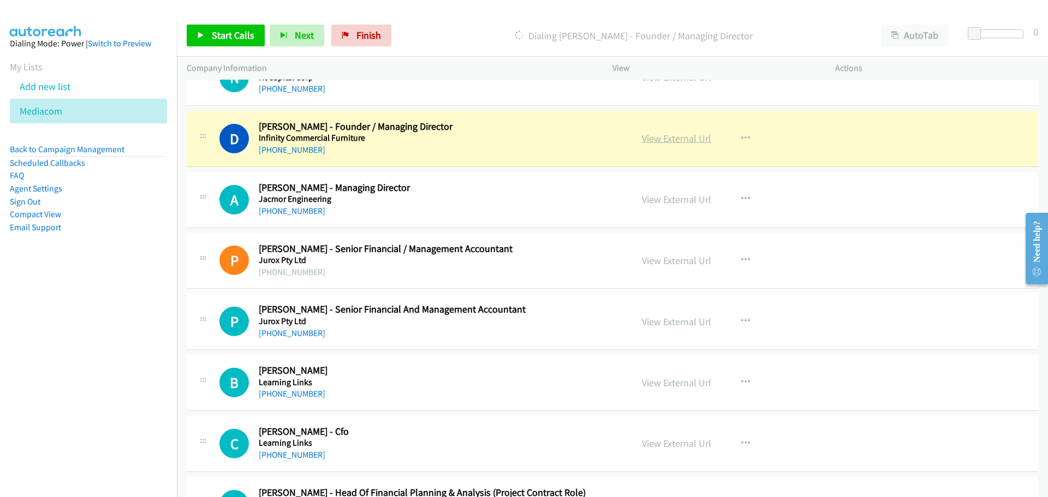
click at [677, 141] on link "View External Url" at bounding box center [676, 138] width 69 height 13
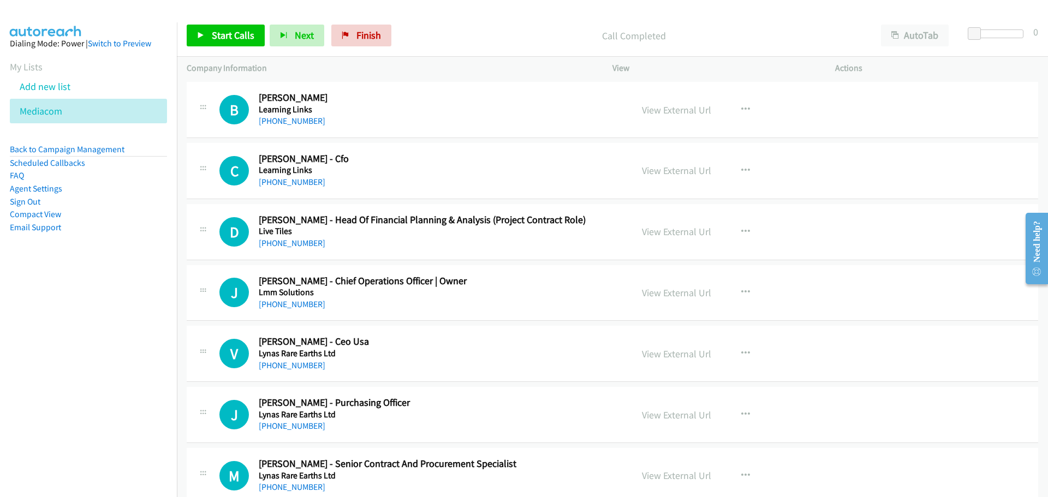
scroll to position [7913, 0]
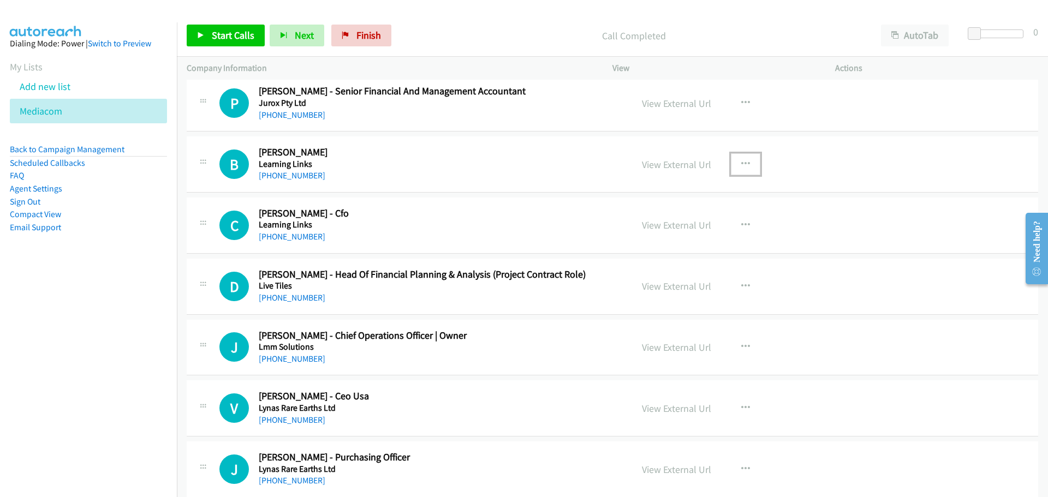
click at [743, 164] on icon "button" at bounding box center [745, 164] width 9 height 9
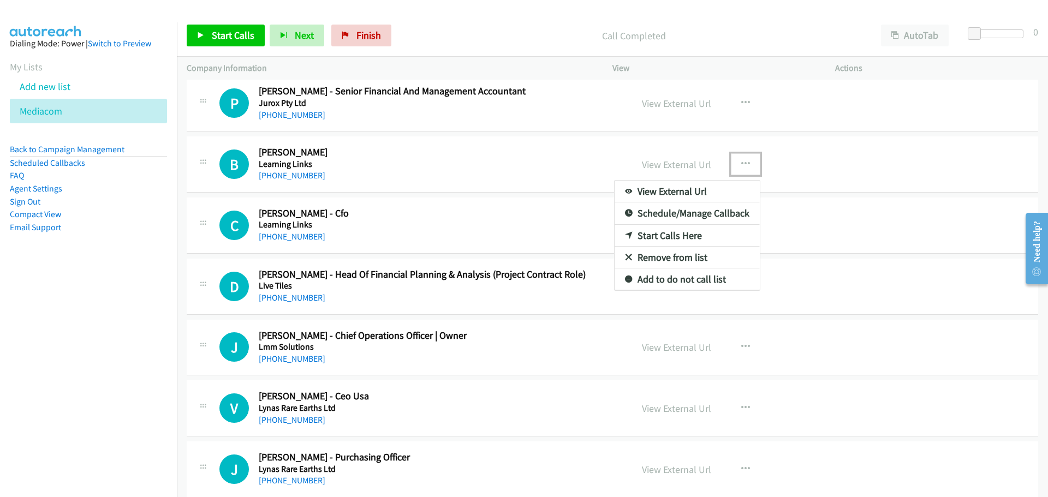
click at [660, 235] on link "Start Calls Here" at bounding box center [686, 236] width 145 height 22
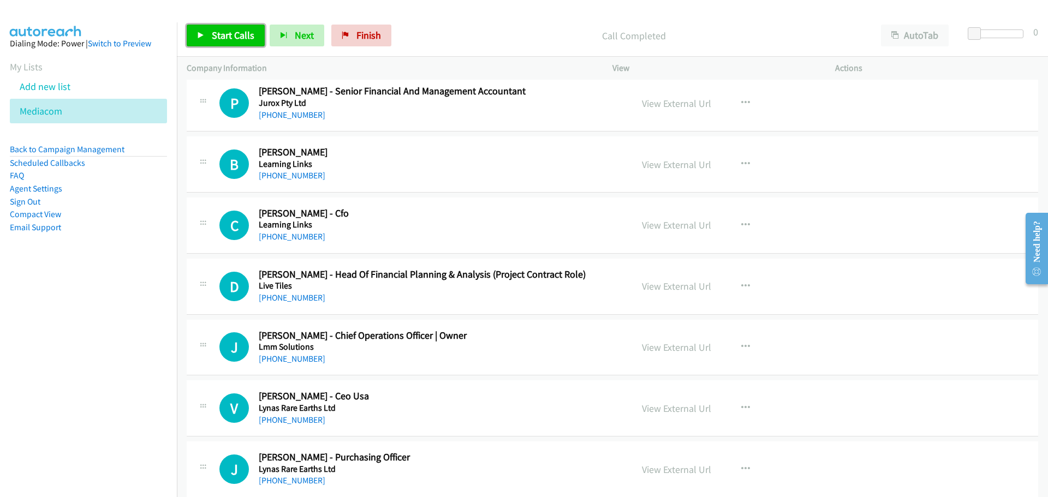
click at [237, 37] on span "Start Calls" at bounding box center [233, 35] width 43 height 13
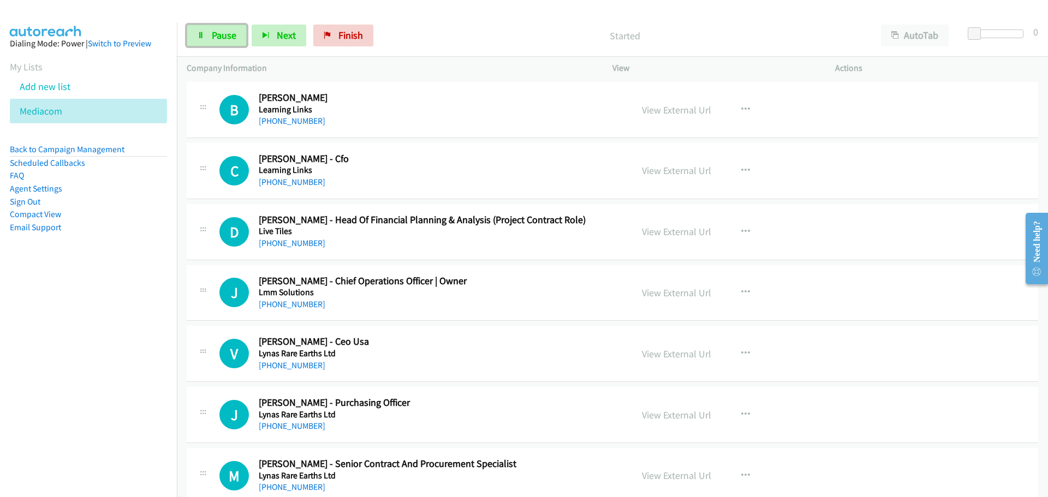
drag, startPoint x: 218, startPoint y: 38, endPoint x: 207, endPoint y: 53, distance: 18.8
click at [218, 38] on span "Pause" at bounding box center [224, 35] width 25 height 13
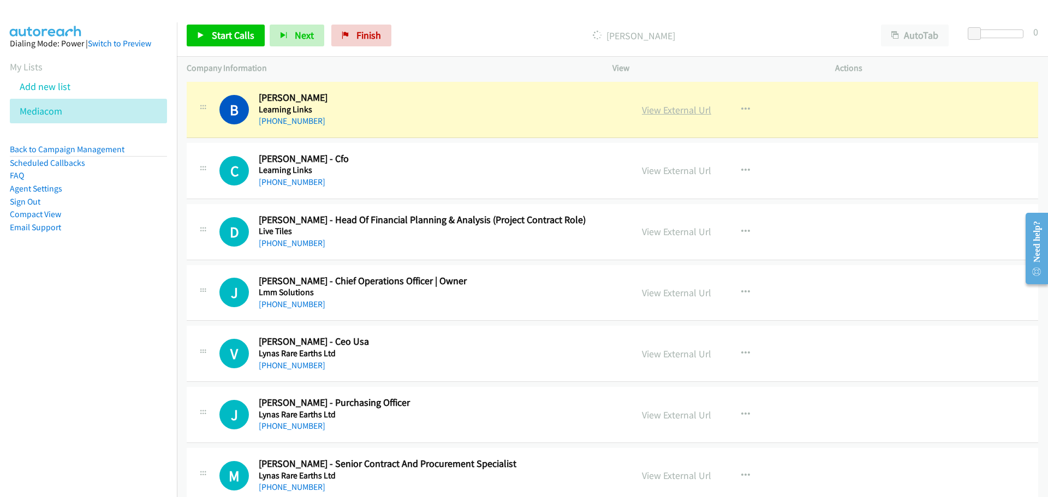
click at [671, 114] on link "View External Url" at bounding box center [676, 110] width 69 height 13
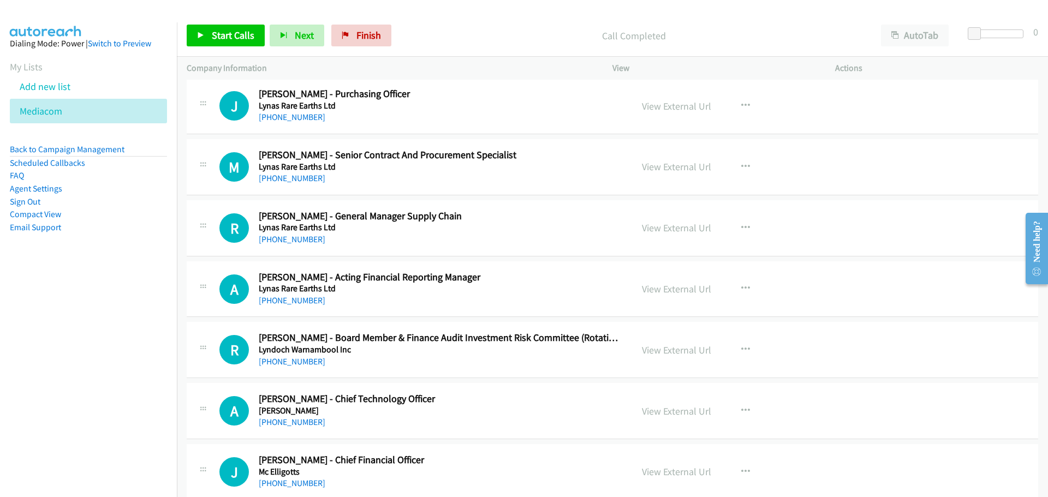
scroll to position [8295, 0]
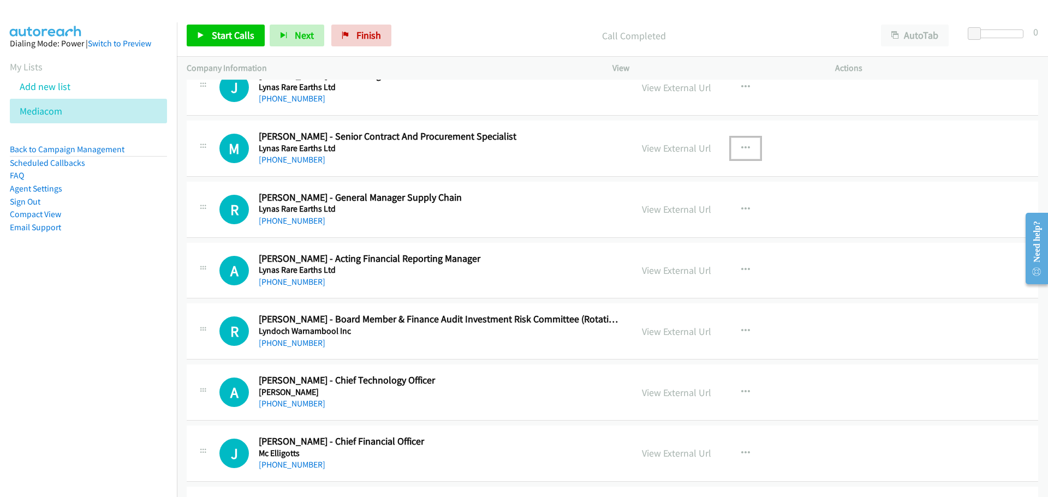
click at [743, 150] on icon "button" at bounding box center [745, 148] width 9 height 9
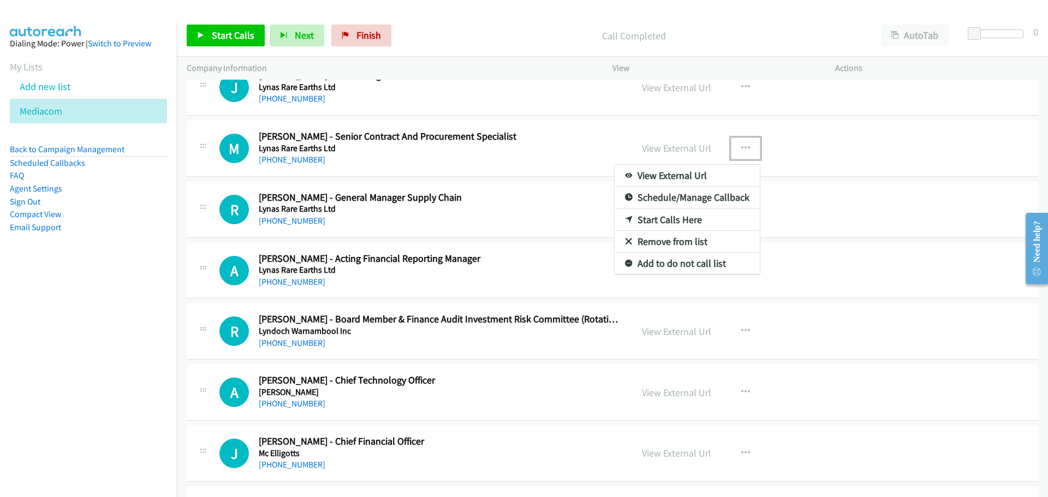
click at [676, 218] on link "Start Calls Here" at bounding box center [686, 220] width 145 height 22
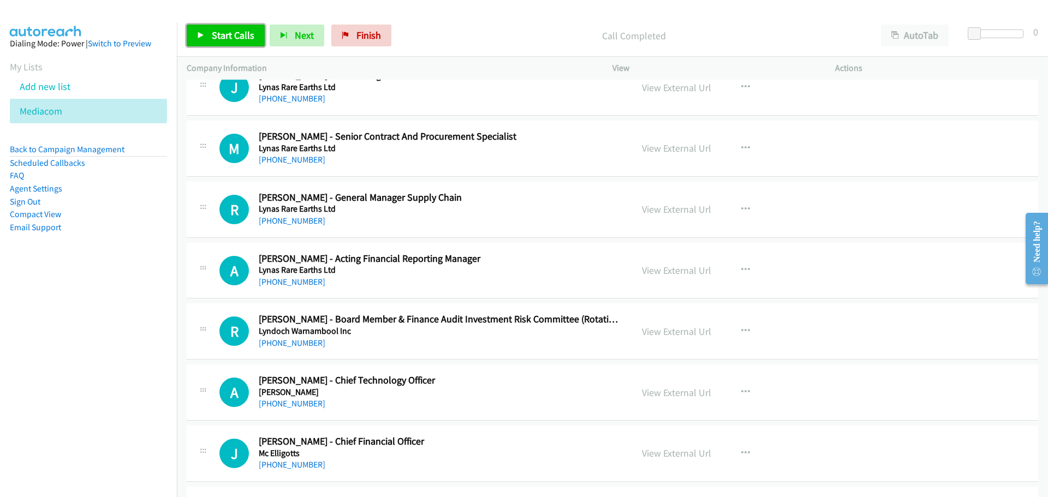
click at [238, 39] on span "Start Calls" at bounding box center [233, 35] width 43 height 13
drag, startPoint x: 230, startPoint y: 39, endPoint x: 206, endPoint y: 54, distance: 28.6
click at [230, 39] on span "Pause" at bounding box center [224, 35] width 25 height 13
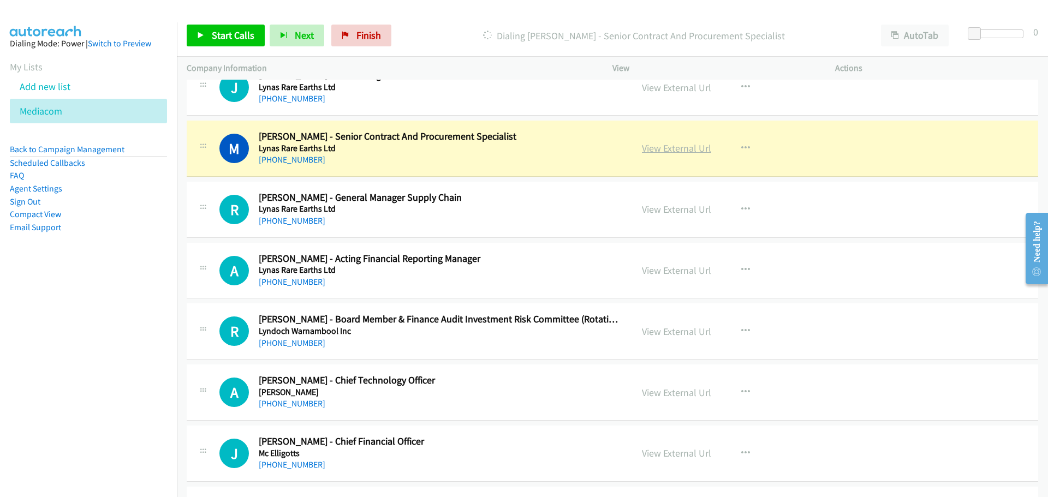
click at [671, 152] on link "View External Url" at bounding box center [676, 148] width 69 height 13
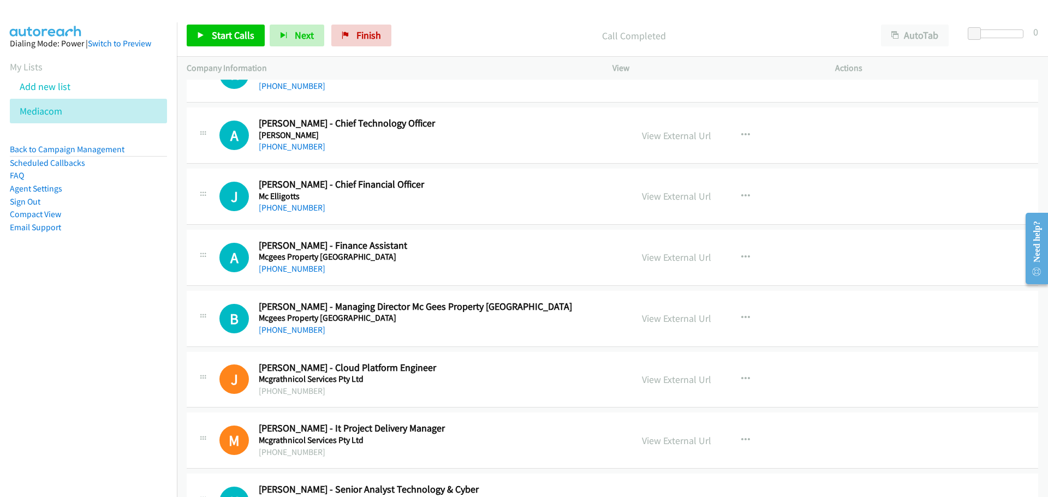
scroll to position [8568, 0]
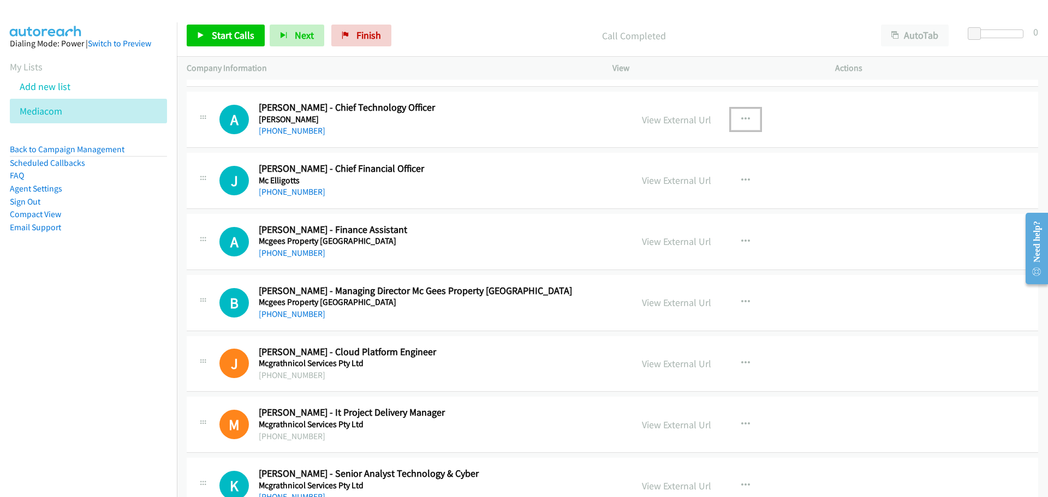
click at [741, 114] on button "button" at bounding box center [745, 120] width 29 height 22
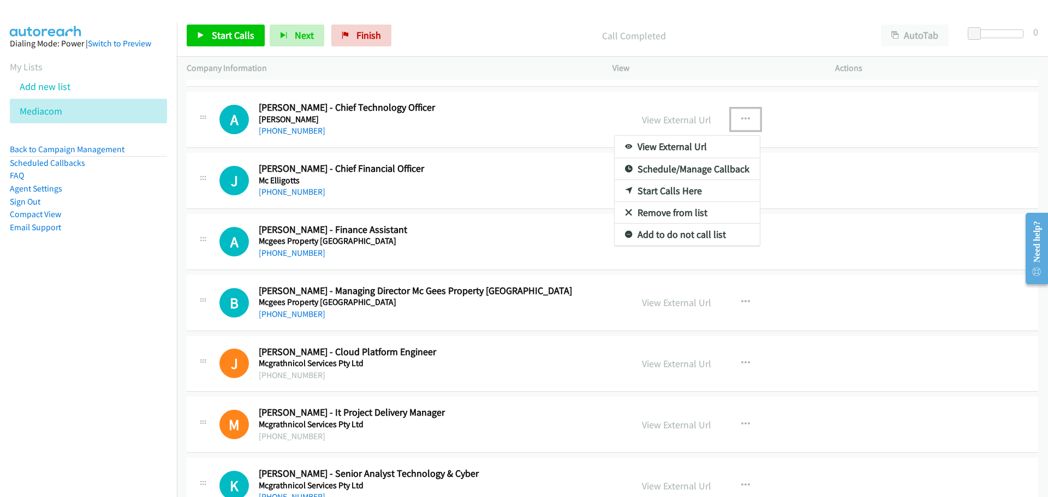
click at [677, 192] on link "Start Calls Here" at bounding box center [686, 191] width 145 height 22
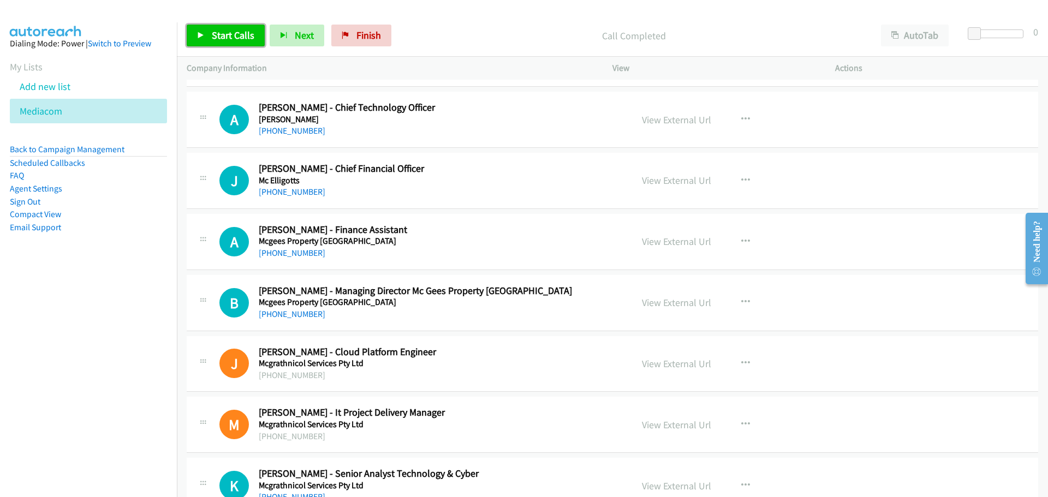
click at [241, 38] on span "Start Calls" at bounding box center [233, 35] width 43 height 13
click at [219, 32] on span "Pause" at bounding box center [224, 35] width 25 height 13
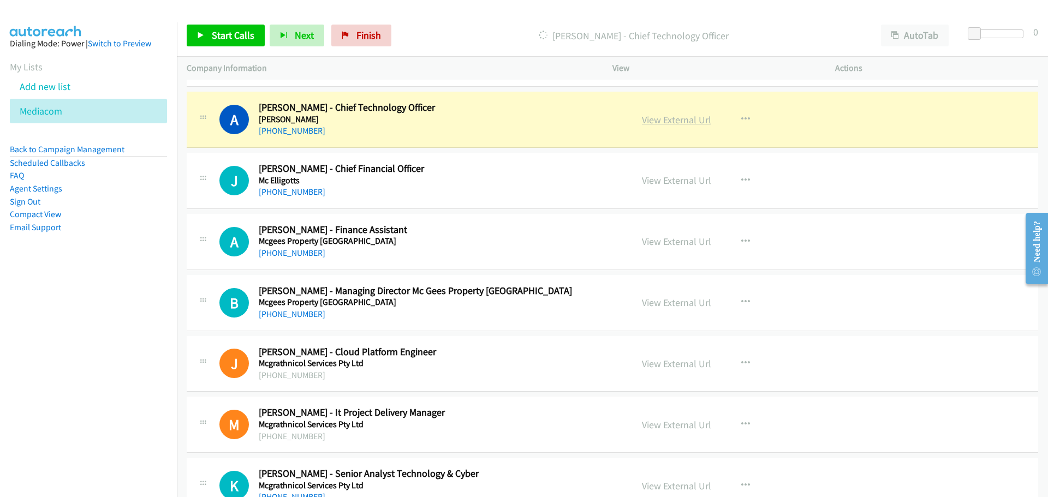
click at [682, 122] on link "View External Url" at bounding box center [676, 120] width 69 height 13
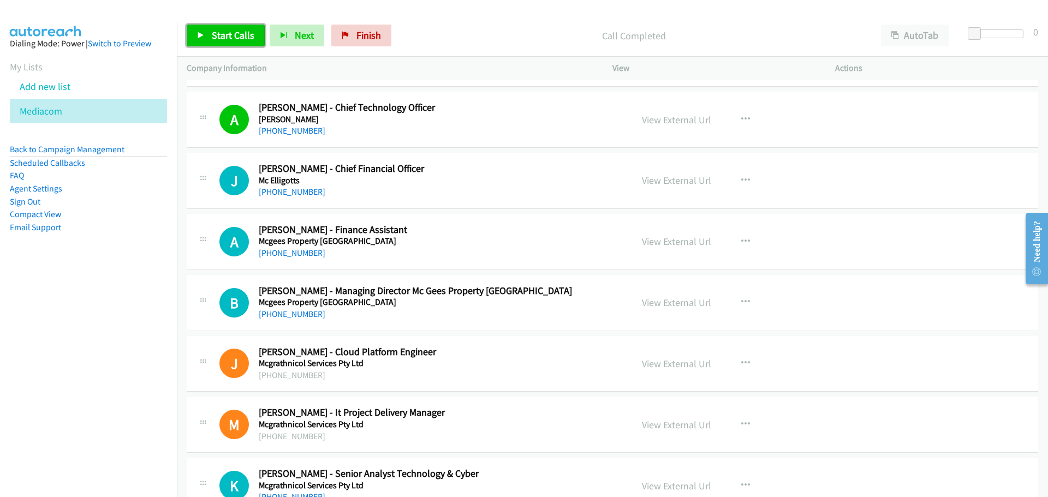
click at [231, 39] on span "Start Calls" at bounding box center [233, 35] width 43 height 13
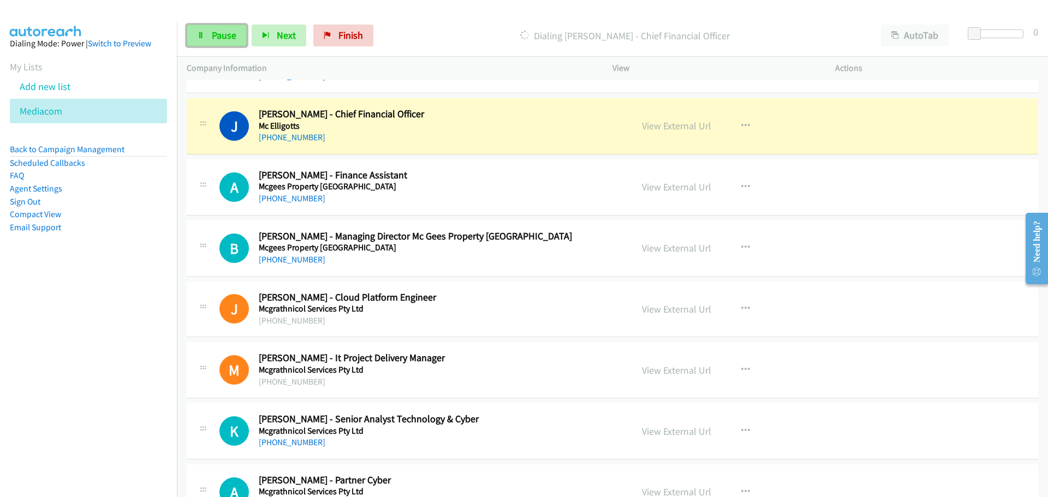
click at [189, 25] on link "Pause" at bounding box center [217, 36] width 60 height 22
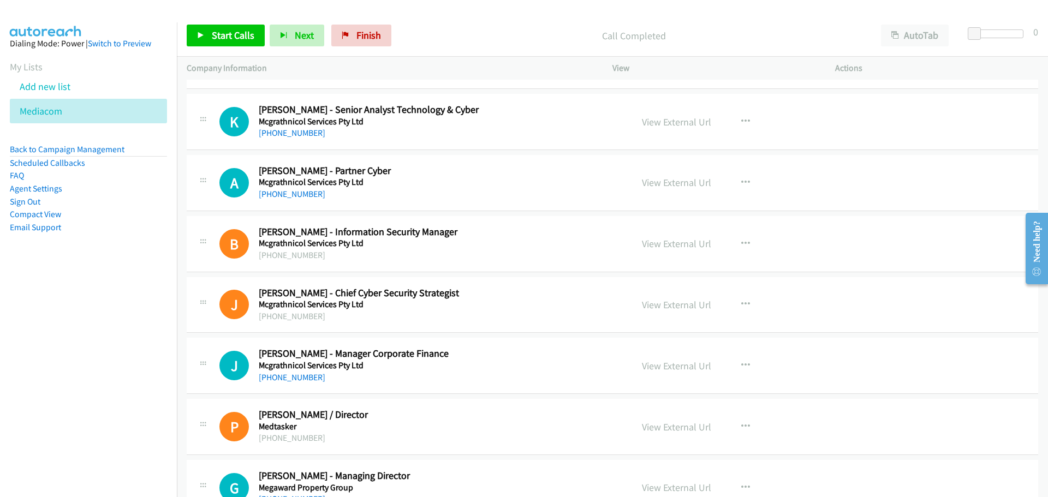
scroll to position [8950, 0]
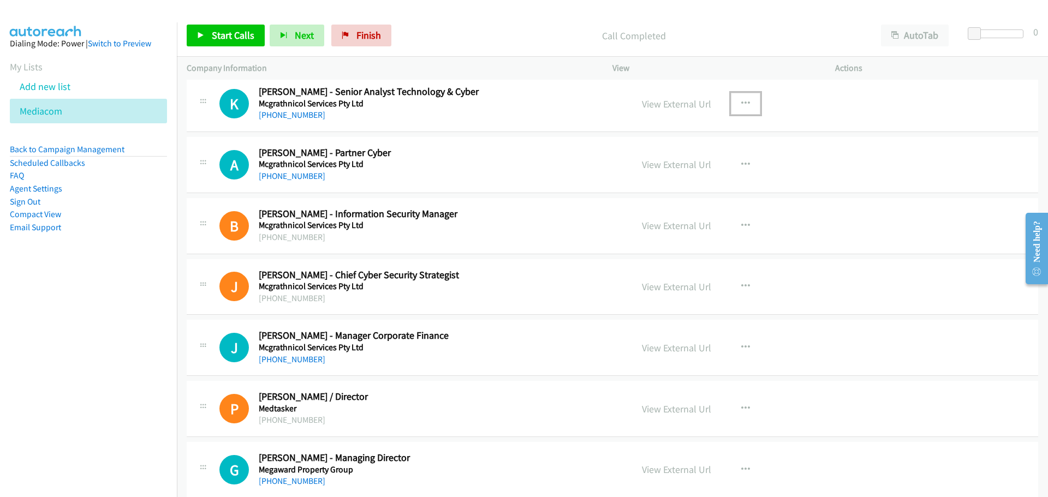
click at [742, 99] on icon "button" at bounding box center [745, 103] width 9 height 9
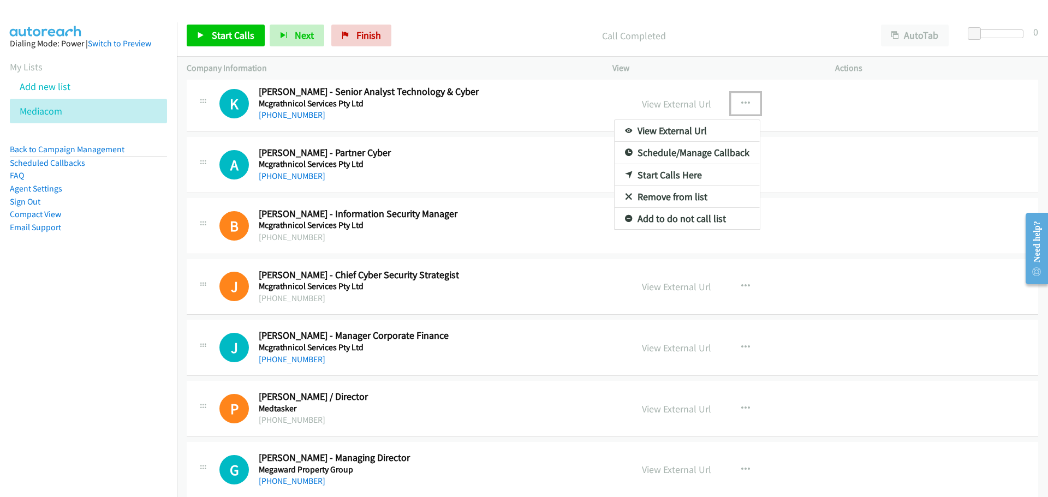
click at [694, 178] on link "Start Calls Here" at bounding box center [686, 175] width 145 height 22
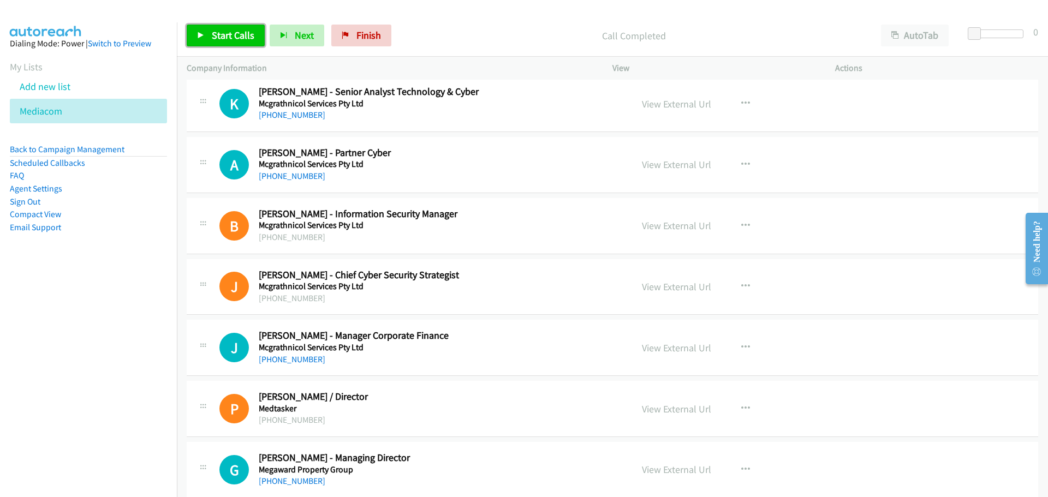
click at [224, 35] on span "Start Calls" at bounding box center [233, 35] width 43 height 13
click at [217, 37] on span "Pause" at bounding box center [224, 35] width 25 height 13
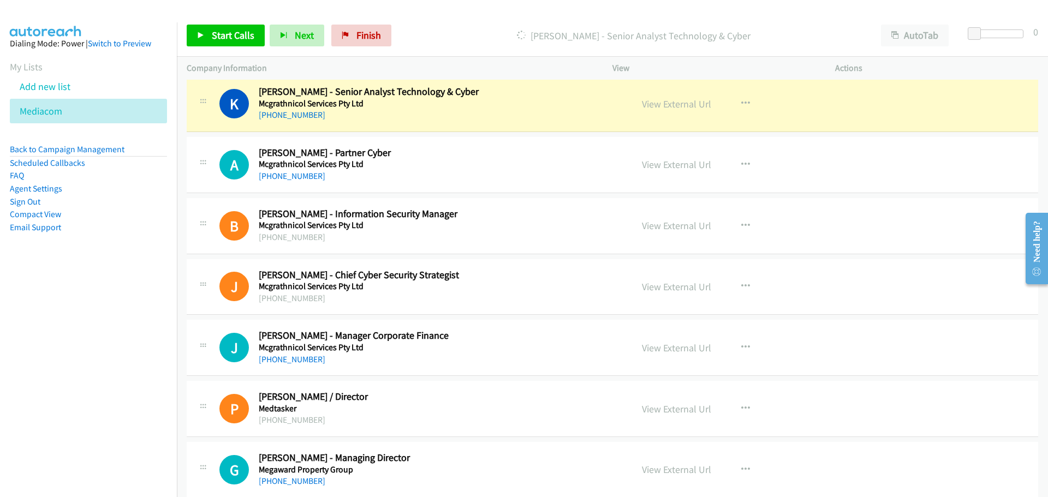
click at [683, 114] on div "View External Url View External Url Schedule/Manage Callback Start Calls Here R…" at bounding box center [748, 104] width 232 height 36
click at [682, 110] on div "View External Url" at bounding box center [676, 104] width 69 height 15
click at [680, 104] on link "View External Url" at bounding box center [676, 104] width 69 height 13
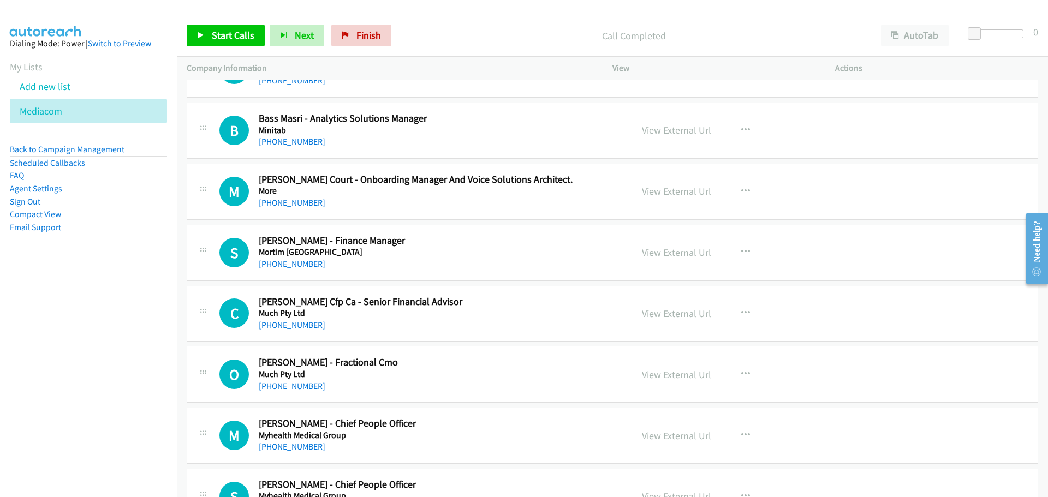
scroll to position [9604, 0]
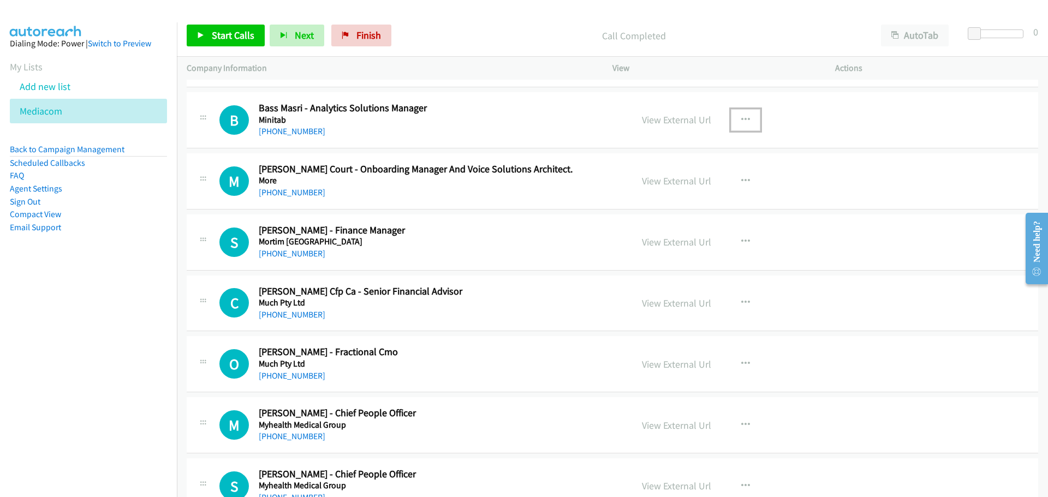
click at [741, 117] on icon "button" at bounding box center [745, 120] width 9 height 9
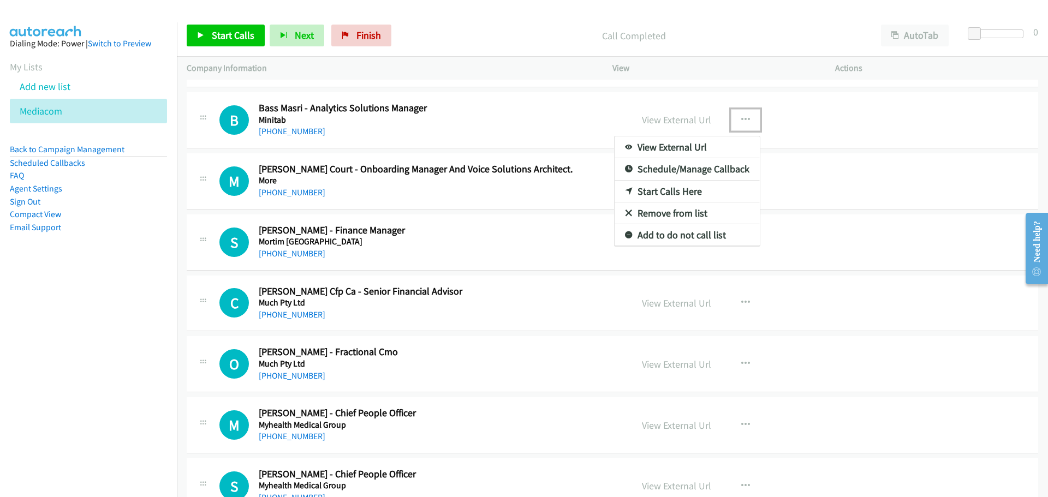
drag, startPoint x: 691, startPoint y: 193, endPoint x: 404, endPoint y: 134, distance: 292.9
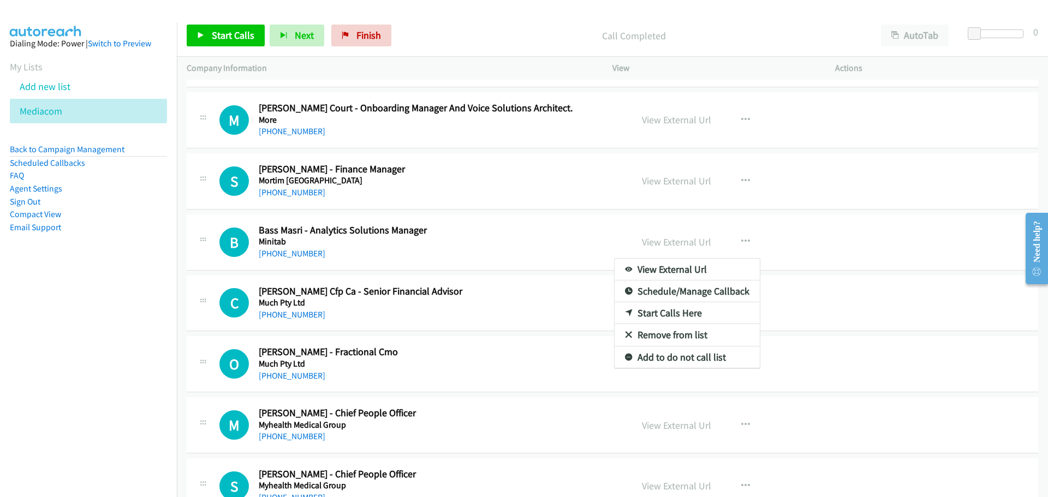
click at [244, 31] on div at bounding box center [524, 248] width 1048 height 497
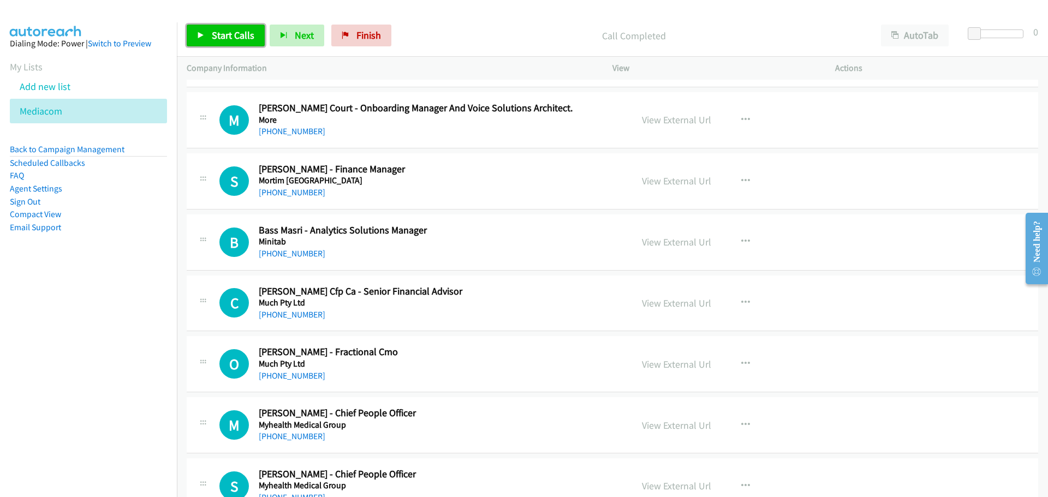
click at [234, 42] on link "Start Calls" at bounding box center [226, 36] width 78 height 22
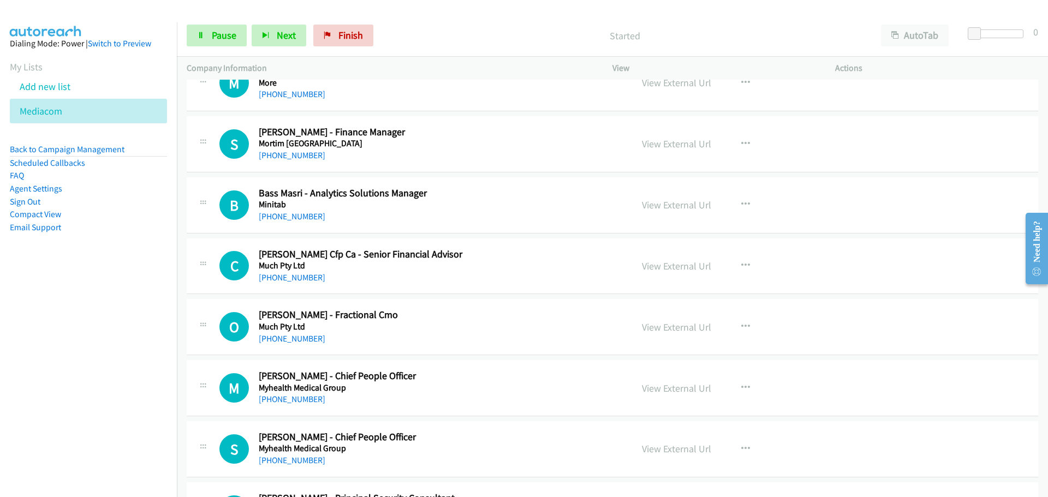
scroll to position [9659, 0]
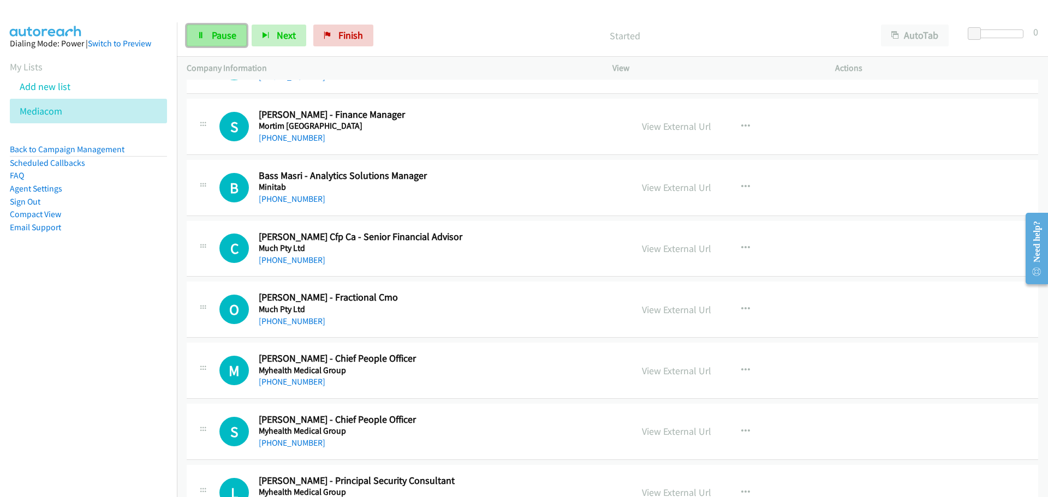
click at [230, 44] on link "Pause" at bounding box center [217, 36] width 60 height 22
click at [741, 124] on icon "button" at bounding box center [745, 126] width 9 height 9
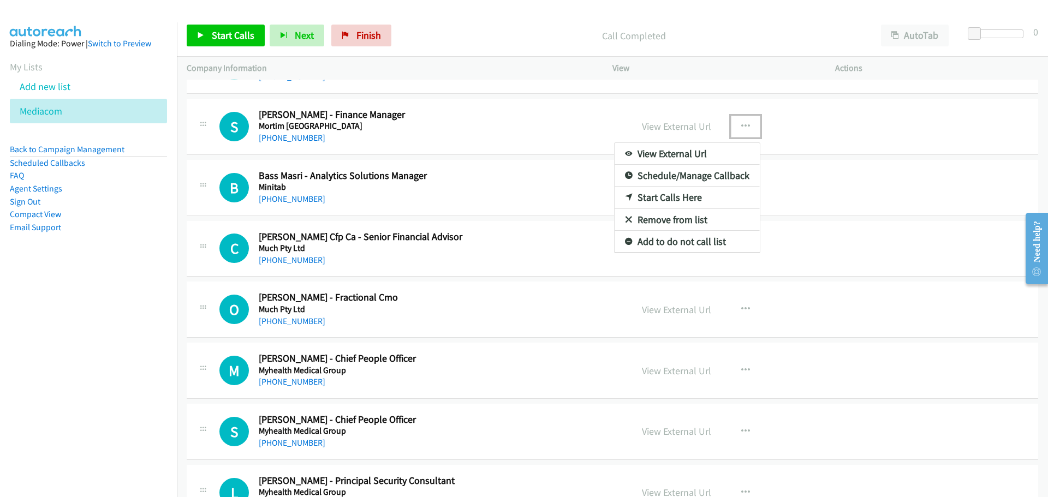
click at [686, 196] on link "Start Calls Here" at bounding box center [686, 198] width 145 height 22
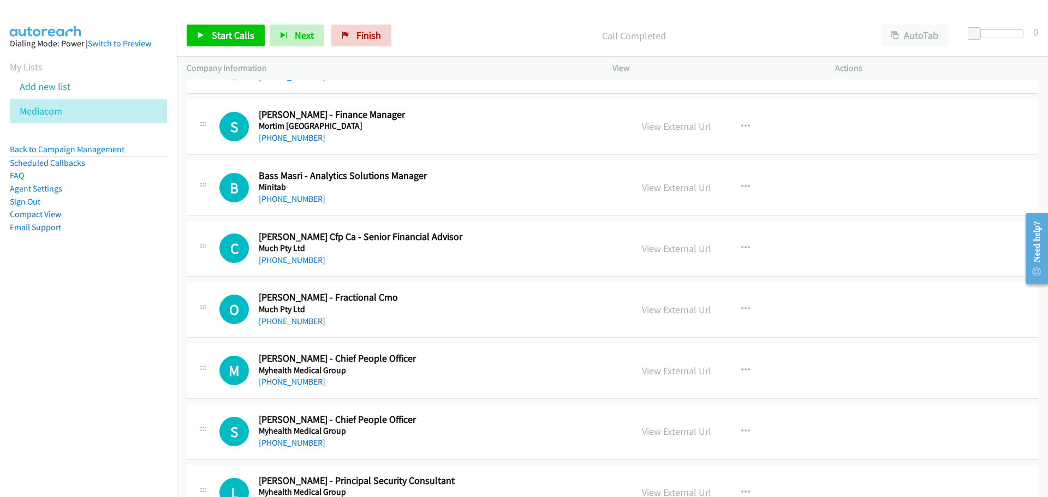
click at [215, 20] on div "Start Calls Pause Next Finish Call Completed AutoTab AutoTab 0" at bounding box center [612, 36] width 871 height 42
click at [217, 34] on span "Start Calls" at bounding box center [233, 35] width 43 height 13
click at [227, 43] on link "Pause" at bounding box center [217, 36] width 60 height 22
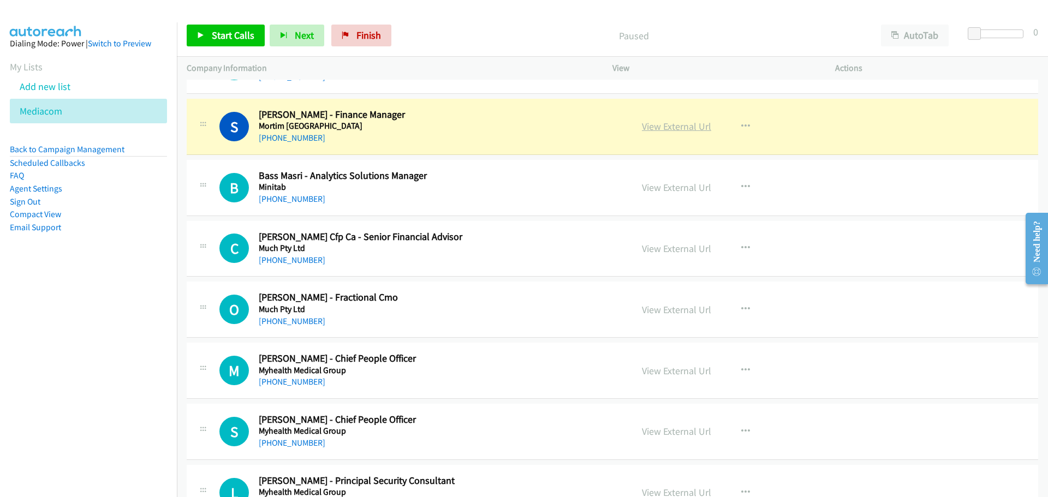
click at [680, 126] on link "View External Url" at bounding box center [676, 126] width 69 height 13
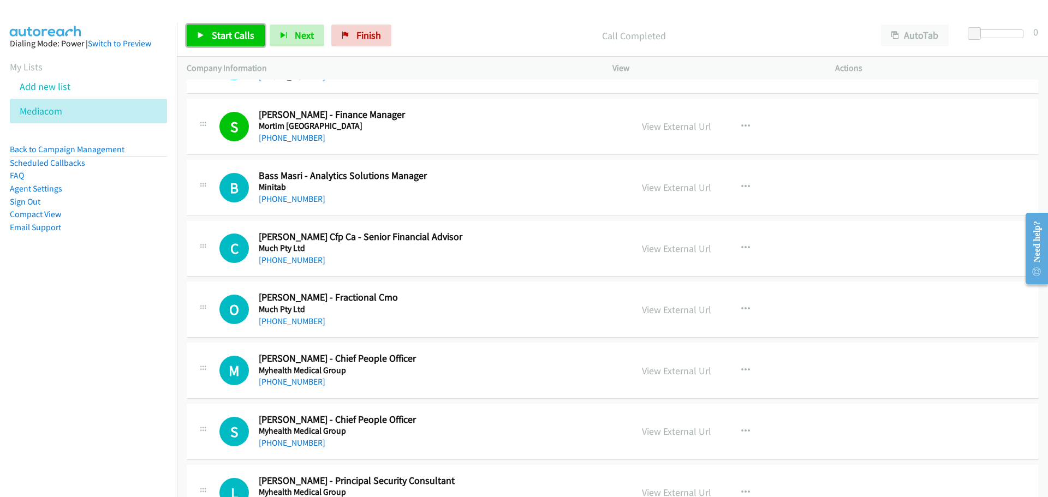
drag, startPoint x: 239, startPoint y: 39, endPoint x: 246, endPoint y: 41, distance: 6.9
click at [239, 39] on span "Start Calls" at bounding box center [233, 35] width 43 height 13
drag, startPoint x: 220, startPoint y: 34, endPoint x: 204, endPoint y: 52, distance: 24.3
click at [220, 34] on span "Pause" at bounding box center [224, 35] width 25 height 13
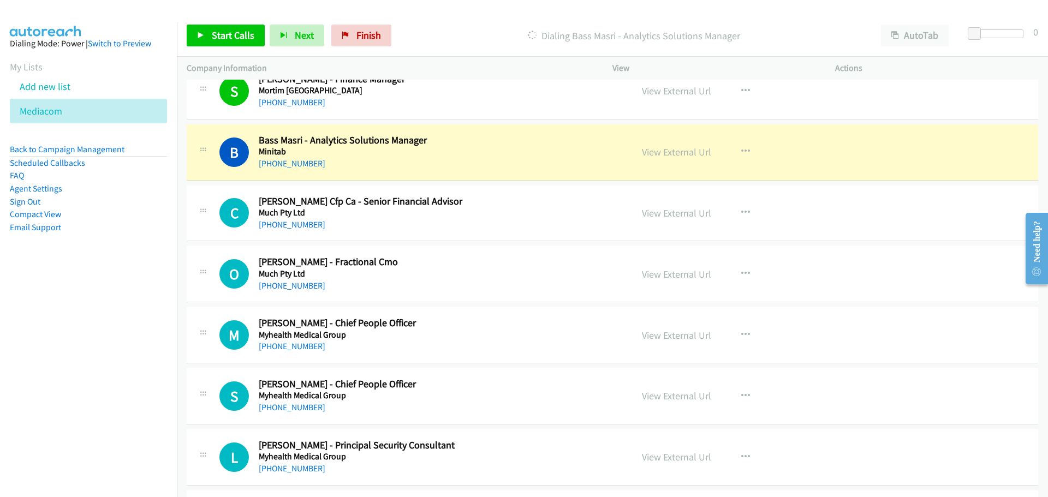
scroll to position [9714, 0]
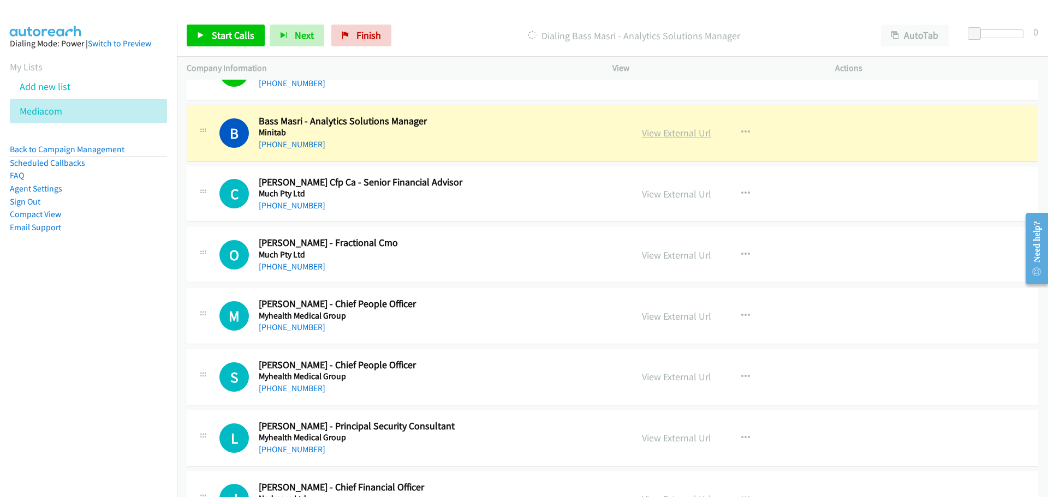
click at [676, 130] on link "View External Url" at bounding box center [676, 133] width 69 height 13
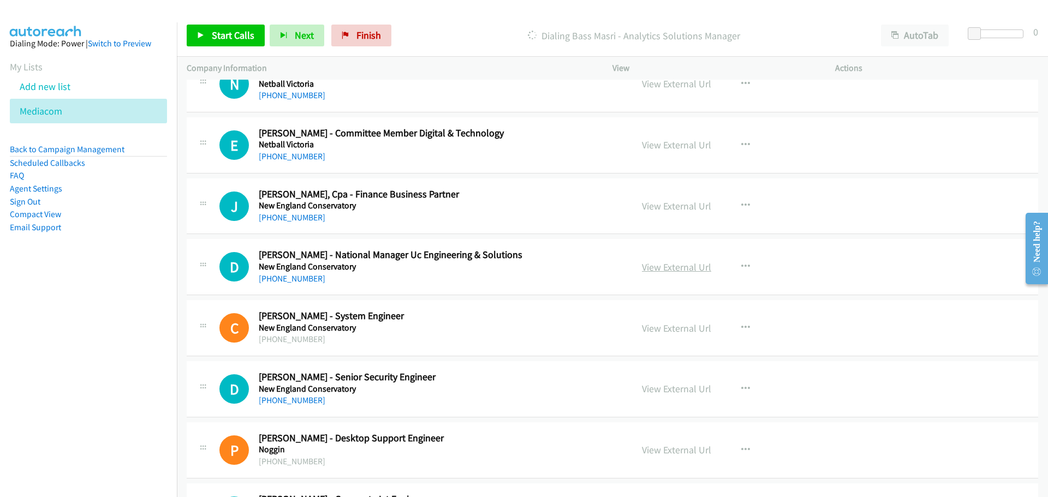
scroll to position [10314, 0]
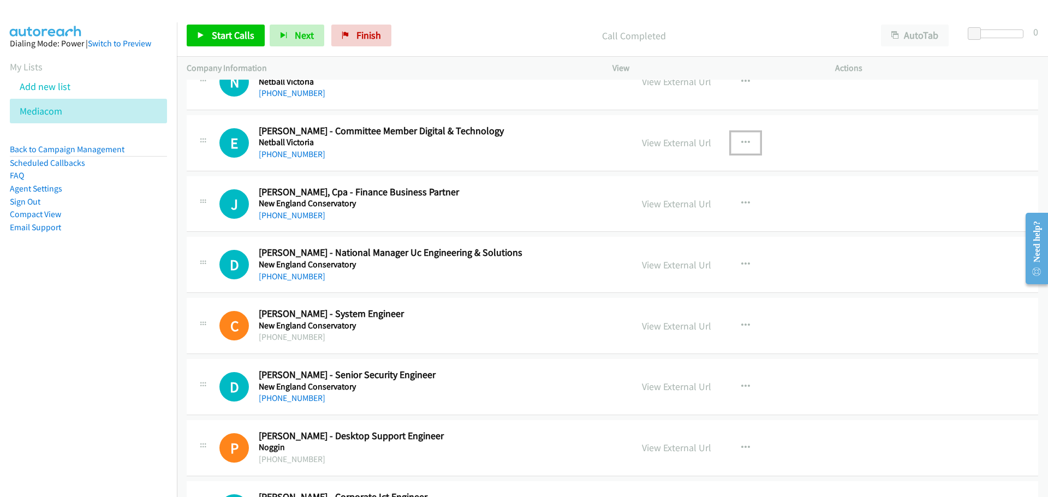
click at [744, 139] on icon "button" at bounding box center [745, 143] width 9 height 9
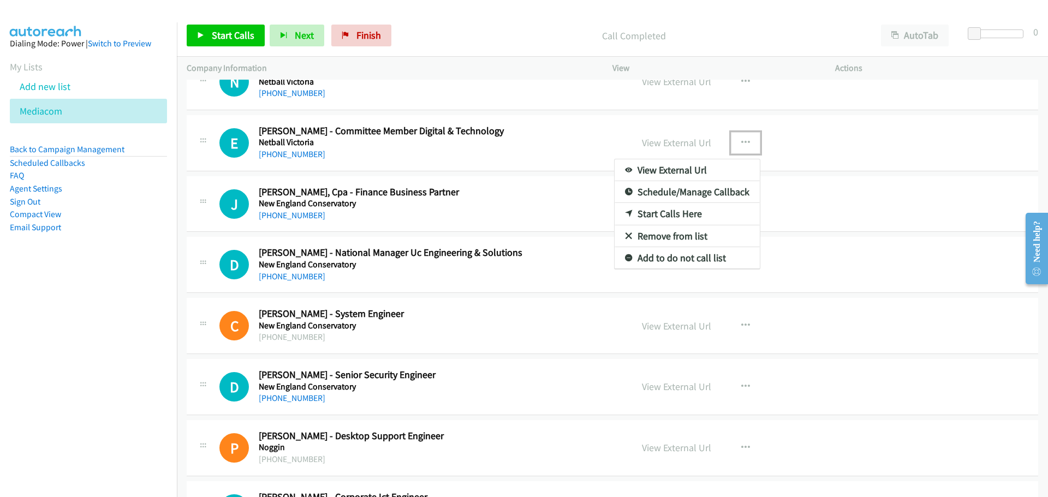
click at [672, 214] on link "Start Calls Here" at bounding box center [686, 214] width 145 height 22
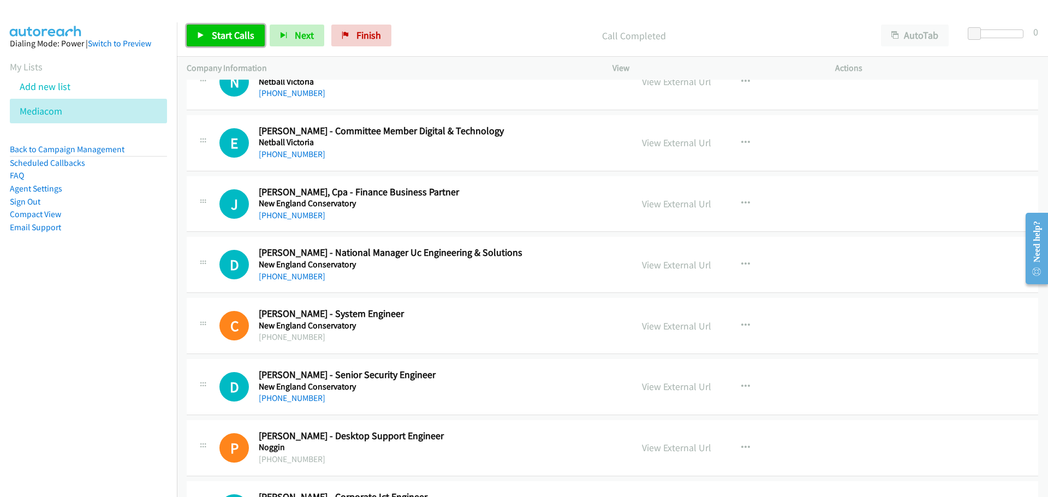
click at [226, 34] on span "Start Calls" at bounding box center [233, 35] width 43 height 13
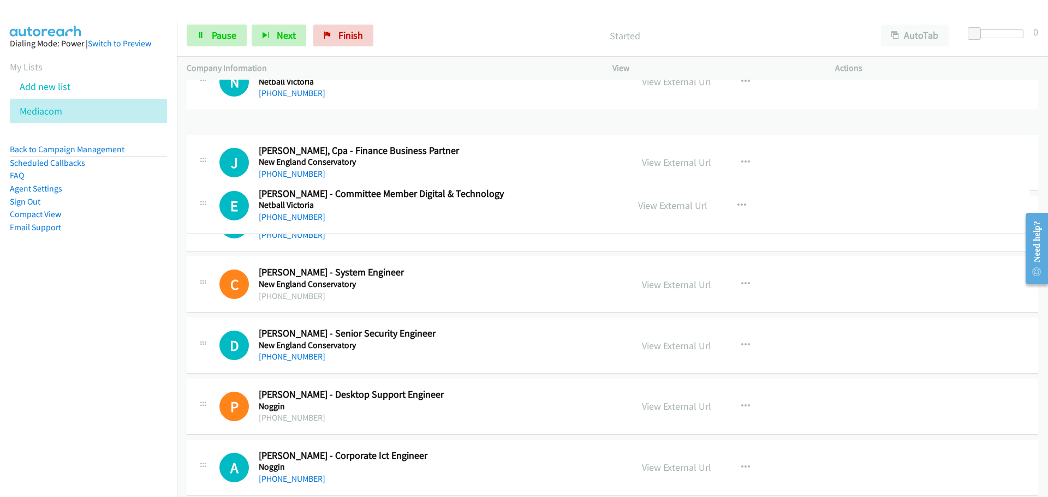
drag, startPoint x: 527, startPoint y: 141, endPoint x: 513, endPoint y: 209, distance: 69.0
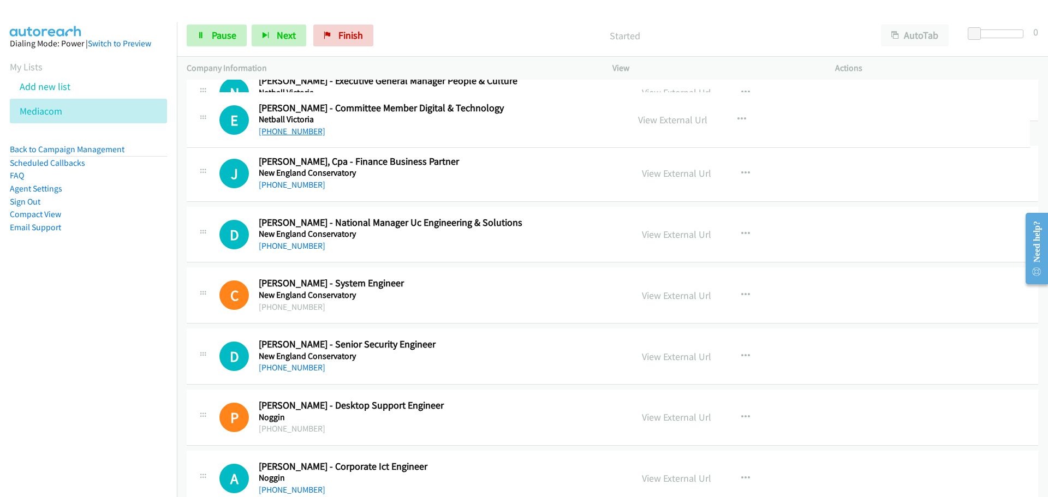
scroll to position [10259, 0]
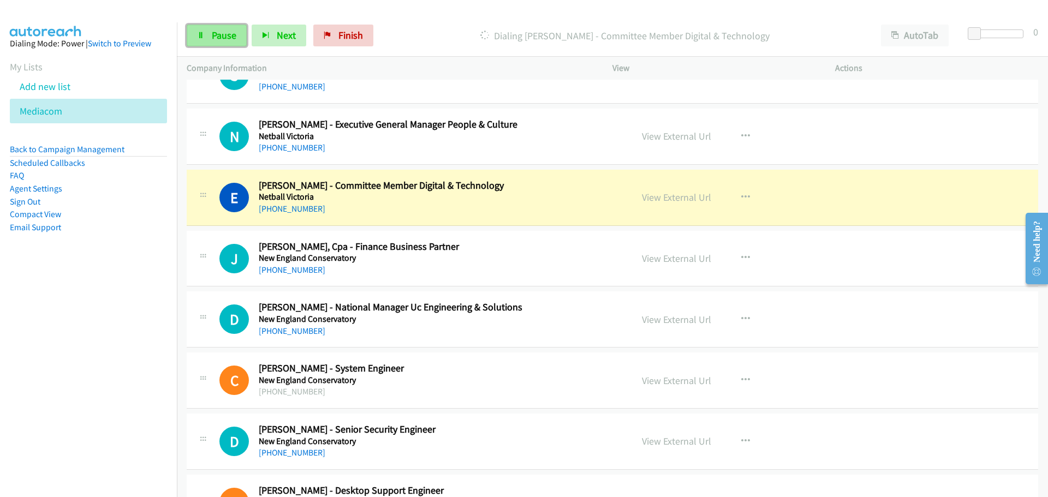
click at [219, 41] on span "Pause" at bounding box center [224, 35] width 25 height 13
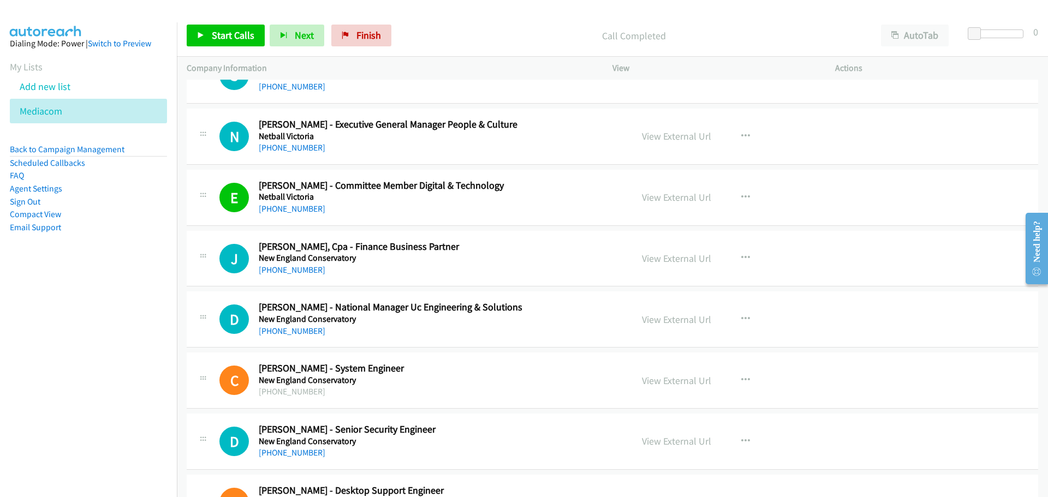
click at [673, 327] on div "View External Url View External Url Schedule/Manage Callback Start Calls Here R…" at bounding box center [748, 319] width 232 height 36
click at [674, 323] on link "View External Url" at bounding box center [676, 319] width 69 height 13
click at [70, 112] on icon at bounding box center [68, 112] width 8 height 8
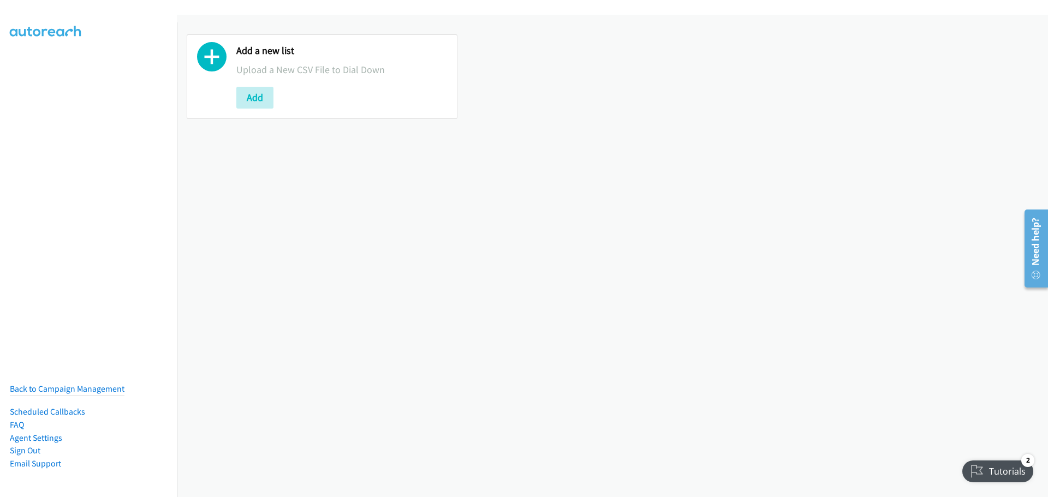
drag, startPoint x: 923, startPoint y: 3, endPoint x: 614, endPoint y: 56, distance: 313.4
click at [638, 45] on div "Add a new list Upload a New CSV File to Dial Down Add" at bounding box center [612, 77] width 871 height 104
